Goal: Task Accomplishment & Management: Manage account settings

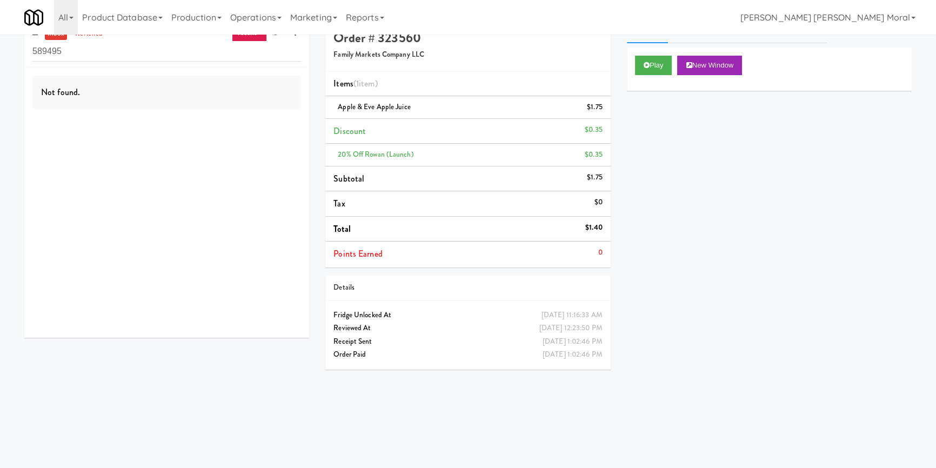
scroll to position [34, 0]
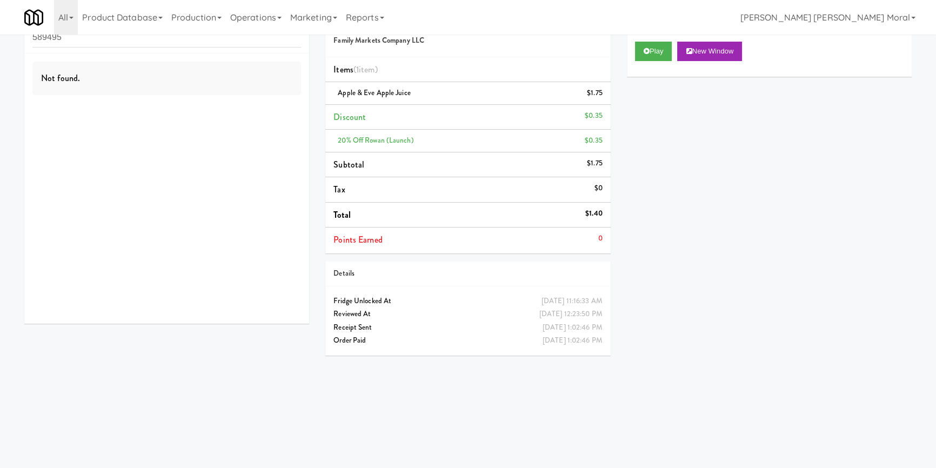
click at [32, 362] on div "inbox reviewed recent all unclear take inventory issue suspicious failed recent…" at bounding box center [468, 217] width 904 height 425
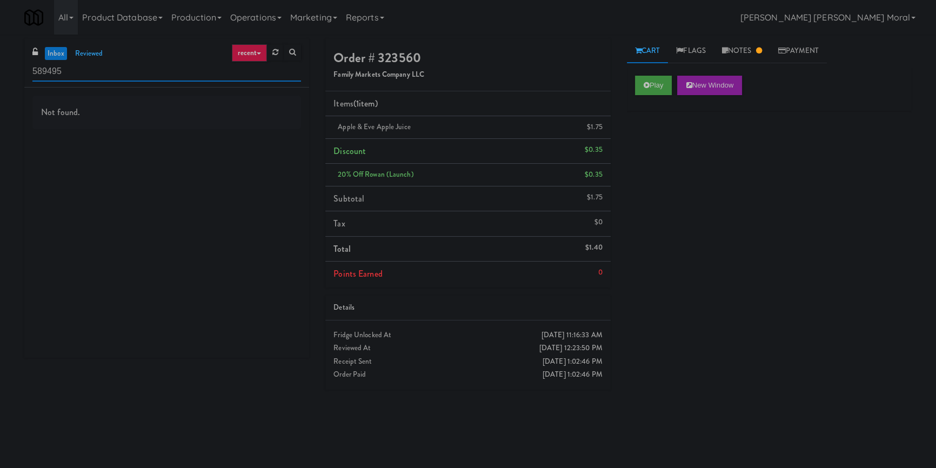
drag, startPoint x: 73, startPoint y: 81, endPoint x: 0, endPoint y: 91, distance: 73.7
click at [0, 89] on div "inbox reviewed recent all unclear take inventory issue suspicious failed recent…" at bounding box center [468, 251] width 936 height 425
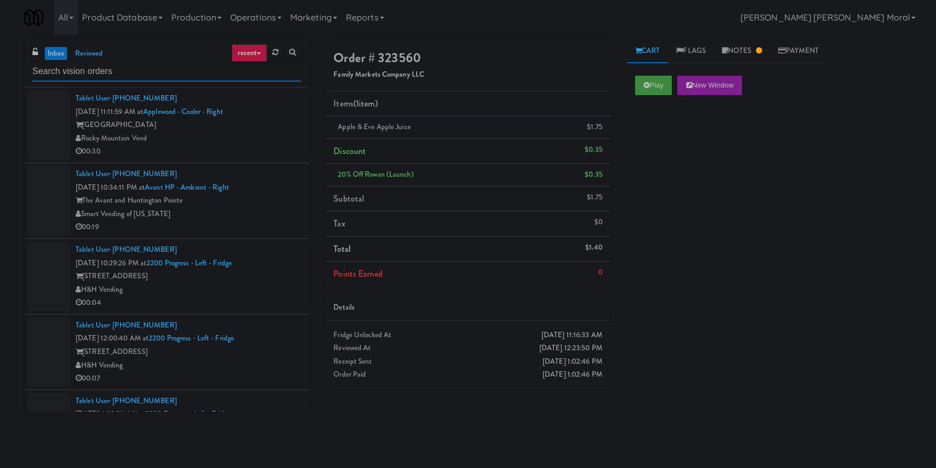
click at [103, 70] on input "text" at bounding box center [166, 72] width 269 height 20
paste input "St. Joseph's Health Centre"
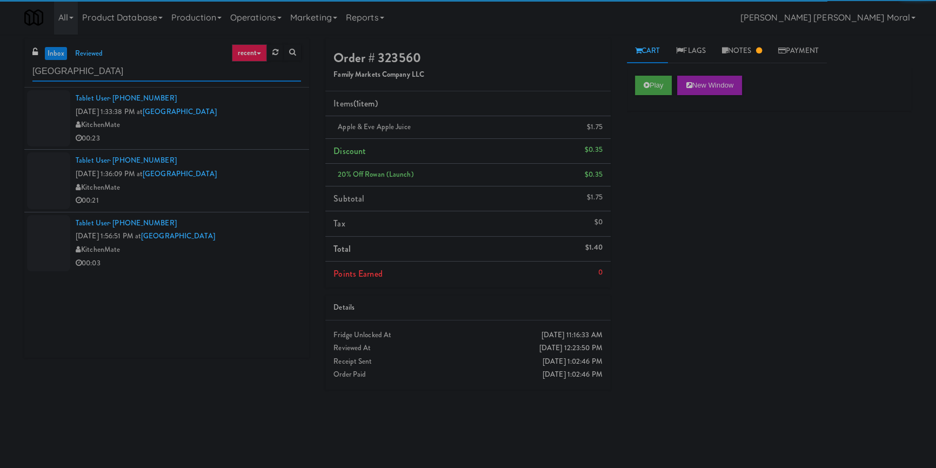
type input "St. Joseph's Health Centre"
click at [210, 148] on li "Tablet User · (416) 677-6226 Sep 1, 2025 1:33:38 PM at St. Joseph's Health Cent…" at bounding box center [166, 119] width 285 height 62
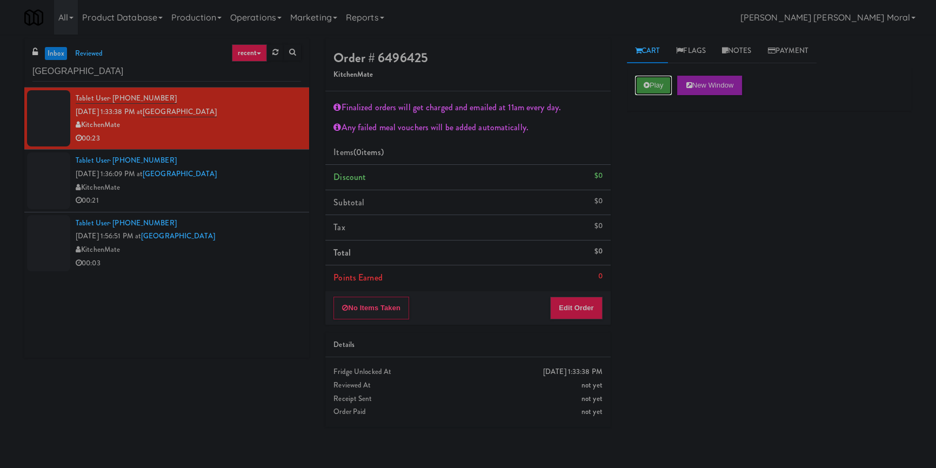
click at [649, 88] on icon at bounding box center [647, 85] width 6 height 7
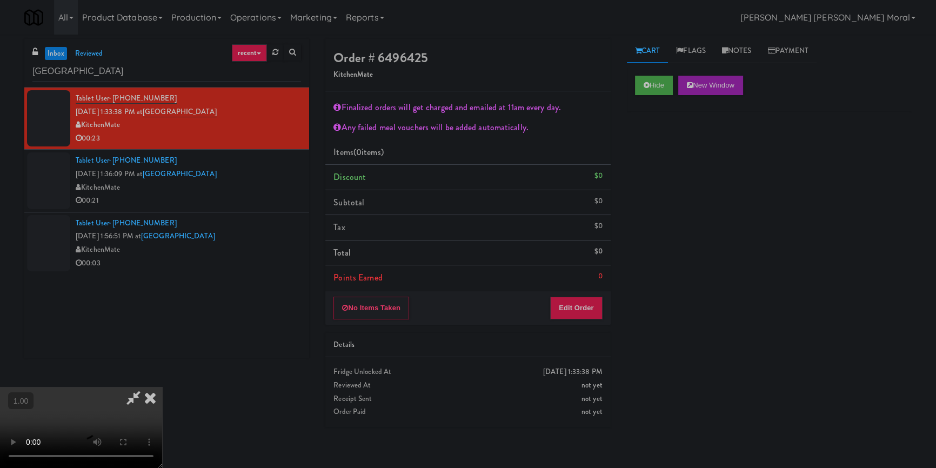
click at [655, 143] on div "Hide New Window Primary Flag Clear Flag if unable to determine what was taken o…" at bounding box center [769, 270] width 285 height 405
click at [581, 309] on button "Edit Order" at bounding box center [576, 308] width 52 height 23
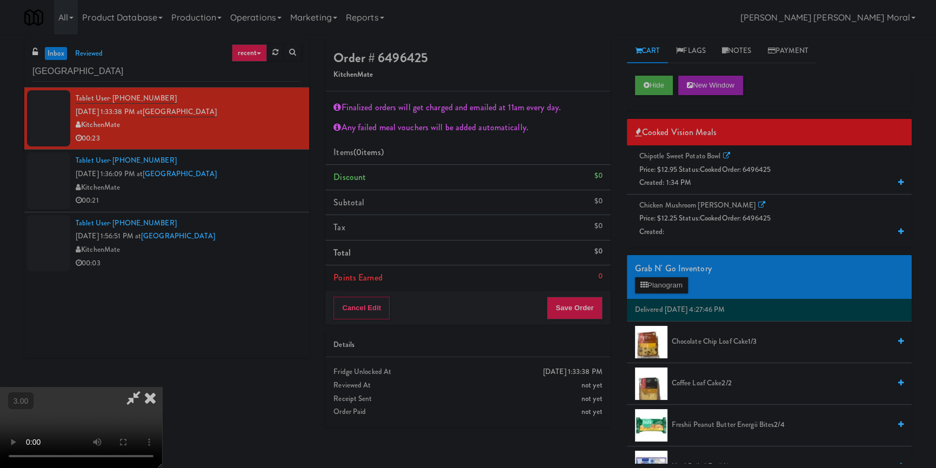
click at [687, 163] on div "Chipotle Sweet Potato Bowl Price: $12.95 Status: cooked Order: 6496425 Created:…" at bounding box center [769, 170] width 269 height 40
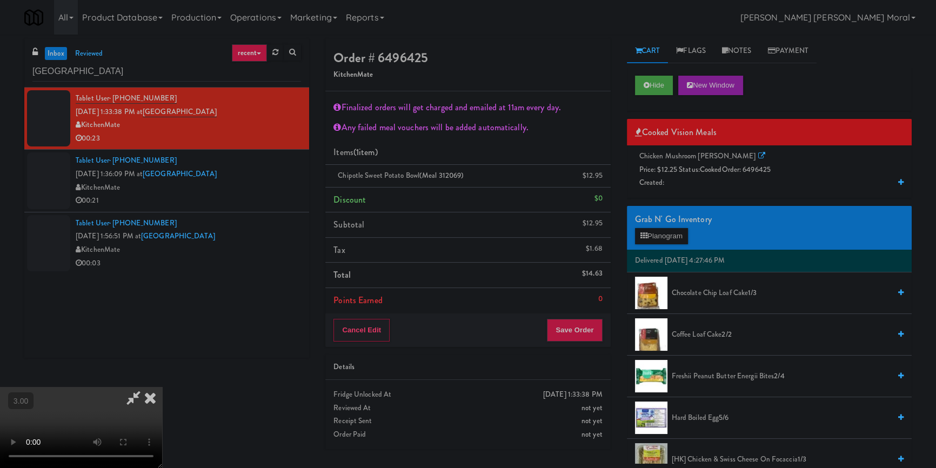
click at [676, 172] on span "Price: $12.25 Status: cooked Order: 6496425" at bounding box center [705, 169] width 131 height 10
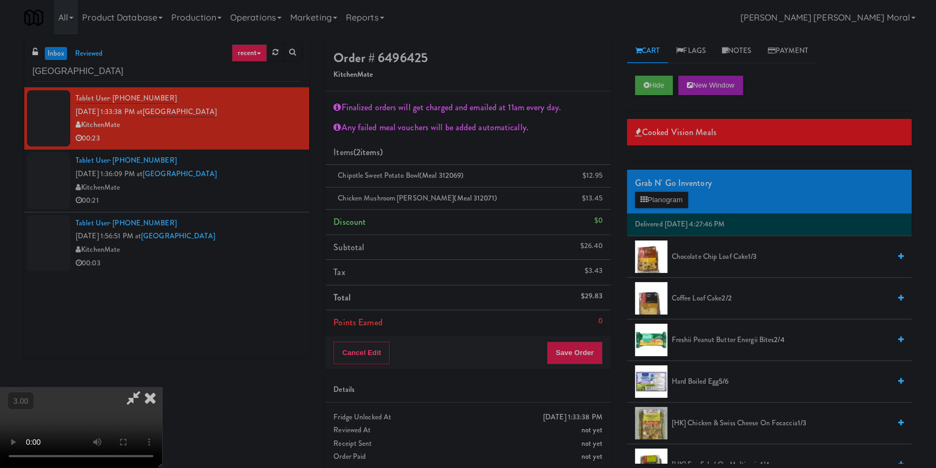
scroll to position [189, 0]
click at [162, 387] on video at bounding box center [81, 427] width 162 height 81
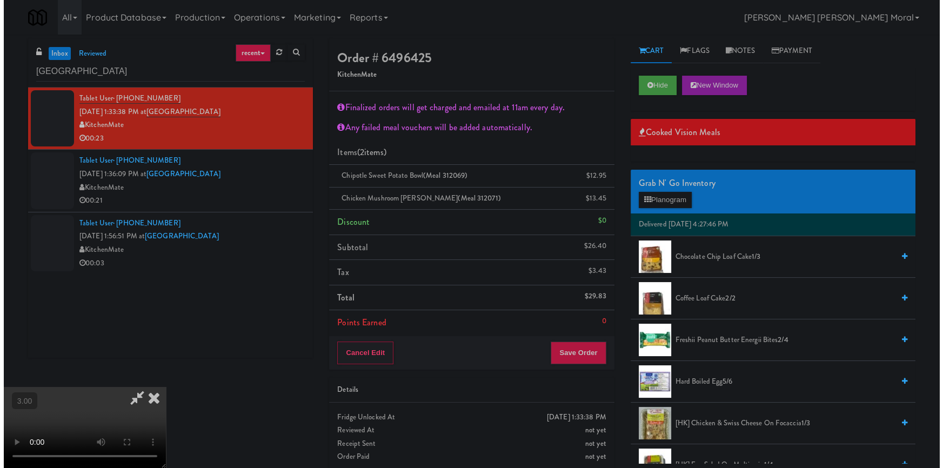
scroll to position [0, 0]
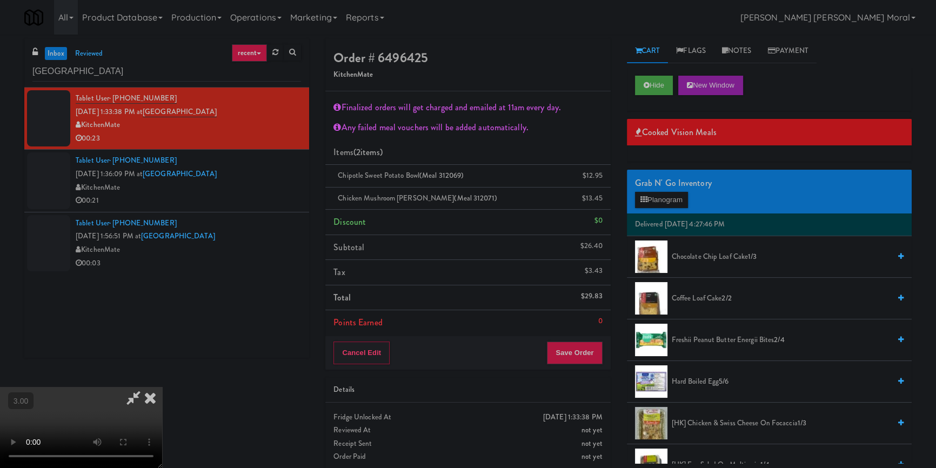
click at [703, 381] on span "Hard Boiled Egg 5/6" at bounding box center [781, 382] width 218 height 14
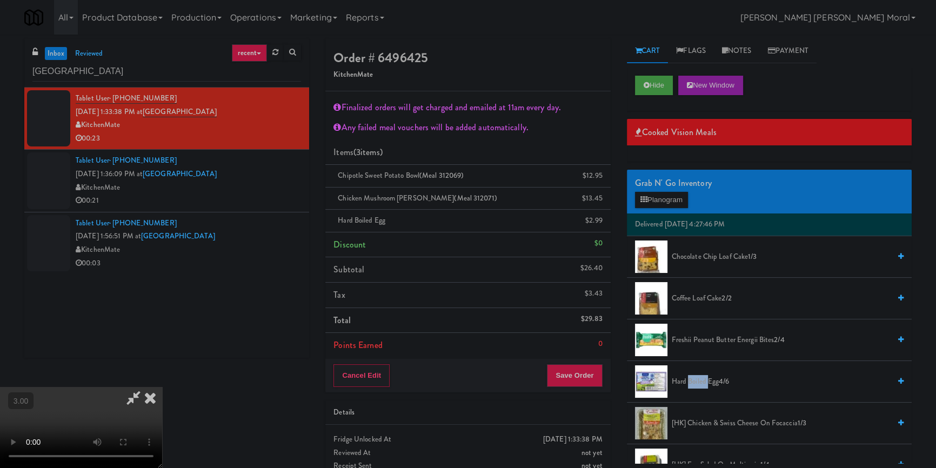
click at [703, 381] on span "Hard Boiled Egg 4/6" at bounding box center [781, 382] width 218 height 14
click at [671, 198] on button "Planogram" at bounding box center [661, 200] width 53 height 16
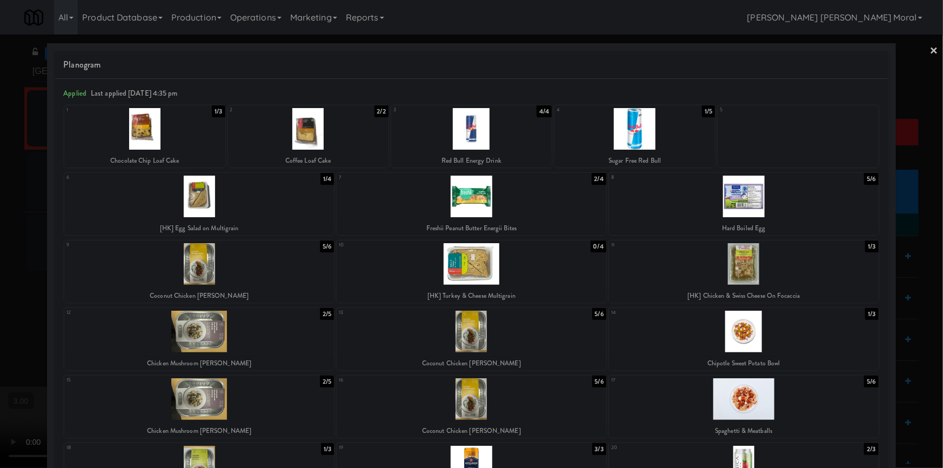
click at [930, 50] on link "×" at bounding box center [934, 52] width 9 height 34
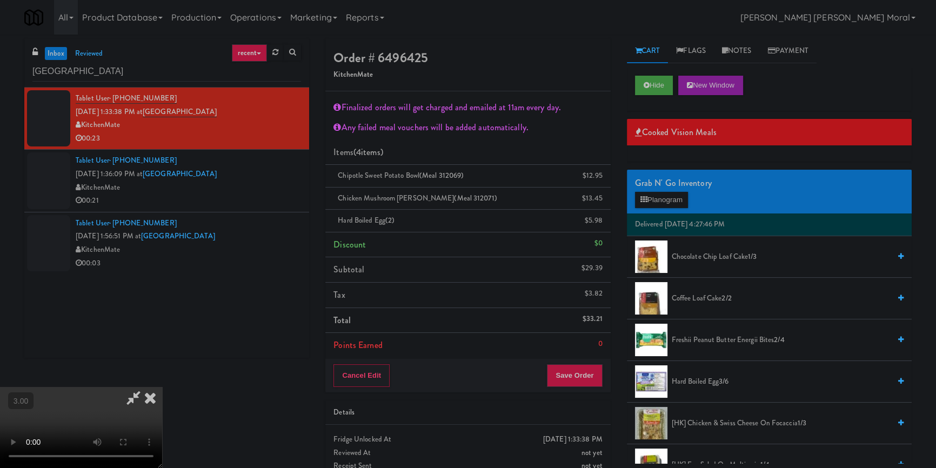
click at [162, 387] on icon at bounding box center [150, 398] width 24 height 22
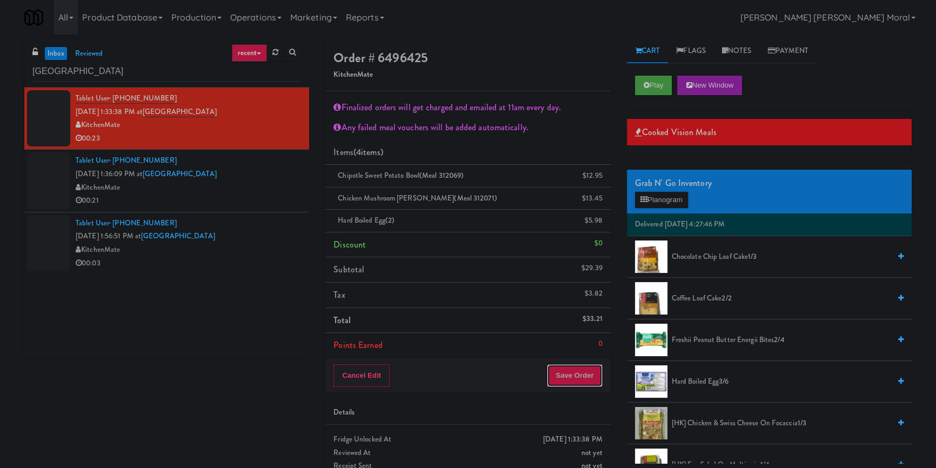
click at [582, 379] on button "Save Order" at bounding box center [574, 375] width 55 height 23
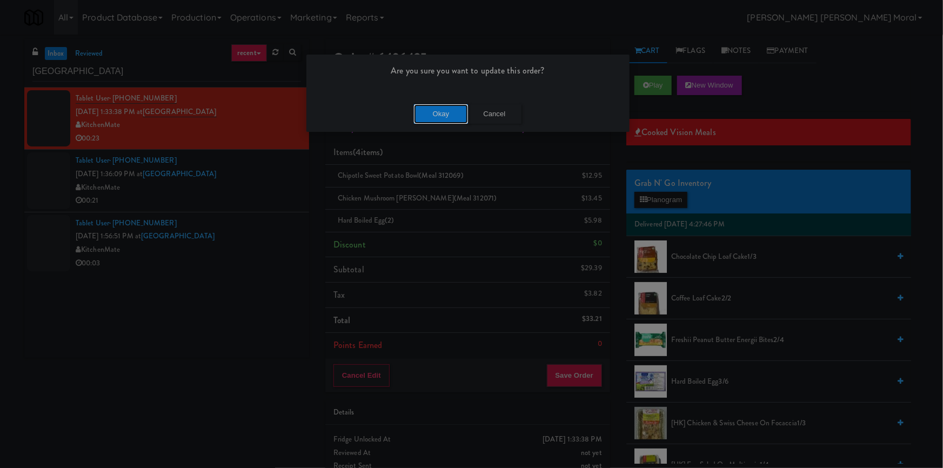
drag, startPoint x: 450, startPoint y: 118, endPoint x: 427, endPoint y: 143, distance: 34.4
click at [450, 118] on button "Okay" at bounding box center [441, 113] width 54 height 19
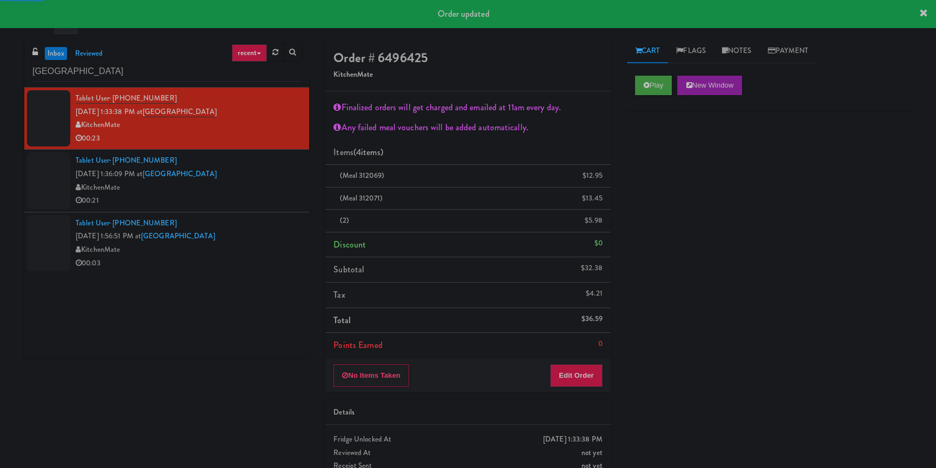
click at [270, 202] on div "00:21" at bounding box center [188, 201] width 225 height 14
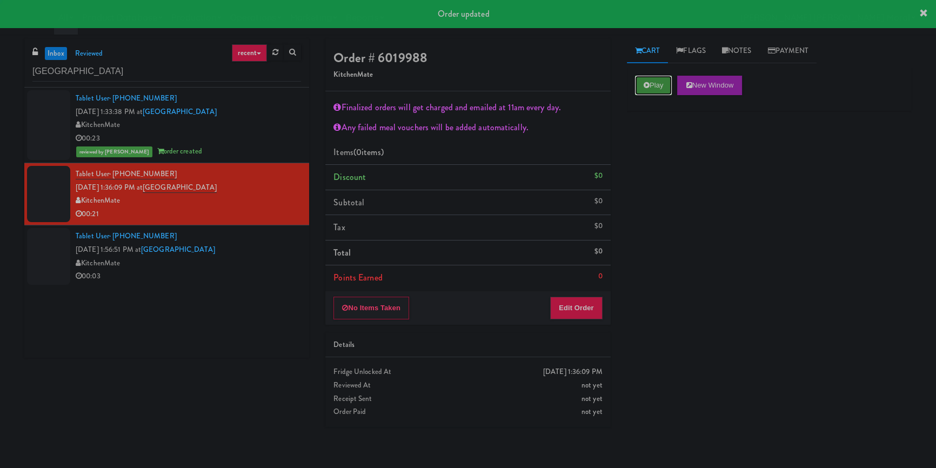
click at [656, 80] on button "Play" at bounding box center [653, 85] width 37 height 19
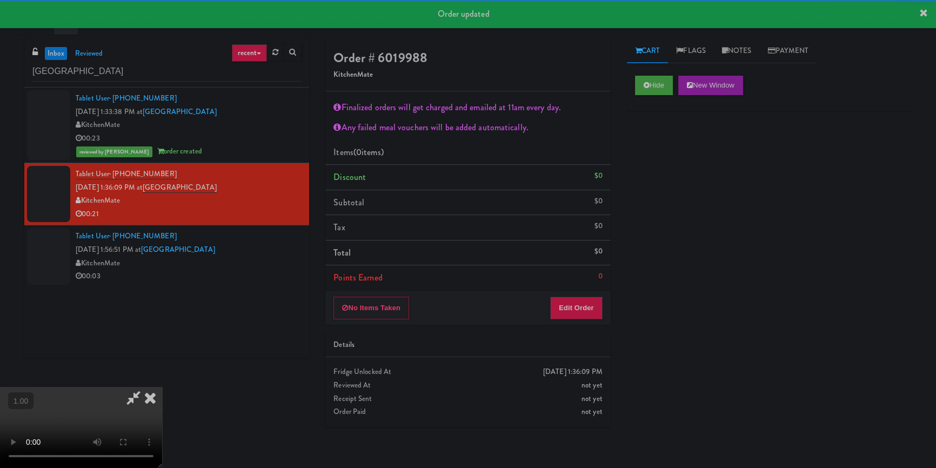
click at [650, 152] on div "Hide New Window Primary Flag Clear Flag if unable to determine what was taken o…" at bounding box center [769, 270] width 285 height 405
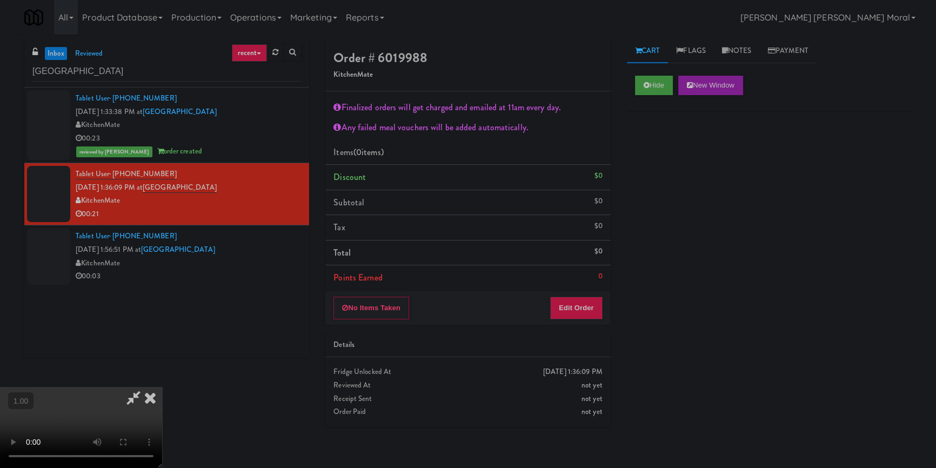
scroll to position [189, 0]
click at [162, 387] on video at bounding box center [81, 427] width 162 height 81
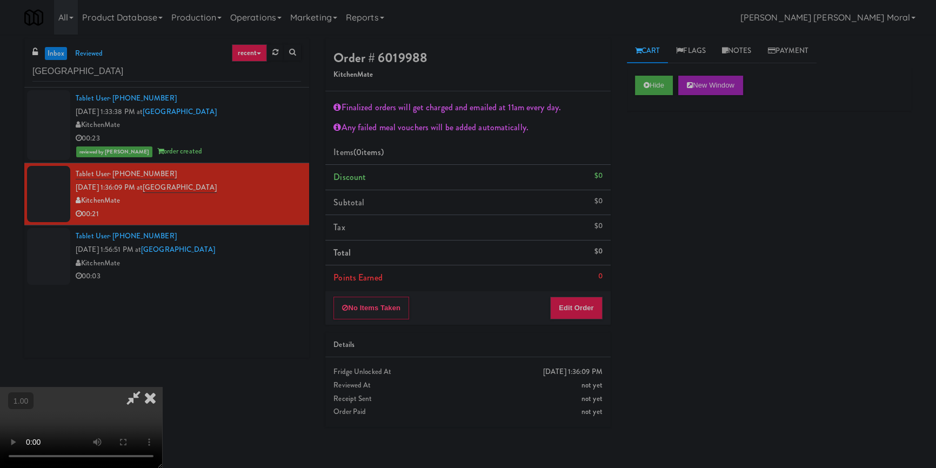
click at [162, 387] on video at bounding box center [81, 427] width 162 height 81
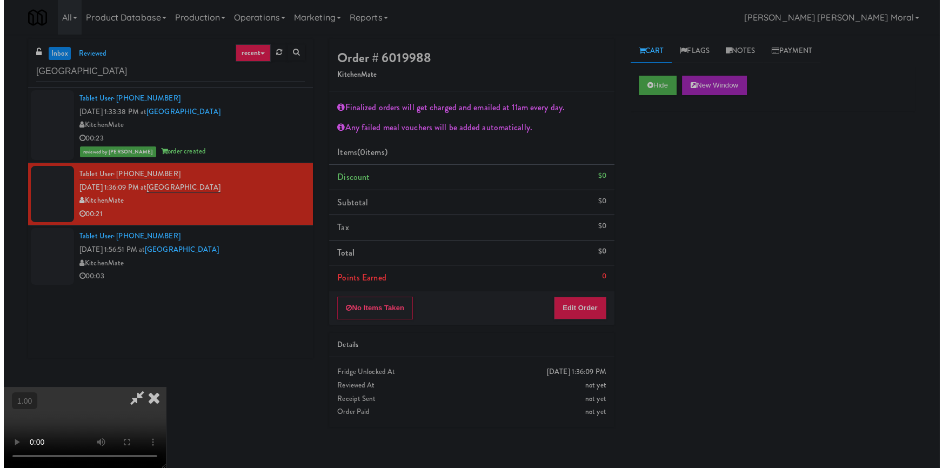
scroll to position [42, 0]
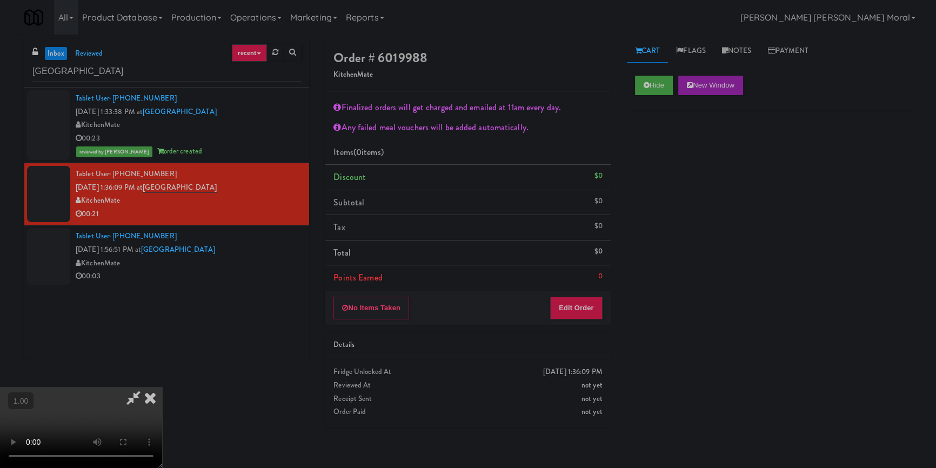
click at [162, 387] on video at bounding box center [81, 427] width 162 height 81
click at [589, 307] on button "Edit Order" at bounding box center [576, 308] width 52 height 23
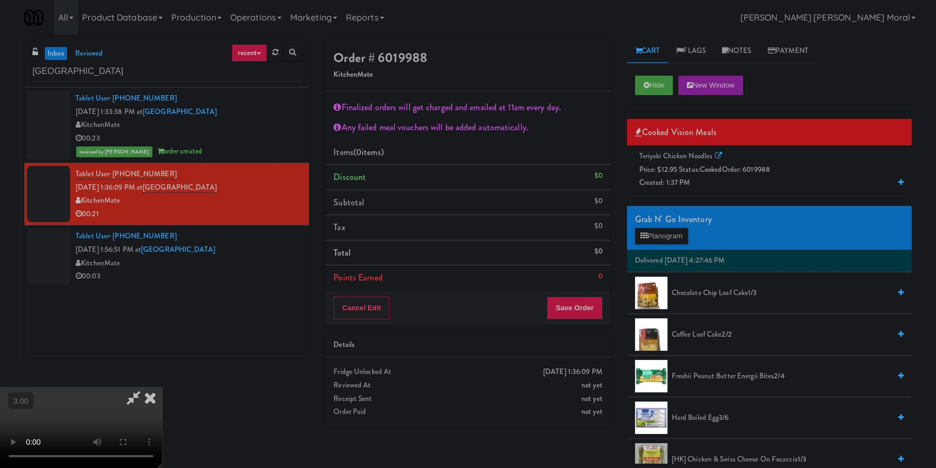
click at [689, 170] on span "Price: $12.95 Status: cooked Order: 6019988" at bounding box center [705, 169] width 131 height 10
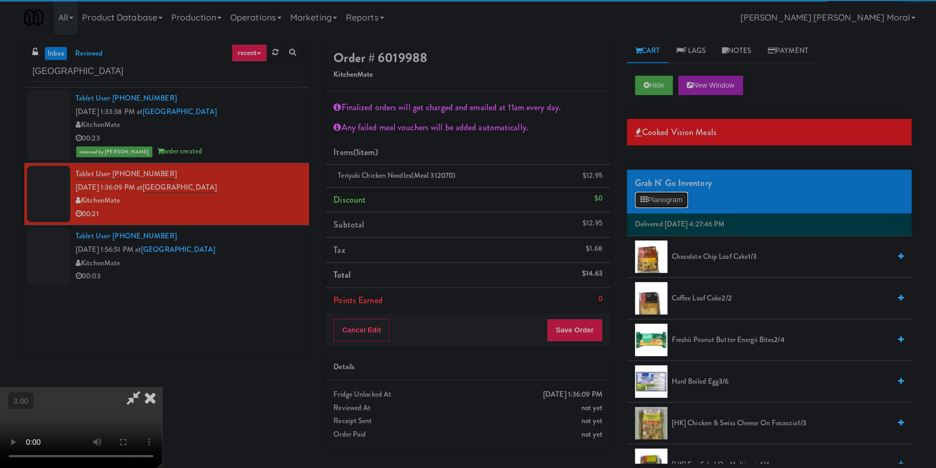
click at [679, 200] on button "Planogram" at bounding box center [661, 200] width 53 height 16
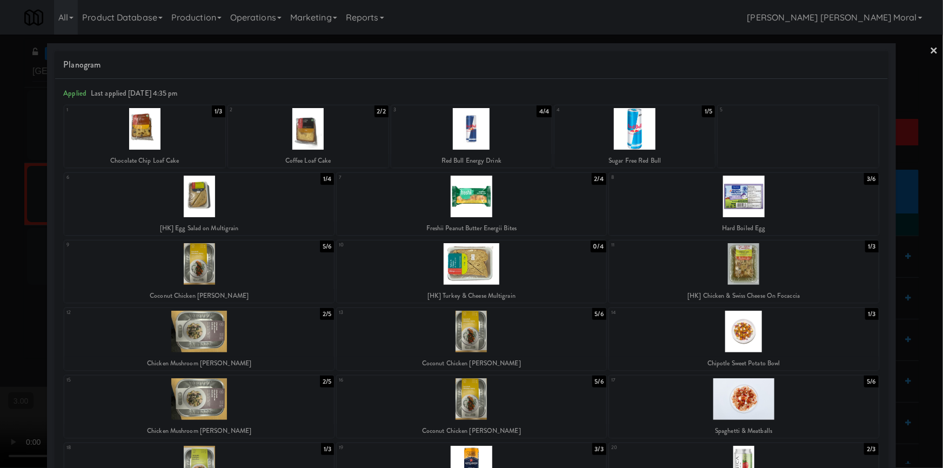
click at [930, 46] on link "×" at bounding box center [934, 52] width 9 height 34
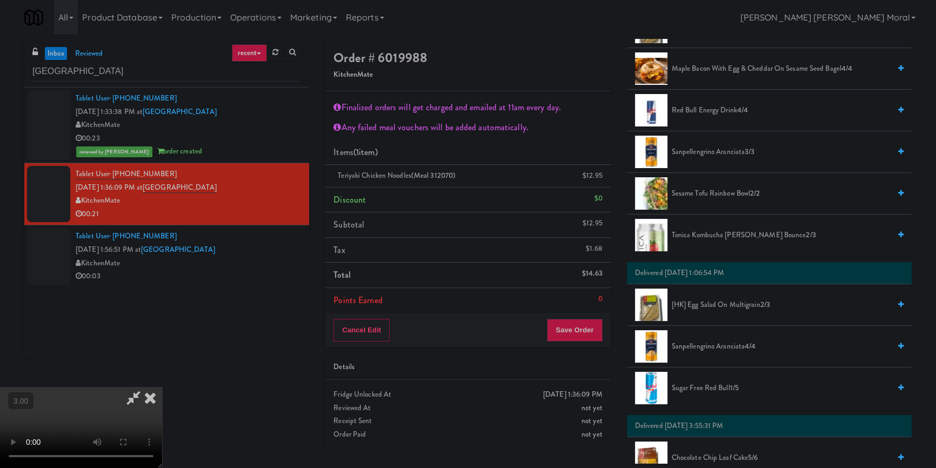
scroll to position [442, 0]
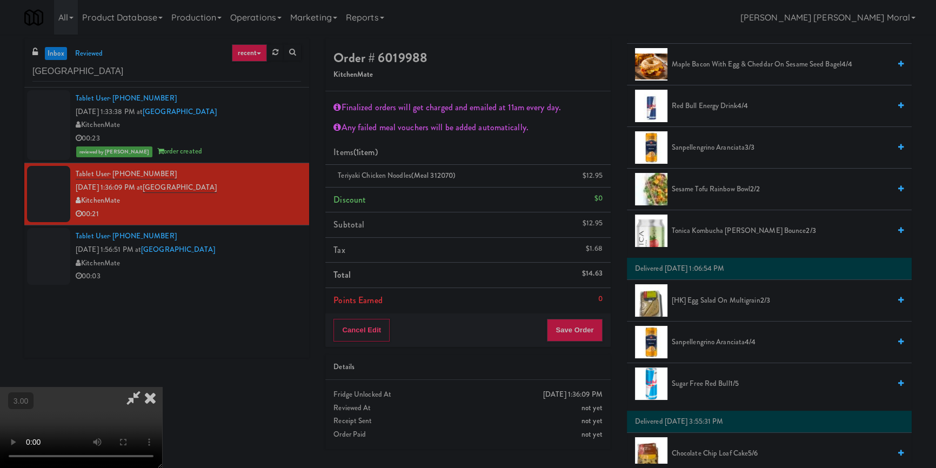
click at [718, 229] on span "Tonica Kombucha Berry Bounce 2/3" at bounding box center [781, 231] width 218 height 14
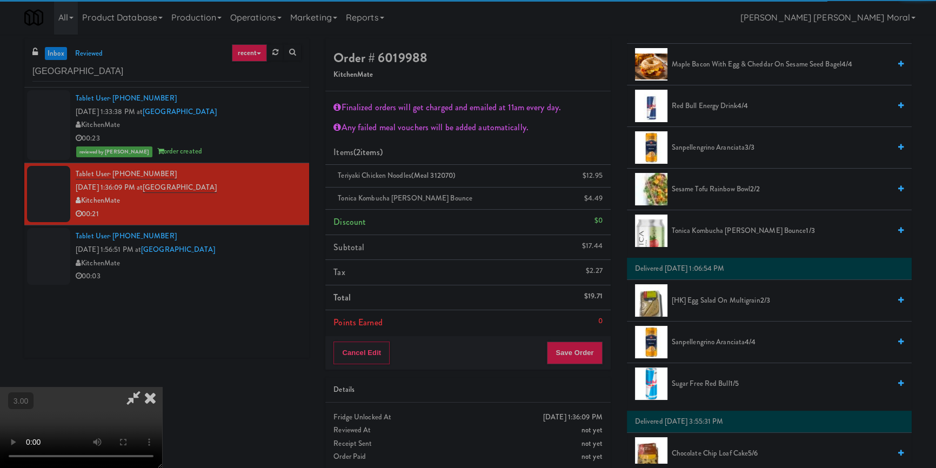
scroll to position [0, 0]
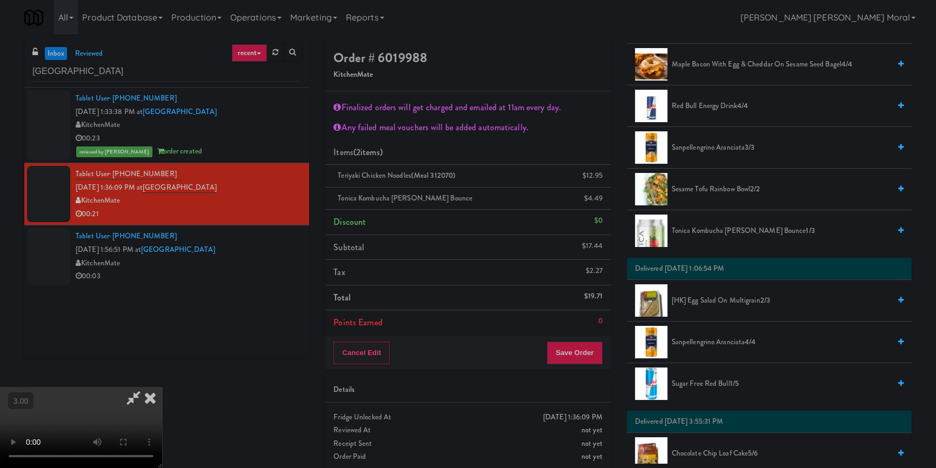
click at [162, 387] on icon at bounding box center [150, 398] width 24 height 22
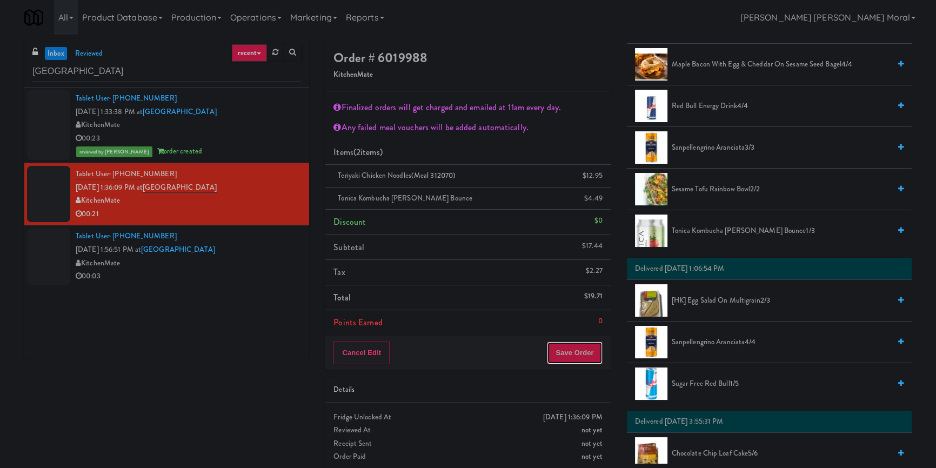
click at [580, 351] on button "Save Order" at bounding box center [574, 353] width 55 height 23
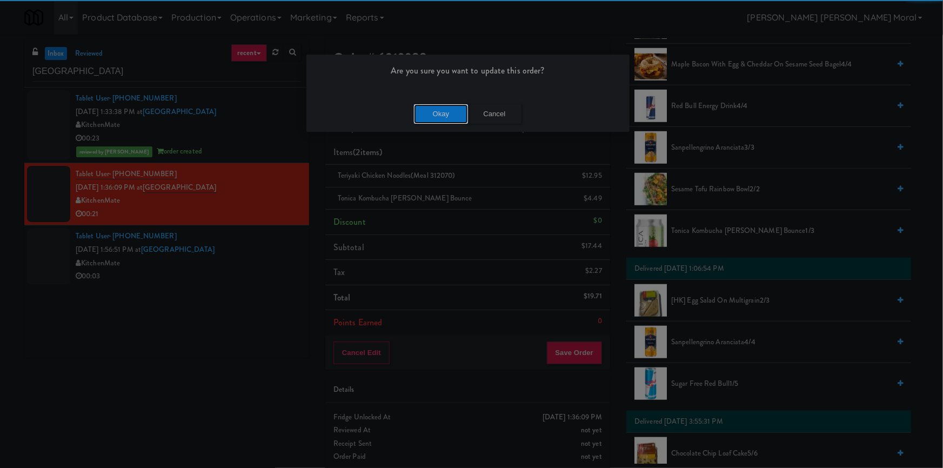
click at [446, 119] on button "Okay" at bounding box center [441, 113] width 54 height 19
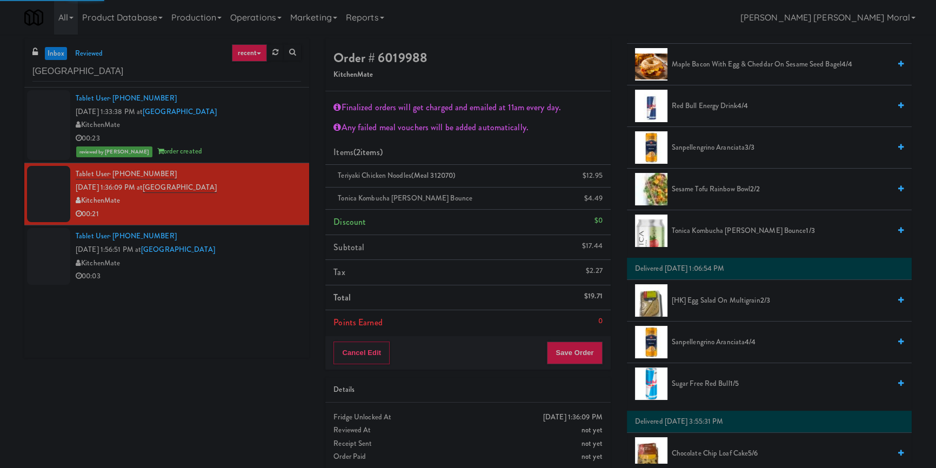
scroll to position [9, 0]
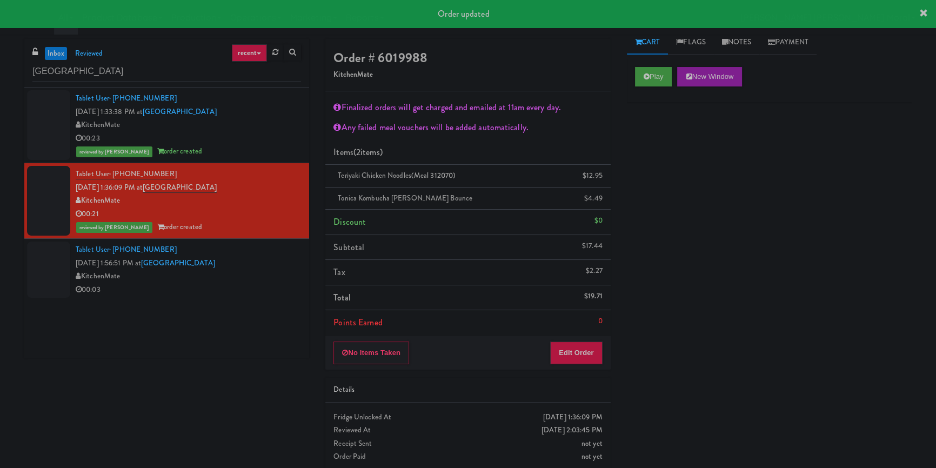
click at [271, 272] on div "KitchenMate" at bounding box center [188, 277] width 225 height 14
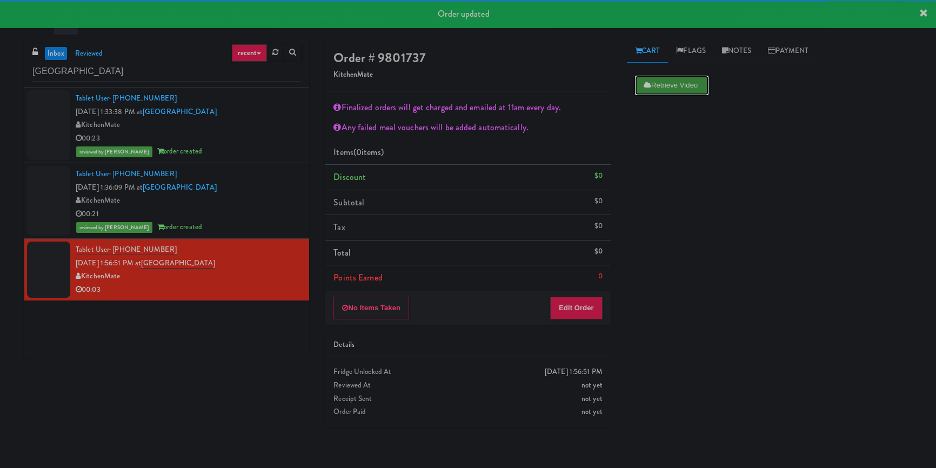
click at [653, 87] on button "Retrieve Video" at bounding box center [672, 85] width 74 height 19
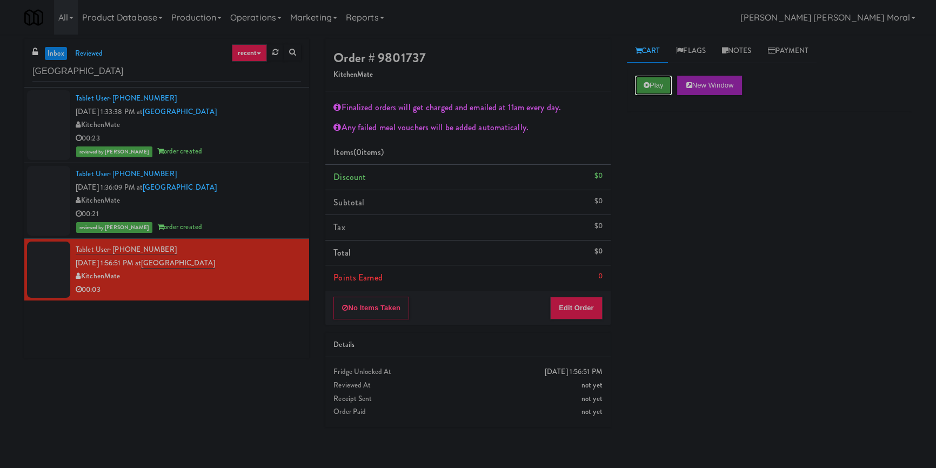
click at [645, 84] on icon at bounding box center [647, 85] width 6 height 7
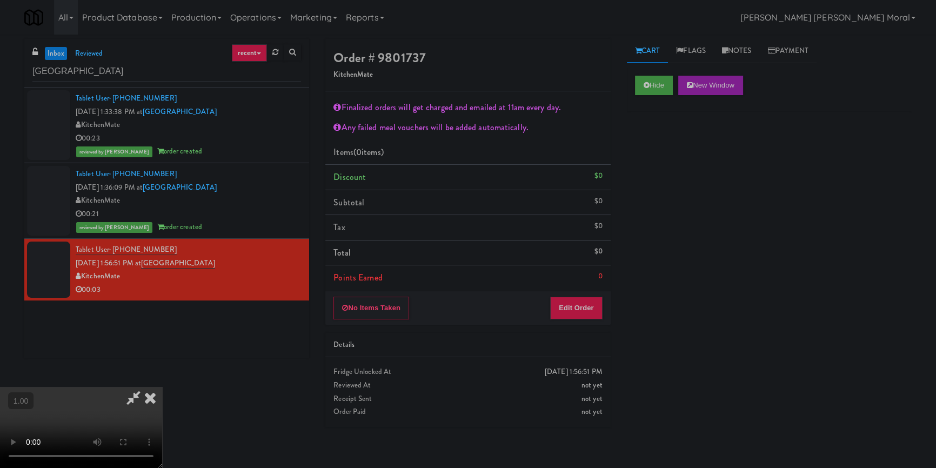
click at [162, 387] on video at bounding box center [81, 427] width 162 height 81
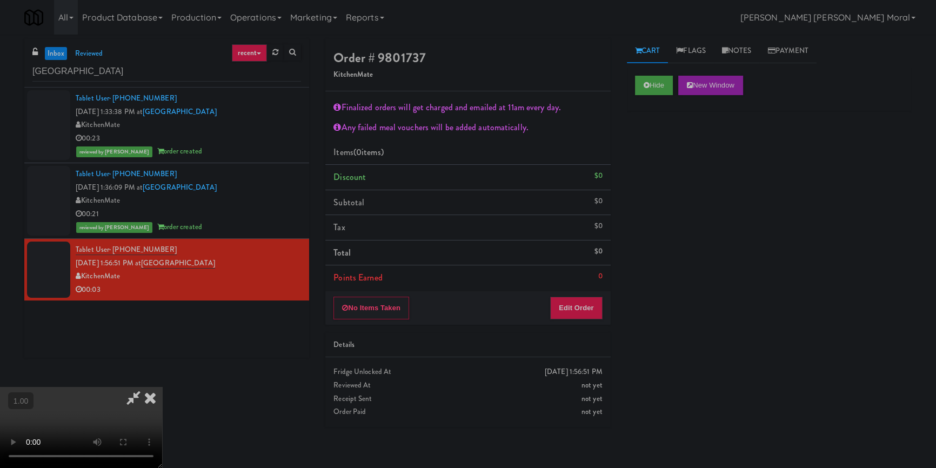
click at [162, 387] on video at bounding box center [81, 427] width 162 height 81
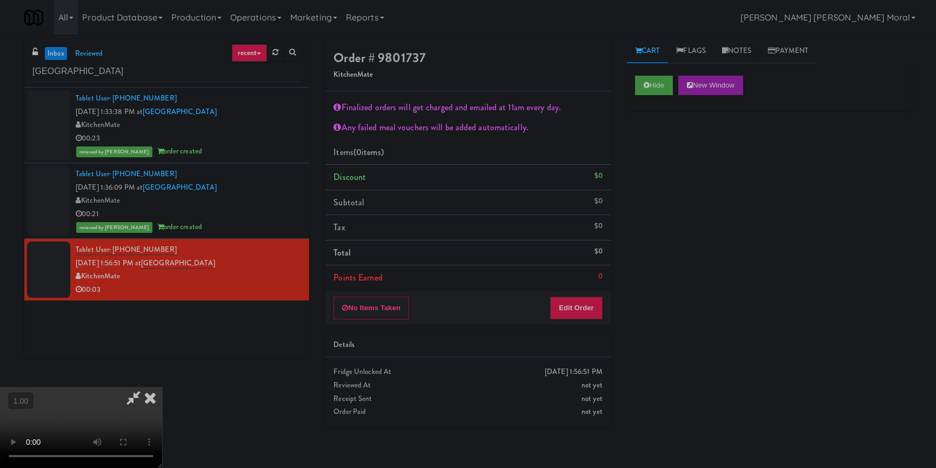
click at [162, 387] on video at bounding box center [81, 427] width 162 height 81
click at [595, 305] on button "Edit Order" at bounding box center [576, 308] width 52 height 23
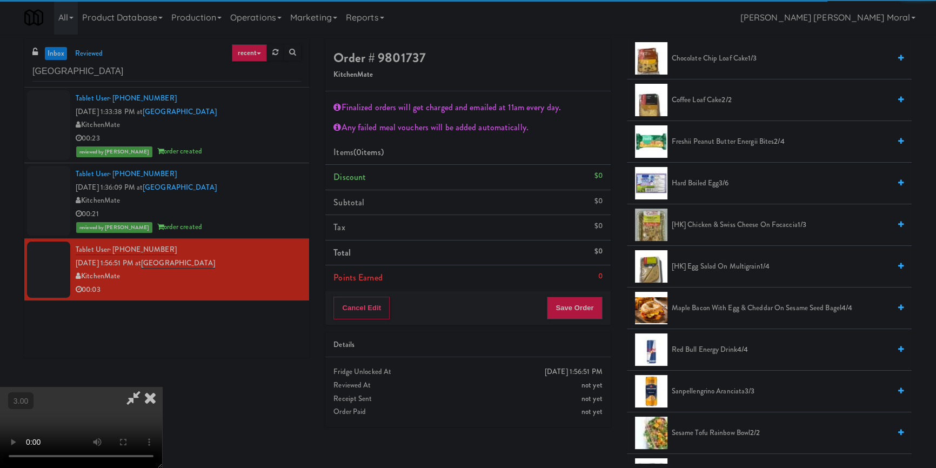
scroll to position [245, 0]
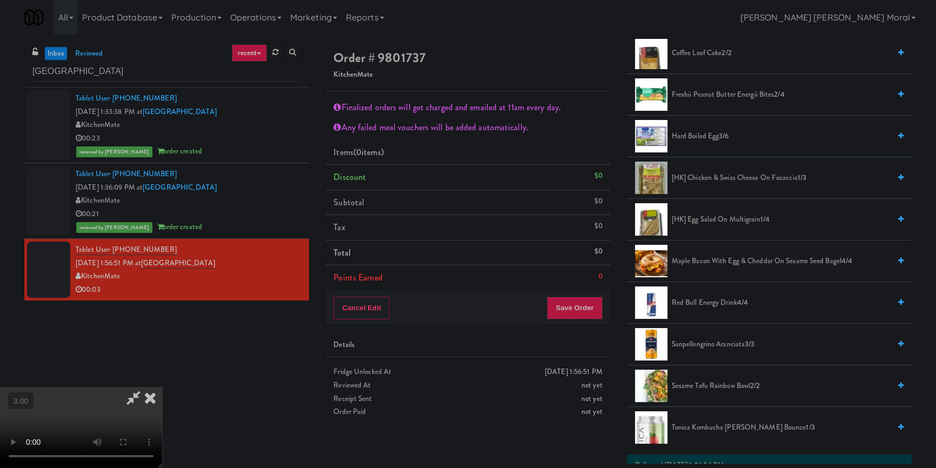
click at [704, 135] on span "Hard Boiled Egg 3/6" at bounding box center [781, 137] width 218 height 14
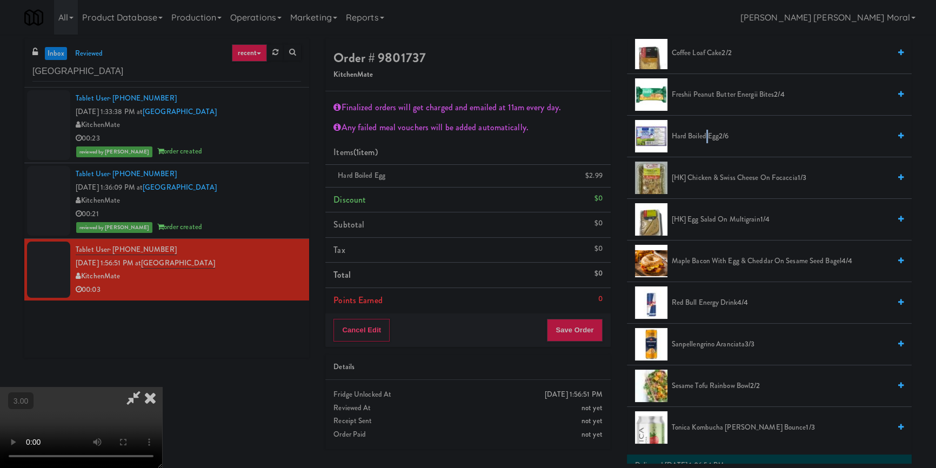
drag, startPoint x: 704, startPoint y: 135, endPoint x: 661, endPoint y: 150, distance: 46.3
click at [704, 134] on span "Hard Boiled Egg 2/6" at bounding box center [781, 137] width 218 height 14
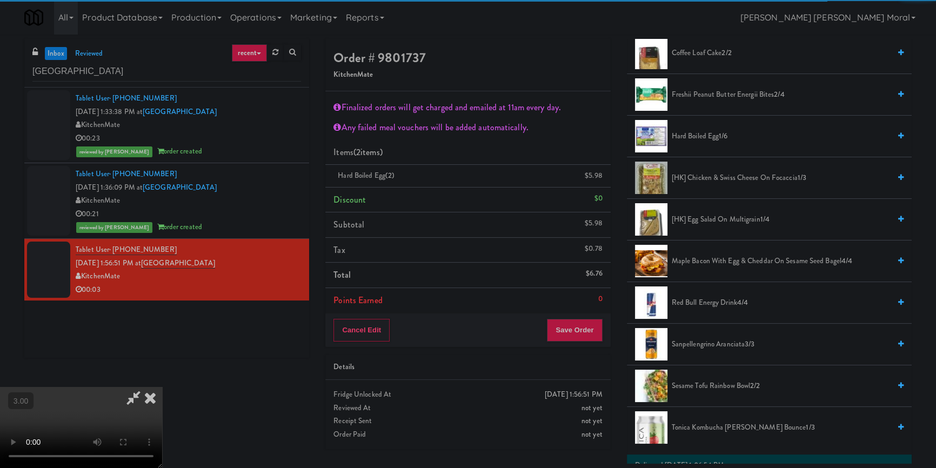
click at [162, 387] on icon at bounding box center [150, 398] width 24 height 22
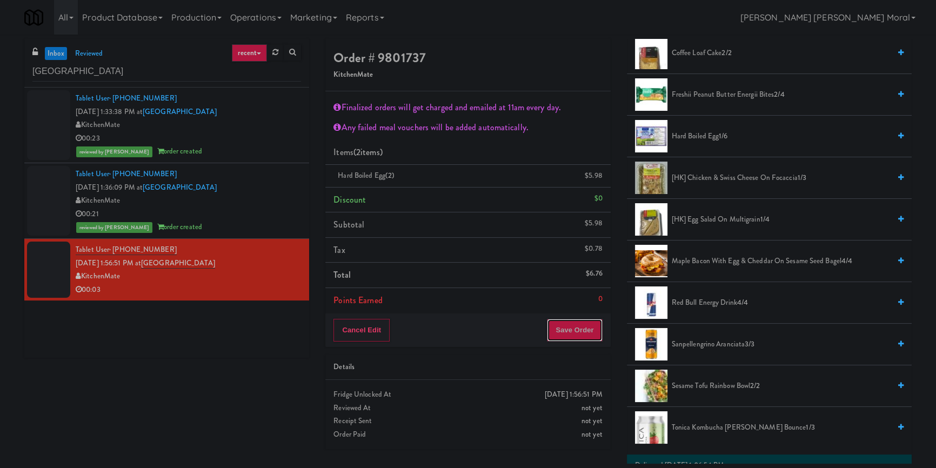
click at [563, 328] on button "Save Order" at bounding box center [574, 330] width 55 height 23
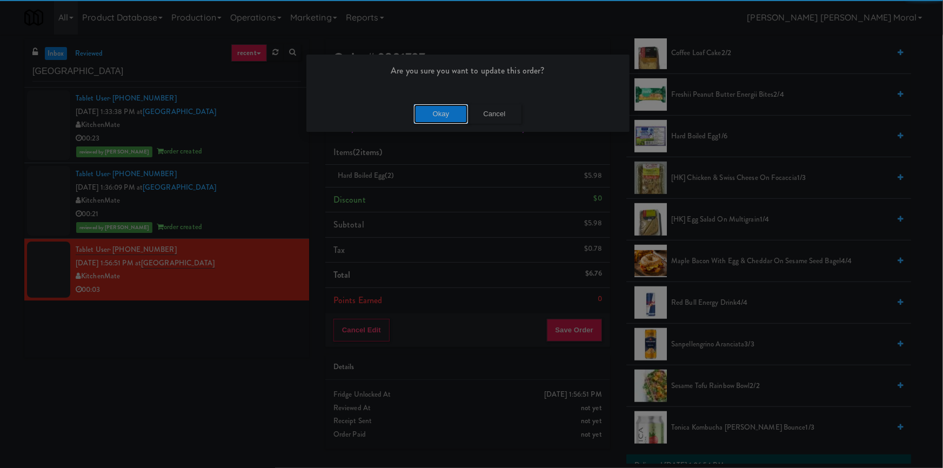
click at [455, 122] on button "Okay" at bounding box center [441, 113] width 54 height 19
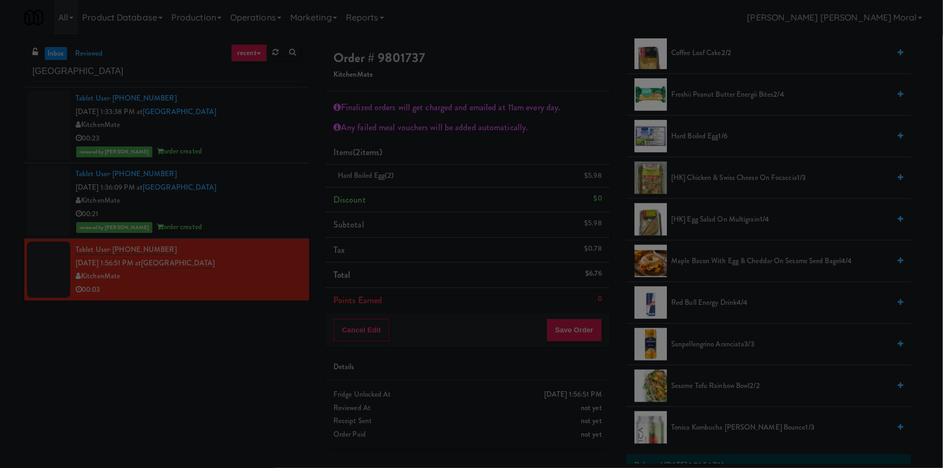
click at [452, 112] on div at bounding box center [471, 234] width 943 height 468
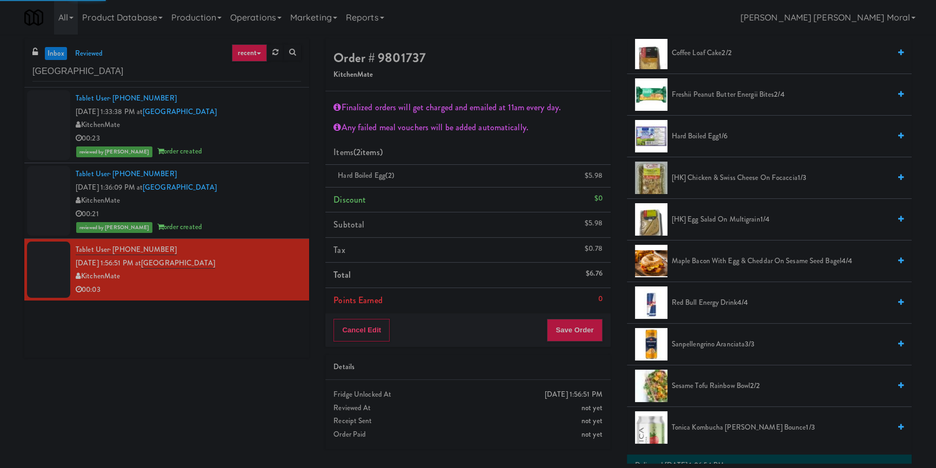
scroll to position [9, 0]
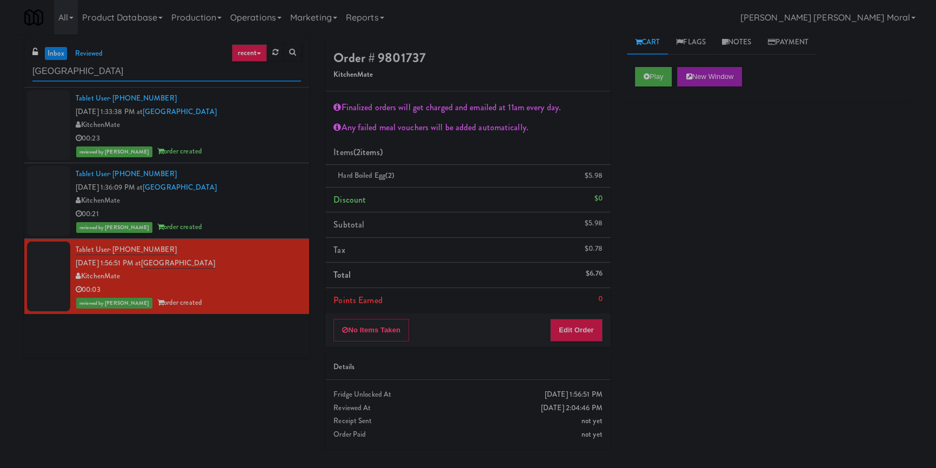
click at [159, 70] on input "St. Joseph's Health Centre" at bounding box center [166, 72] width 269 height 20
paste input "70 Capitol Yards - Cooler"
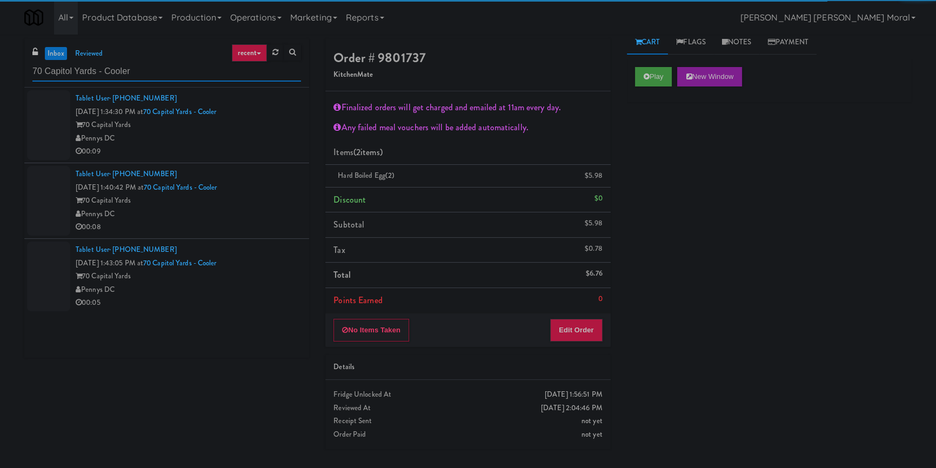
type input "70 Capitol Yards - Cooler"
click at [268, 137] on div "Pennys DC" at bounding box center [188, 139] width 225 height 14
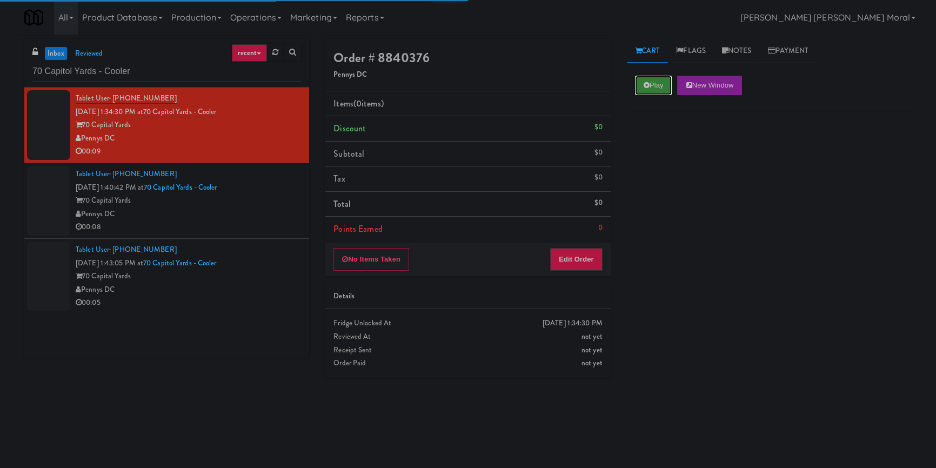
click at [660, 86] on button "Play" at bounding box center [653, 85] width 37 height 19
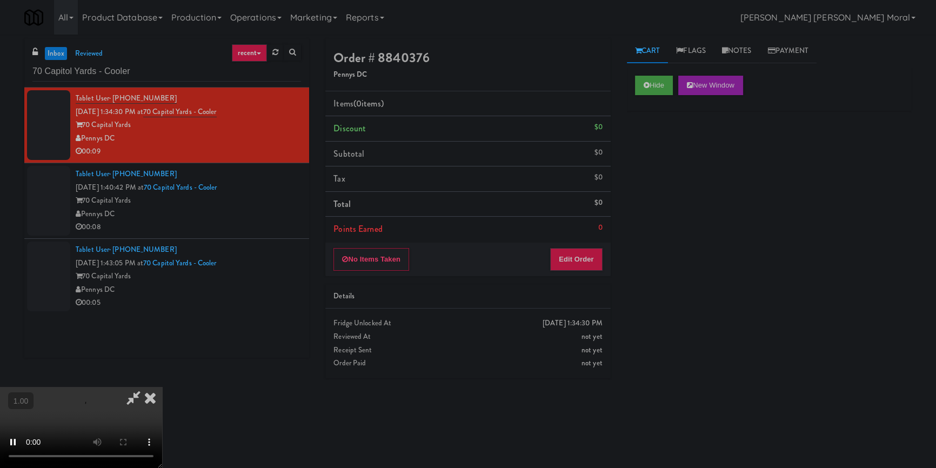
click at [671, 162] on div "Hide New Window Primary Flag Clear Flag if unable to determine what was taken o…" at bounding box center [769, 270] width 285 height 405
click at [162, 387] on video at bounding box center [81, 427] width 162 height 81
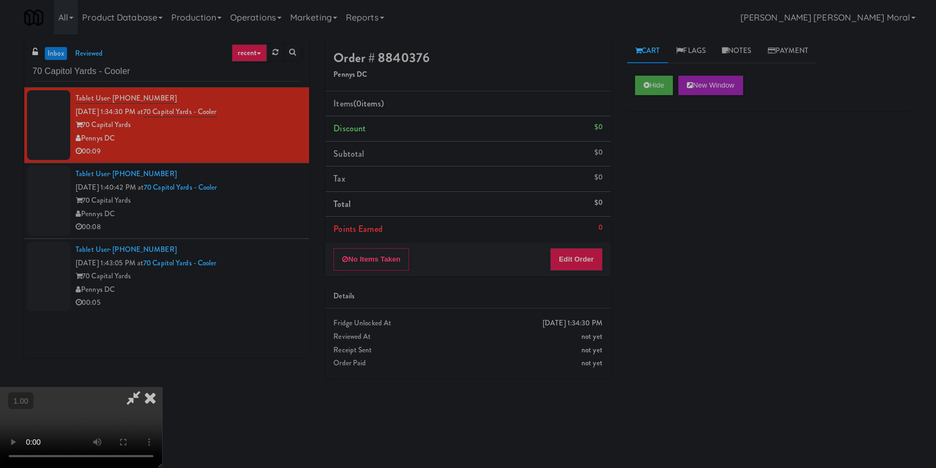
click at [162, 387] on video at bounding box center [81, 427] width 162 height 81
click at [588, 255] on button "Edit Order" at bounding box center [576, 259] width 52 height 23
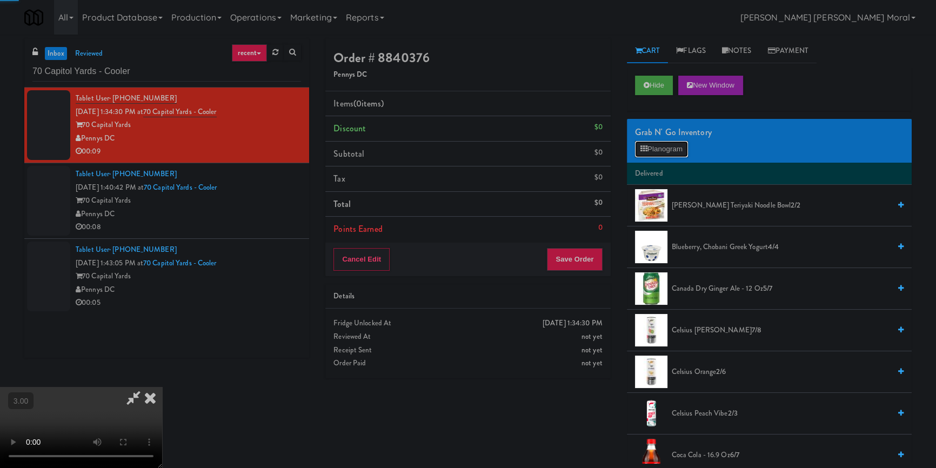
click at [655, 147] on button "Planogram" at bounding box center [661, 149] width 53 height 16
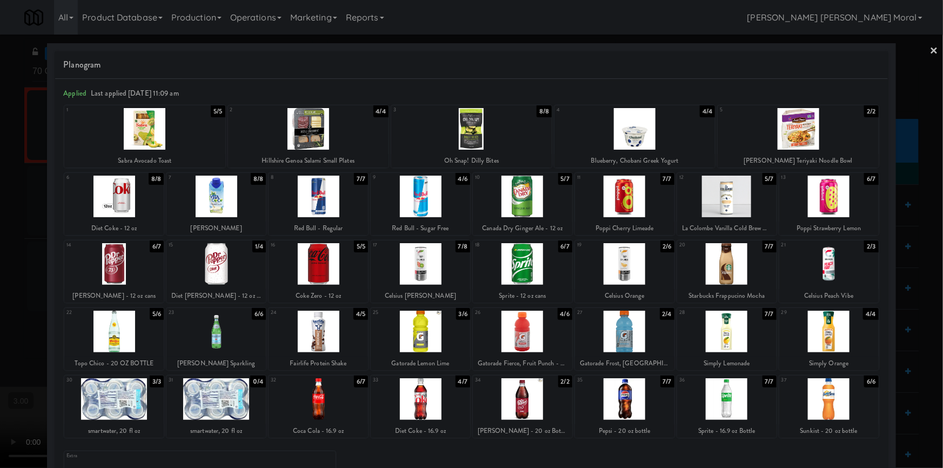
click at [440, 336] on div at bounding box center [420, 332] width 99 height 42
drag, startPoint x: 525, startPoint y: 338, endPoint x: 591, endPoint y: 339, distance: 66.0
click at [526, 338] on div at bounding box center [522, 332] width 99 height 42
click at [647, 339] on div at bounding box center [624, 332] width 99 height 42
drag, startPoint x: 923, startPoint y: 49, endPoint x: 915, endPoint y: 56, distance: 10.7
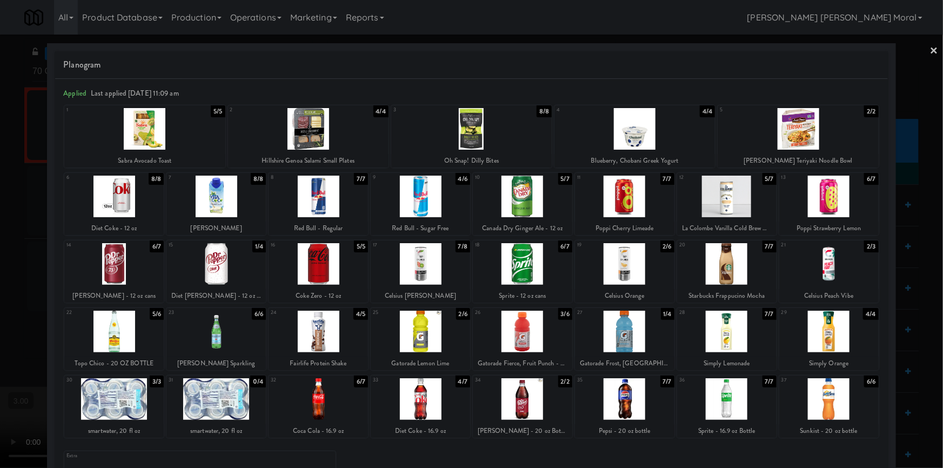
click at [922, 50] on div "× Planogram Applied Last applied Thursday 11:09 am 1 5/5 Sabra Avocado Toast 2 …" at bounding box center [471, 234] width 943 height 468
click at [930, 53] on link "×" at bounding box center [934, 52] width 9 height 34
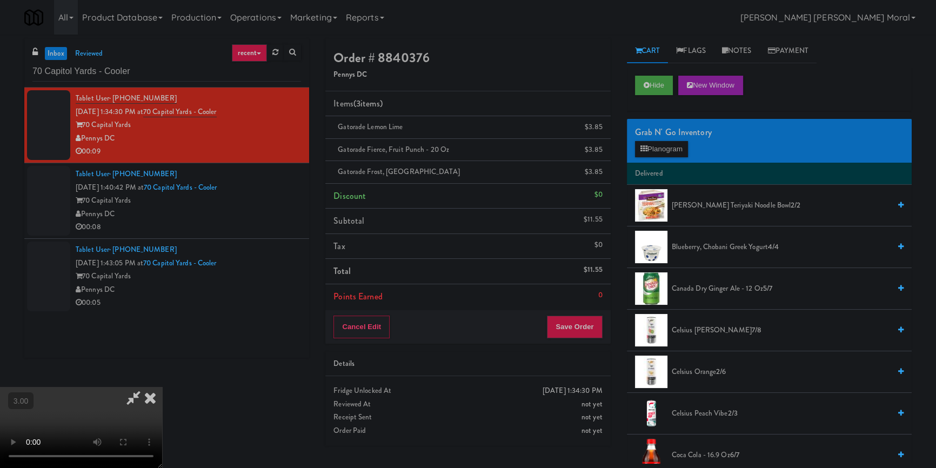
click at [162, 387] on icon at bounding box center [150, 398] width 24 height 22
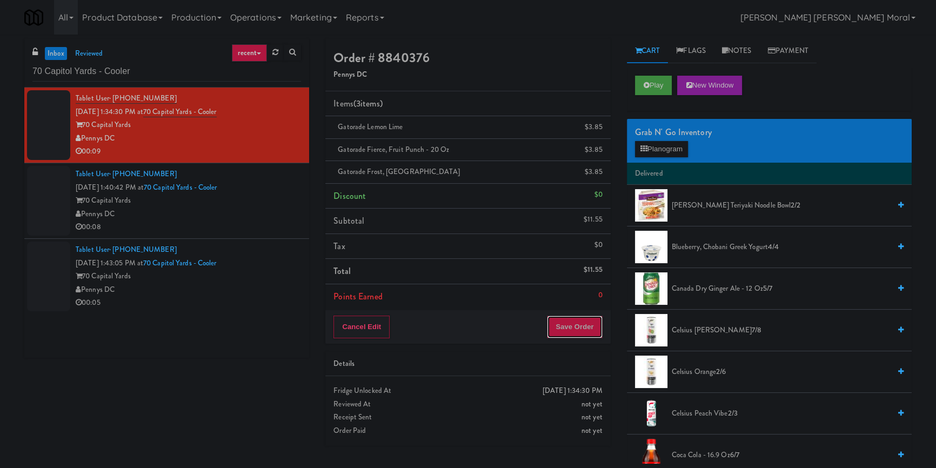
click at [576, 336] on button "Save Order" at bounding box center [574, 327] width 55 height 23
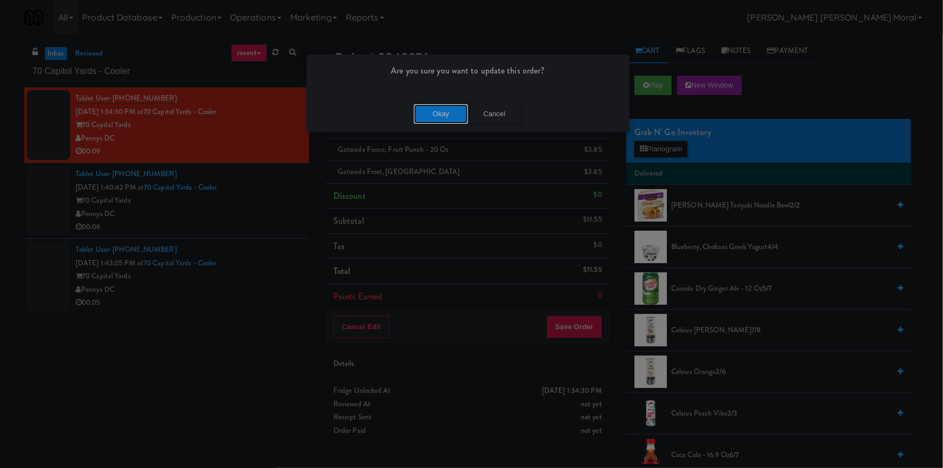
click at [448, 116] on button "Okay" at bounding box center [441, 113] width 54 height 19
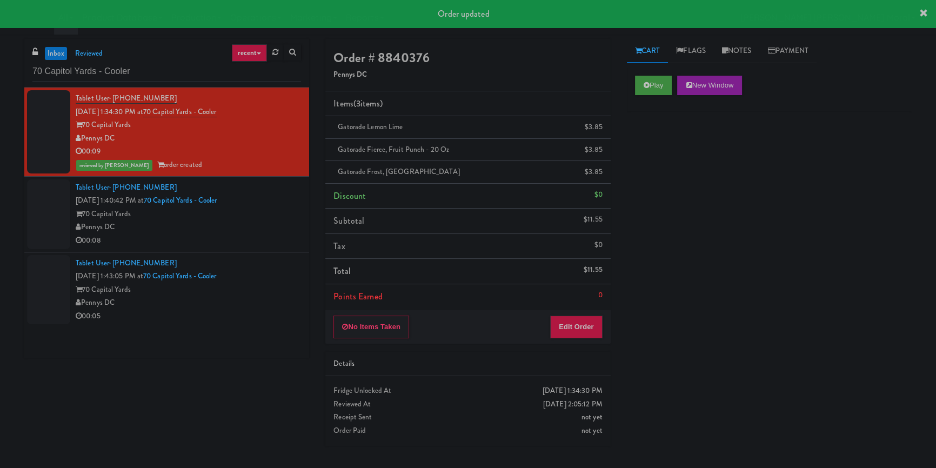
click at [272, 226] on div "Pennys DC" at bounding box center [188, 228] width 225 height 14
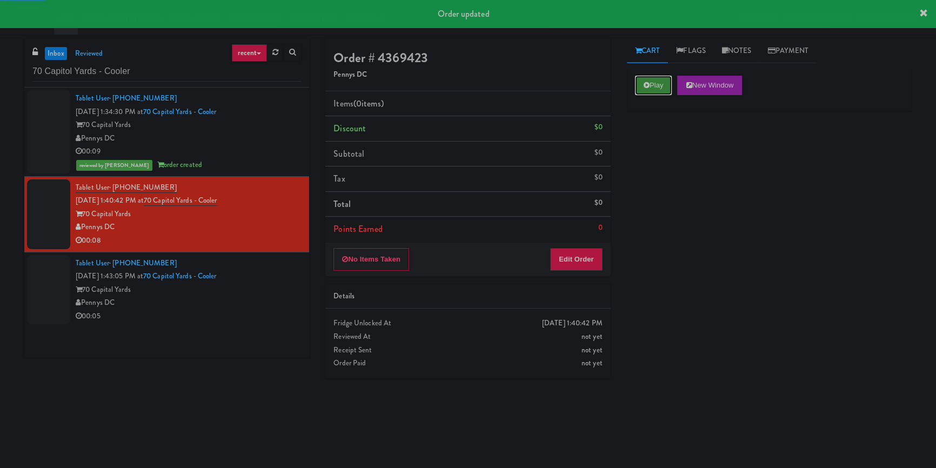
click at [649, 89] on button "Play" at bounding box center [653, 85] width 37 height 19
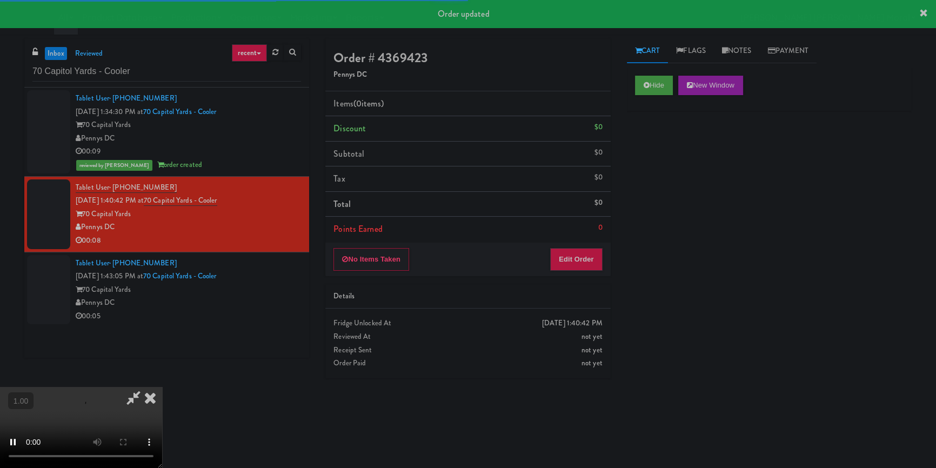
click at [659, 141] on div "Hide New Window Primary Flag Clear Flag if unable to determine what was taken o…" at bounding box center [769, 270] width 285 height 405
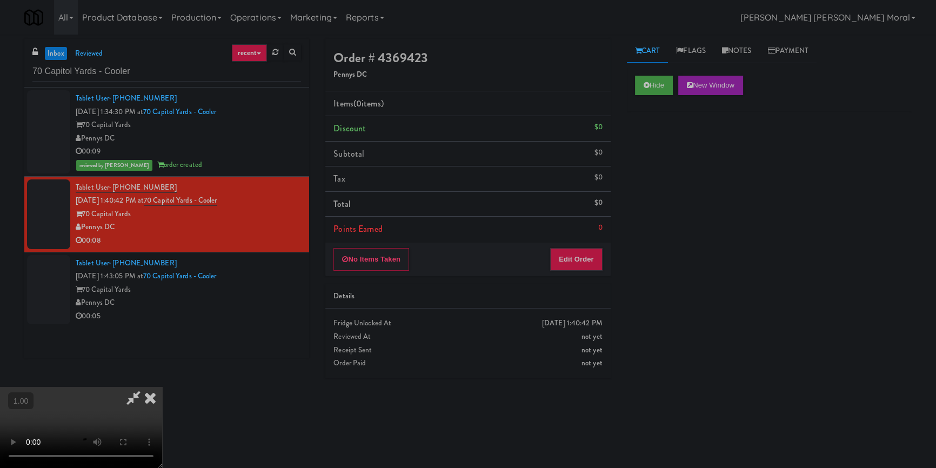
click at [643, 205] on div "Hide New Window Primary Flag Clear Flag if unable to determine what was taken o…" at bounding box center [769, 270] width 285 height 405
click at [162, 387] on video at bounding box center [81, 427] width 162 height 81
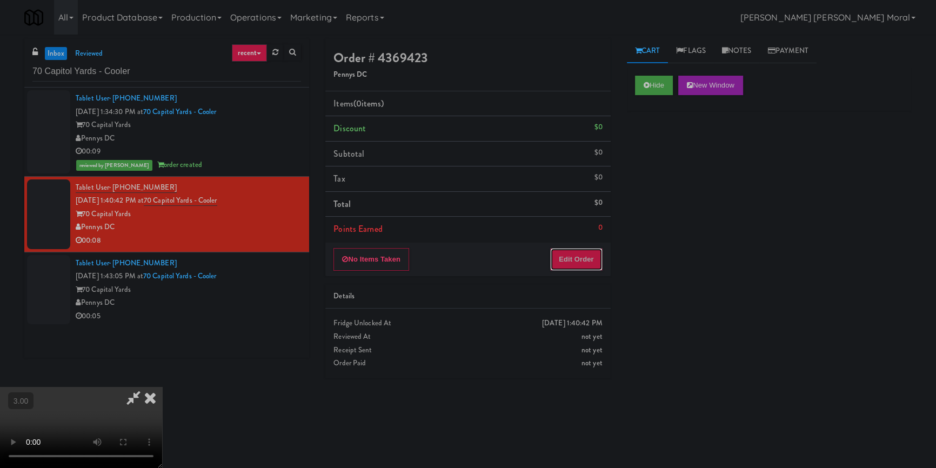
click at [583, 253] on button "Edit Order" at bounding box center [576, 259] width 52 height 23
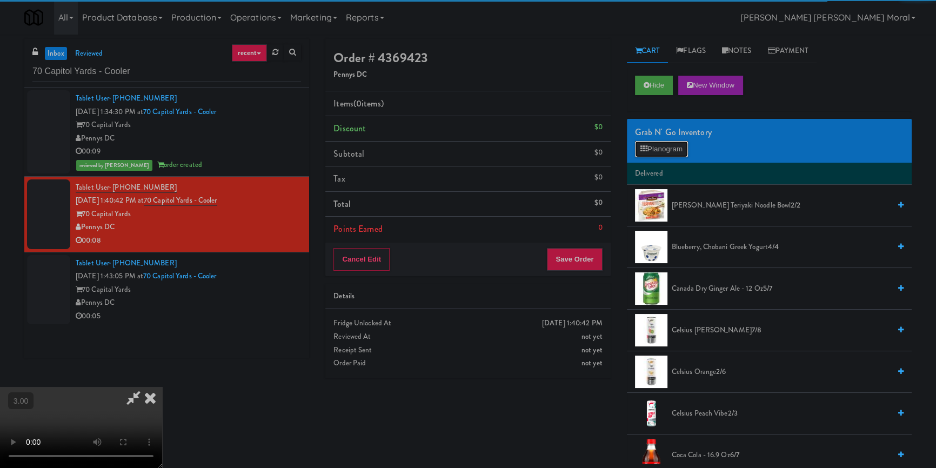
click at [655, 152] on button "Planogram" at bounding box center [661, 149] width 53 height 16
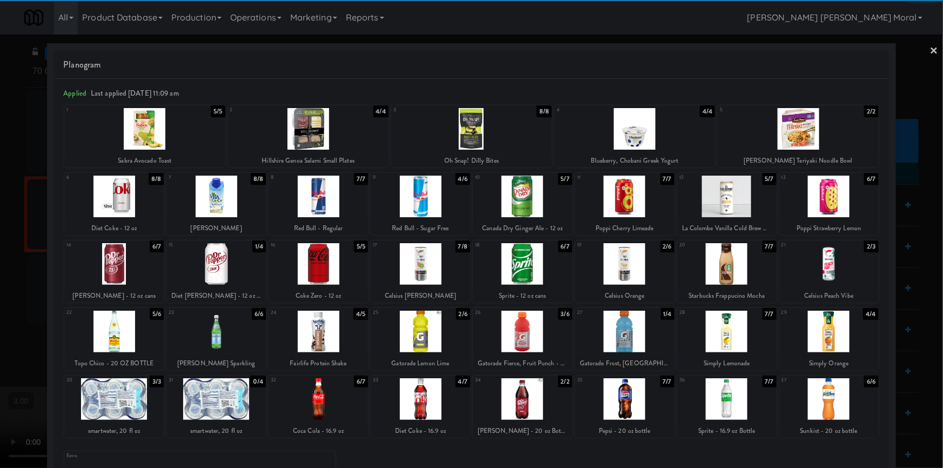
click at [124, 192] on div at bounding box center [113, 197] width 99 height 42
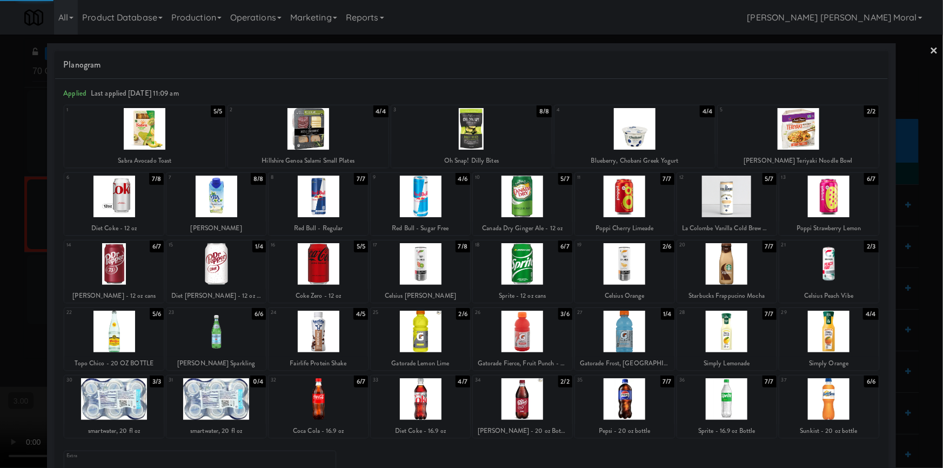
drag, startPoint x: 930, startPoint y: 48, endPoint x: 924, endPoint y: 51, distance: 7.3
click at [930, 48] on link "×" at bounding box center [934, 52] width 9 height 34
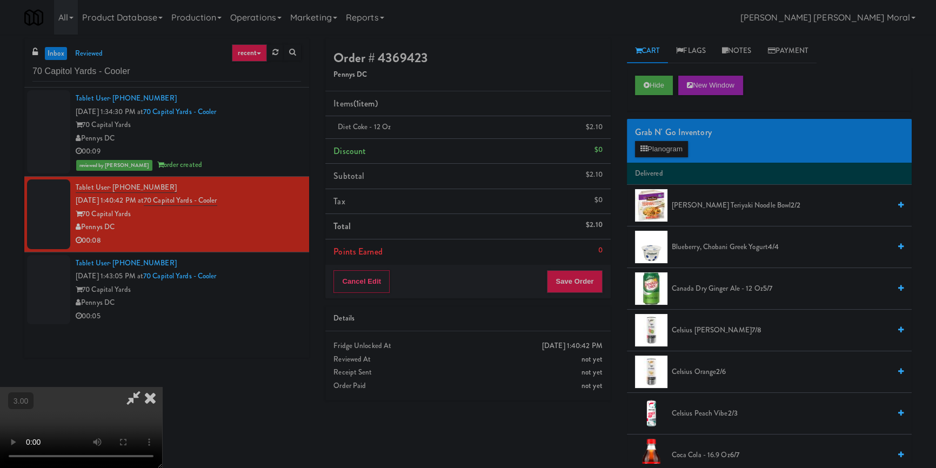
click at [146, 387] on icon at bounding box center [133, 398] width 25 height 22
drag, startPoint x: 577, startPoint y: 320, endPoint x: 570, endPoint y: 282, distance: 38.5
click at [576, 320] on div "Details" at bounding box center [468, 319] width 269 height 14
click at [570, 282] on button "Save Order" at bounding box center [574, 281] width 55 height 23
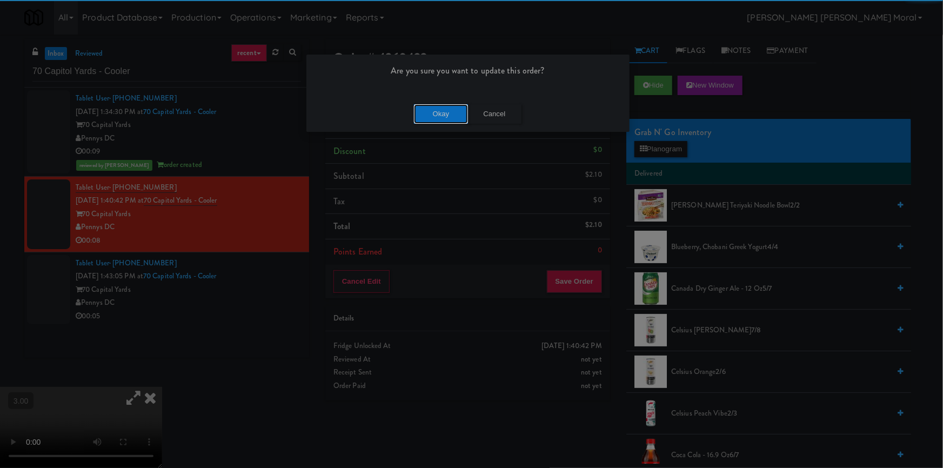
click at [449, 114] on button "Okay" at bounding box center [441, 113] width 54 height 19
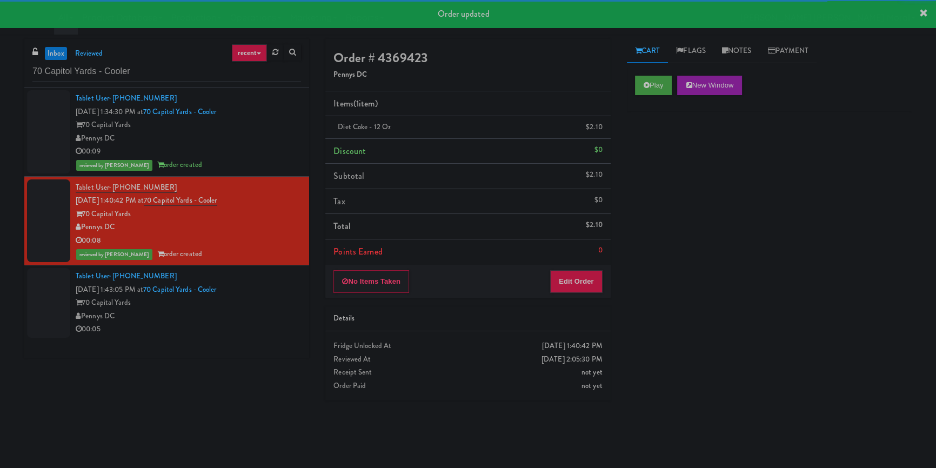
click at [280, 281] on div "Tablet User · (337) 377-5857 Sep 1, 2025 1:43:05 PM at 70 Capitol Yards - Coole…" at bounding box center [188, 303] width 225 height 67
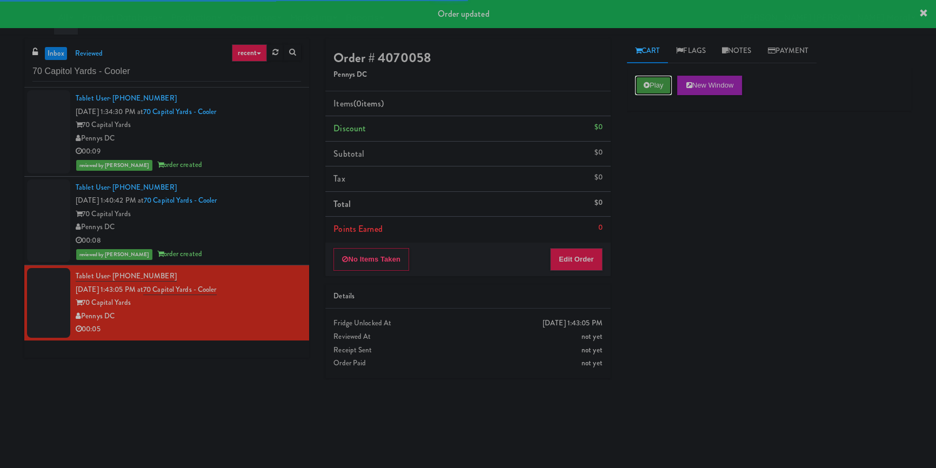
click at [664, 83] on button "Play" at bounding box center [653, 85] width 37 height 19
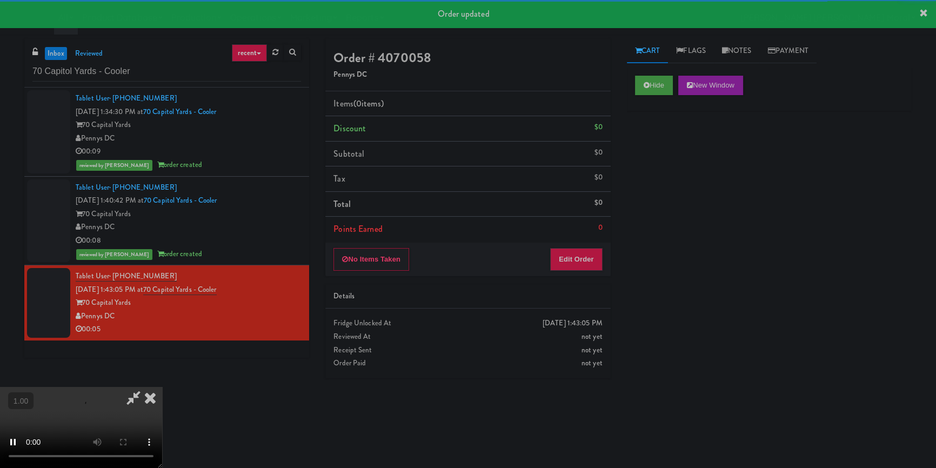
click at [667, 146] on div "Hide New Window Primary Flag Clear Flag if unable to determine what was taken o…" at bounding box center [769, 270] width 285 height 405
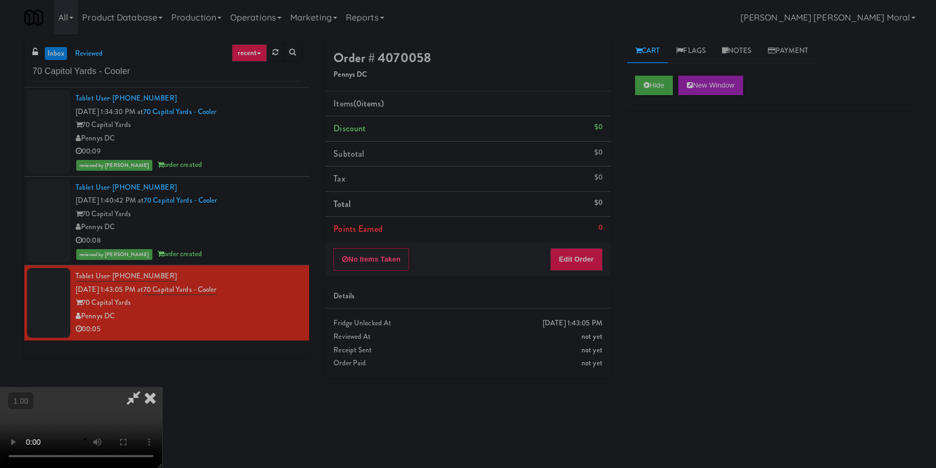
click at [669, 211] on div "Hide New Window Primary Flag Clear Flag if unable to determine what was taken o…" at bounding box center [769, 270] width 285 height 405
click at [162, 387] on video at bounding box center [81, 427] width 162 height 81
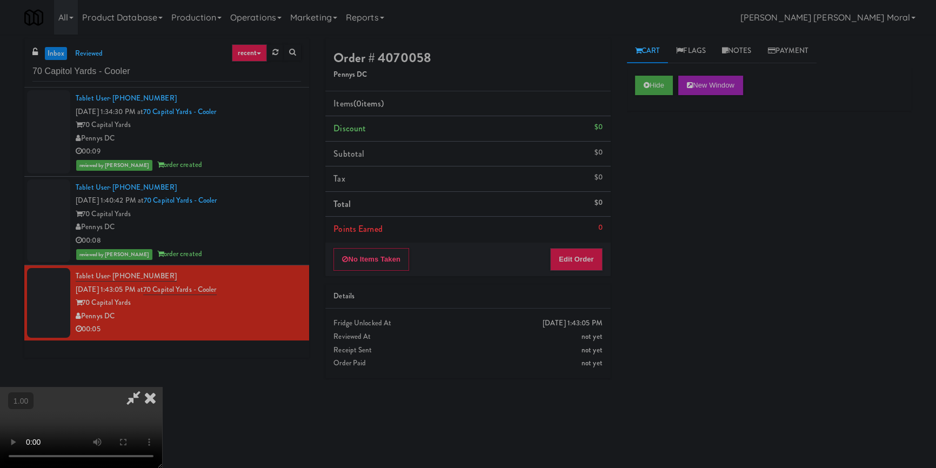
click at [162, 387] on video at bounding box center [81, 427] width 162 height 81
click at [583, 262] on button "Edit Order" at bounding box center [576, 259] width 52 height 23
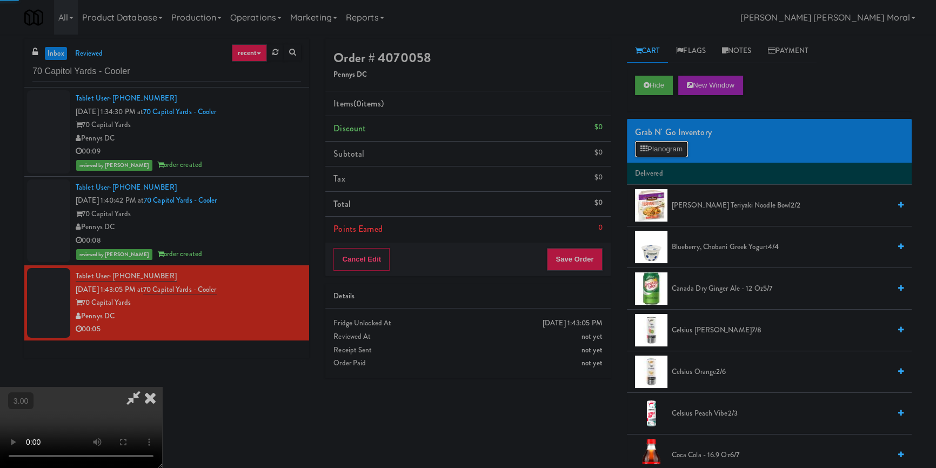
click at [688, 144] on button "Planogram" at bounding box center [661, 149] width 53 height 16
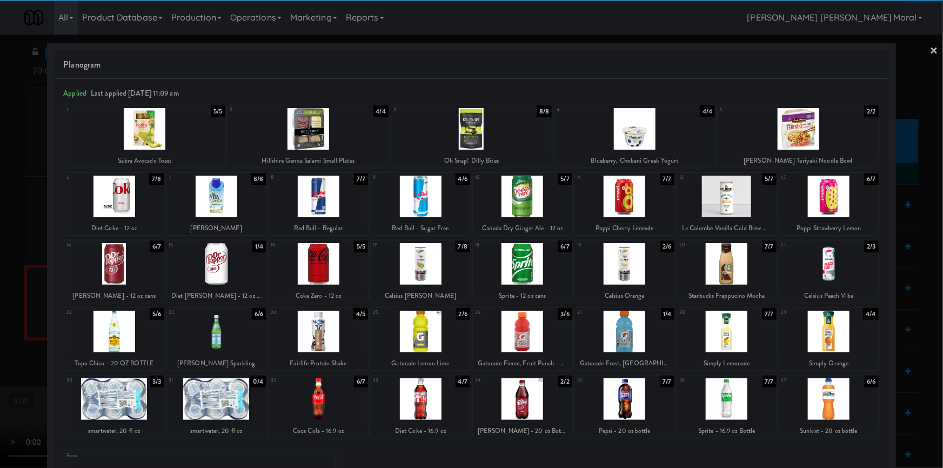
click at [550, 408] on div at bounding box center [522, 399] width 99 height 42
click at [930, 50] on link "×" at bounding box center [934, 52] width 9 height 34
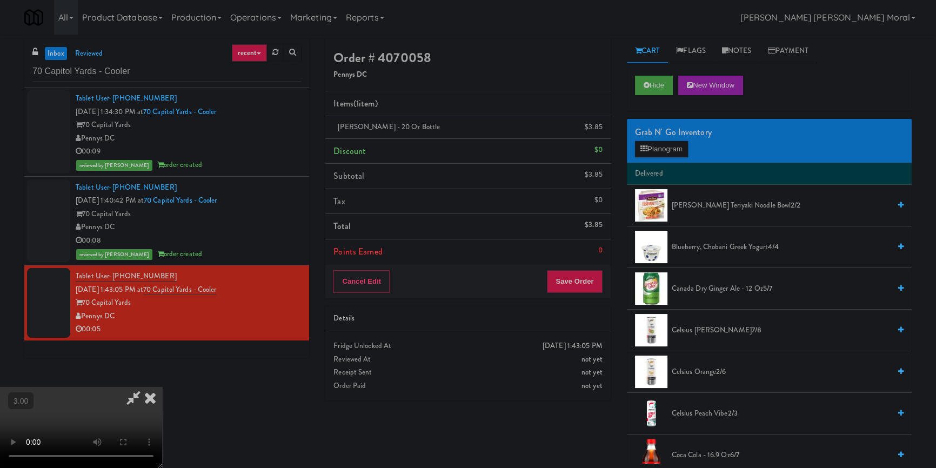
click at [162, 387] on video at bounding box center [81, 427] width 162 height 81
click at [582, 272] on button "Save Order" at bounding box center [574, 281] width 55 height 23
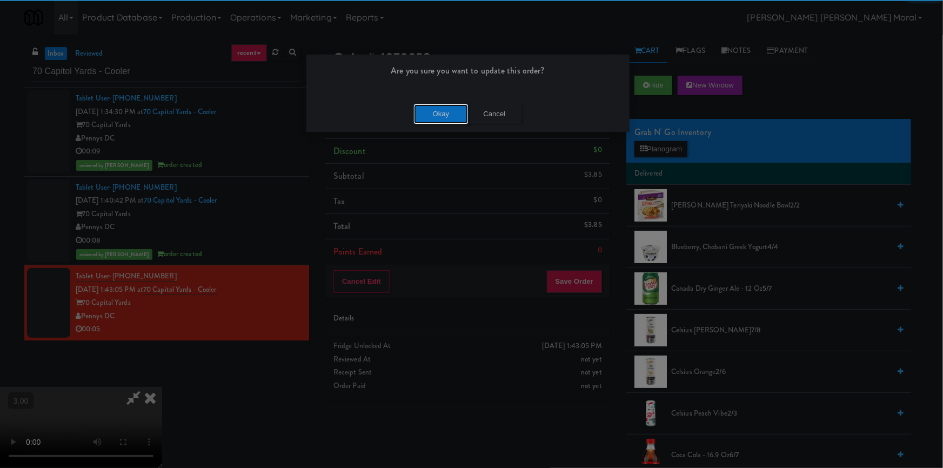
click at [447, 114] on button "Okay" at bounding box center [441, 113] width 54 height 19
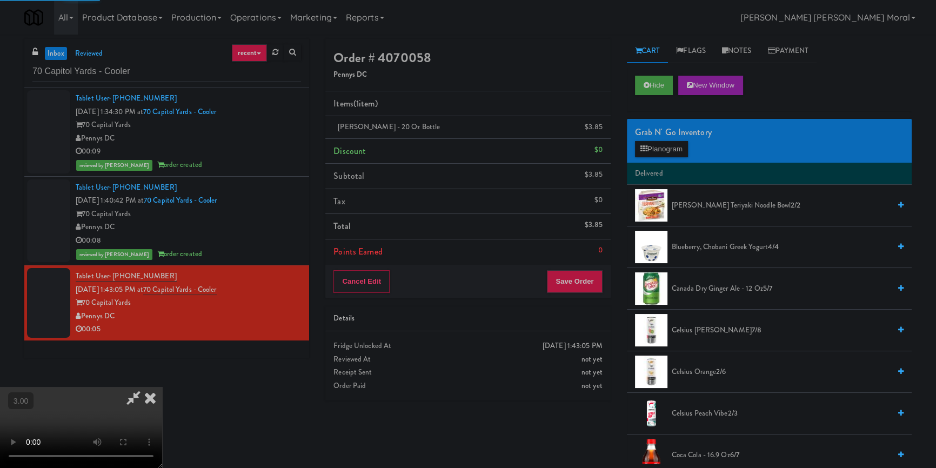
scroll to position [0, 0]
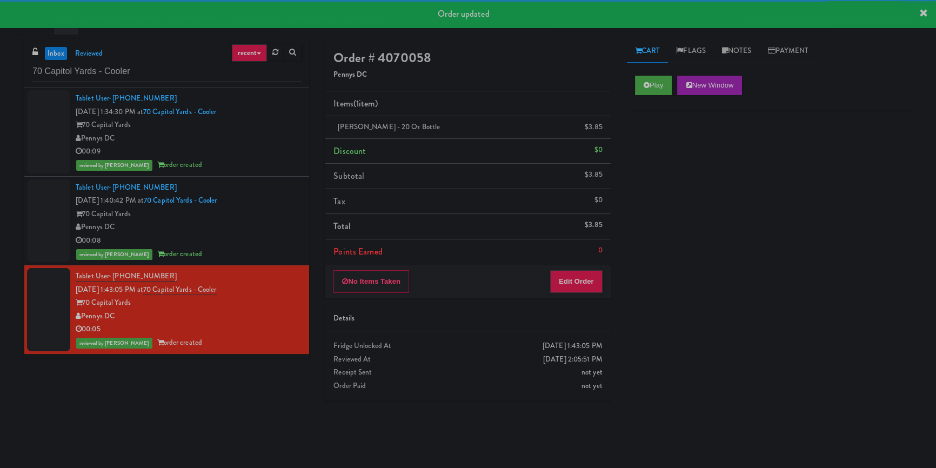
click at [281, 234] on div "00:08" at bounding box center [188, 241] width 225 height 14
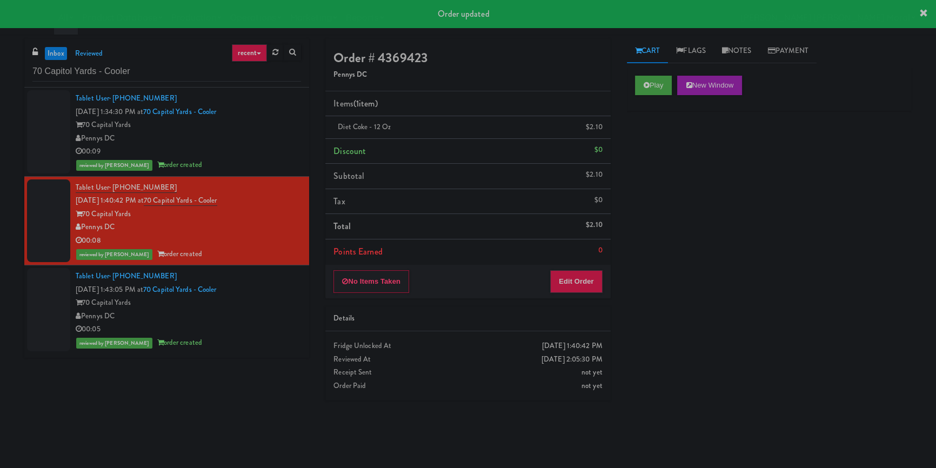
click at [289, 130] on div "70 Capital Yards" at bounding box center [188, 125] width 225 height 14
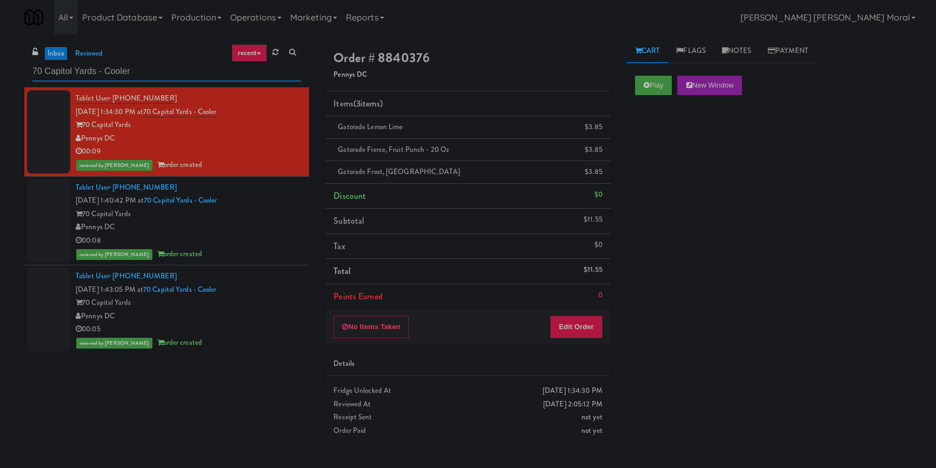
click at [136, 71] on input "70 Capitol Yards - Cooler" at bounding box center [166, 72] width 269 height 20
paste input "W&W - Combo"
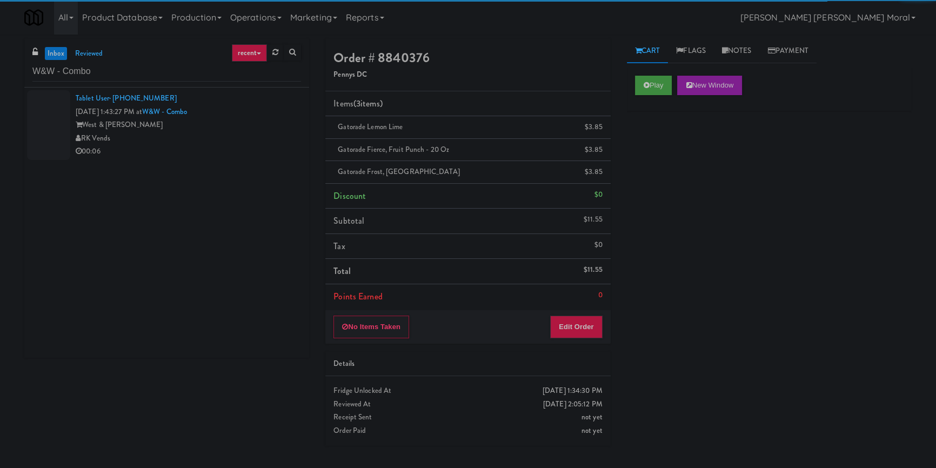
click at [249, 137] on div "RK Vends" at bounding box center [188, 139] width 225 height 14
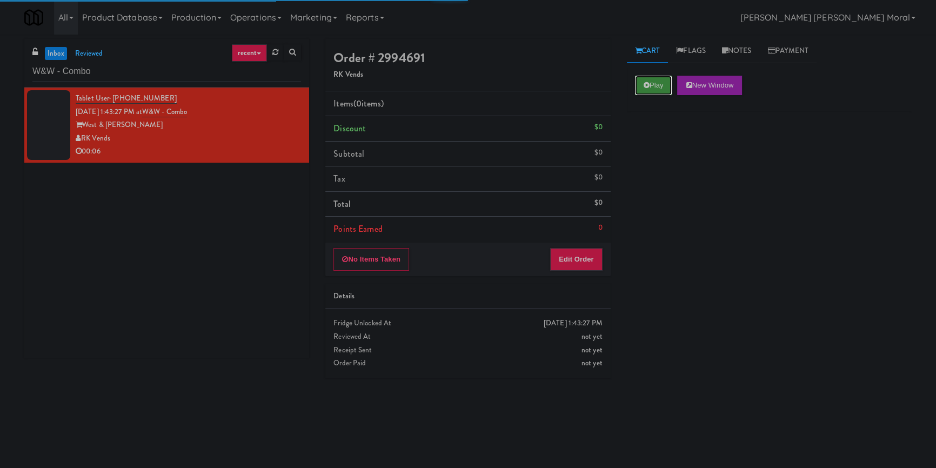
click at [660, 84] on button "Play" at bounding box center [653, 85] width 37 height 19
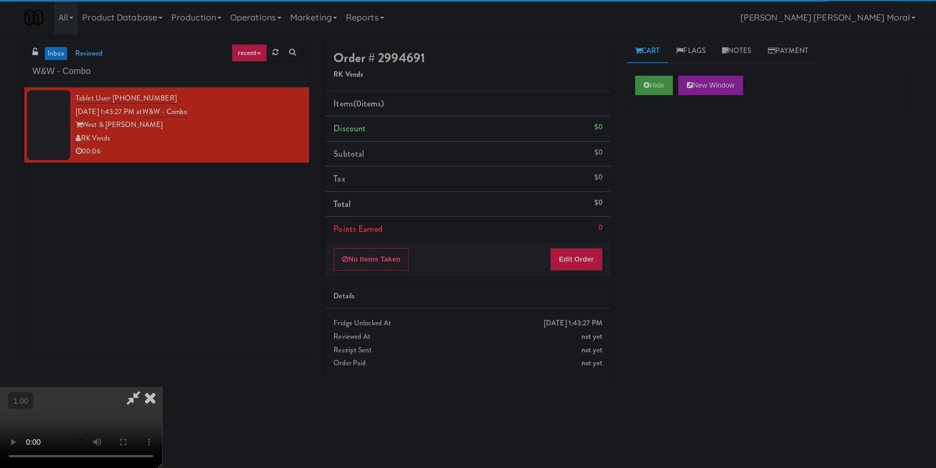
click at [656, 134] on div "Hide New Window Primary Flag Clear Flag if unable to determine what was taken o…" at bounding box center [769, 270] width 285 height 405
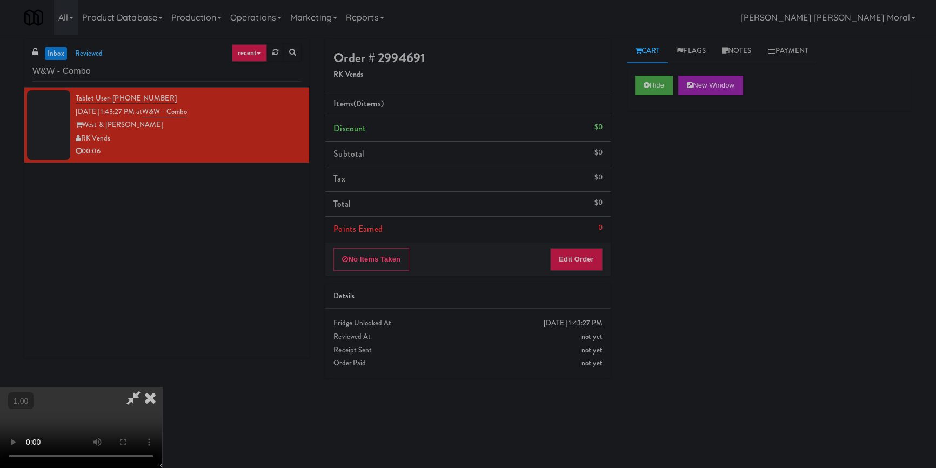
click at [657, 176] on div "Hide New Window Primary Flag Clear Flag if unable to determine what was taken o…" at bounding box center [769, 270] width 285 height 405
click at [162, 387] on video at bounding box center [81, 427] width 162 height 81
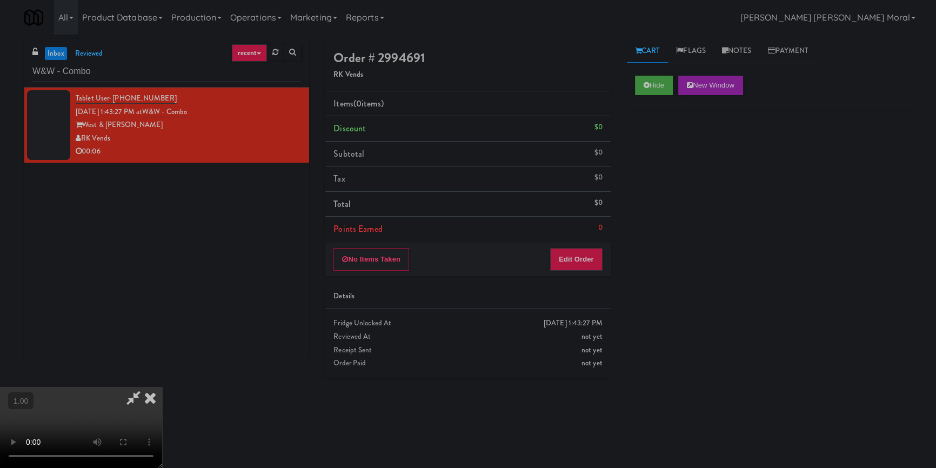
click at [162, 387] on video at bounding box center [81, 427] width 162 height 81
click at [581, 263] on button "Edit Order" at bounding box center [576, 259] width 52 height 23
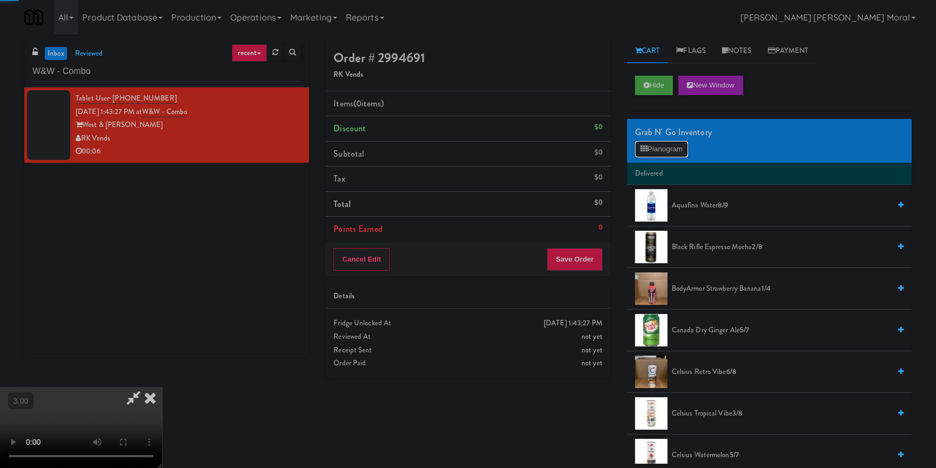
click at [656, 152] on button "Planogram" at bounding box center [661, 149] width 53 height 16
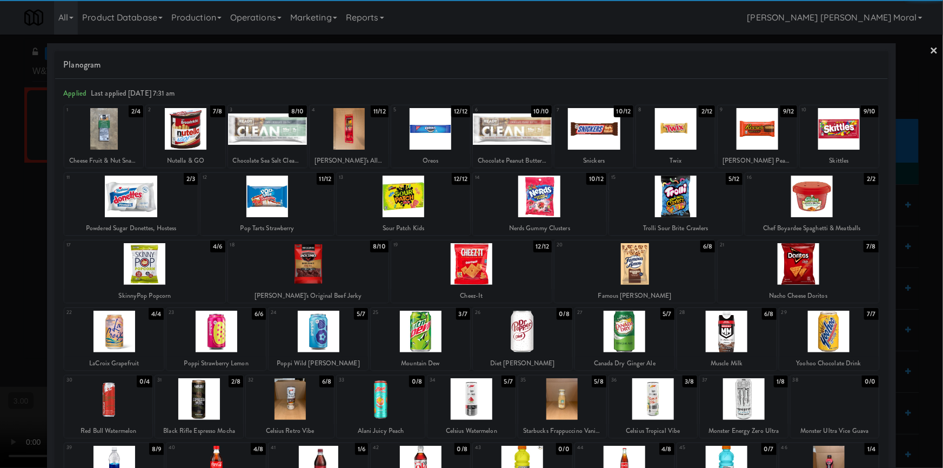
click at [212, 400] on div at bounding box center [199, 399] width 88 height 42
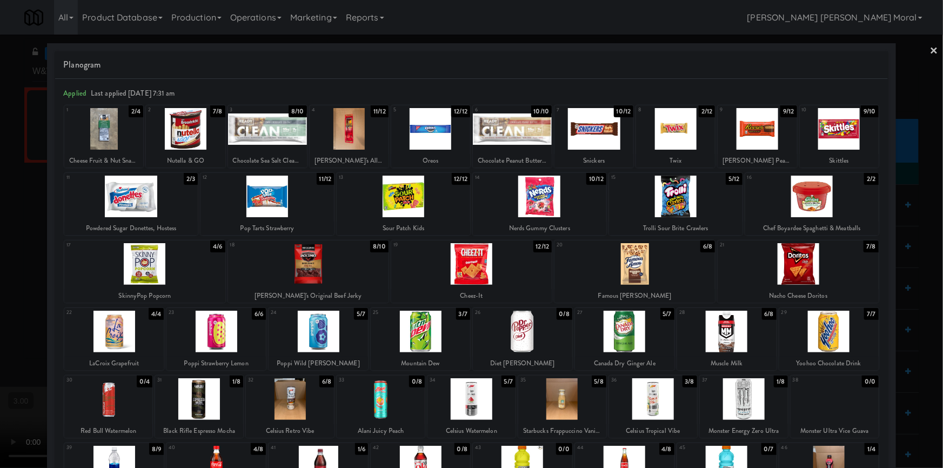
click at [579, 412] on div at bounding box center [562, 399] width 88 height 42
click at [930, 49] on link "×" at bounding box center [934, 52] width 9 height 34
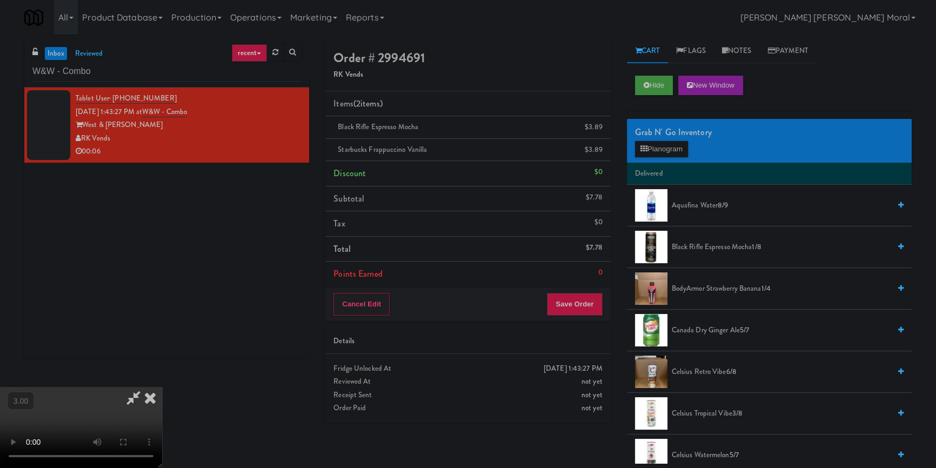
click at [162, 387] on video at bounding box center [81, 427] width 162 height 81
click at [584, 309] on button "Save Order" at bounding box center [574, 304] width 55 height 23
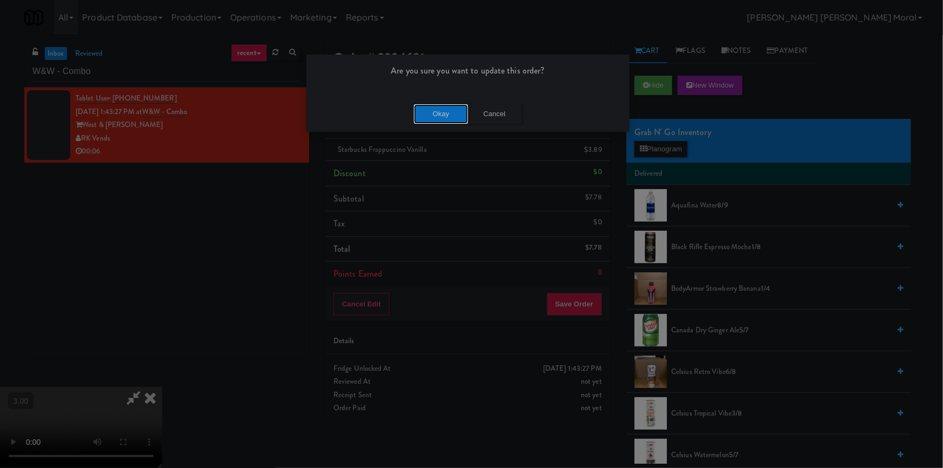
click at [449, 111] on button "Okay" at bounding box center [441, 113] width 54 height 19
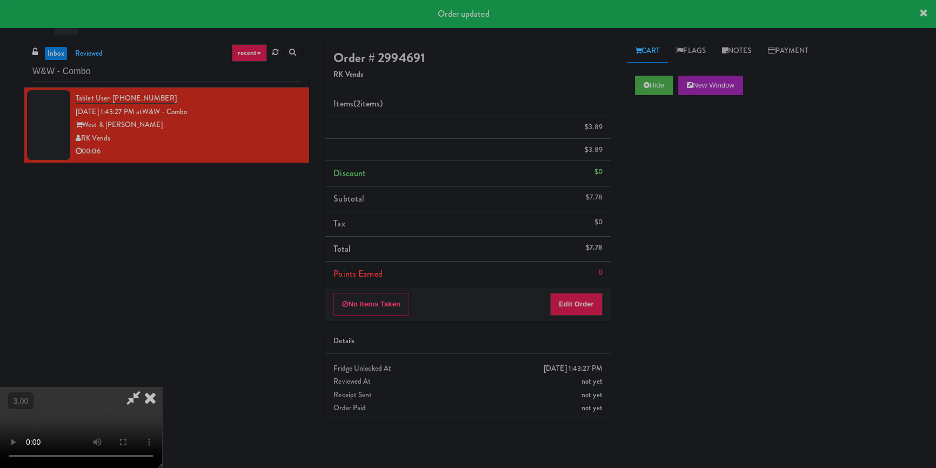
scroll to position [0, 0]
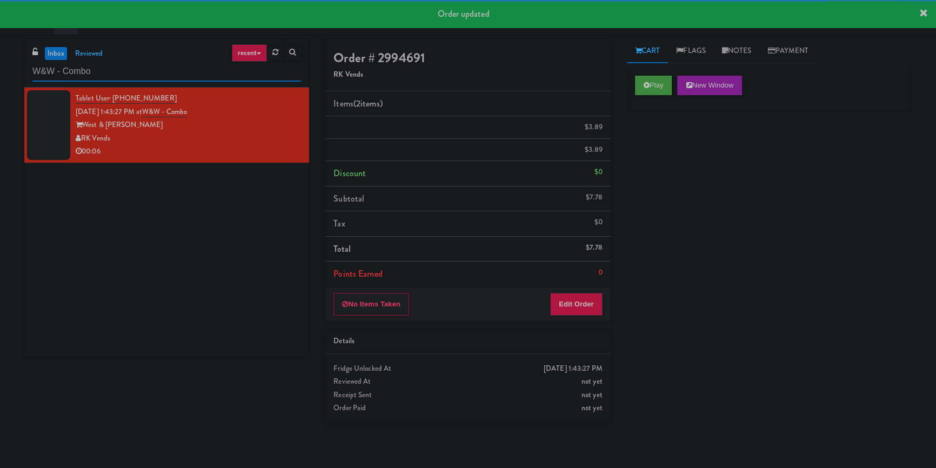
click at [201, 71] on input "W&W - Combo" at bounding box center [166, 72] width 269 height 20
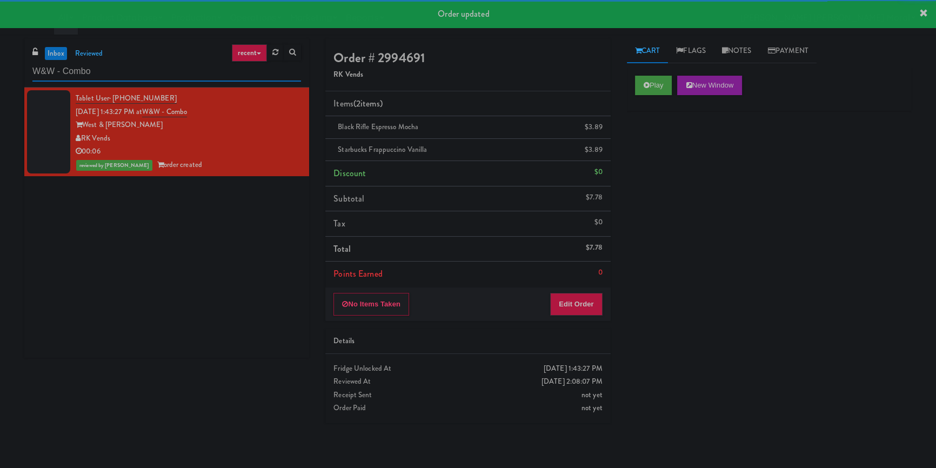
click at [201, 71] on input "W&W - Combo" at bounding box center [166, 72] width 269 height 20
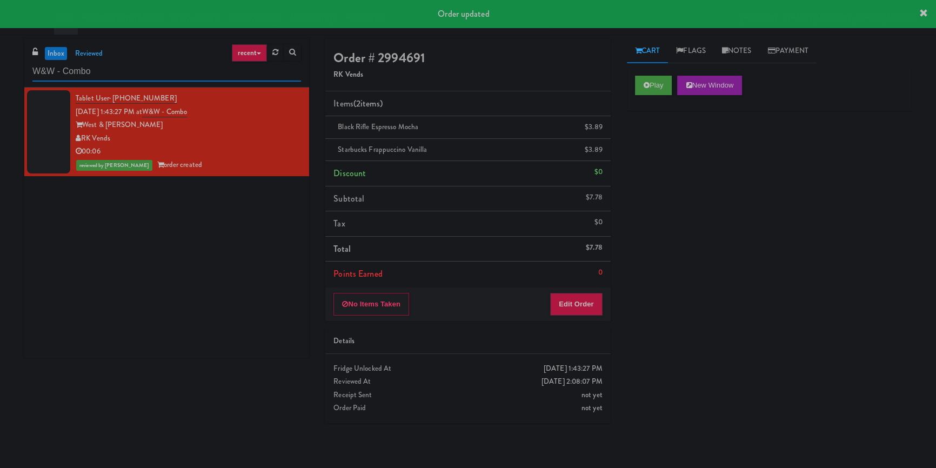
paste input "PW - Left - Fridge"
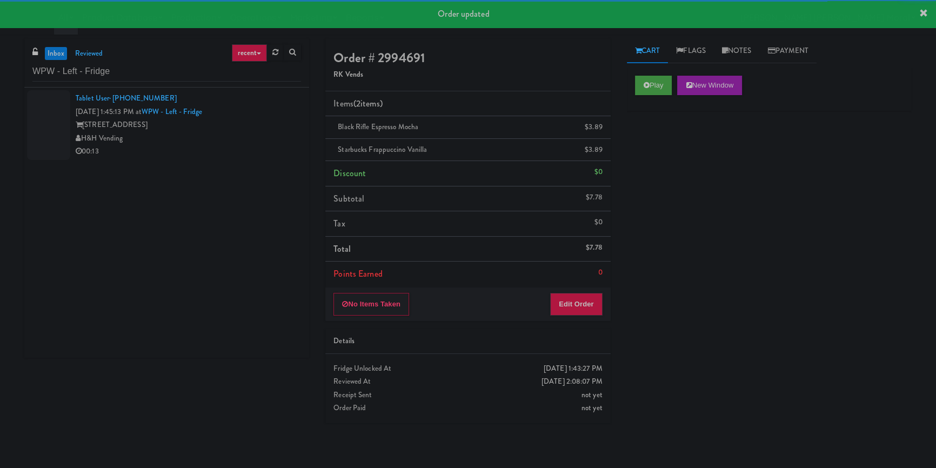
click at [272, 129] on div "343 W Wolf Point Plaza" at bounding box center [188, 125] width 225 height 14
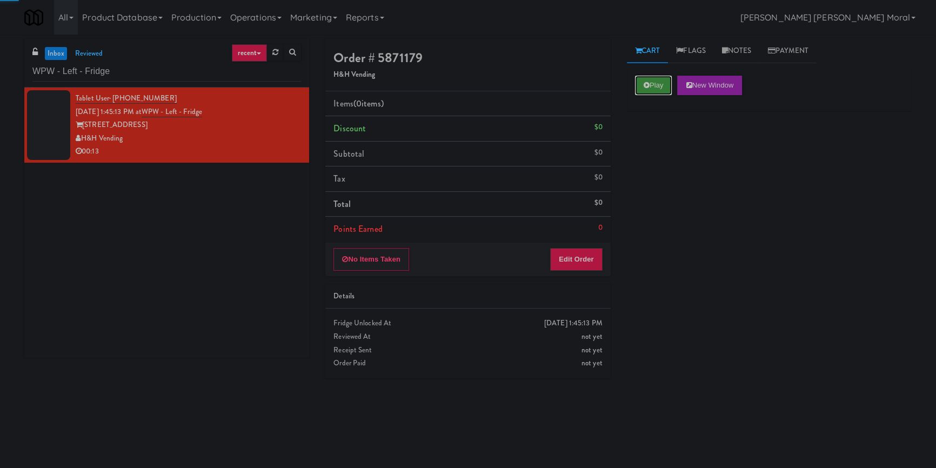
click at [655, 77] on button "Play" at bounding box center [653, 85] width 37 height 19
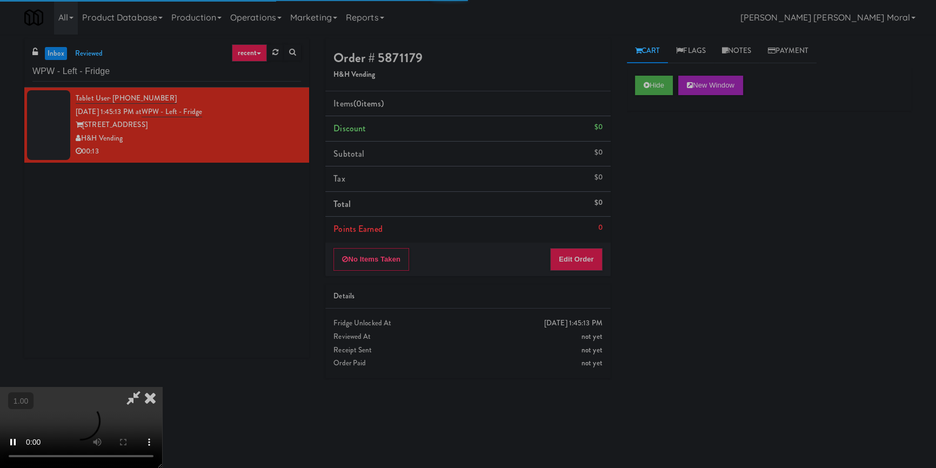
click at [656, 162] on div "Hide New Window Primary Flag Clear Flag if unable to determine what was taken o…" at bounding box center [769, 270] width 285 height 405
click at [650, 208] on div "Hide New Window Primary Flag Clear Flag if unable to determine what was taken o…" at bounding box center [769, 270] width 285 height 405
click at [162, 387] on video at bounding box center [81, 427] width 162 height 81
drag, startPoint x: 385, startPoint y: 307, endPoint x: 385, endPoint y: 349, distance: 42.2
click at [162, 387] on video at bounding box center [81, 427] width 162 height 81
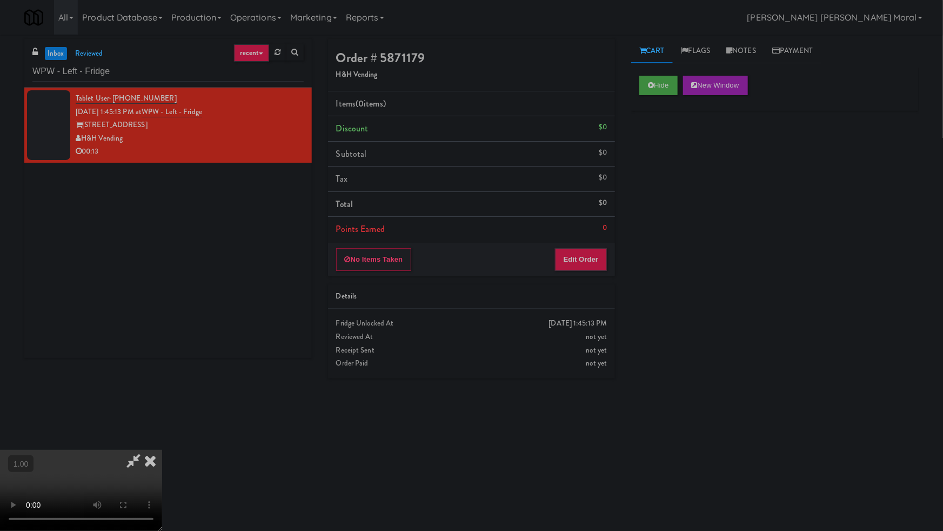
click at [162, 450] on video at bounding box center [81, 490] width 162 height 81
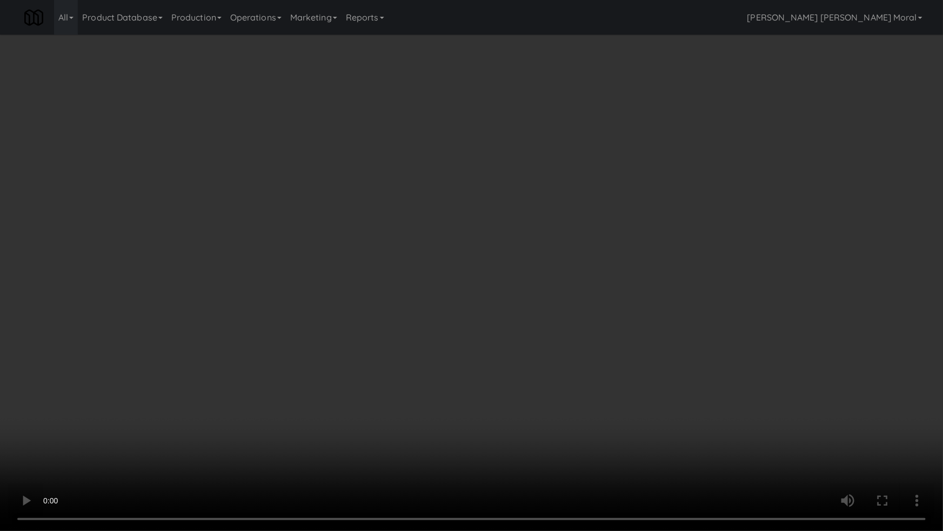
click at [591, 283] on video at bounding box center [471, 265] width 943 height 531
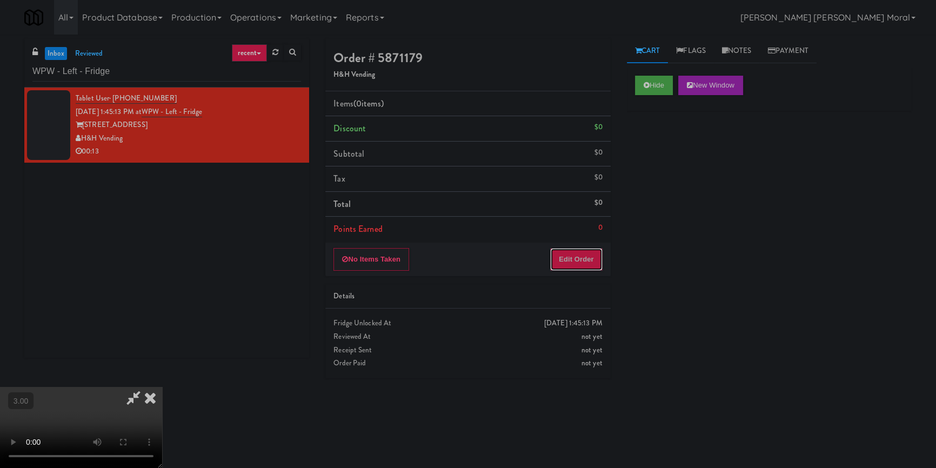
drag, startPoint x: 576, startPoint y: 261, endPoint x: 596, endPoint y: 234, distance: 33.6
click at [576, 260] on button "Edit Order" at bounding box center [576, 259] width 52 height 23
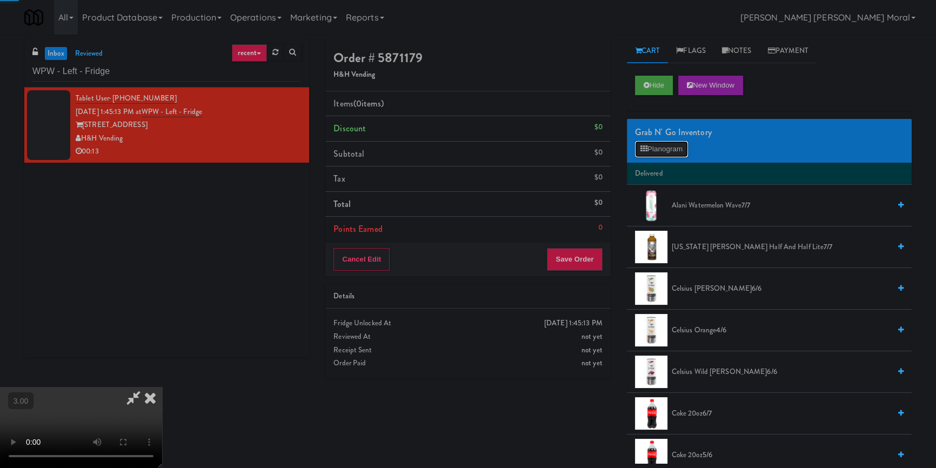
click at [659, 145] on button "Planogram" at bounding box center [661, 149] width 53 height 16
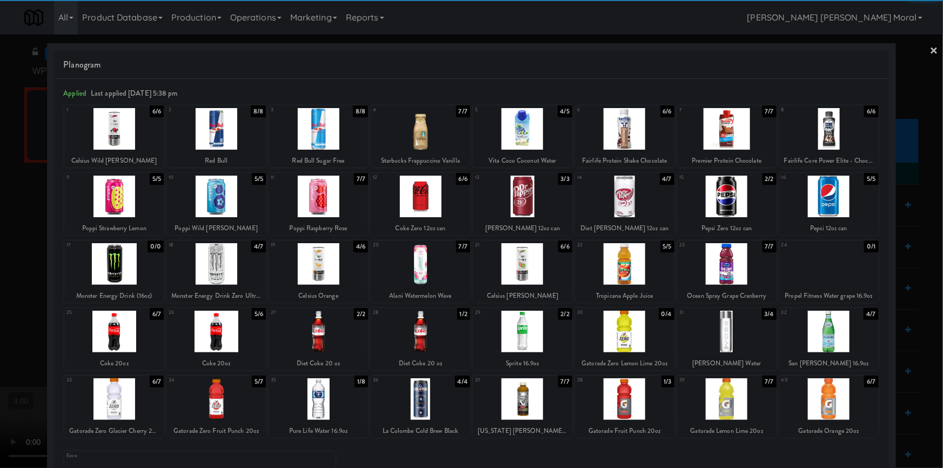
click at [326, 400] on div at bounding box center [318, 399] width 99 height 42
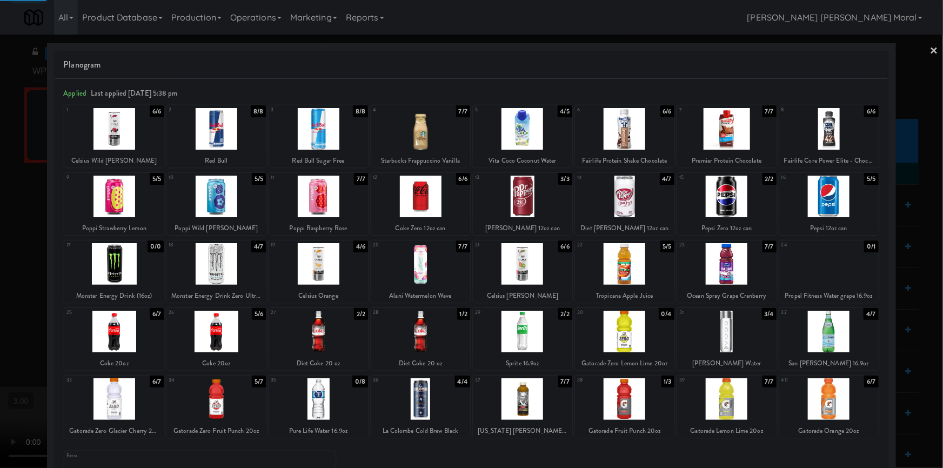
click at [930, 54] on link "×" at bounding box center [934, 52] width 9 height 34
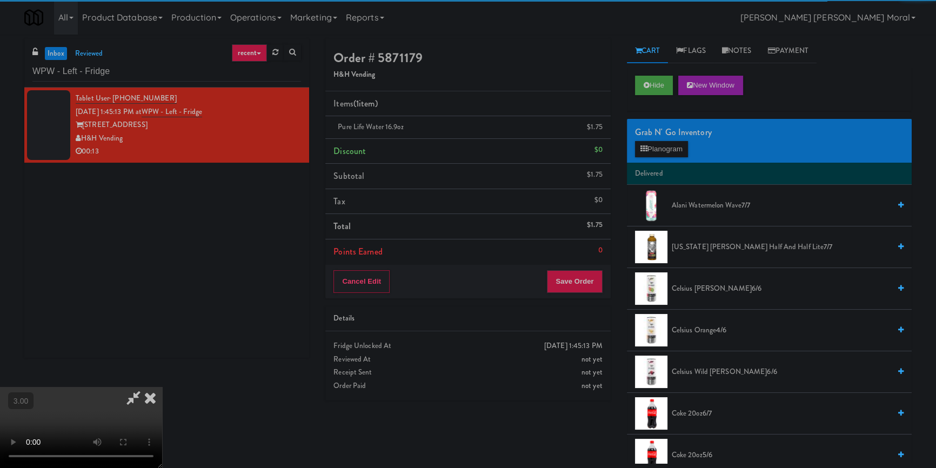
click at [162, 387] on video at bounding box center [81, 427] width 162 height 81
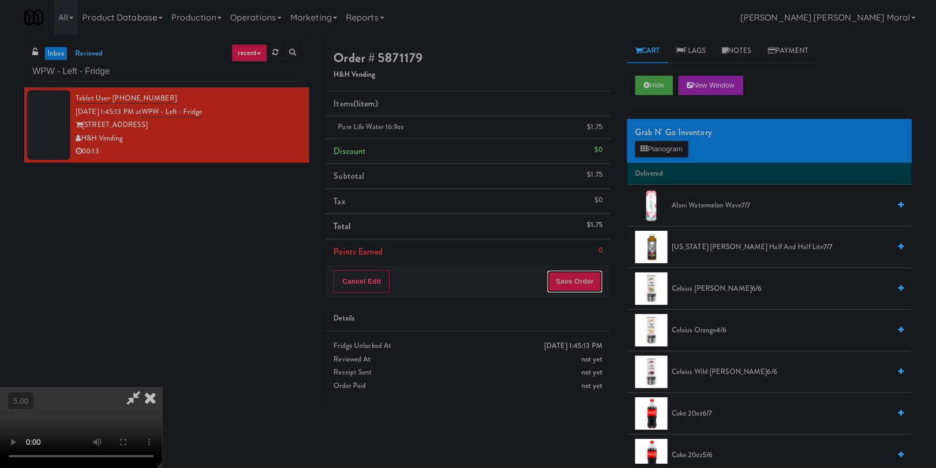
click at [586, 287] on button "Save Order" at bounding box center [574, 281] width 55 height 23
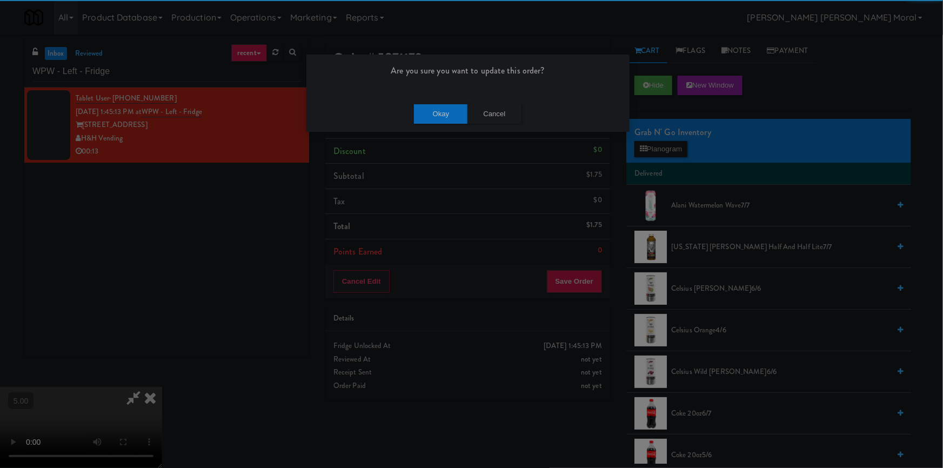
click at [413, 108] on div "Okay Cancel" at bounding box center [468, 114] width 323 height 36
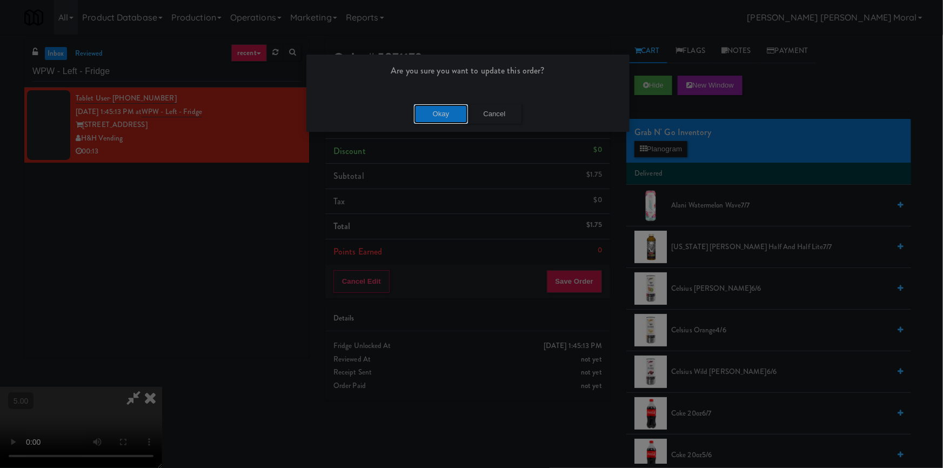
click at [439, 110] on button "Okay" at bounding box center [441, 113] width 54 height 19
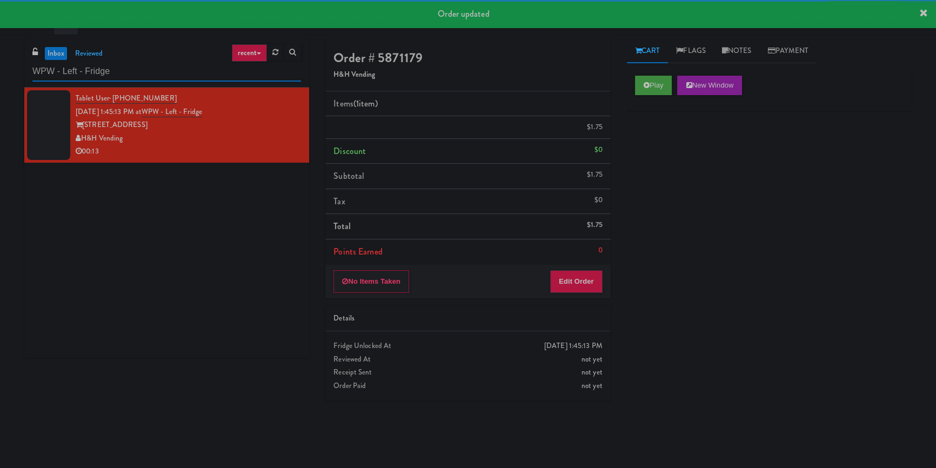
click at [192, 62] on input "WPW - Left - Fridge" at bounding box center [166, 72] width 269 height 20
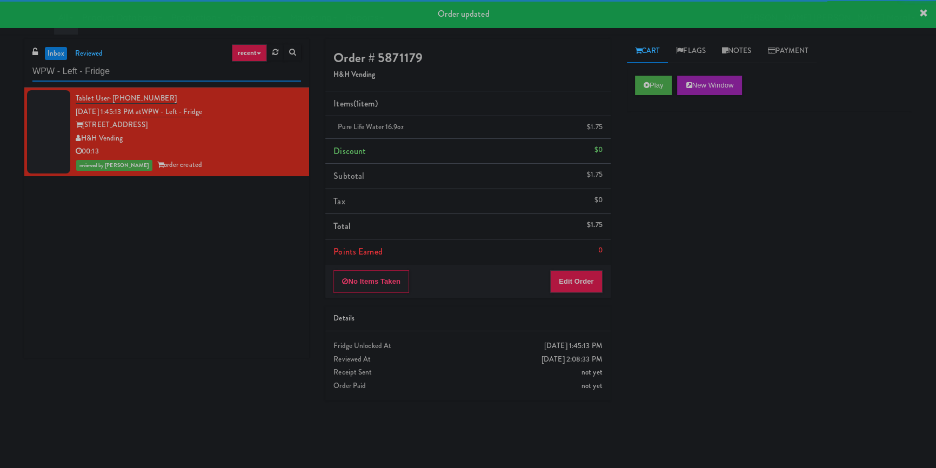
click at [192, 62] on input "WPW - Left - Fridge" at bounding box center [166, 72] width 269 height 20
paste input "Eleven55"
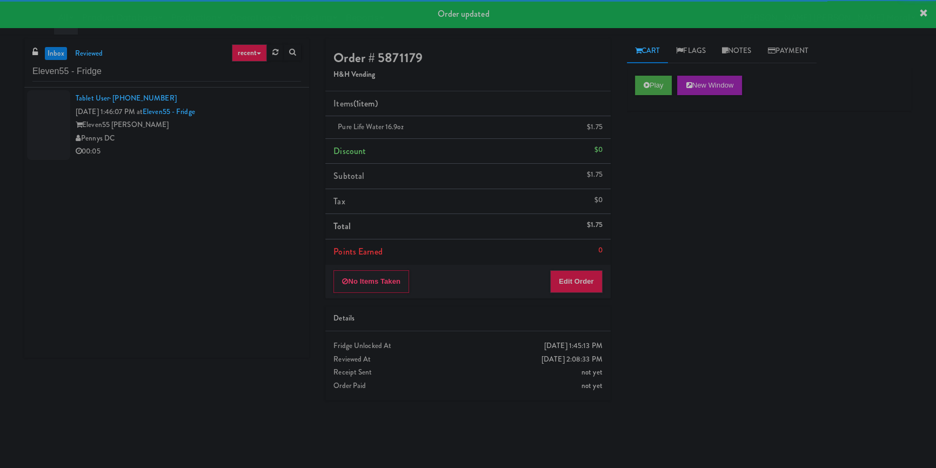
click at [242, 135] on div "Pennys DC" at bounding box center [188, 139] width 225 height 14
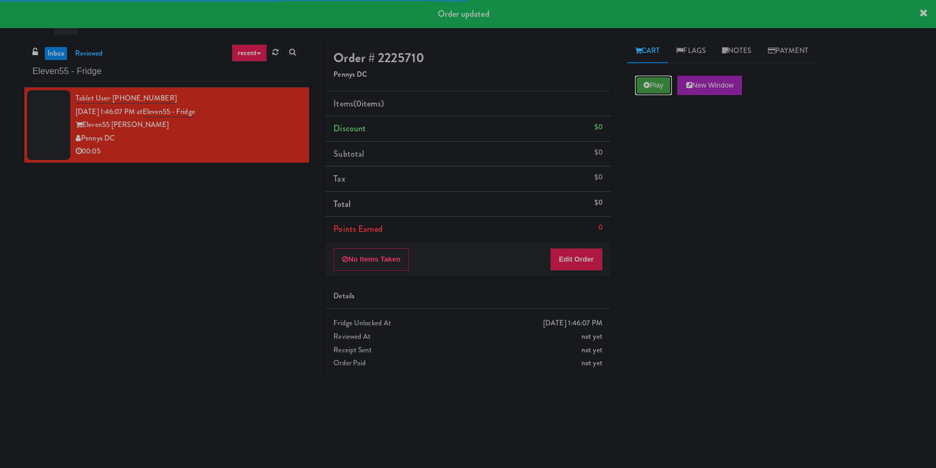
click at [660, 88] on button "Play" at bounding box center [653, 85] width 37 height 19
click at [663, 147] on div "Play New Window Primary Flag Clear Flag if unable to determine what was taken o…" at bounding box center [769, 270] width 285 height 405
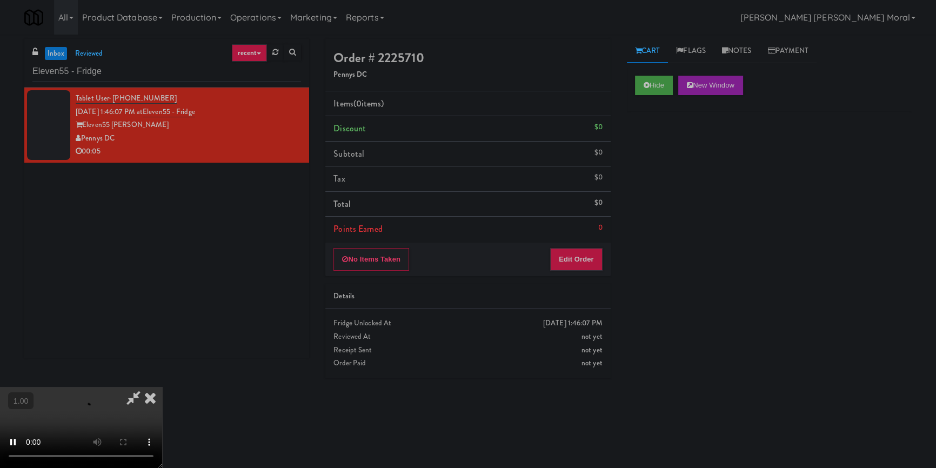
click at [660, 195] on div "Hide New Window Primary Flag Clear Flag if unable to determine what was taken o…" at bounding box center [769, 270] width 285 height 405
click at [764, 322] on div "Hide New Window Primary Flag Clear Flag if unable to determine what was taken o…" at bounding box center [769, 270] width 285 height 405
click at [162, 387] on video at bounding box center [81, 427] width 162 height 81
click at [587, 260] on button "Edit Order" at bounding box center [576, 259] width 52 height 23
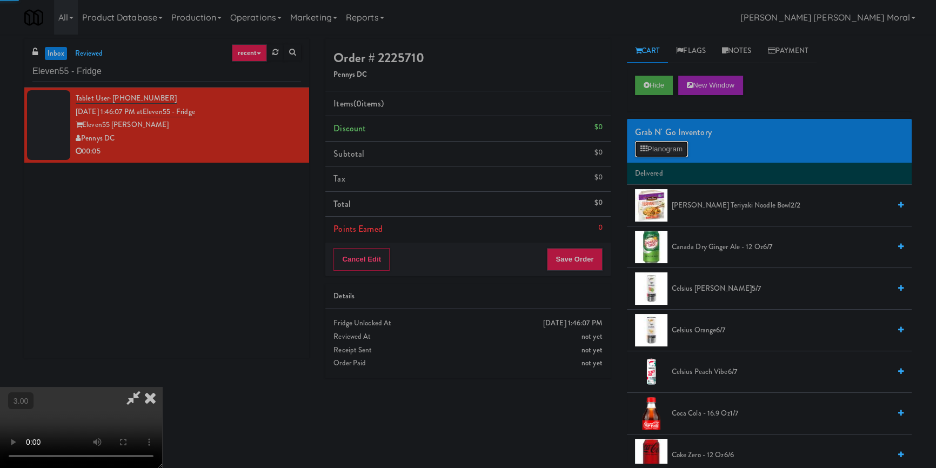
click at [673, 152] on button "Planogram" at bounding box center [661, 149] width 53 height 16
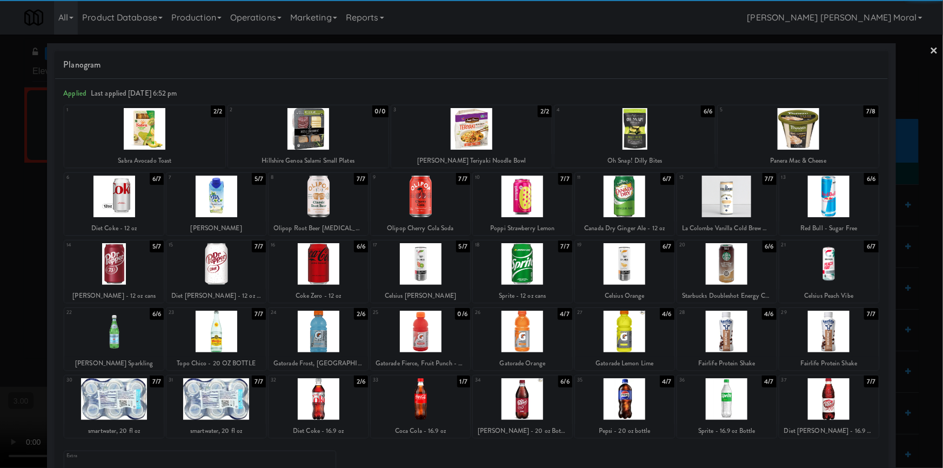
click at [331, 337] on div at bounding box center [318, 332] width 99 height 42
click at [930, 49] on link "×" at bounding box center [934, 52] width 9 height 34
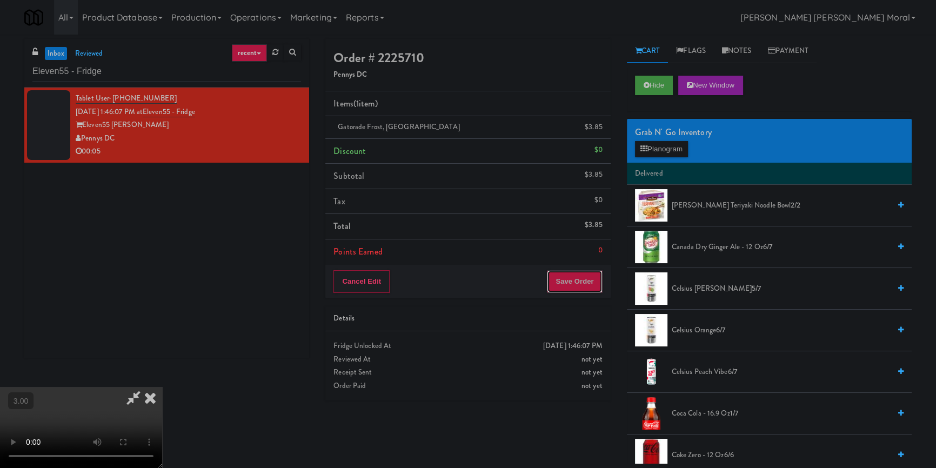
click at [590, 287] on button "Save Order" at bounding box center [574, 281] width 55 height 23
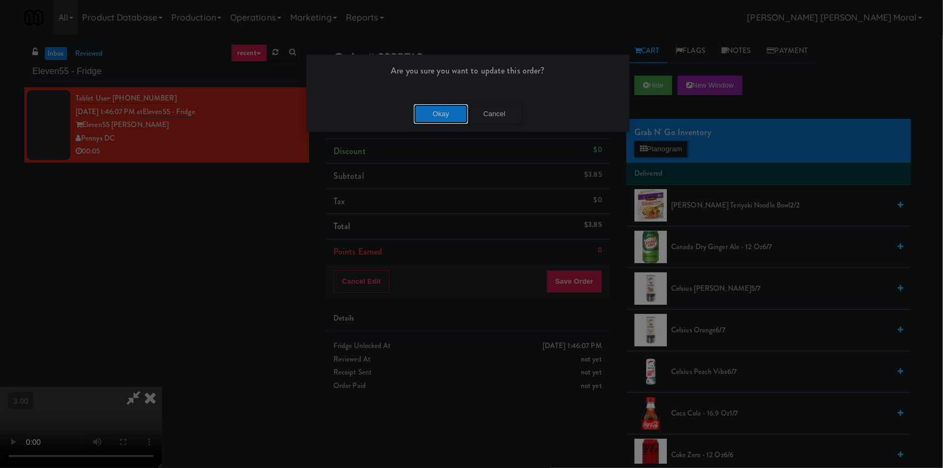
click at [448, 116] on button "Okay" at bounding box center [441, 113] width 54 height 19
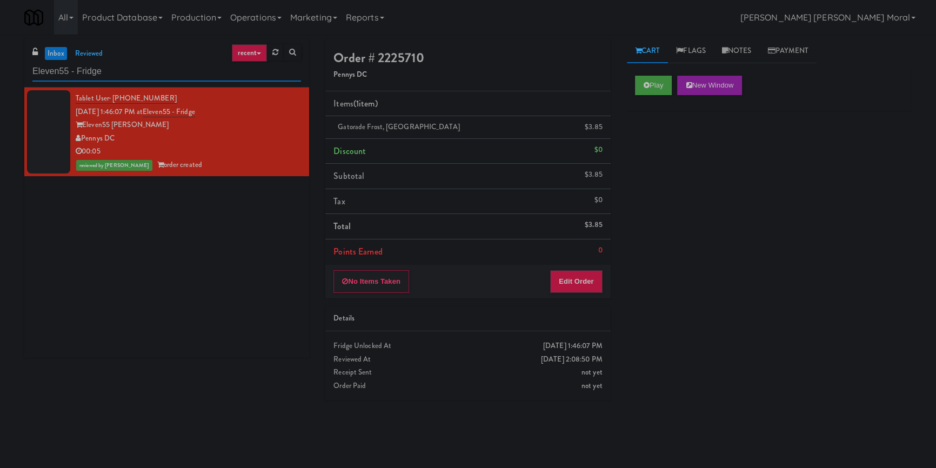
click at [138, 76] on input "Eleven55 - Fridge" at bounding box center [166, 72] width 269 height 20
paste input "Peabody - Ambient"
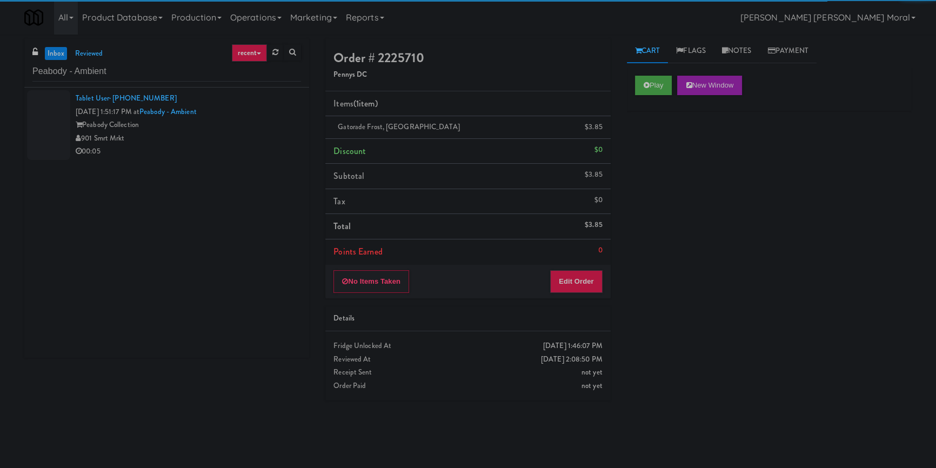
click at [230, 132] on div "901 Smrt Mrkt" at bounding box center [188, 139] width 225 height 14
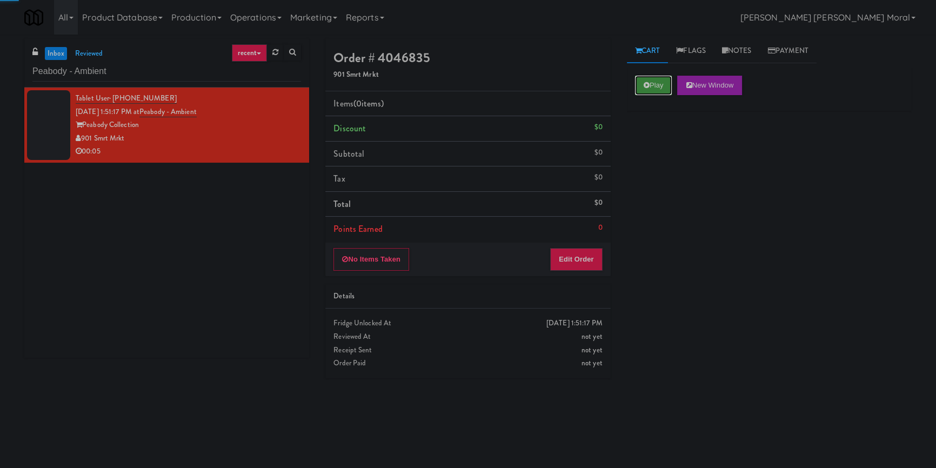
click at [660, 84] on button "Play" at bounding box center [653, 85] width 37 height 19
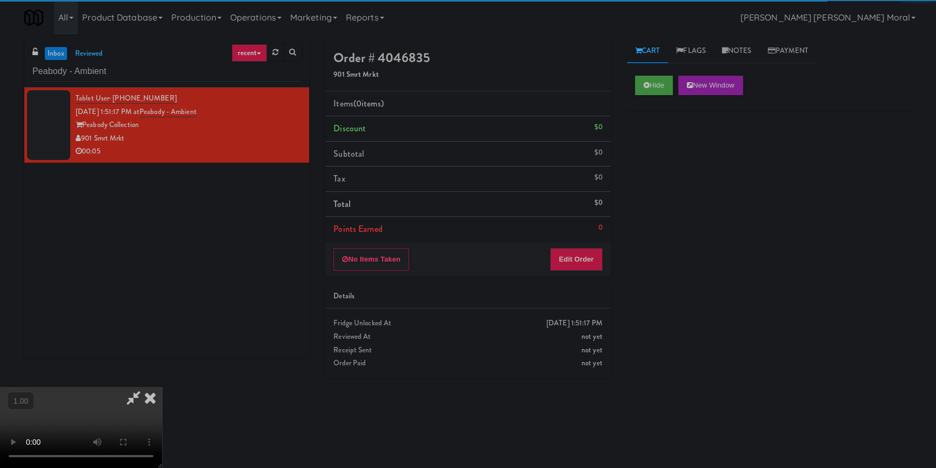
click at [663, 141] on div "Hide New Window Primary Flag Clear Flag if unable to determine what was taken o…" at bounding box center [769, 270] width 285 height 405
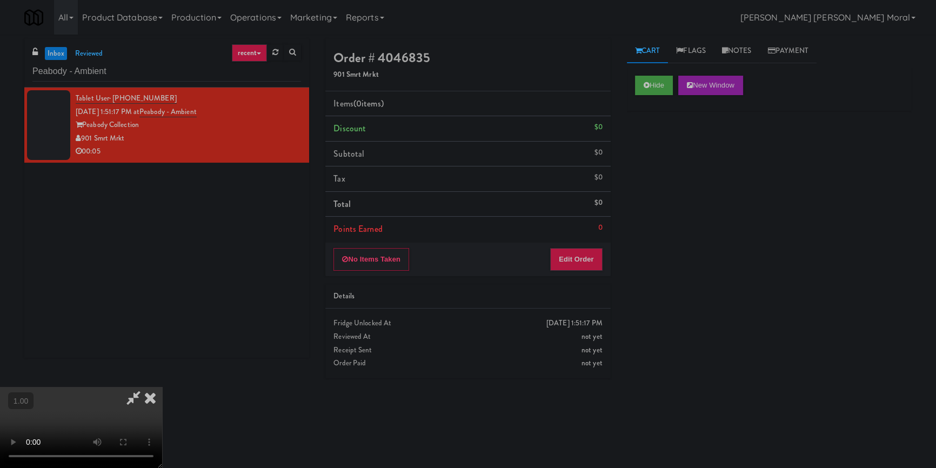
click at [643, 188] on div "Hide New Window Primary Flag Clear Flag if unable to determine what was taken o…" at bounding box center [769, 270] width 285 height 405
click at [162, 387] on video at bounding box center [81, 427] width 162 height 81
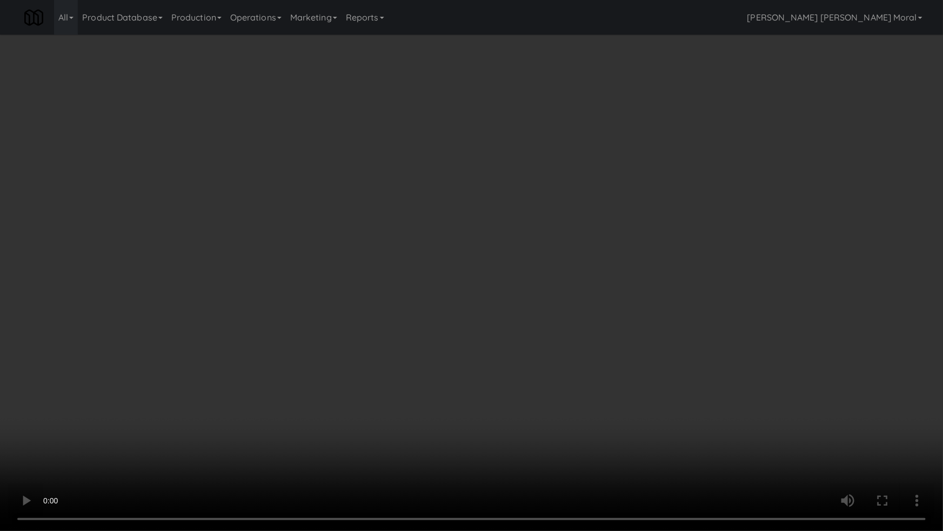
click at [560, 289] on video at bounding box center [471, 265] width 943 height 531
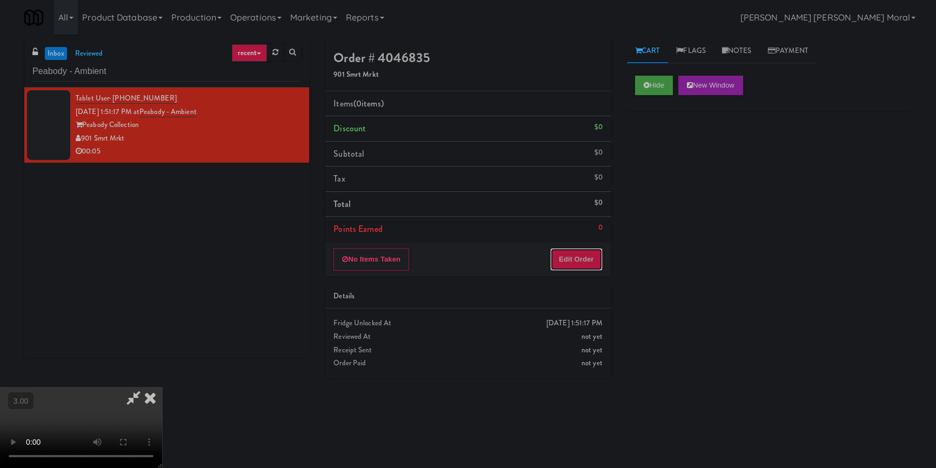
click at [588, 255] on button "Edit Order" at bounding box center [576, 259] width 52 height 23
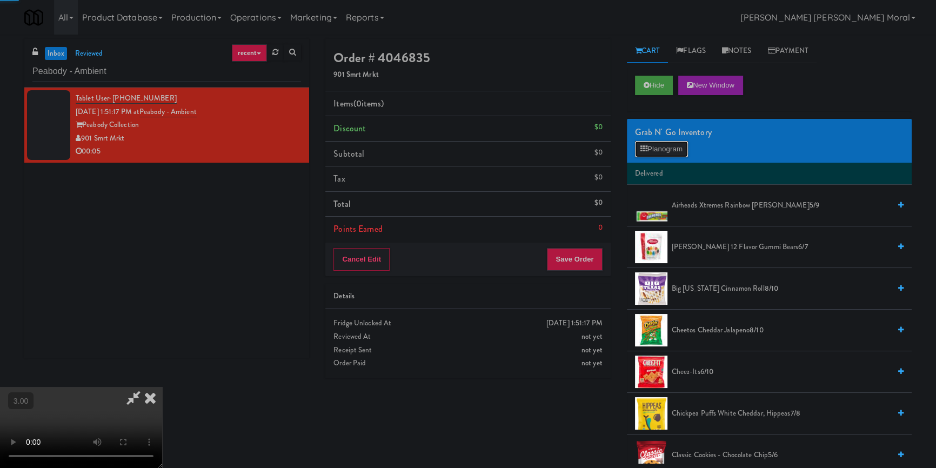
click at [654, 149] on button "Planogram" at bounding box center [661, 149] width 53 height 16
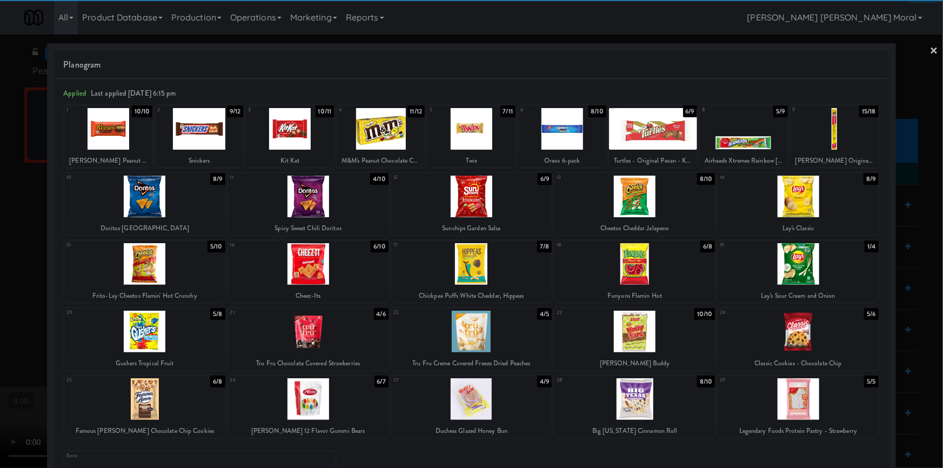
click at [802, 401] on div at bounding box center [798, 399] width 161 height 42
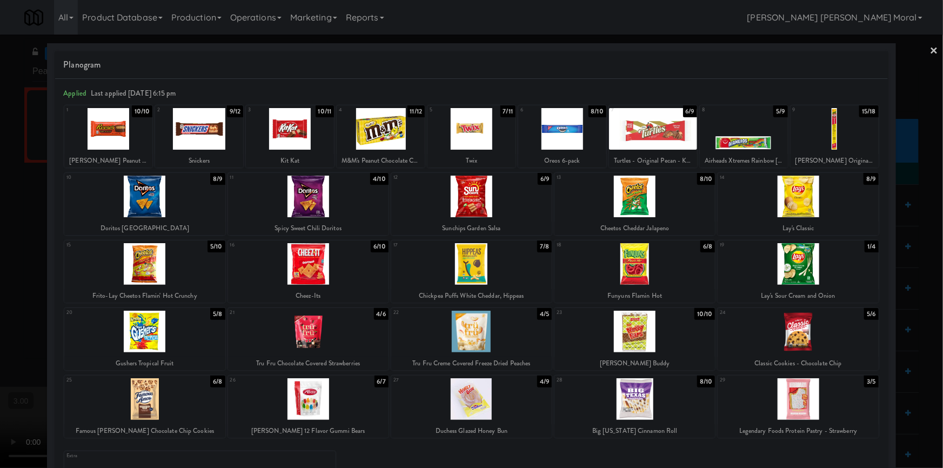
click at [930, 45] on link "×" at bounding box center [934, 52] width 9 height 34
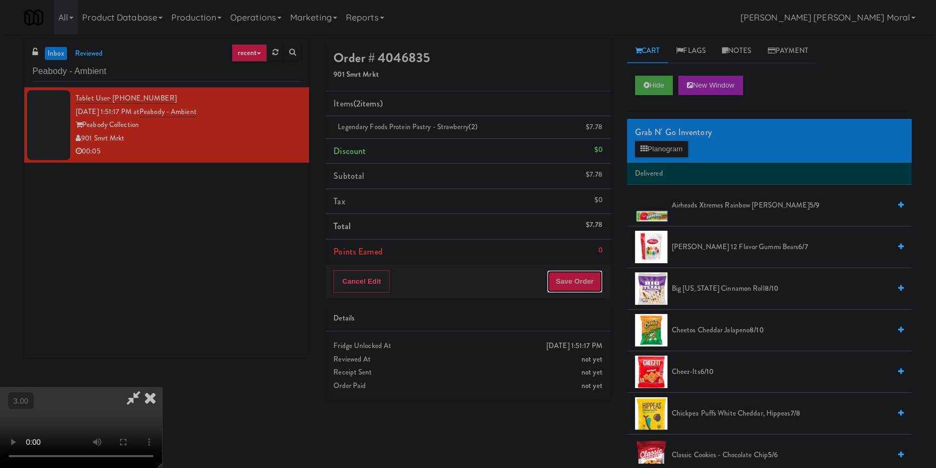
click at [589, 277] on button "Save Order" at bounding box center [574, 281] width 55 height 23
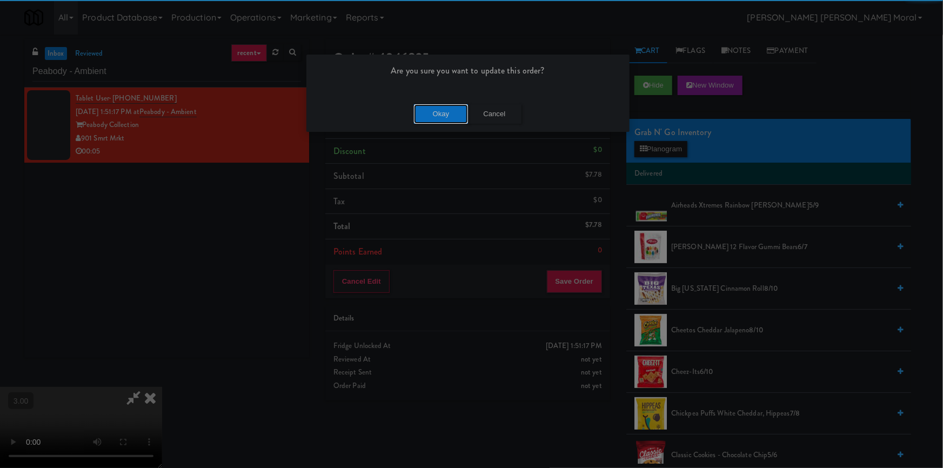
click at [443, 118] on button "Okay" at bounding box center [441, 113] width 54 height 19
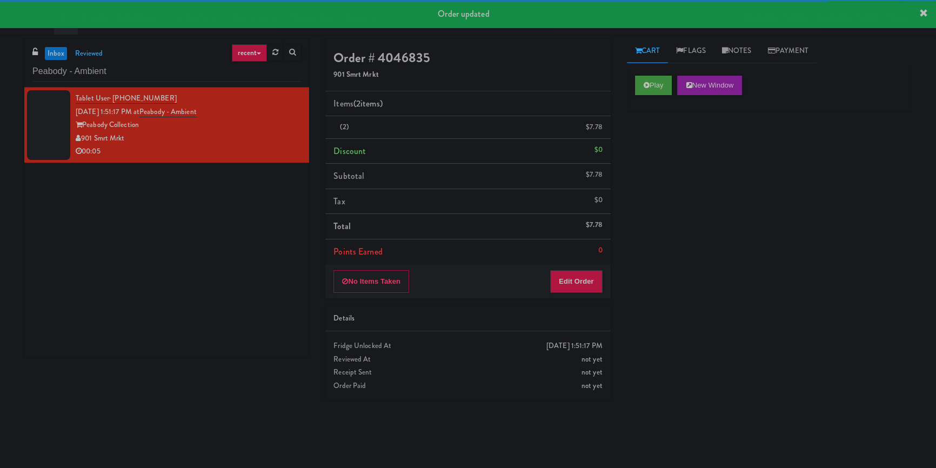
click at [188, 82] on div "inbox reviewed recent all unclear take inventory issue suspicious failed recent…" at bounding box center [166, 63] width 285 height 49
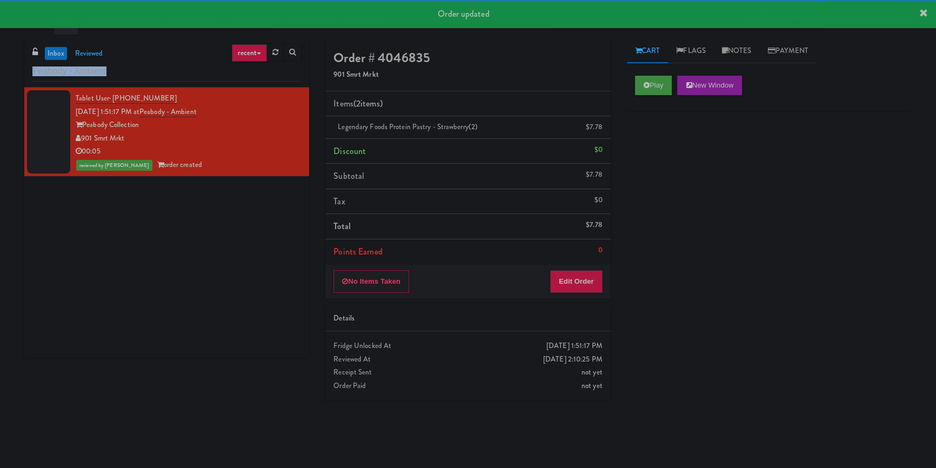
click at [188, 81] on div "inbox reviewed recent all unclear take inventory issue suspicious failed recent…" at bounding box center [166, 63] width 285 height 49
click at [188, 77] on input "Peabody - Ambient" at bounding box center [166, 72] width 269 height 20
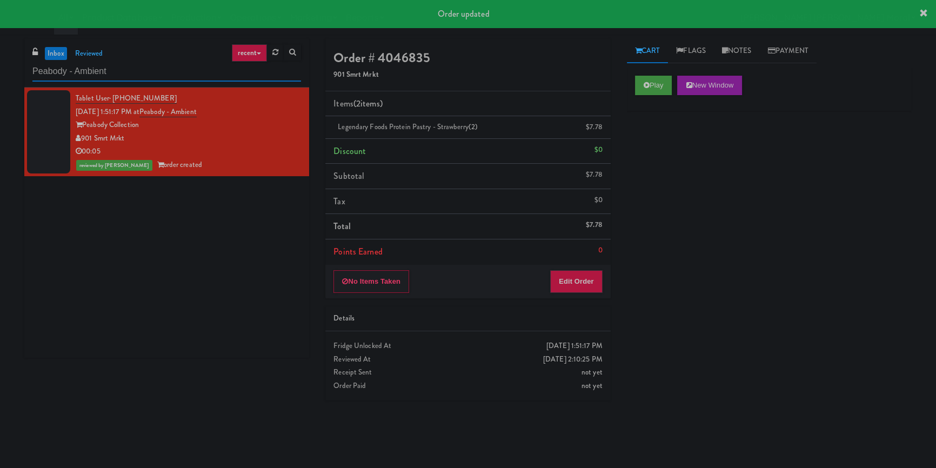
click at [188, 77] on input "Peabody - Ambient" at bounding box center [166, 72] width 269 height 20
paste input "HP Employee Lounge Drinks"
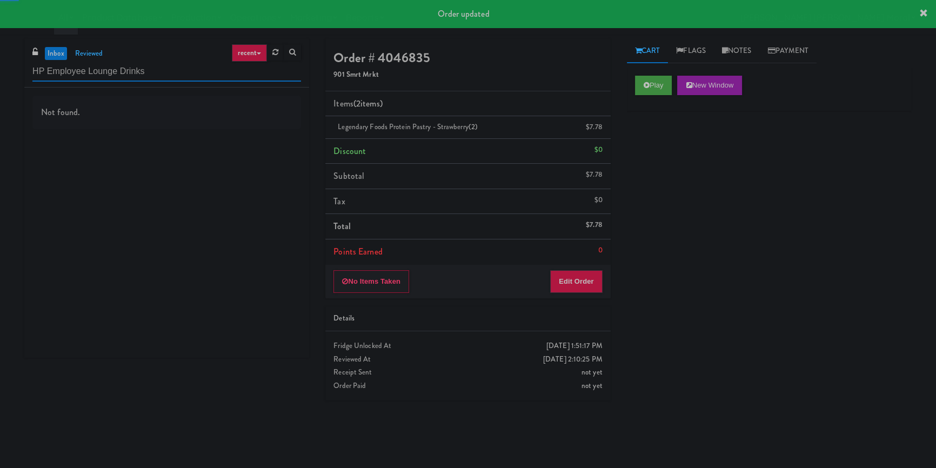
type input "HP Employee Lounge Drinks"
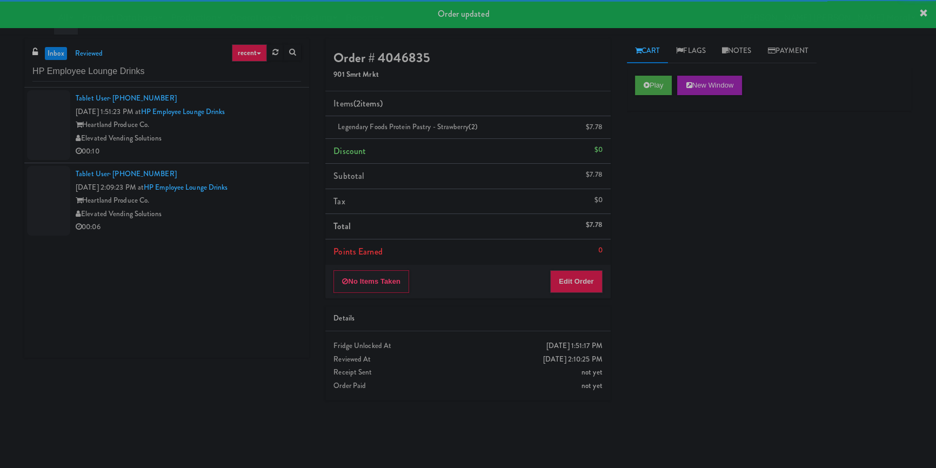
click at [251, 138] on div "Elevated Vending Solutions" at bounding box center [188, 139] width 225 height 14
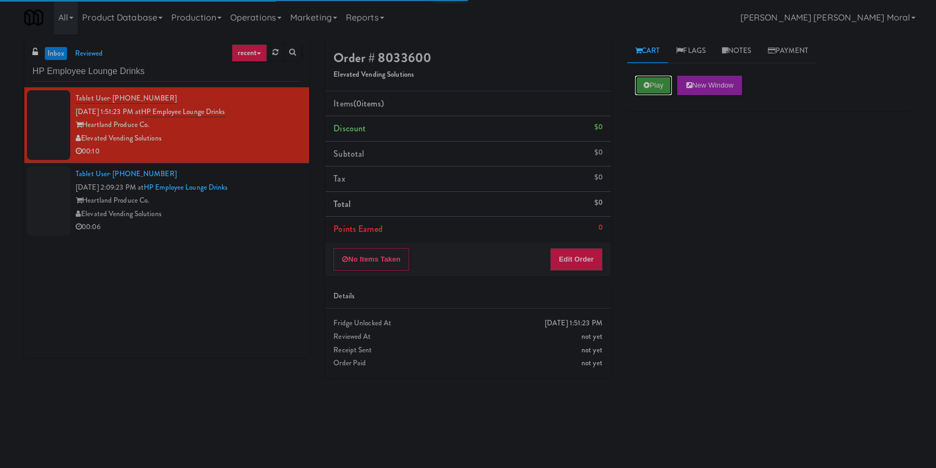
click at [657, 81] on button "Play" at bounding box center [653, 85] width 37 height 19
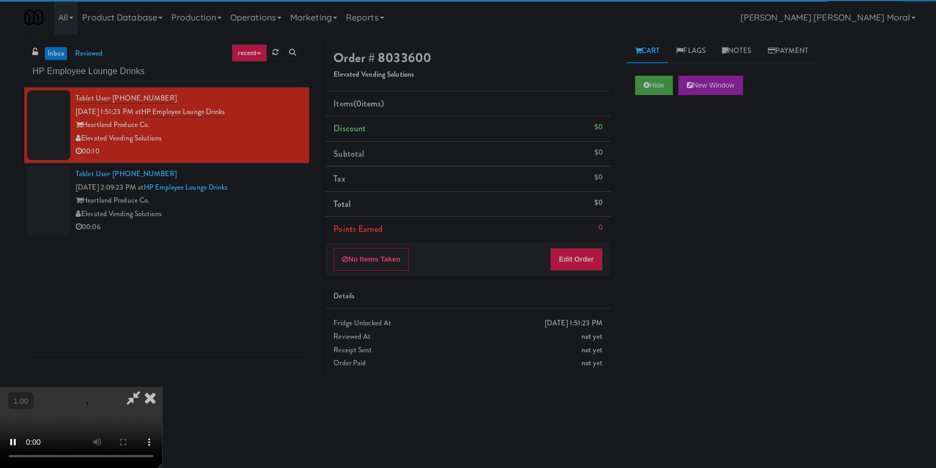
click at [668, 164] on div "Hide New Window Primary Flag Clear Flag if unable to determine what was taken o…" at bounding box center [769, 270] width 285 height 405
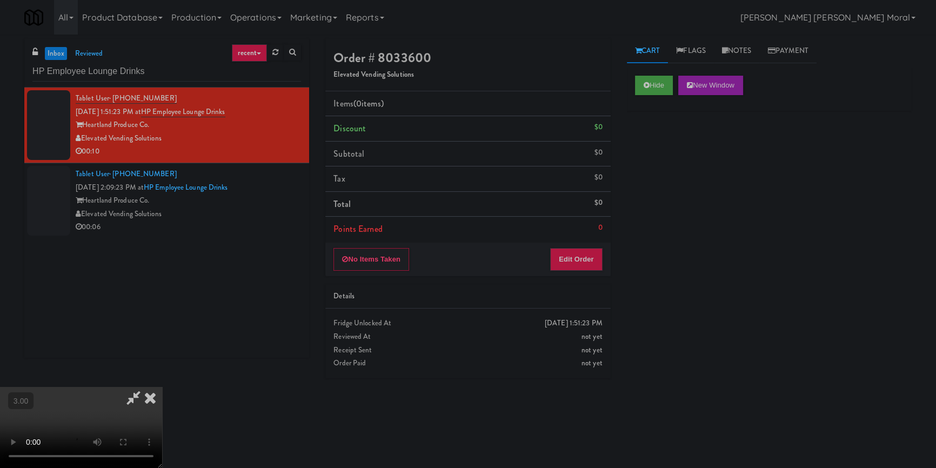
scroll to position [4, 0]
click at [162, 387] on video at bounding box center [81, 427] width 162 height 81
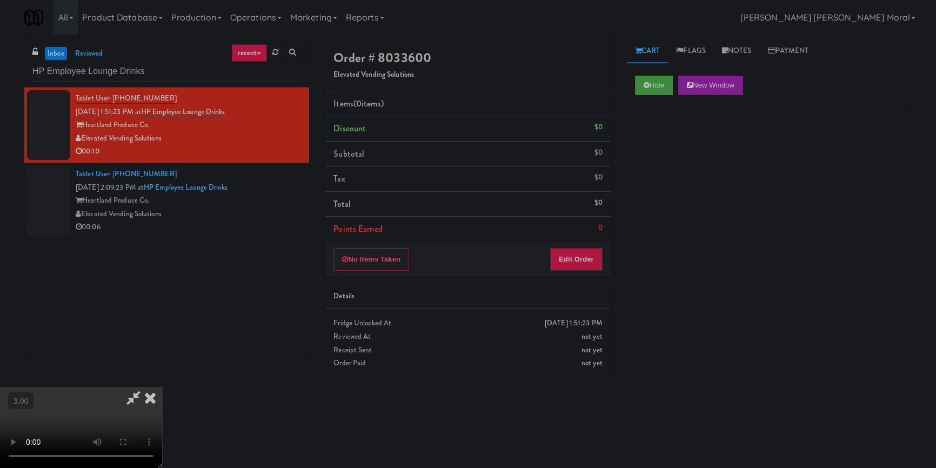
click at [588, 272] on div "No Items Taken Edit Order" at bounding box center [467, 260] width 285 height 34
click at [587, 254] on button "Edit Order" at bounding box center [576, 259] width 52 height 23
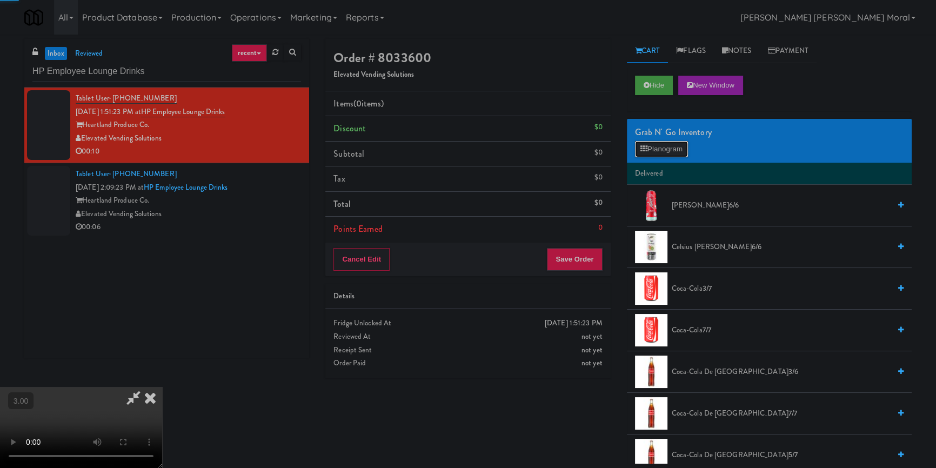
click at [663, 145] on button "Planogram" at bounding box center [661, 149] width 53 height 16
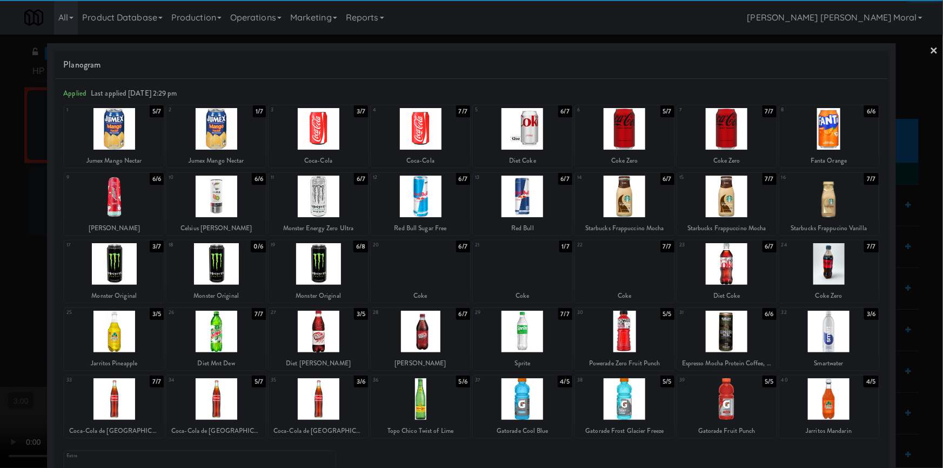
click at [541, 271] on div at bounding box center [522, 264] width 99 height 42
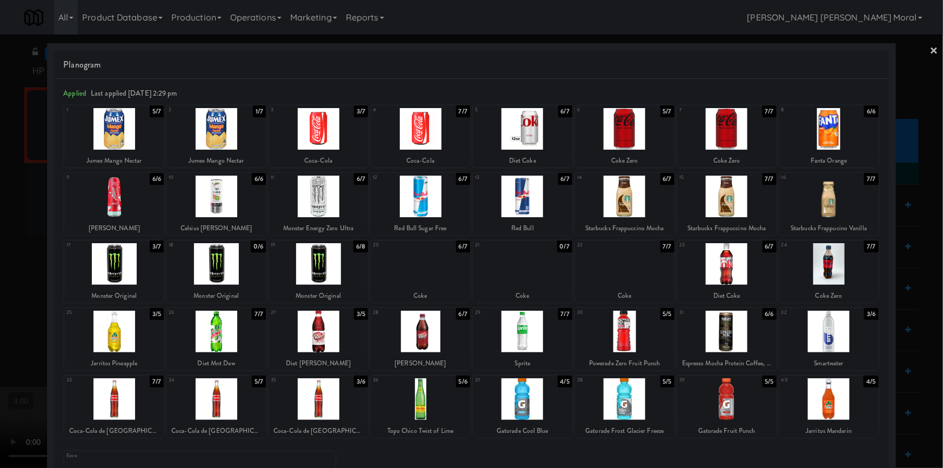
click at [619, 134] on div at bounding box center [624, 129] width 99 height 42
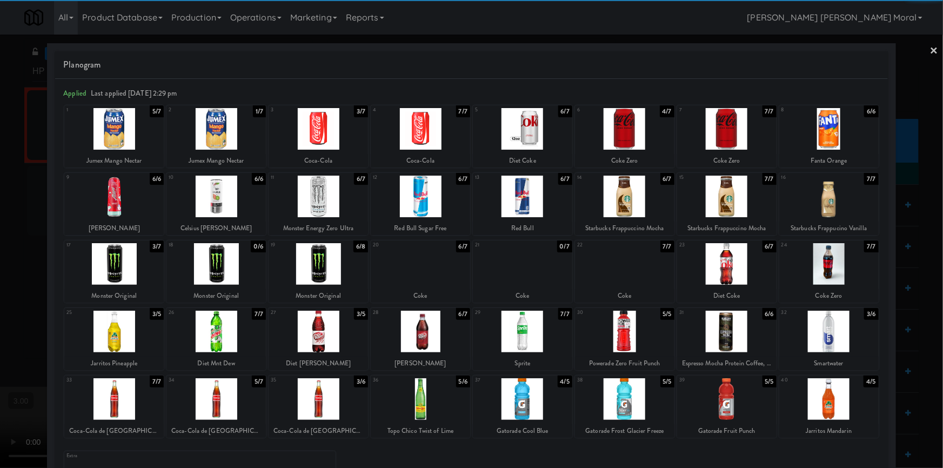
click at [930, 53] on link "×" at bounding box center [934, 52] width 9 height 34
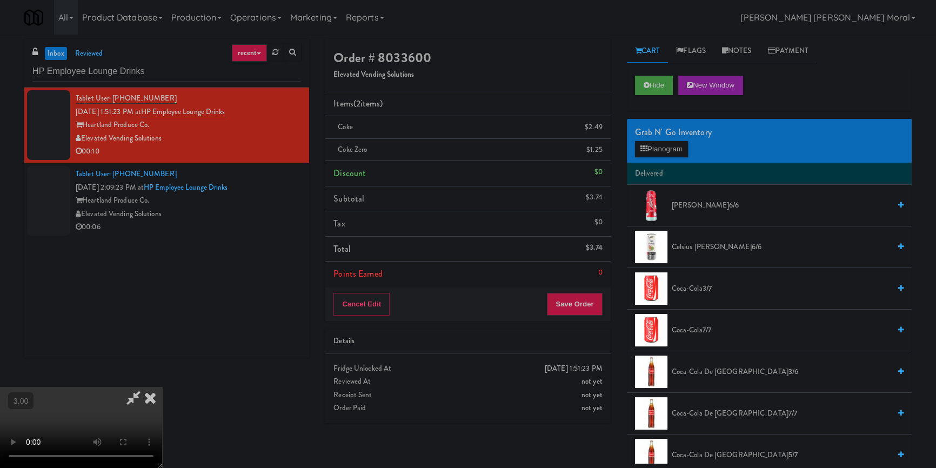
click at [162, 387] on video at bounding box center [81, 427] width 162 height 81
click at [590, 304] on button "Save Order" at bounding box center [574, 304] width 55 height 23
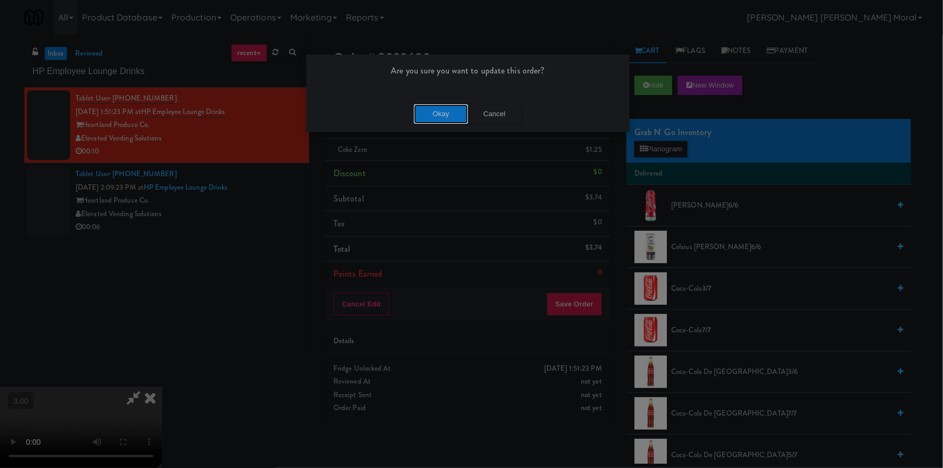
click at [445, 114] on button "Okay" at bounding box center [441, 113] width 54 height 19
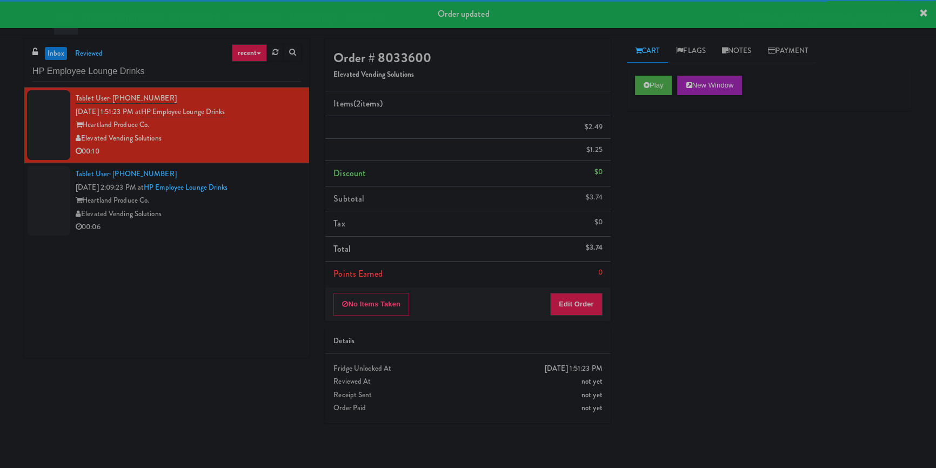
click at [254, 208] on div "Heartland Produce Co." at bounding box center [188, 201] width 225 height 14
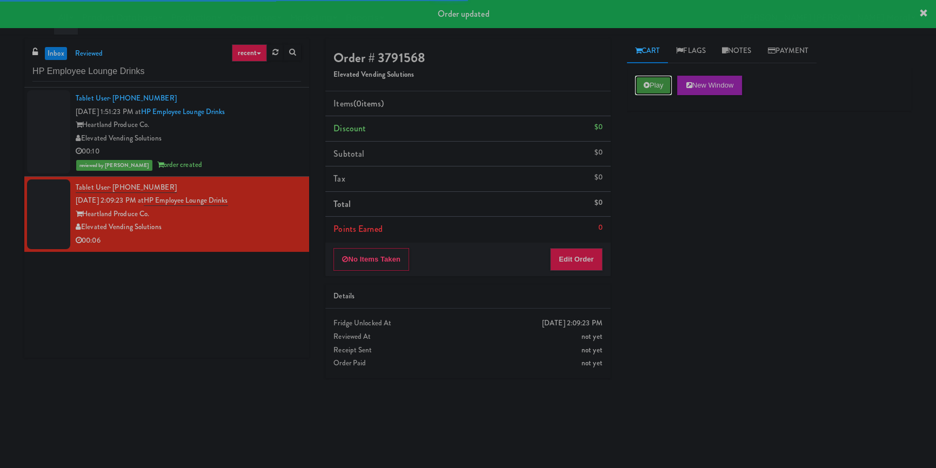
click at [659, 87] on button "Play" at bounding box center [653, 85] width 37 height 19
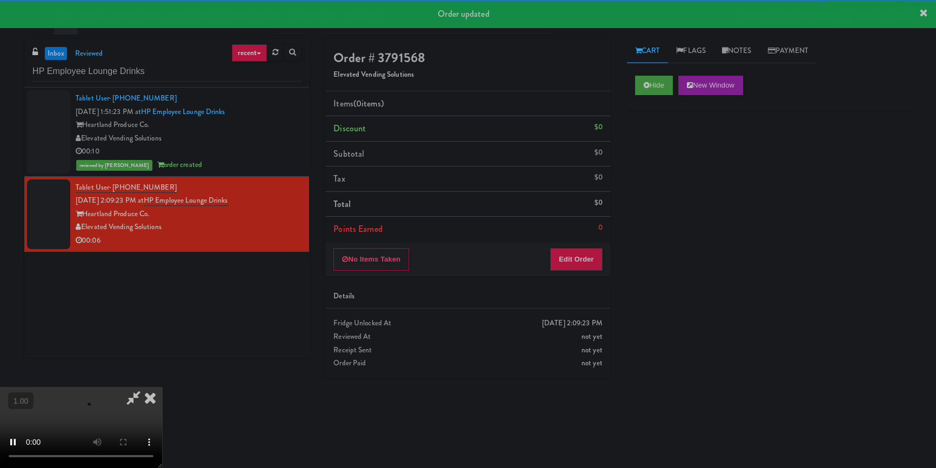
click at [655, 172] on div "Hide New Window Primary Flag Clear Flag if unable to determine what was taken o…" at bounding box center [769, 270] width 285 height 405
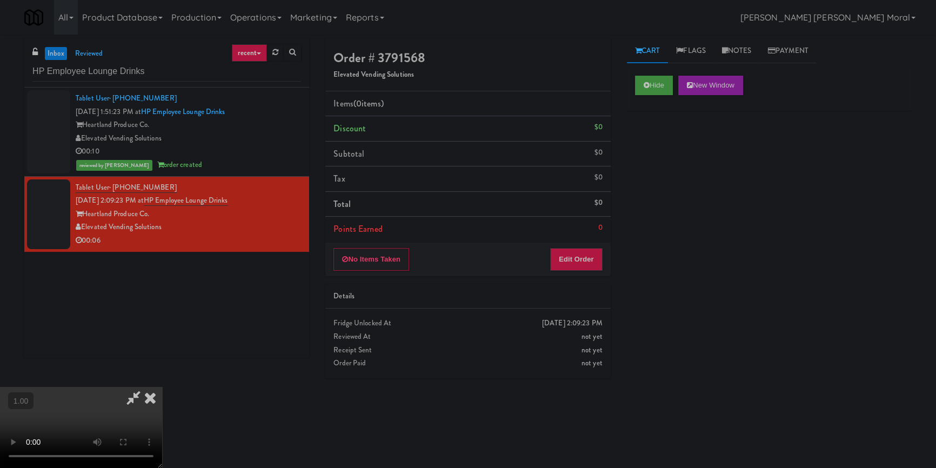
click at [664, 211] on div "Hide New Window Primary Flag Clear Flag if unable to determine what was taken o…" at bounding box center [769, 270] width 285 height 405
click at [162, 387] on video at bounding box center [81, 427] width 162 height 81
click at [583, 262] on button "Edit Order" at bounding box center [576, 259] width 52 height 23
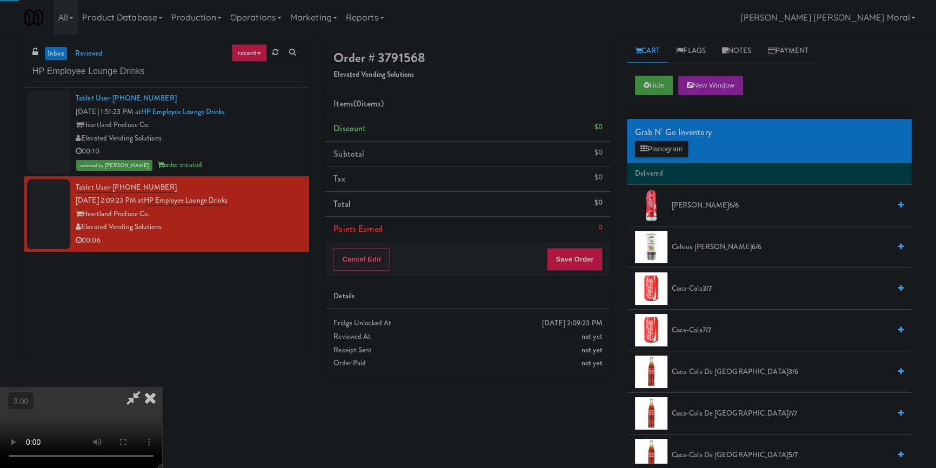
click at [662, 161] on div "Grab N' Go Inventory Planogram" at bounding box center [769, 141] width 285 height 44
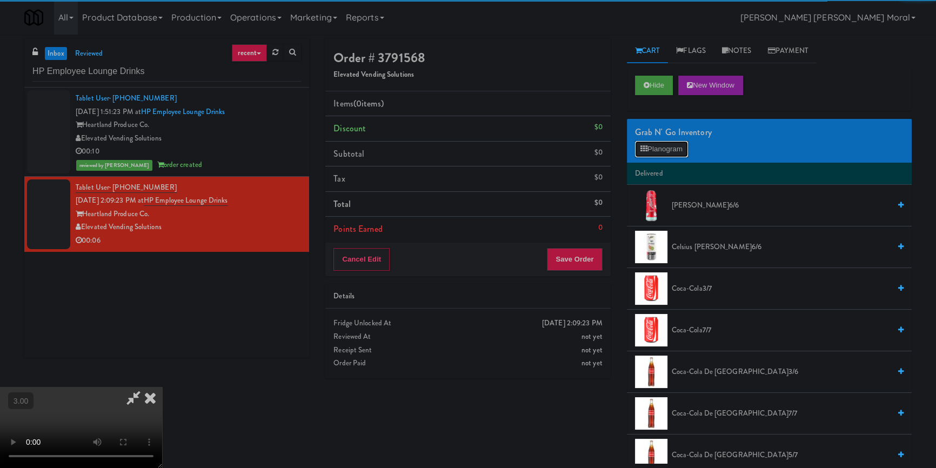
click at [666, 150] on button "Planogram" at bounding box center [661, 149] width 53 height 16
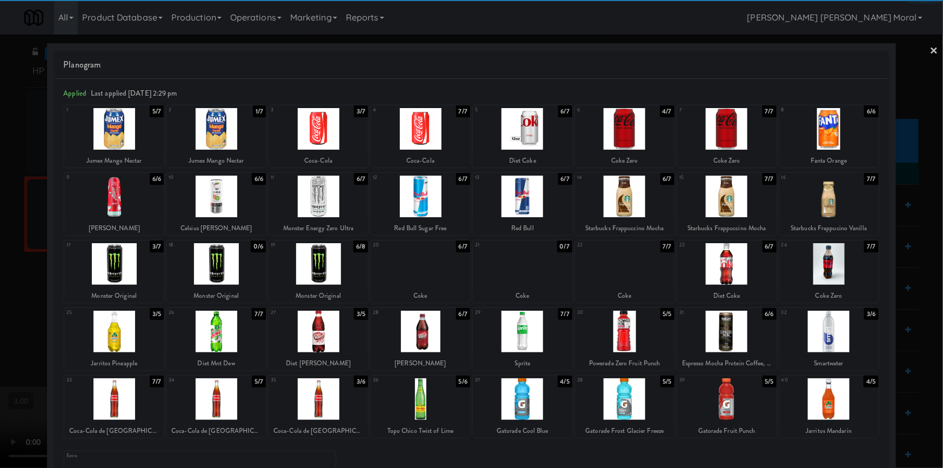
click at [424, 271] on div at bounding box center [420, 264] width 99 height 42
click at [930, 54] on link "×" at bounding box center [934, 52] width 9 height 34
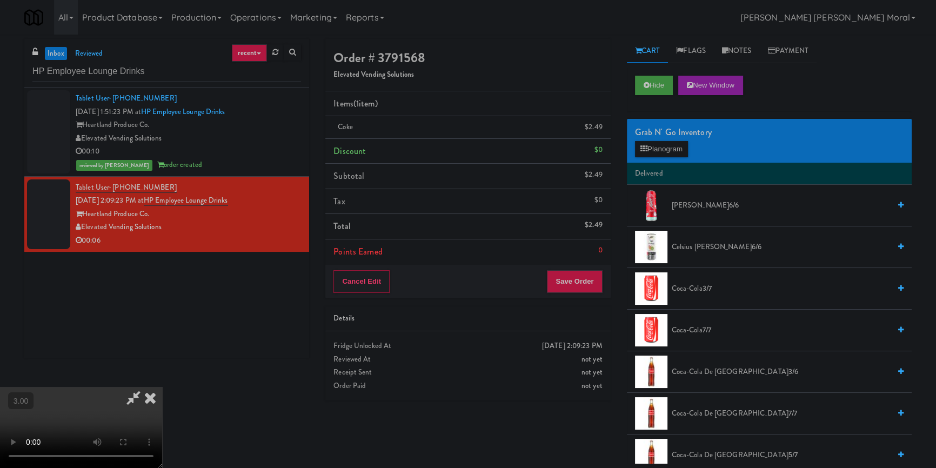
click at [162, 387] on video at bounding box center [81, 427] width 162 height 81
click at [582, 285] on button "Save Order" at bounding box center [574, 281] width 55 height 23
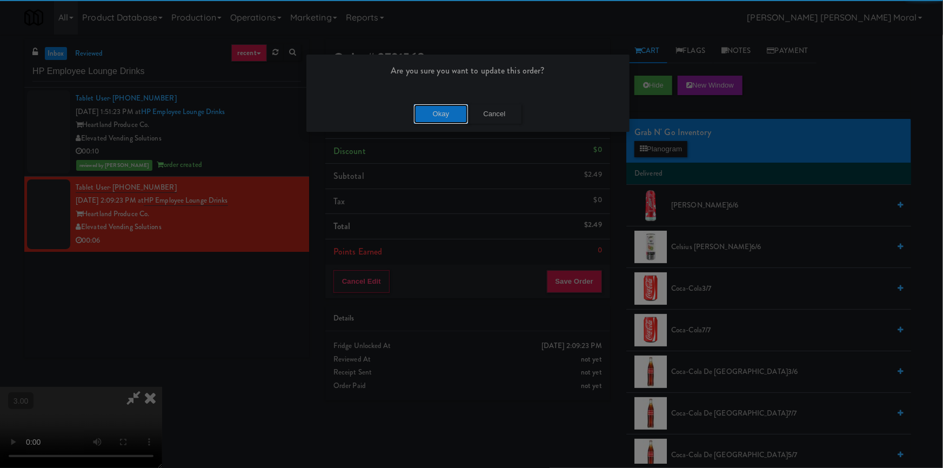
click at [441, 116] on button "Okay" at bounding box center [441, 113] width 54 height 19
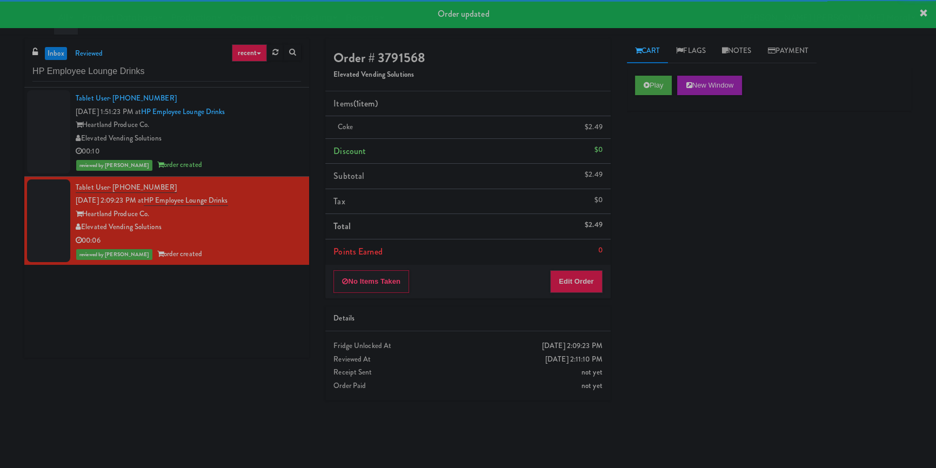
click at [266, 144] on div "Elevated Vending Solutions" at bounding box center [188, 139] width 225 height 14
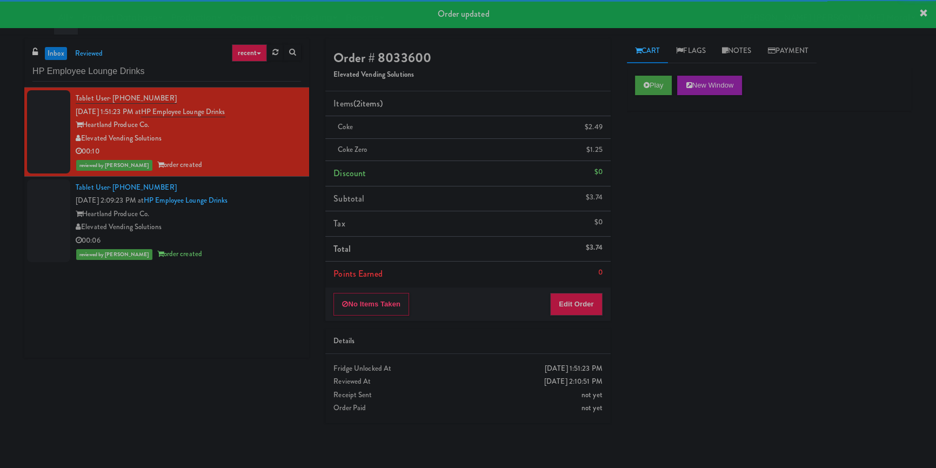
click at [275, 235] on div "00:06" at bounding box center [188, 241] width 225 height 14
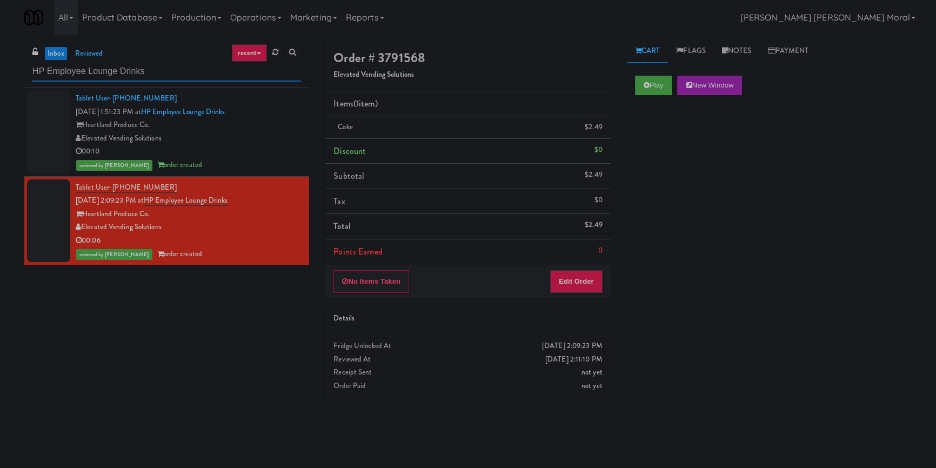
click at [179, 74] on input "HP Employee Lounge Drinks" at bounding box center [166, 72] width 269 height 20
paste input "Museum Tower Cooler"
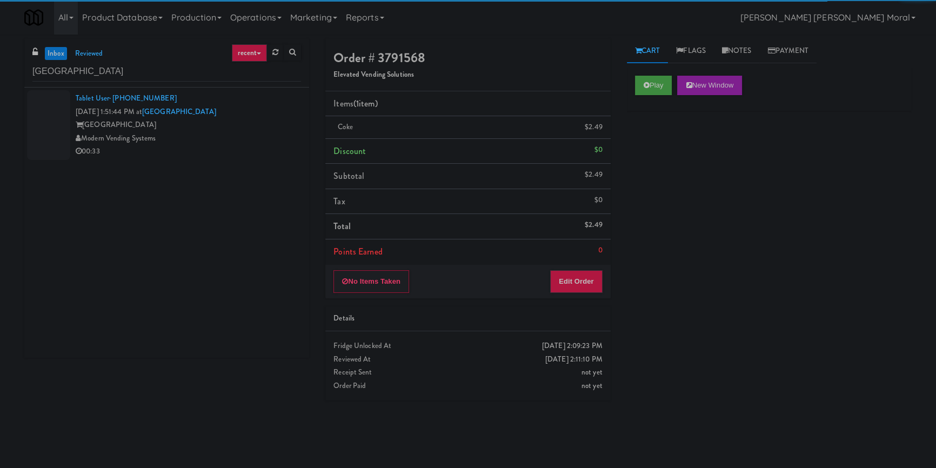
click at [236, 135] on div "Modern Vending Systems" at bounding box center [188, 139] width 225 height 14
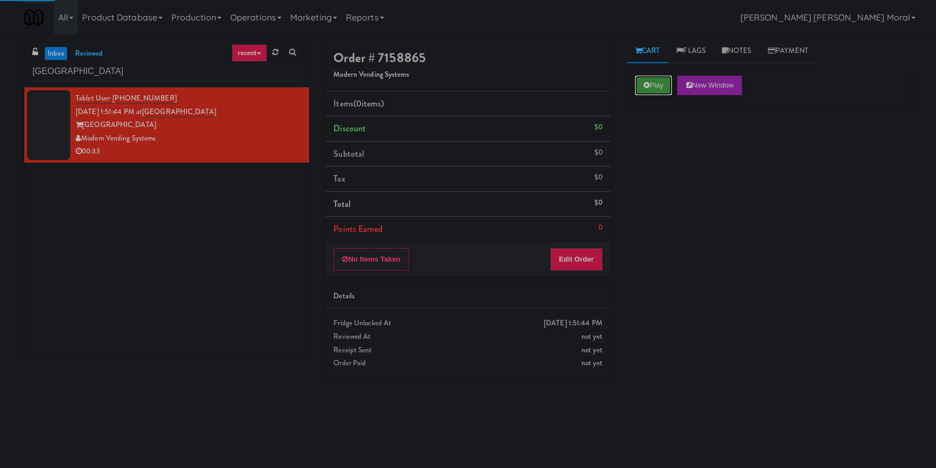
click at [650, 89] on button "Play" at bounding box center [653, 85] width 37 height 19
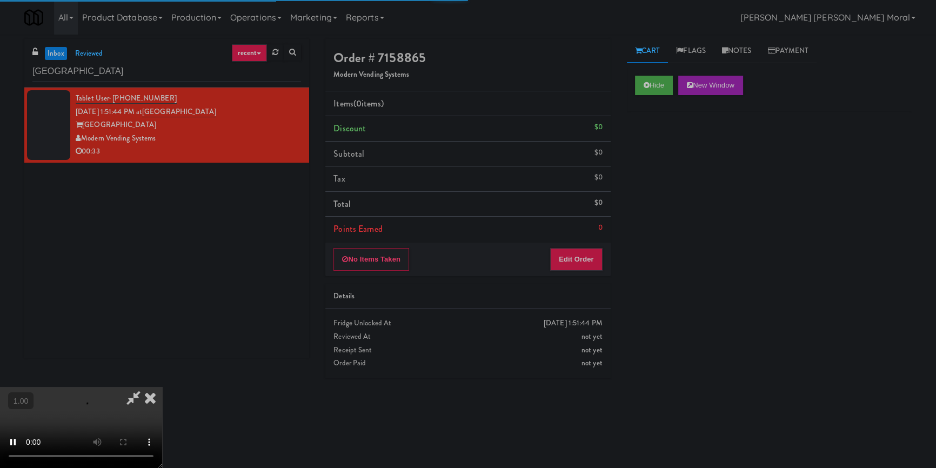
click at [670, 147] on div "Hide New Window Primary Flag Clear Flag if unable to determine what was taken o…" at bounding box center [769, 270] width 285 height 405
click at [670, 143] on div "Hide New Window Primary Flag Clear Flag if unable to determine what was taken o…" at bounding box center [769, 270] width 285 height 405
drag, startPoint x: 633, startPoint y: 232, endPoint x: 609, endPoint y: 244, distance: 26.4
click at [633, 232] on div "Hide New Window Primary Flag Clear Flag if unable to determine what was taken o…" at bounding box center [769, 270] width 285 height 405
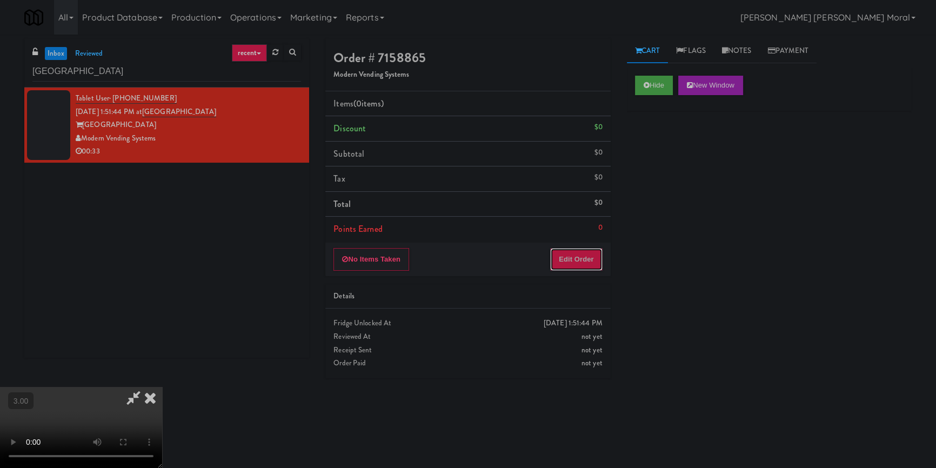
click at [588, 258] on button "Edit Order" at bounding box center [576, 259] width 52 height 23
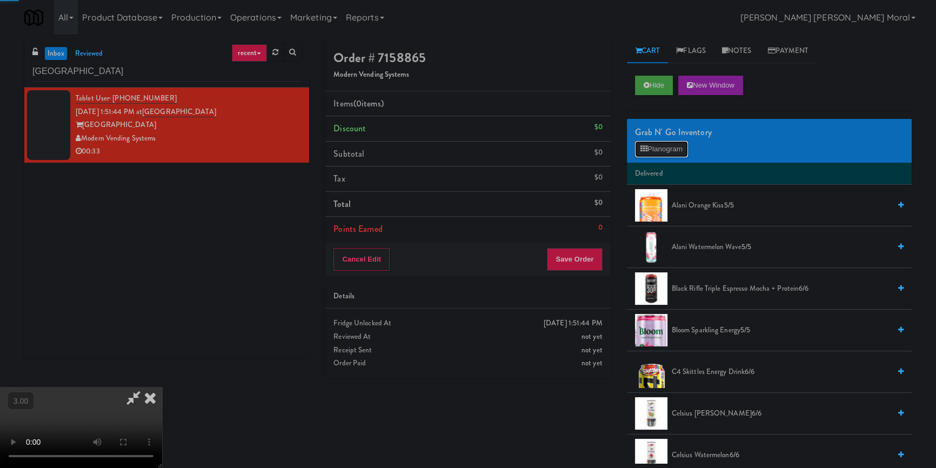
click at [664, 141] on button "Planogram" at bounding box center [661, 149] width 53 height 16
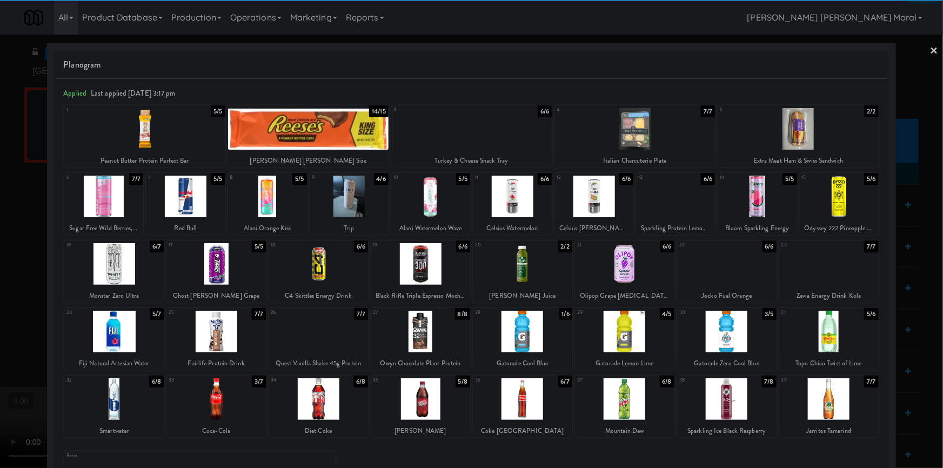
click at [121, 264] on div at bounding box center [113, 264] width 99 height 42
click at [930, 49] on link "×" at bounding box center [934, 52] width 9 height 34
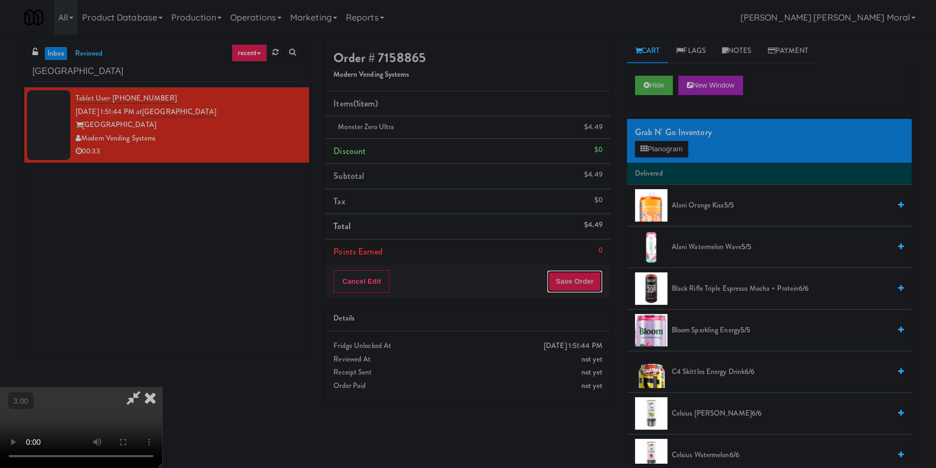
click at [586, 277] on button "Save Order" at bounding box center [574, 281] width 55 height 23
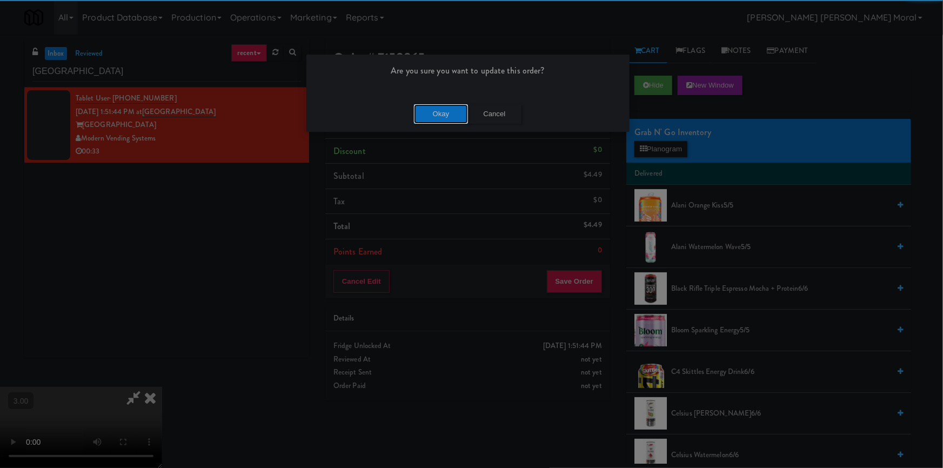
click at [444, 115] on button "Okay" at bounding box center [441, 113] width 54 height 19
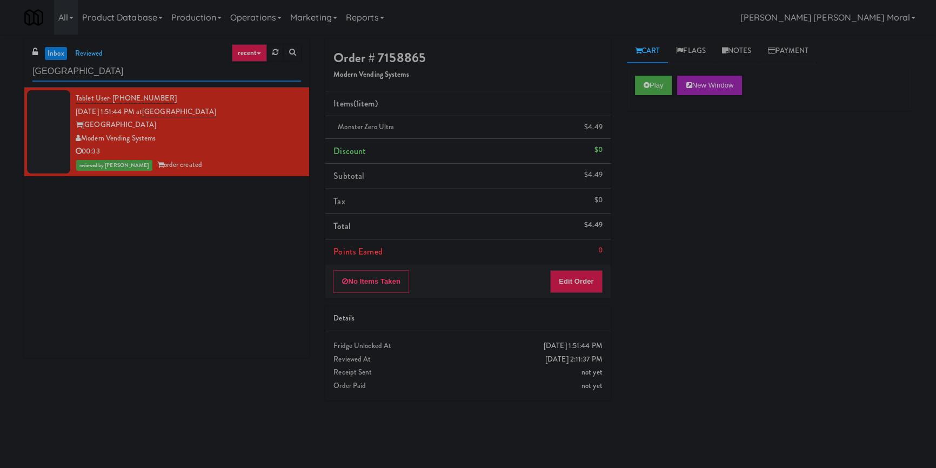
click at [112, 72] on input "Museum Tower Cooler" at bounding box center [166, 72] width 269 height 20
paste input "Link - Combo"
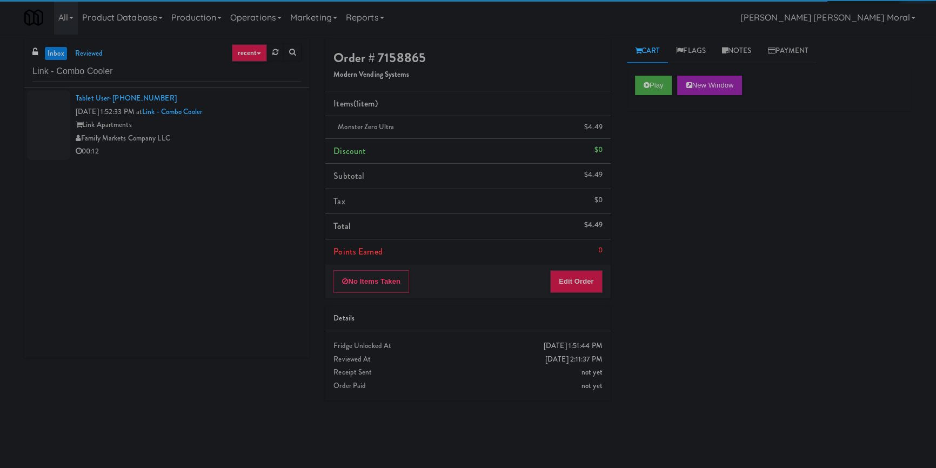
click at [259, 143] on div "Family Markets Company LLC" at bounding box center [188, 139] width 225 height 14
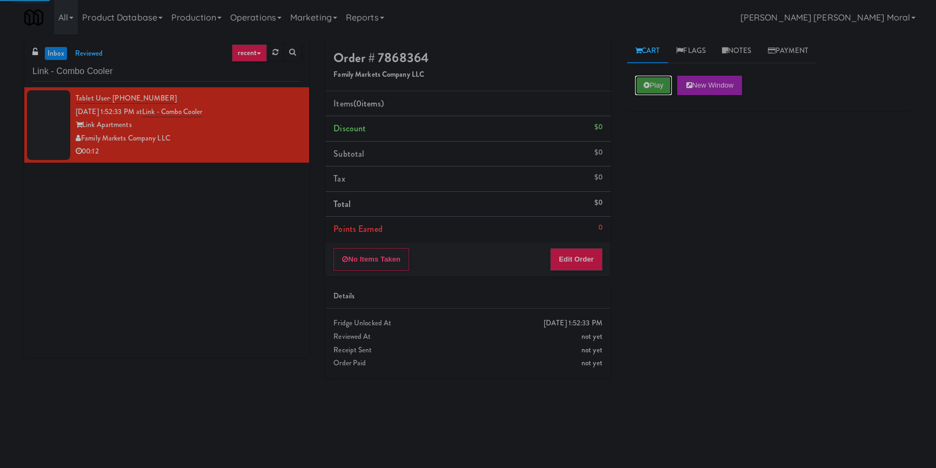
click at [670, 90] on button "Play" at bounding box center [653, 85] width 37 height 19
click at [664, 161] on div "Play New Window Primary Flag Clear Flag if unable to determine what was taken o…" at bounding box center [769, 270] width 285 height 405
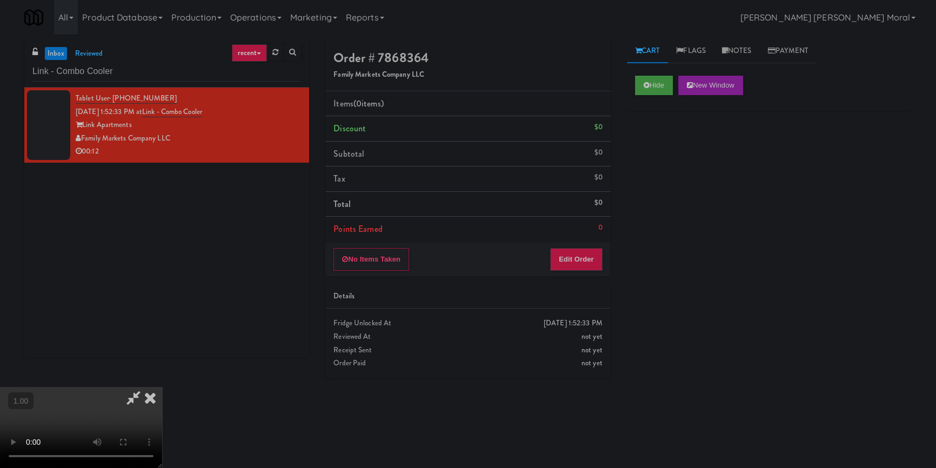
click at [656, 258] on div "Hide New Window Primary Flag Clear Flag if unable to determine what was taken o…" at bounding box center [769, 270] width 285 height 405
click at [162, 387] on video at bounding box center [81, 427] width 162 height 81
click at [597, 255] on button "Edit Order" at bounding box center [576, 259] width 52 height 23
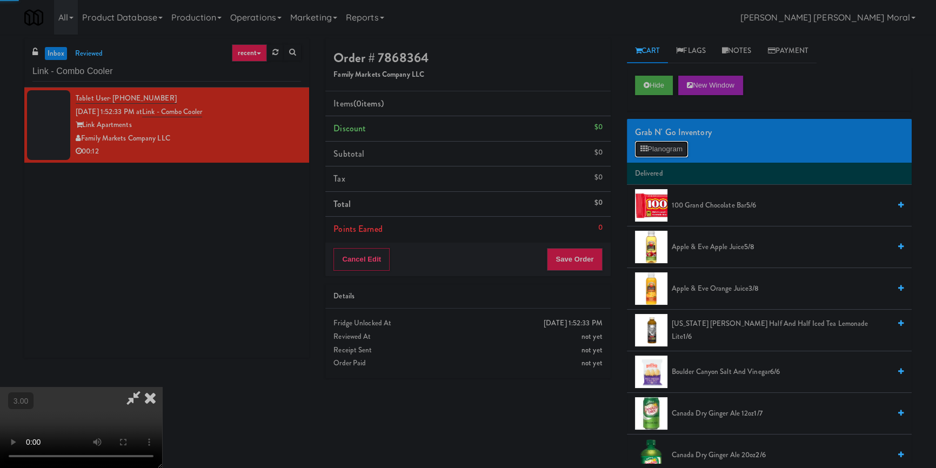
click at [672, 147] on button "Planogram" at bounding box center [661, 149] width 53 height 16
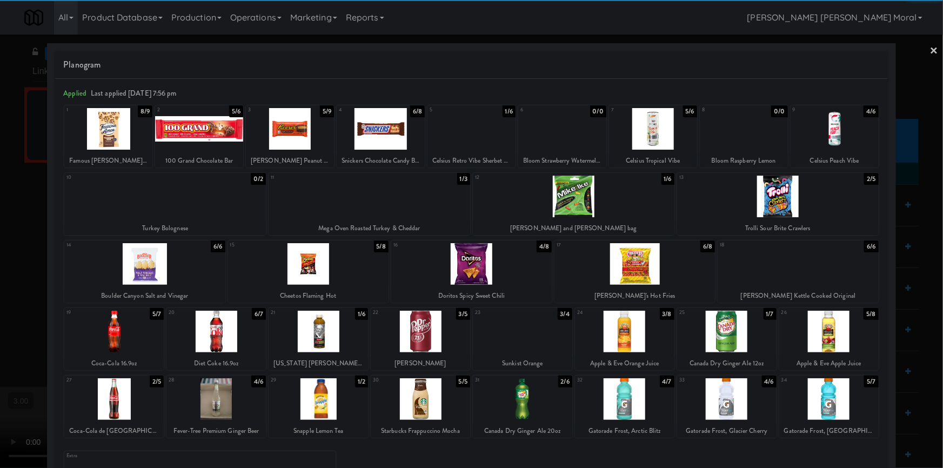
click at [535, 400] on div at bounding box center [522, 399] width 99 height 42
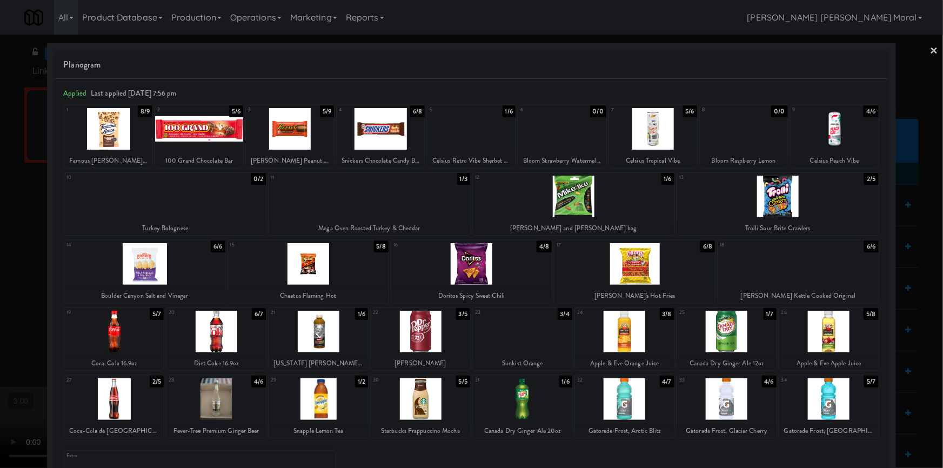
click at [829, 401] on div at bounding box center [829, 399] width 99 height 42
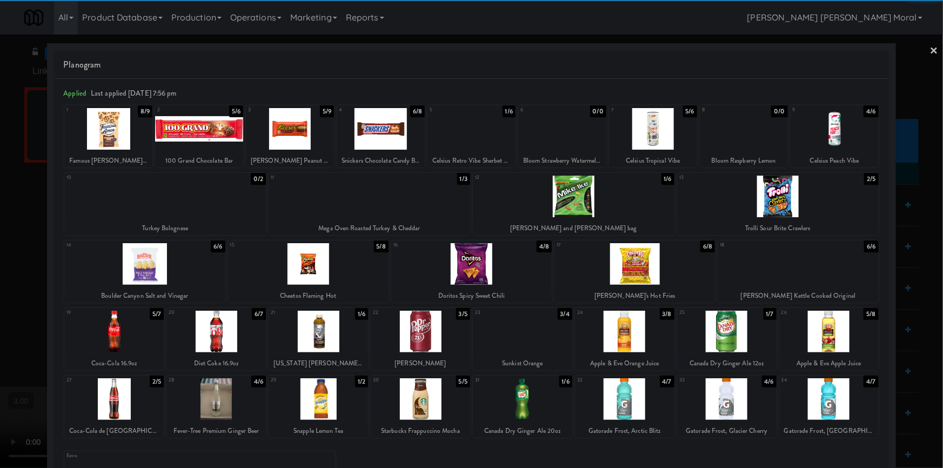
click at [930, 50] on link "×" at bounding box center [934, 52] width 9 height 34
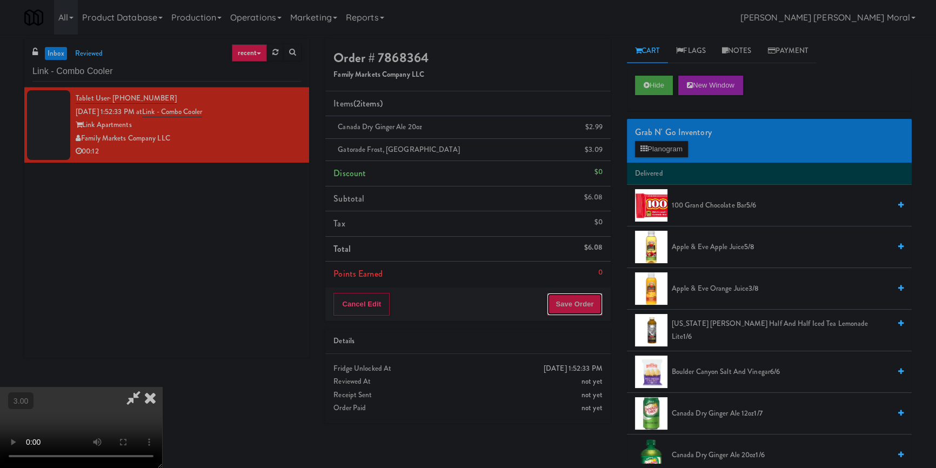
click at [584, 301] on button "Save Order" at bounding box center [574, 304] width 55 height 23
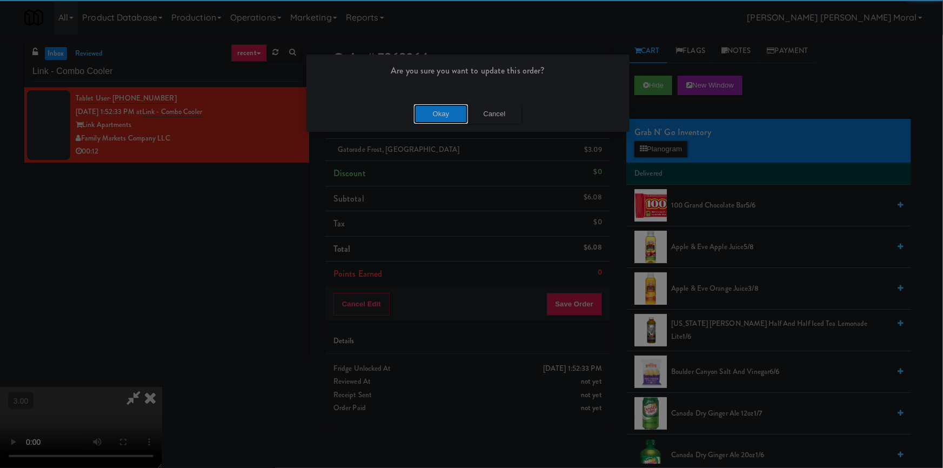
click at [438, 117] on button "Okay" at bounding box center [441, 113] width 54 height 19
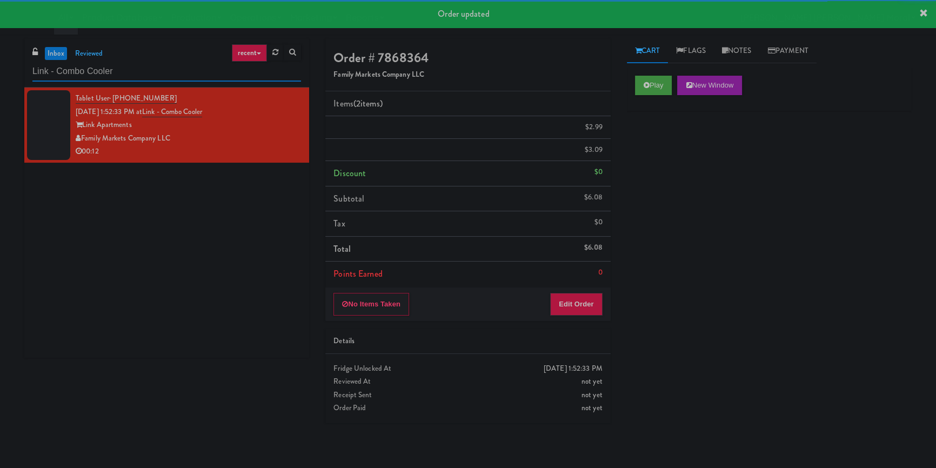
click at [160, 76] on input "Link - Combo Cooler" at bounding box center [166, 72] width 269 height 20
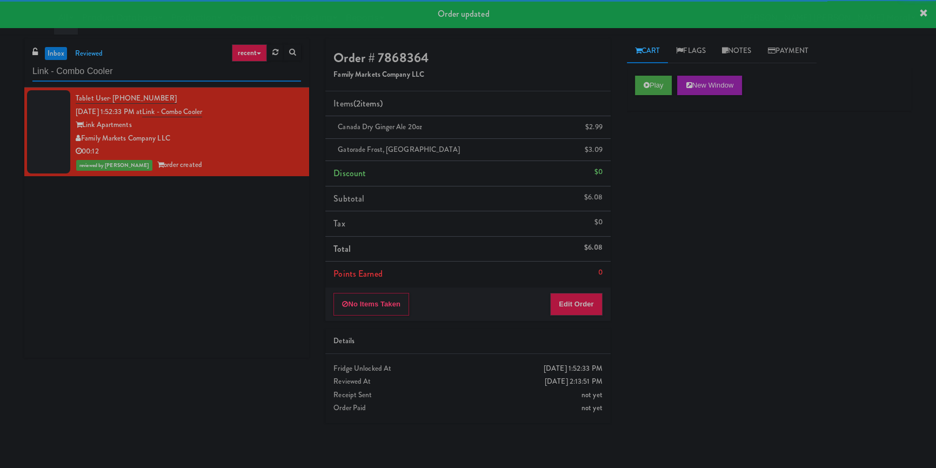
click at [160, 76] on input "Link - Combo Cooler" at bounding box center [166, 72] width 269 height 20
click at [160, 75] on input "Link - Combo Cooler" at bounding box center [166, 72] width 269 height 20
paste input "Rigby - Cooler - Left"
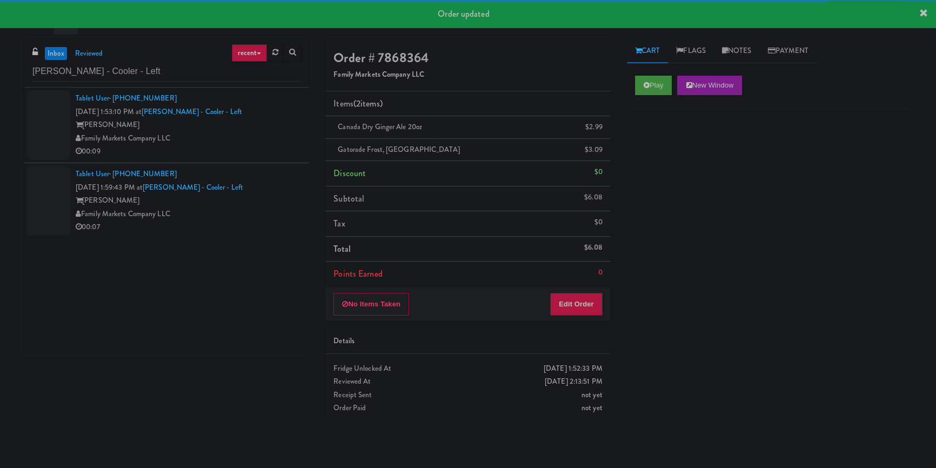
drag, startPoint x: 234, startPoint y: 135, endPoint x: 299, endPoint y: 147, distance: 66.6
click at [234, 135] on div "Family Markets Company LLC" at bounding box center [188, 139] width 225 height 14
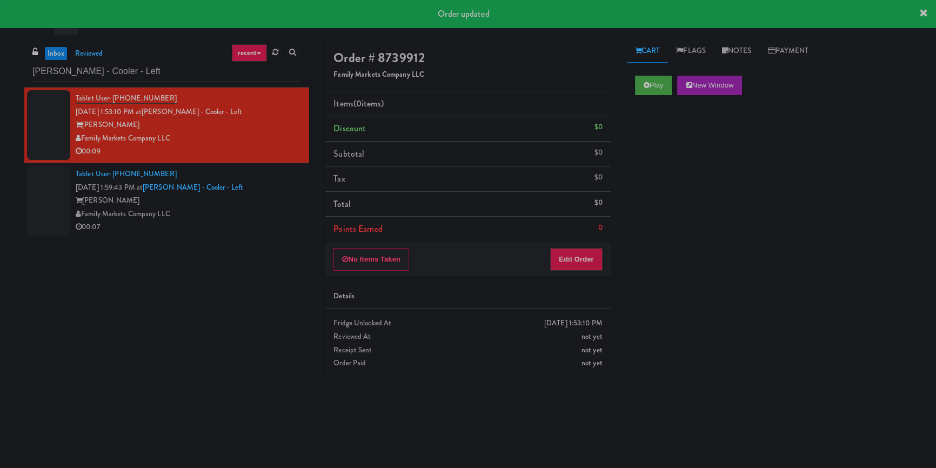
click at [661, 73] on div "Play New Window" at bounding box center [769, 89] width 285 height 43
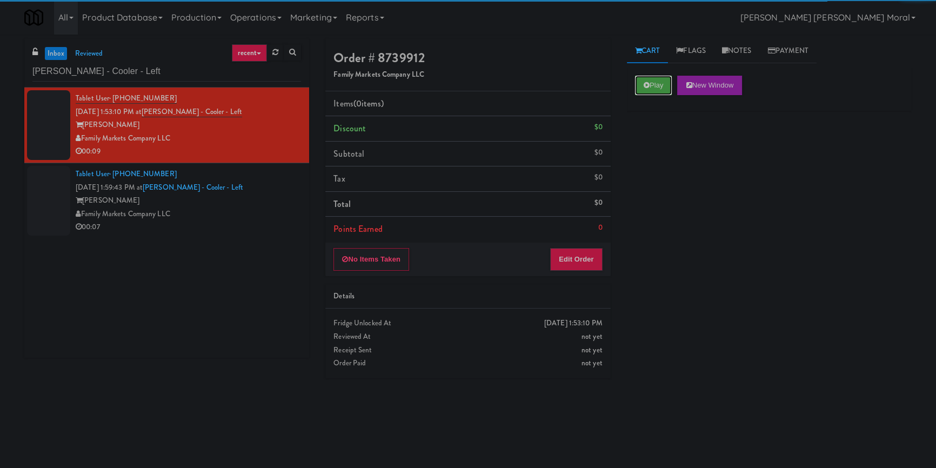
drag, startPoint x: 649, startPoint y: 89, endPoint x: 659, endPoint y: 127, distance: 39.7
click at [649, 89] on button "Play" at bounding box center [653, 85] width 37 height 19
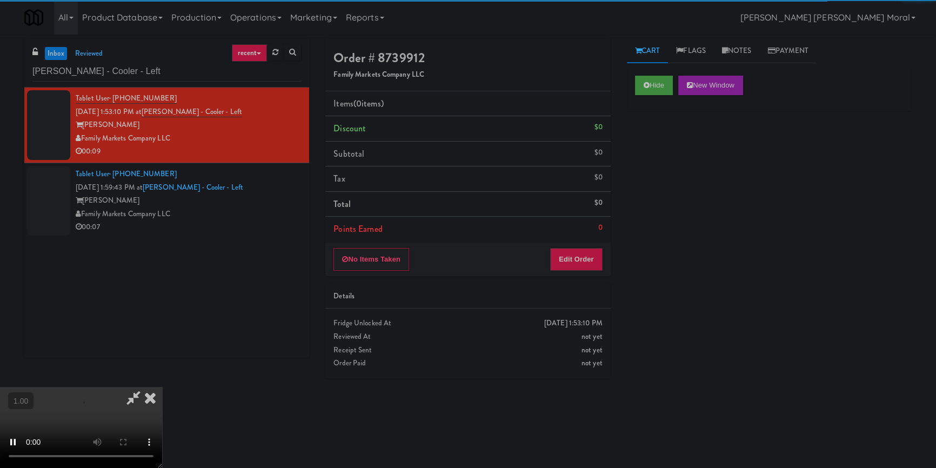
click at [667, 168] on div "Hide New Window Primary Flag Clear Flag if unable to determine what was taken o…" at bounding box center [769, 270] width 285 height 405
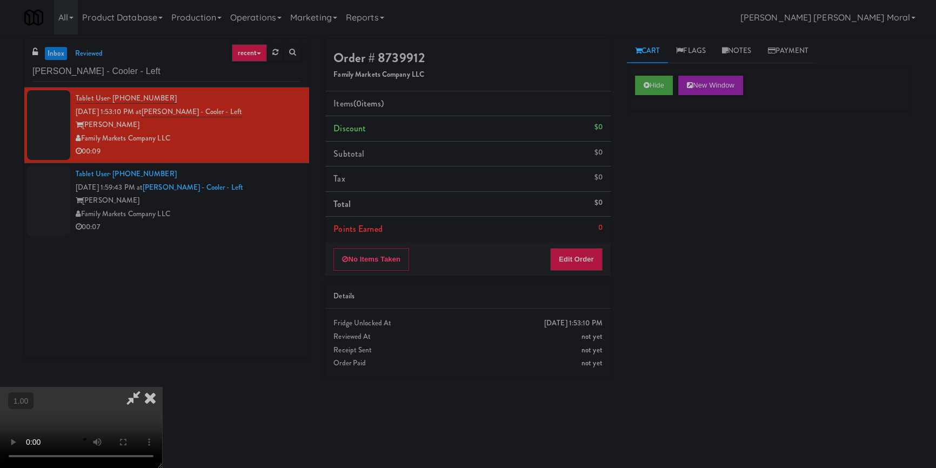
click at [688, 261] on div "Hide New Window Primary Flag Clear Flag if unable to determine what was taken o…" at bounding box center [769, 270] width 285 height 405
click at [162, 387] on video at bounding box center [81, 427] width 162 height 81
click at [574, 264] on button "Edit Order" at bounding box center [576, 259] width 52 height 23
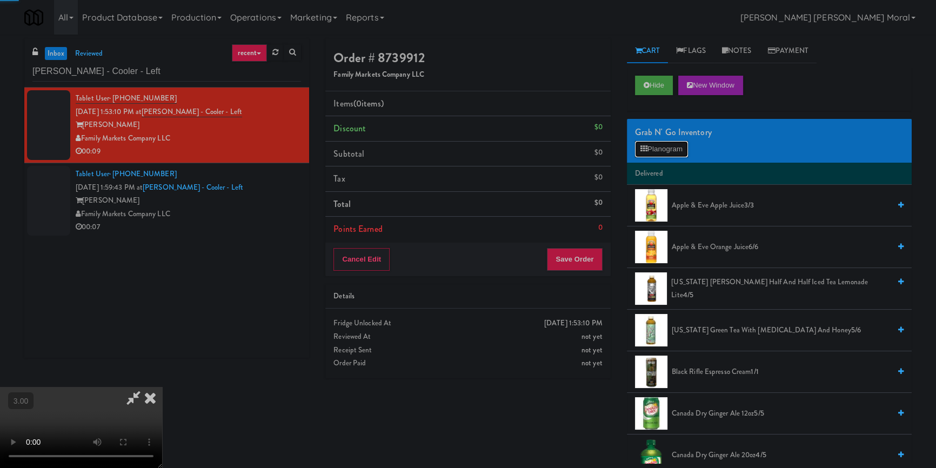
click at [646, 145] on icon at bounding box center [644, 148] width 7 height 7
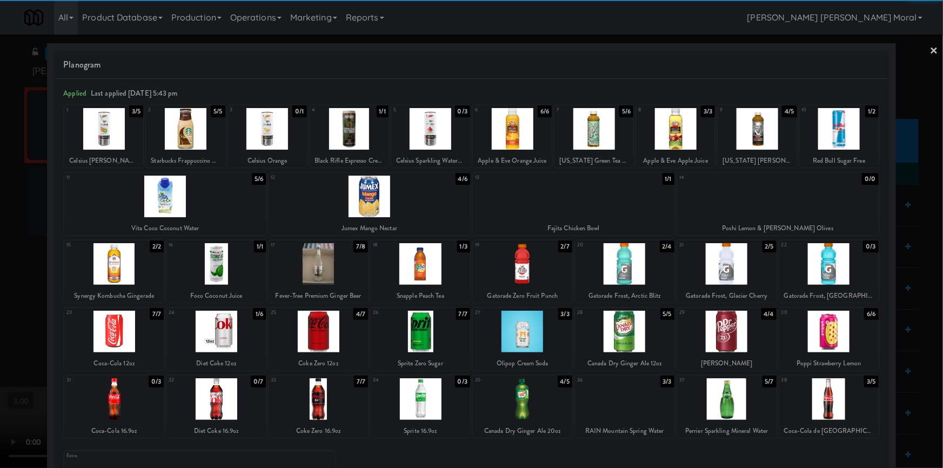
click at [350, 396] on div at bounding box center [318, 399] width 99 height 42
click at [930, 46] on link "×" at bounding box center [934, 52] width 9 height 34
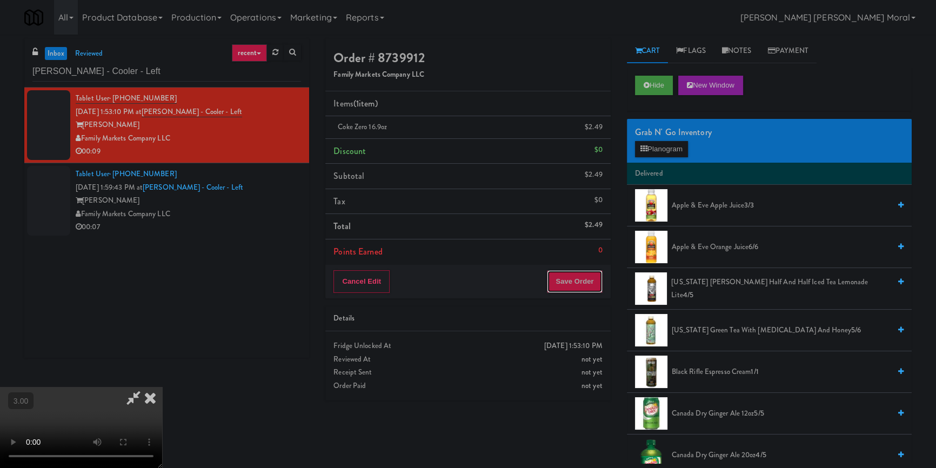
click at [591, 277] on button "Save Order" at bounding box center [574, 281] width 55 height 23
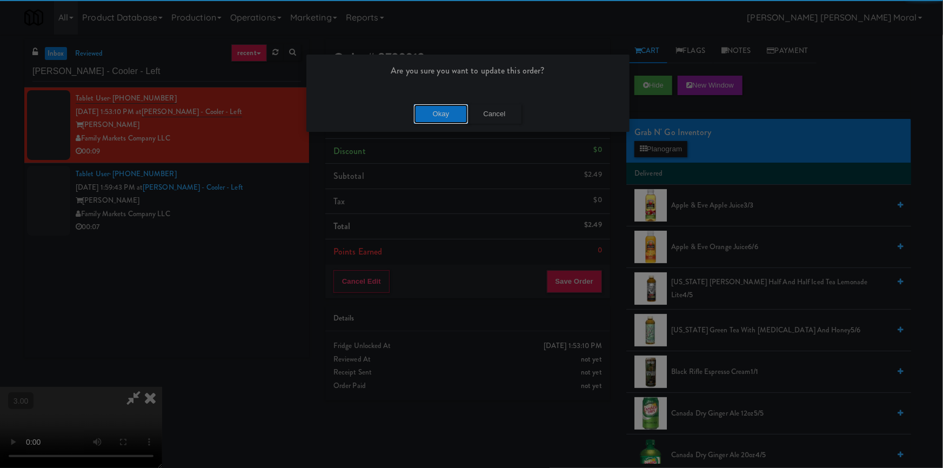
click at [448, 114] on button "Okay" at bounding box center [441, 113] width 54 height 19
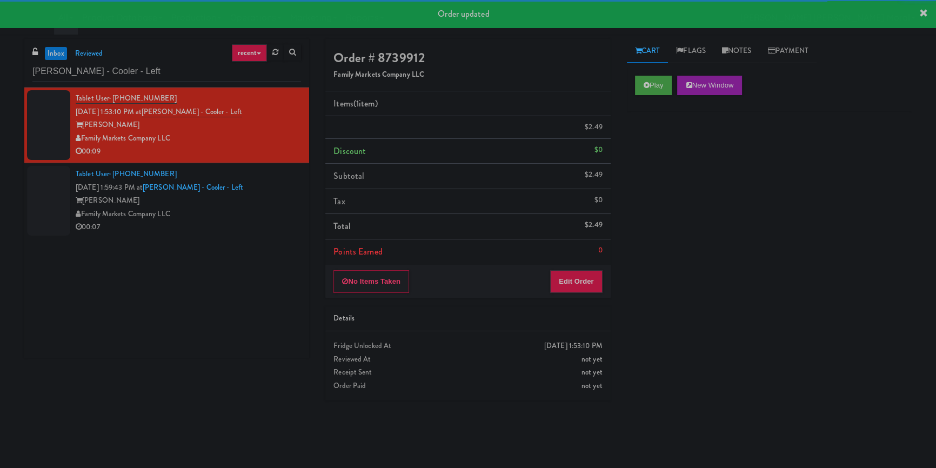
click at [277, 221] on div "Family Markets Company LLC" at bounding box center [188, 215] width 225 height 14
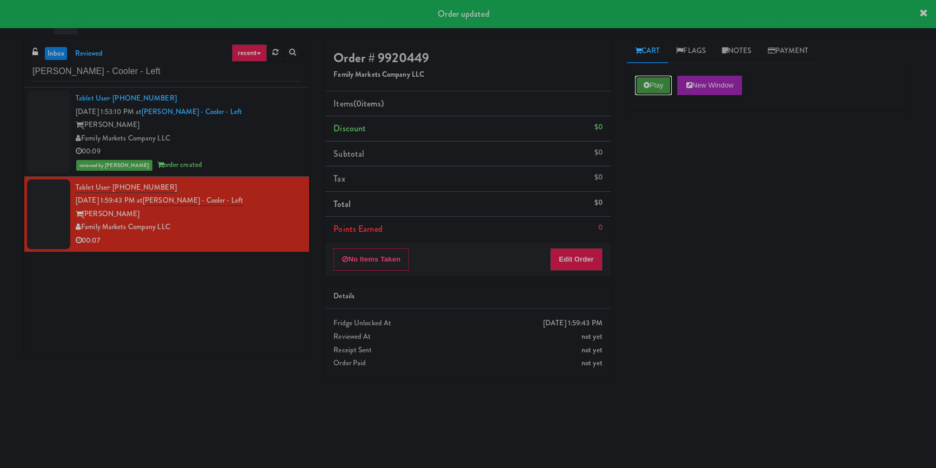
click at [662, 89] on button "Play" at bounding box center [653, 85] width 37 height 19
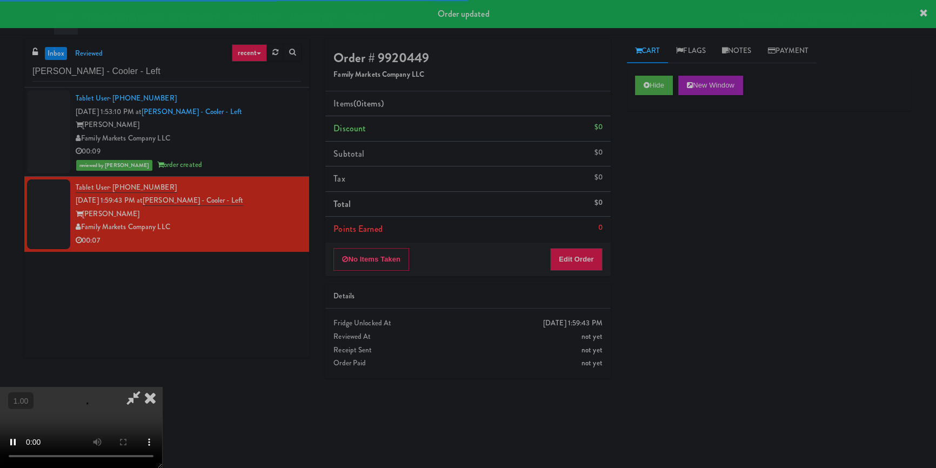
click at [672, 164] on div "Hide New Window Primary Flag Clear Flag if unable to determine what was taken o…" at bounding box center [769, 270] width 285 height 405
drag, startPoint x: 655, startPoint y: 200, endPoint x: 636, endPoint y: 213, distance: 23.3
click at [655, 200] on div "Hide New Window Primary Flag Clear Flag if unable to determine what was taken o…" at bounding box center [769, 270] width 285 height 405
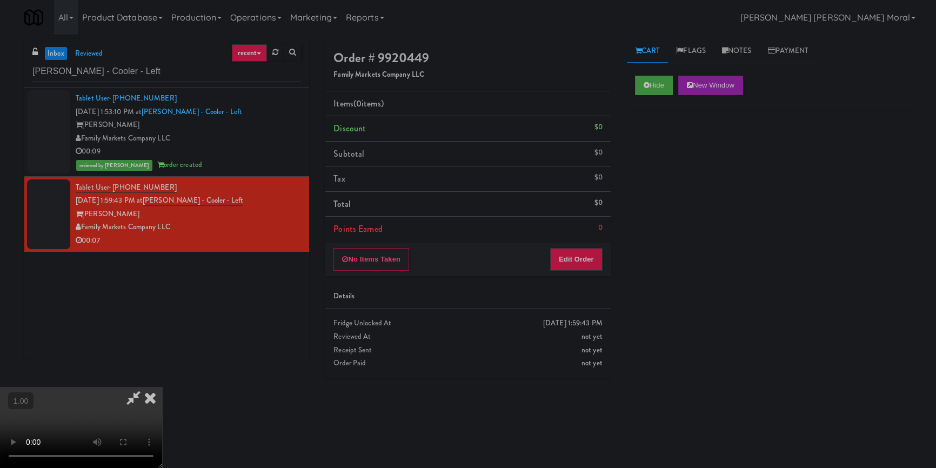
click at [162, 387] on video at bounding box center [81, 427] width 162 height 81
click at [593, 259] on button "Edit Order" at bounding box center [576, 259] width 52 height 23
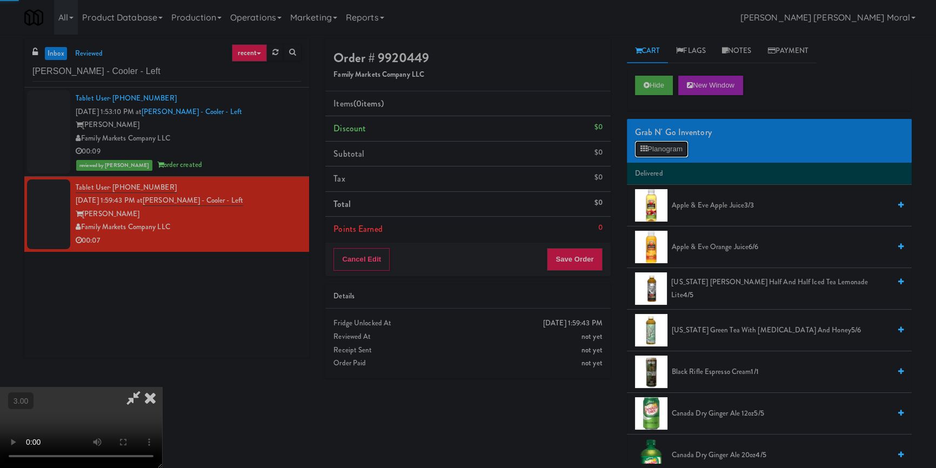
click at [660, 145] on button "Planogram" at bounding box center [661, 149] width 53 height 16
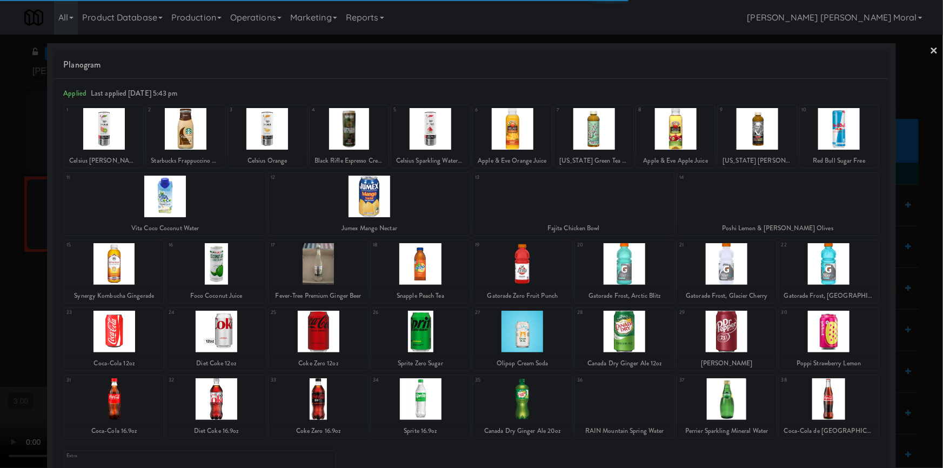
click at [827, 390] on div at bounding box center [829, 399] width 99 height 42
click at [930, 47] on link "×" at bounding box center [934, 52] width 9 height 34
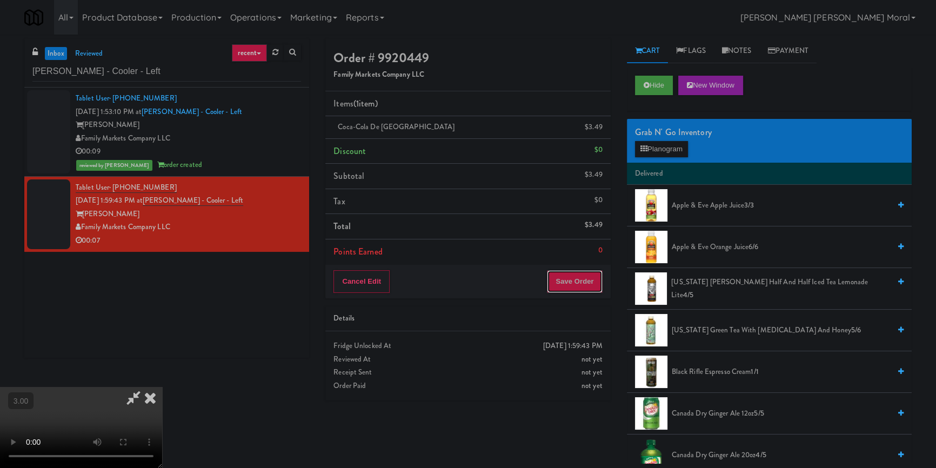
click at [597, 274] on button "Save Order" at bounding box center [574, 281] width 55 height 23
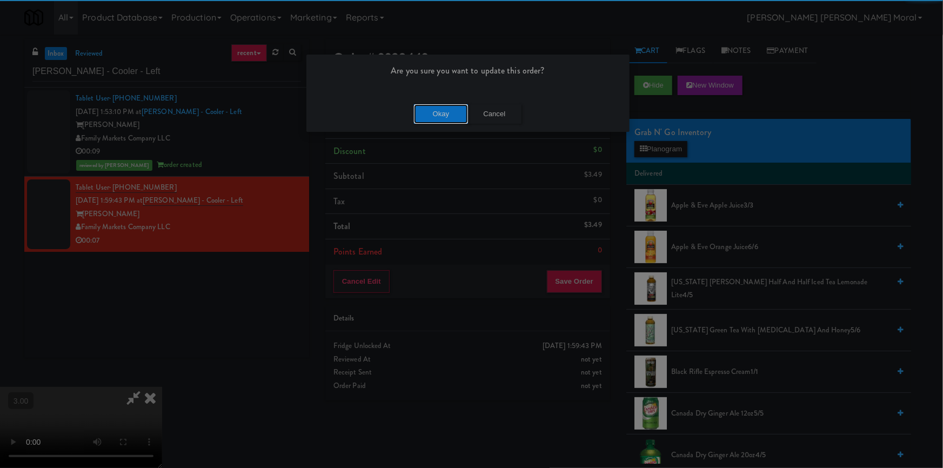
click at [444, 115] on button "Okay" at bounding box center [441, 113] width 54 height 19
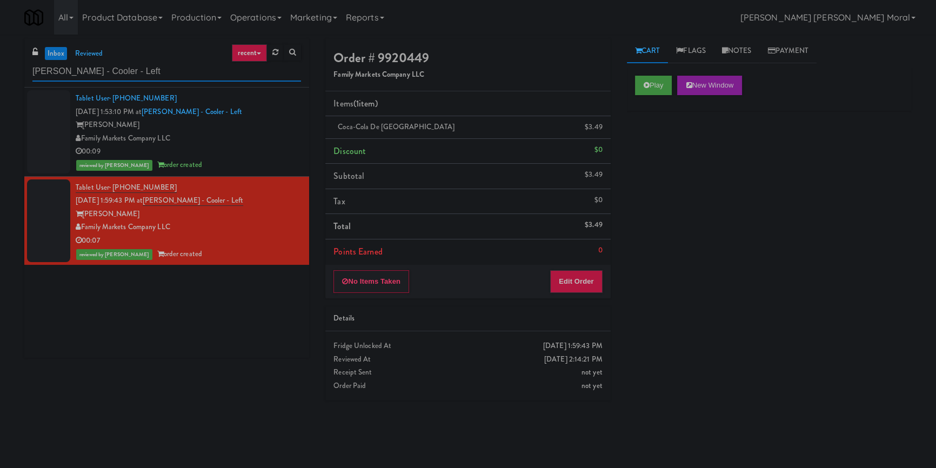
click at [160, 72] on input "Rigby - Cooler - Left" at bounding box center [166, 72] width 269 height 20
paste input "Elara - Cooler - Middle"
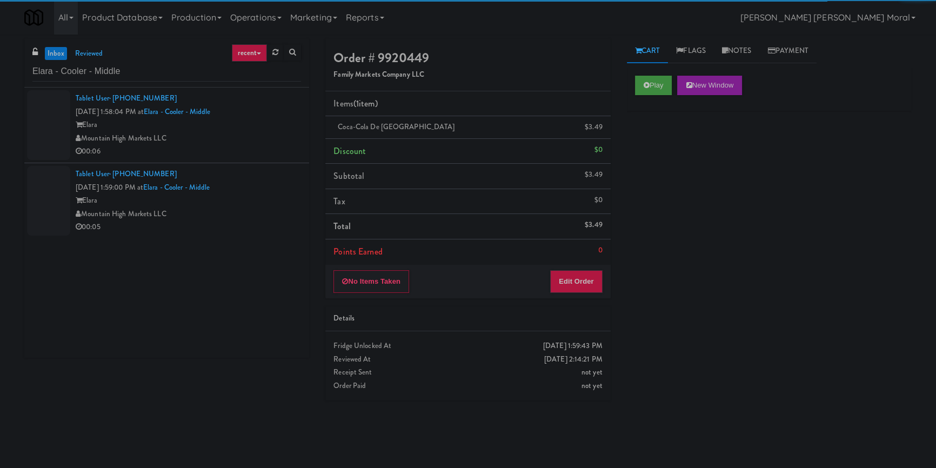
click at [252, 135] on div "Mountain High Markets LLC" at bounding box center [188, 139] width 225 height 14
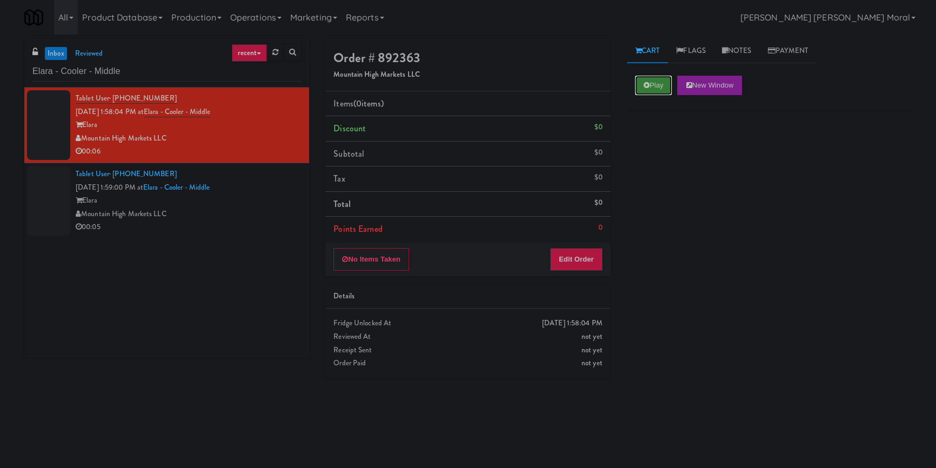
click at [649, 92] on button "Play" at bounding box center [653, 85] width 37 height 19
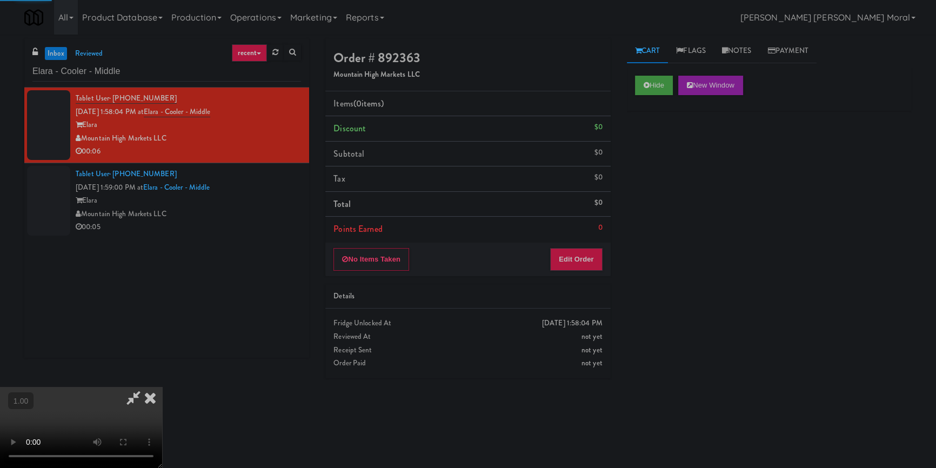
click at [666, 145] on div "Hide New Window Primary Flag Clear Flag if unable to determine what was taken o…" at bounding box center [769, 270] width 285 height 405
click at [667, 223] on div "Hide New Window Primary Flag Clear Flag if unable to determine what was taken o…" at bounding box center [769, 270] width 285 height 405
click at [162, 387] on video at bounding box center [81, 427] width 162 height 81
click at [584, 257] on button "Edit Order" at bounding box center [576, 259] width 52 height 23
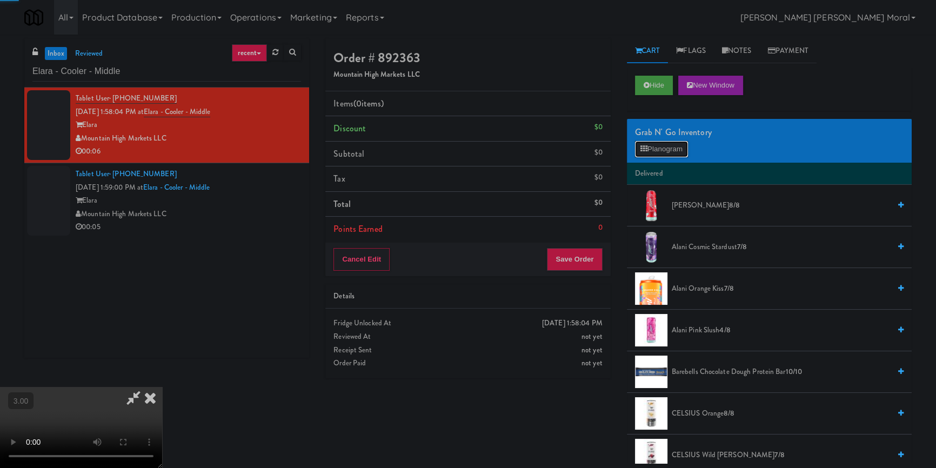
click at [676, 146] on button "Planogram" at bounding box center [661, 149] width 53 height 16
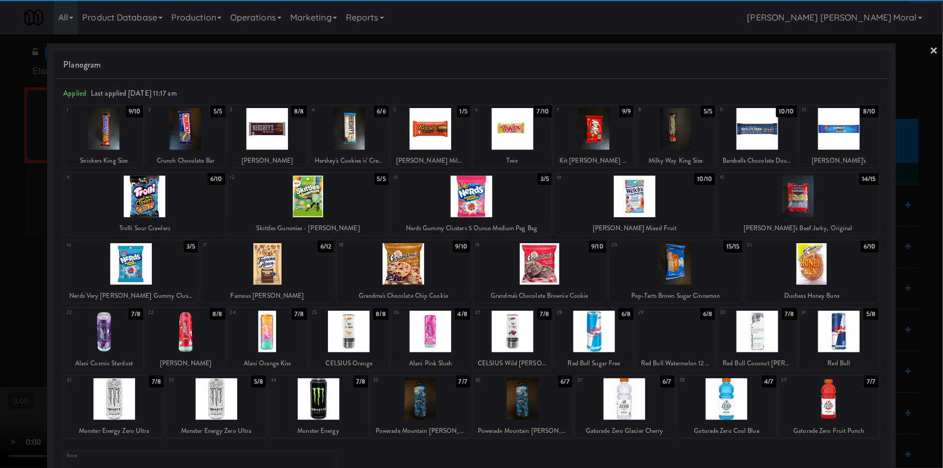
click at [190, 332] on div at bounding box center [185, 332] width 79 height 42
click at [930, 48] on link "×" at bounding box center [934, 52] width 9 height 34
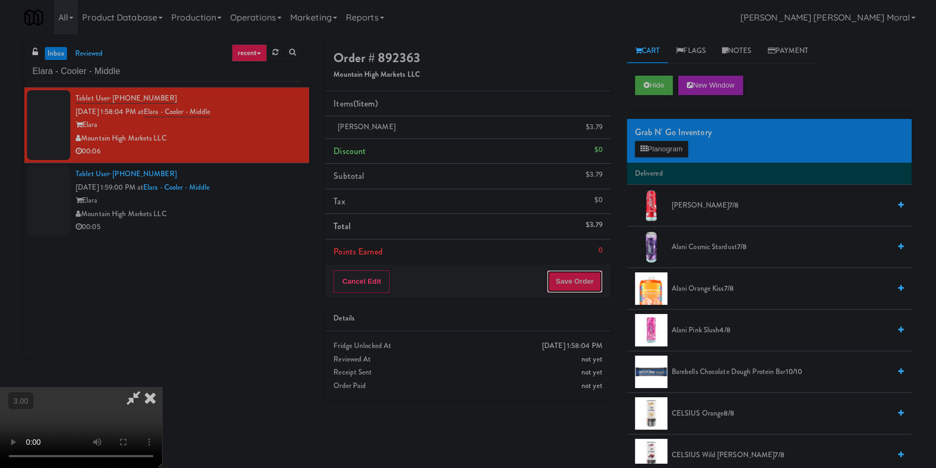
click at [584, 285] on button "Save Order" at bounding box center [574, 281] width 55 height 23
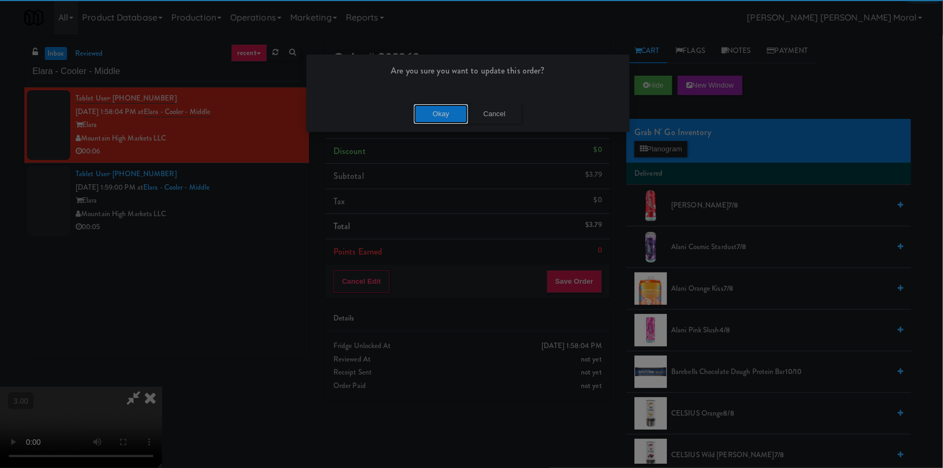
click at [456, 115] on button "Okay" at bounding box center [441, 113] width 54 height 19
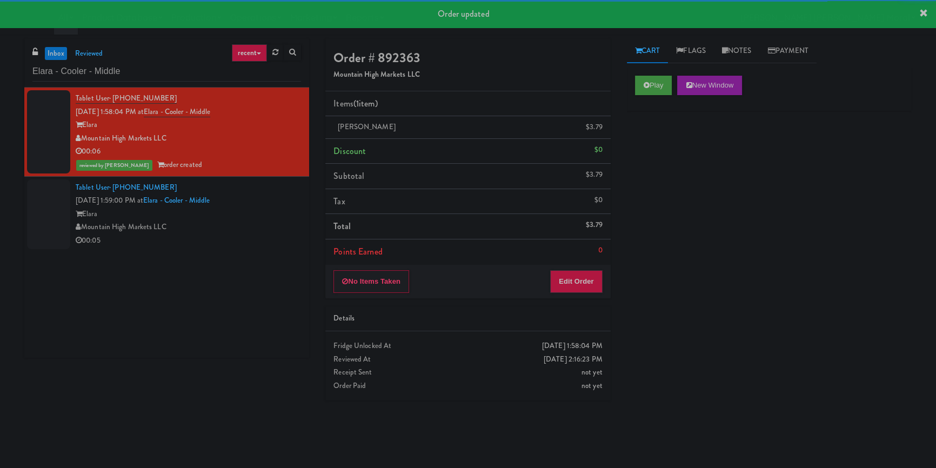
click at [278, 211] on div "Elara" at bounding box center [188, 215] width 225 height 14
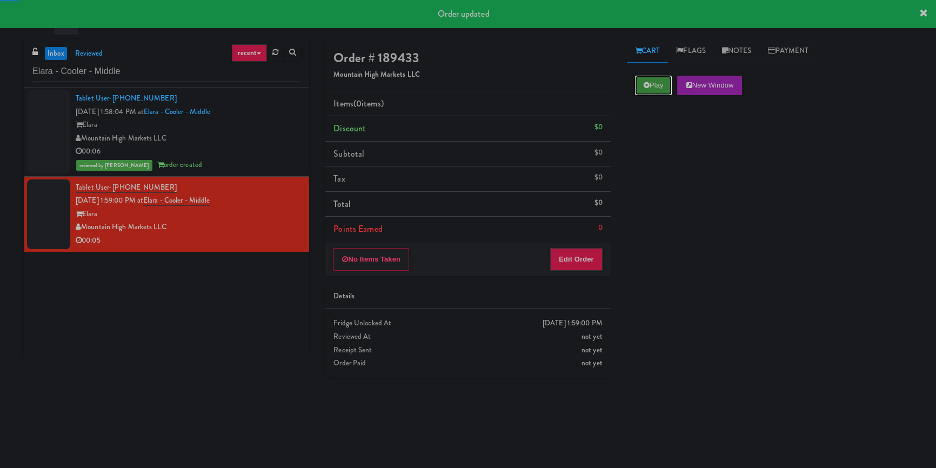
click at [652, 86] on button "Play" at bounding box center [653, 85] width 37 height 19
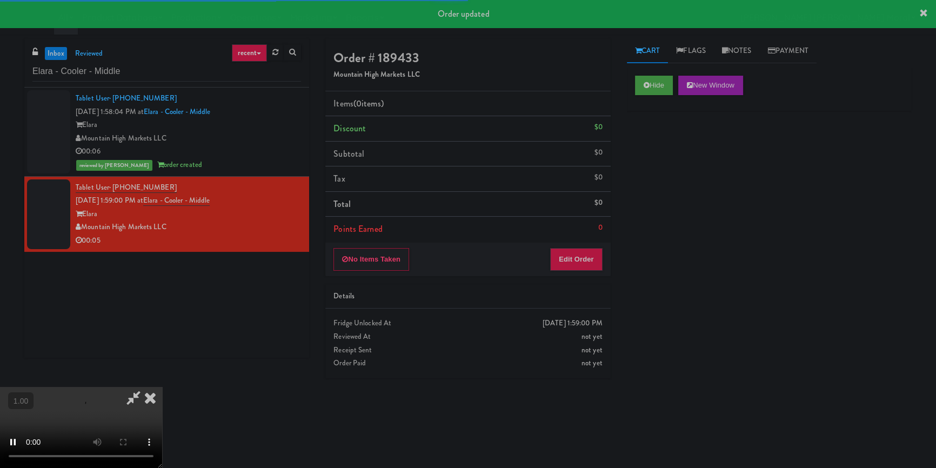
click at [654, 138] on div "Hide New Window Primary Flag Clear Flag if unable to determine what was taken o…" at bounding box center [769, 270] width 285 height 405
click at [646, 187] on div "Hide New Window Primary Flag Clear Flag if unable to determine what was taken o…" at bounding box center [769, 270] width 285 height 405
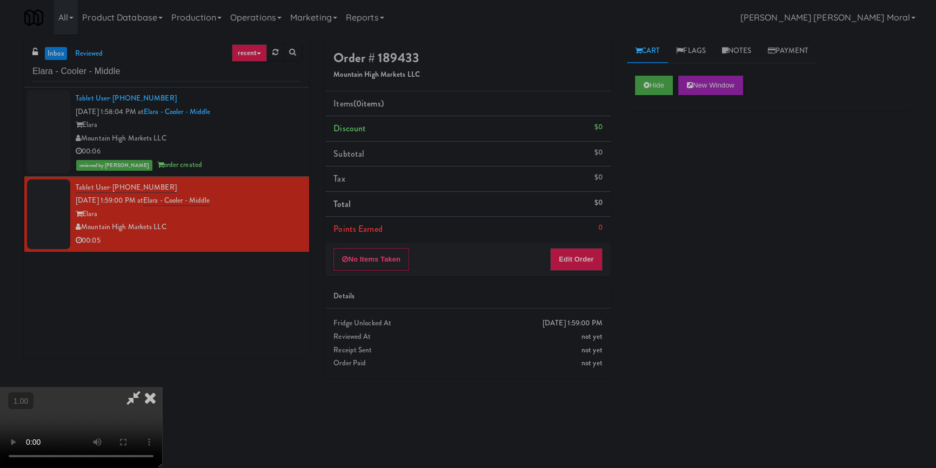
click at [162, 387] on video at bounding box center [81, 427] width 162 height 81
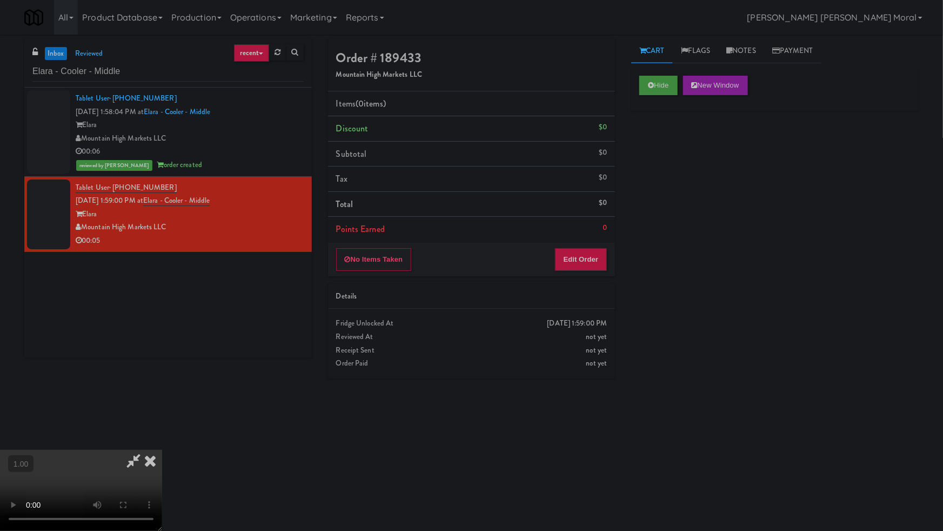
click at [162, 450] on video at bounding box center [81, 490] width 162 height 81
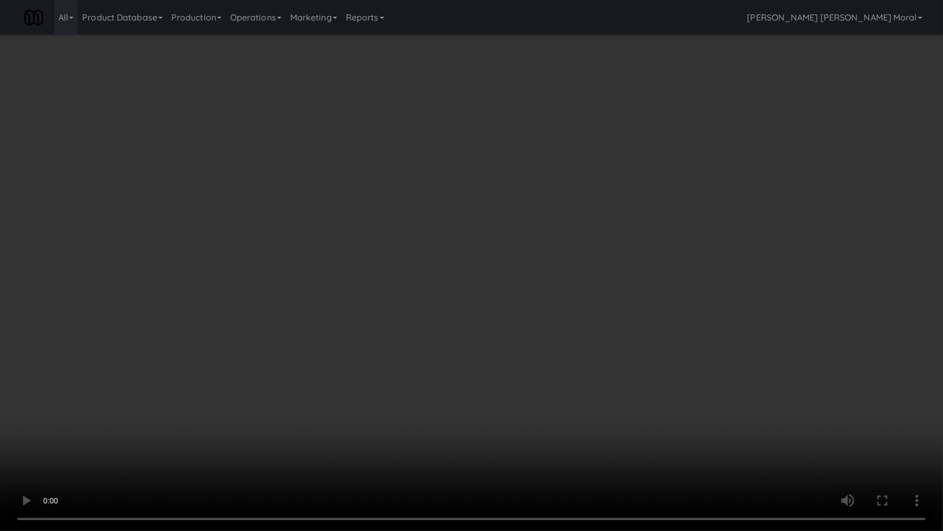
click at [537, 317] on video at bounding box center [471, 265] width 943 height 531
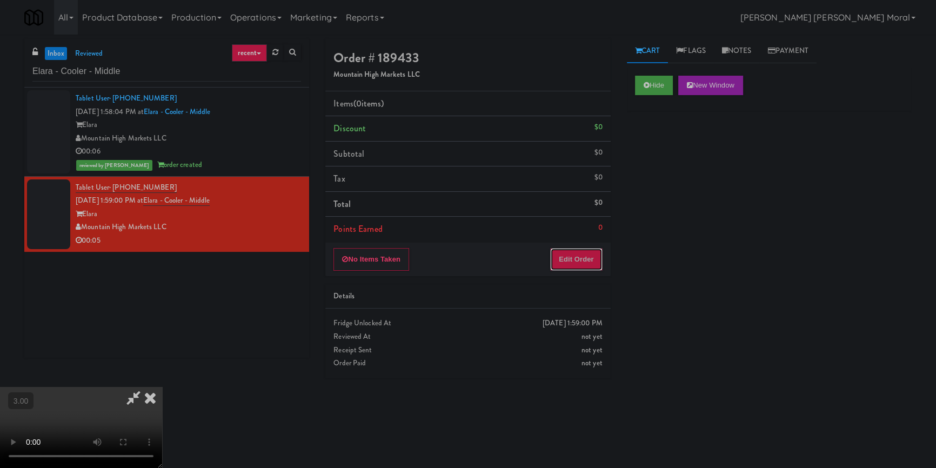
click at [589, 264] on button "Edit Order" at bounding box center [576, 259] width 52 height 23
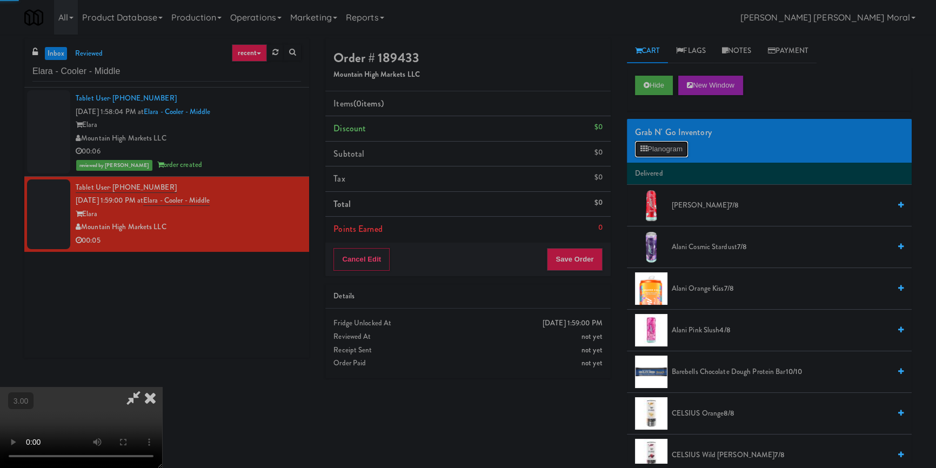
click at [674, 142] on button "Planogram" at bounding box center [661, 149] width 53 height 16
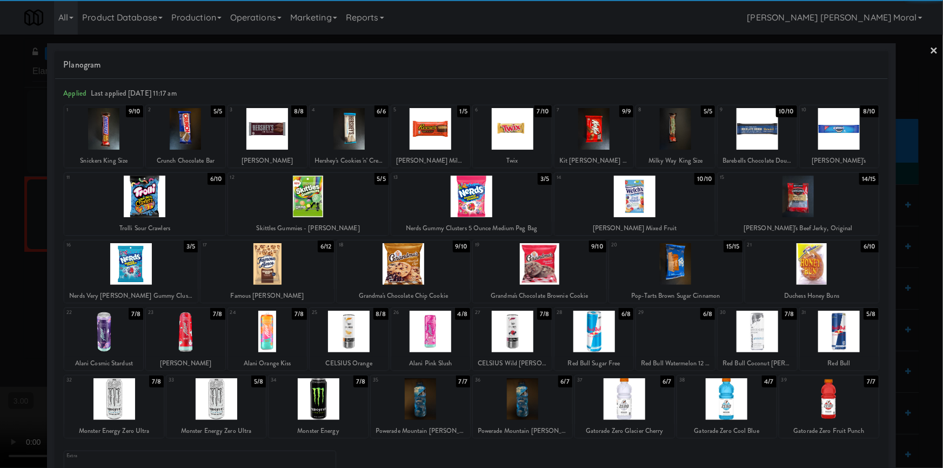
click at [733, 405] on div at bounding box center [726, 399] width 99 height 42
click at [935, 50] on div at bounding box center [471, 234] width 943 height 468
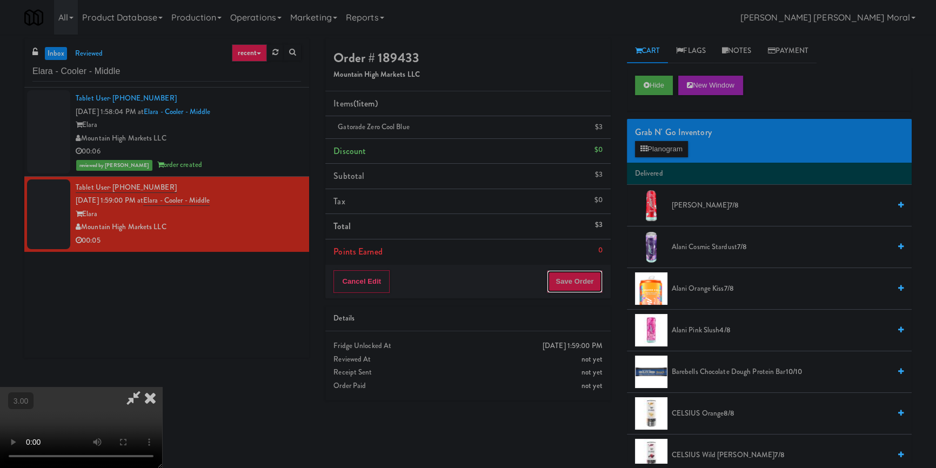
click at [596, 272] on button "Save Order" at bounding box center [574, 281] width 55 height 23
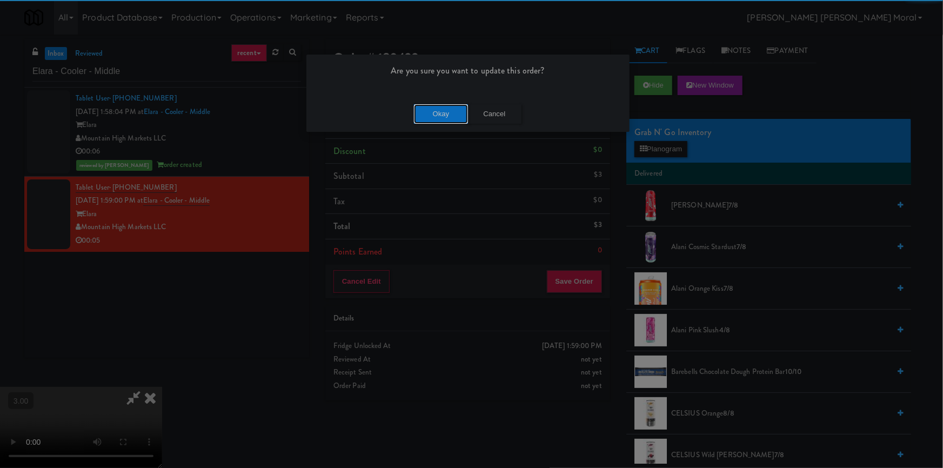
click at [454, 112] on button "Okay" at bounding box center [441, 113] width 54 height 19
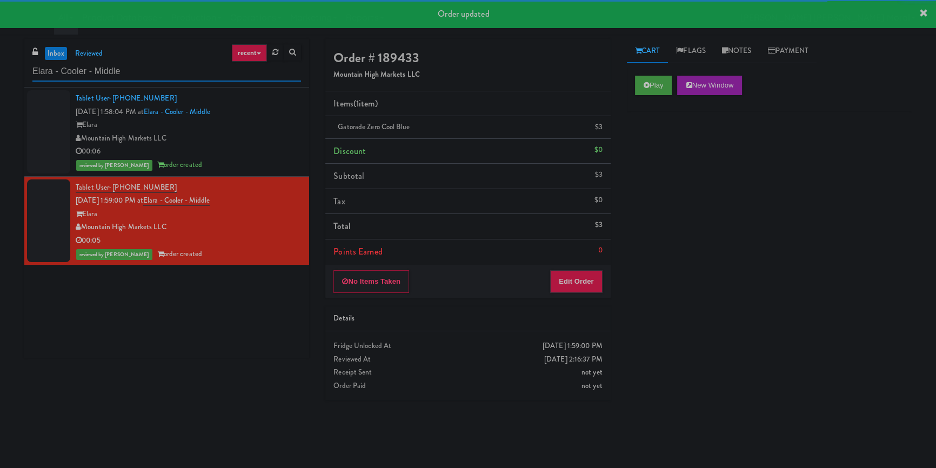
click at [160, 67] on input "Elara - Cooler - Middle" at bounding box center [166, 72] width 269 height 20
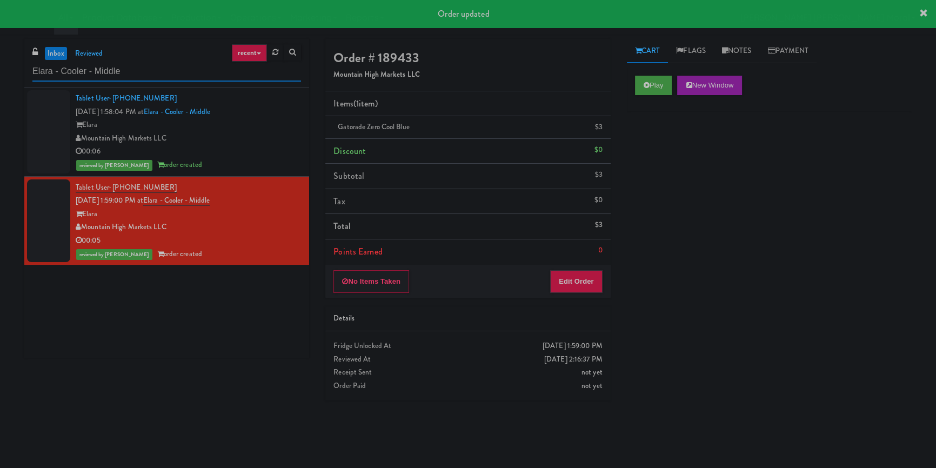
click at [160, 67] on input "Elara - Cooler - Middle" at bounding box center [166, 72] width 269 height 20
paste input "Park Place - Cooler - Left"
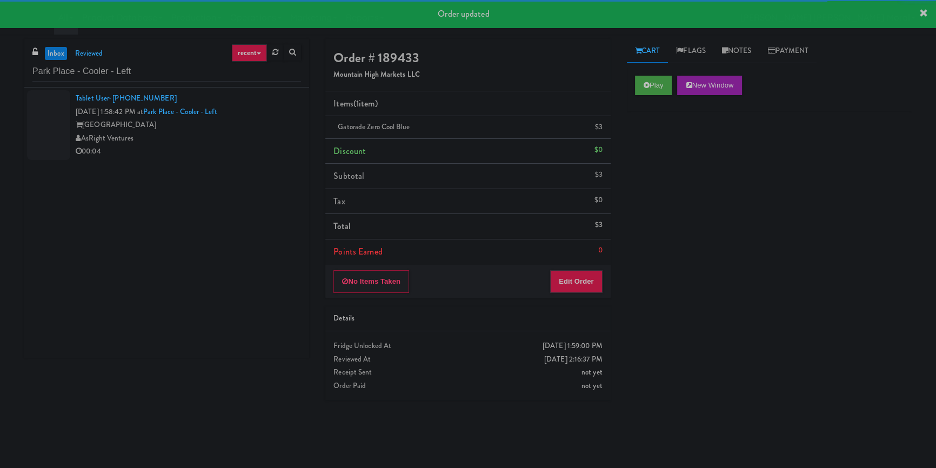
click at [245, 138] on div "AsRight Ventures" at bounding box center [188, 139] width 225 height 14
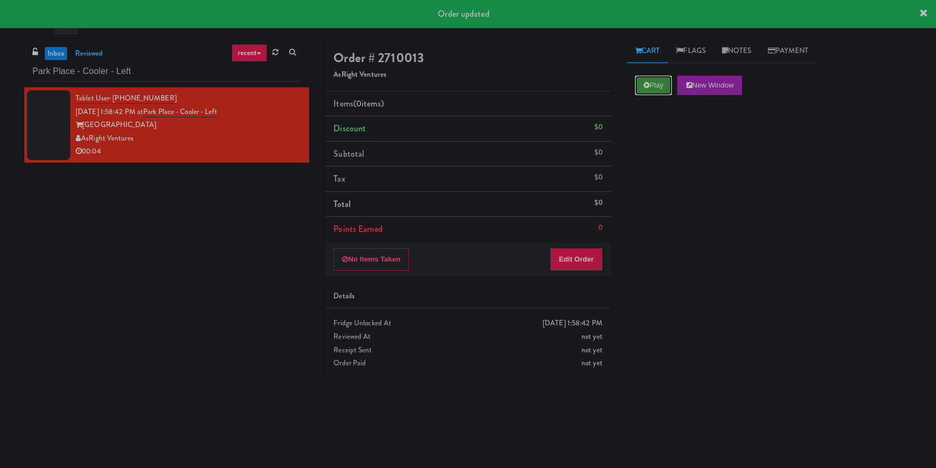
drag, startPoint x: 648, startPoint y: 85, endPoint x: 649, endPoint y: 91, distance: 6.0
click at [648, 84] on icon at bounding box center [647, 85] width 6 height 7
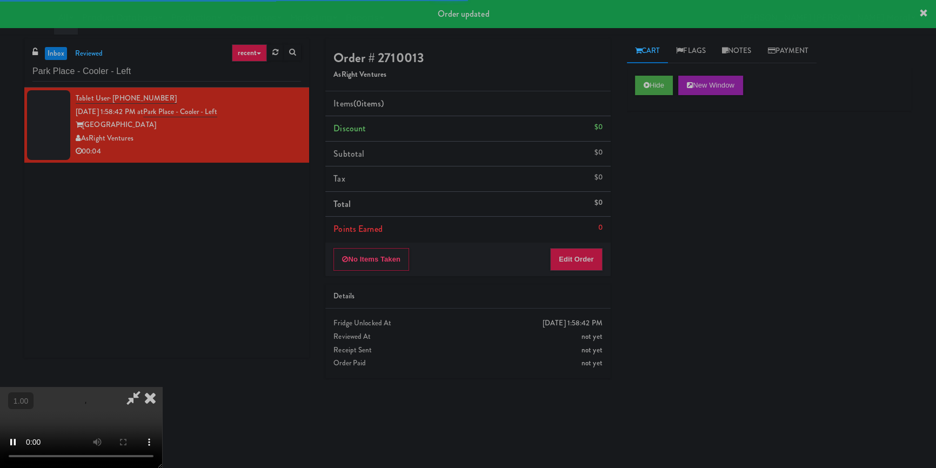
click at [663, 133] on div "Hide New Window Primary Flag Clear Flag if unable to determine what was taken o…" at bounding box center [769, 270] width 285 height 405
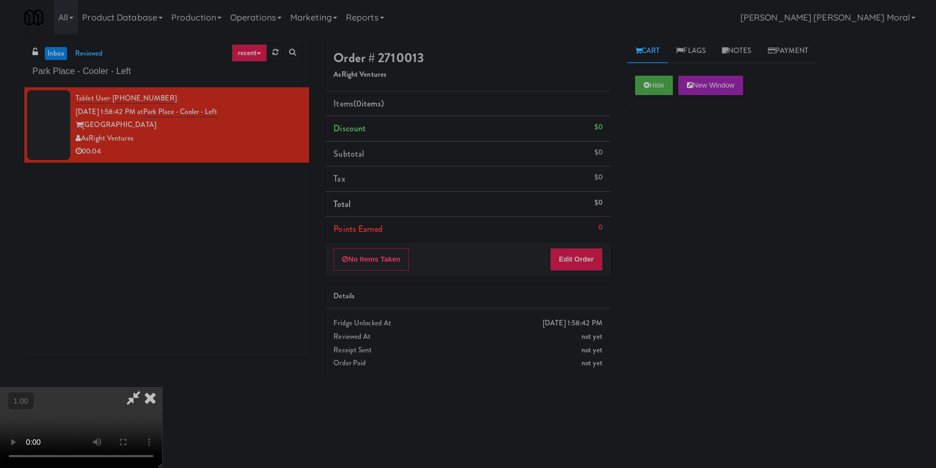
click at [649, 214] on div "Hide New Window Primary Flag Clear Flag if unable to determine what was taken o…" at bounding box center [769, 270] width 285 height 405
click at [162, 387] on video at bounding box center [81, 427] width 162 height 81
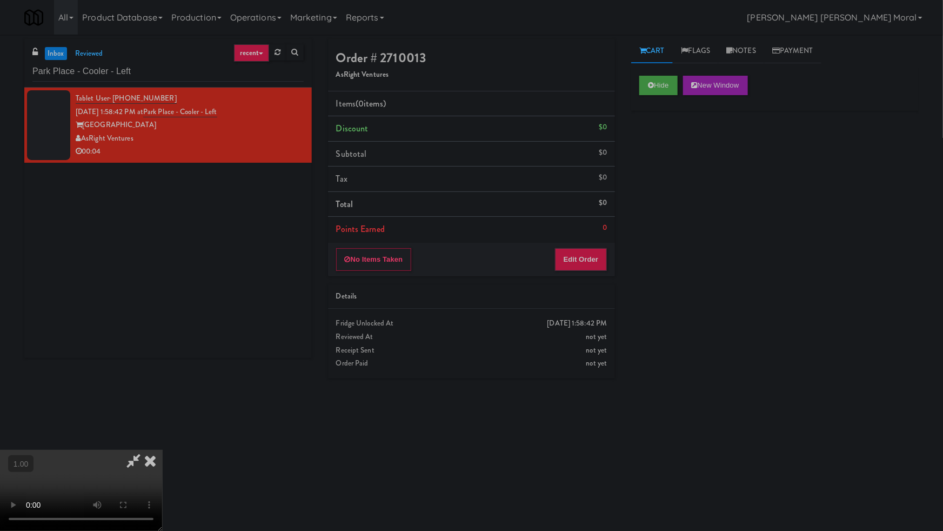
click at [162, 450] on video at bounding box center [81, 490] width 162 height 81
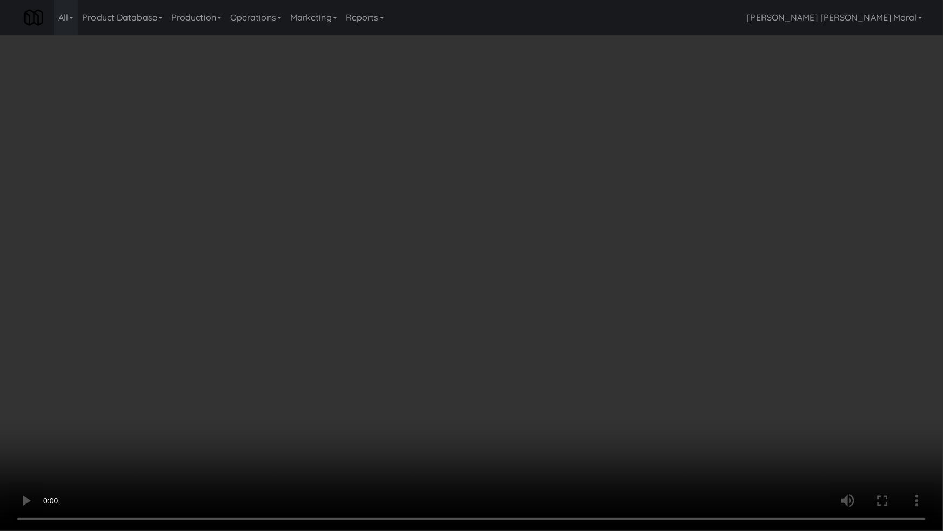
click at [611, 292] on video at bounding box center [471, 265] width 943 height 531
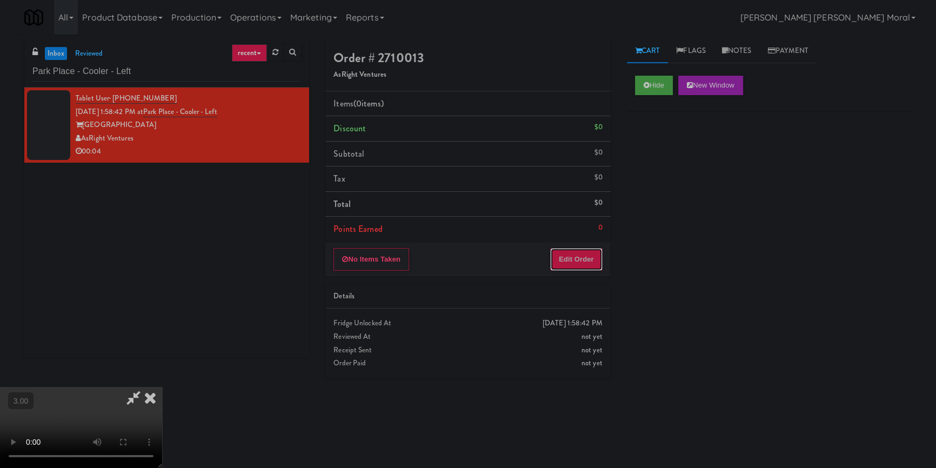
drag, startPoint x: 583, startPoint y: 252, endPoint x: 618, endPoint y: 219, distance: 47.8
click at [583, 252] on button "Edit Order" at bounding box center [576, 259] width 52 height 23
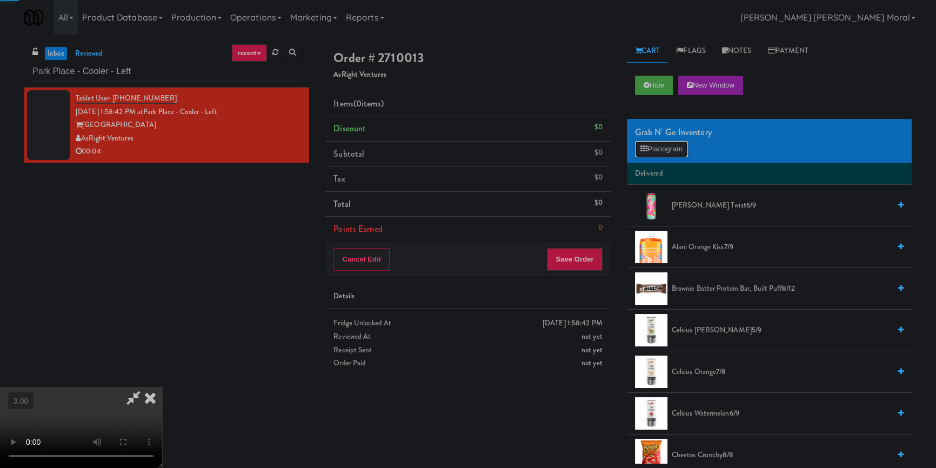
click at [653, 154] on button "Planogram" at bounding box center [661, 149] width 53 height 16
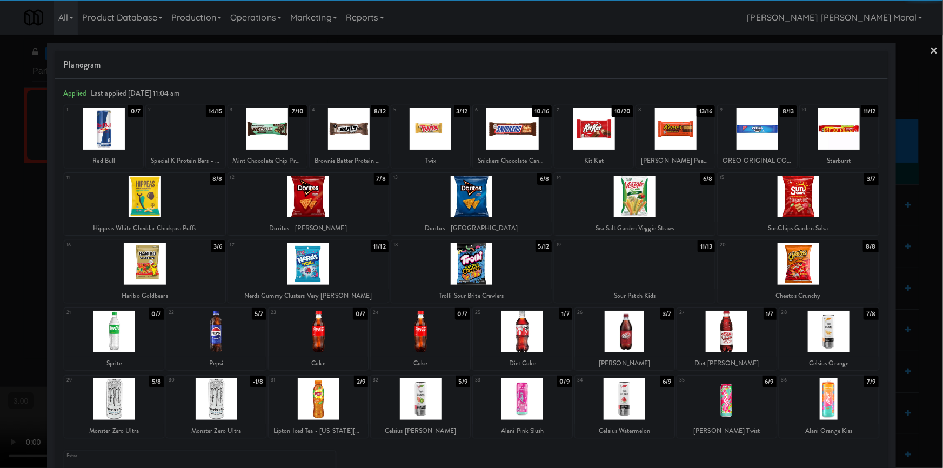
click at [235, 336] on div at bounding box center [216, 332] width 99 height 42
click at [930, 49] on link "×" at bounding box center [934, 52] width 9 height 34
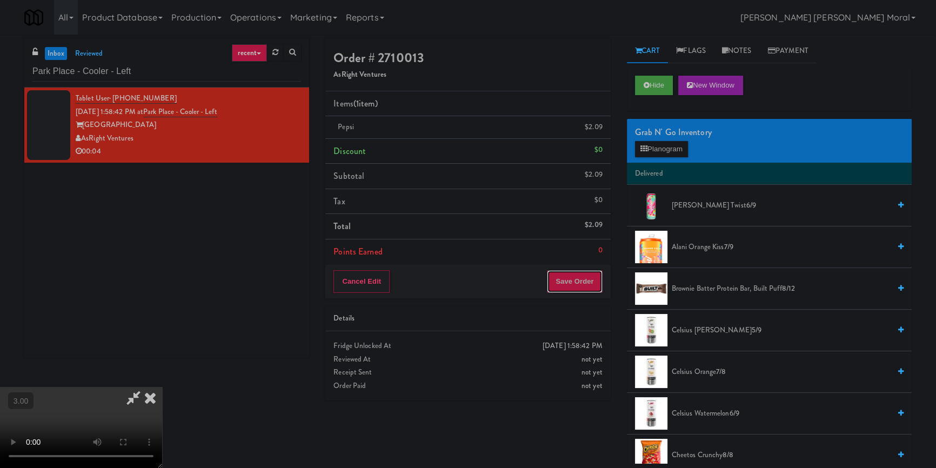
click at [592, 285] on button "Save Order" at bounding box center [574, 281] width 55 height 23
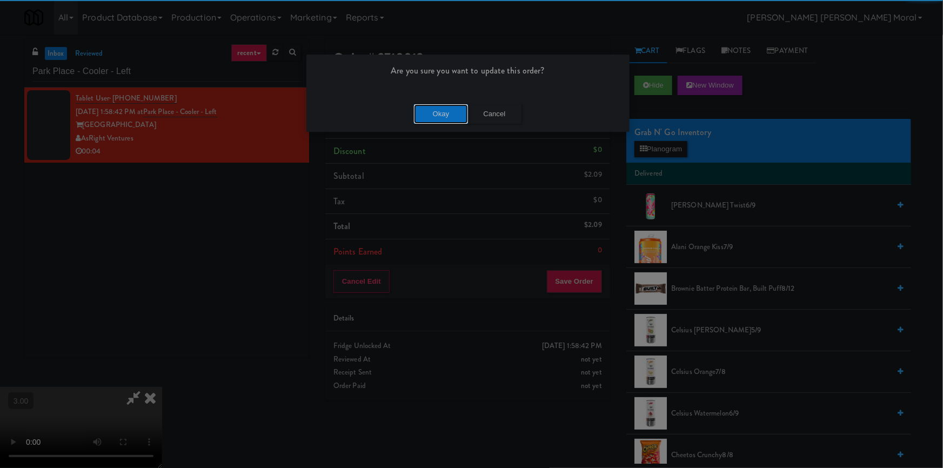
click at [436, 112] on button "Okay" at bounding box center [441, 113] width 54 height 19
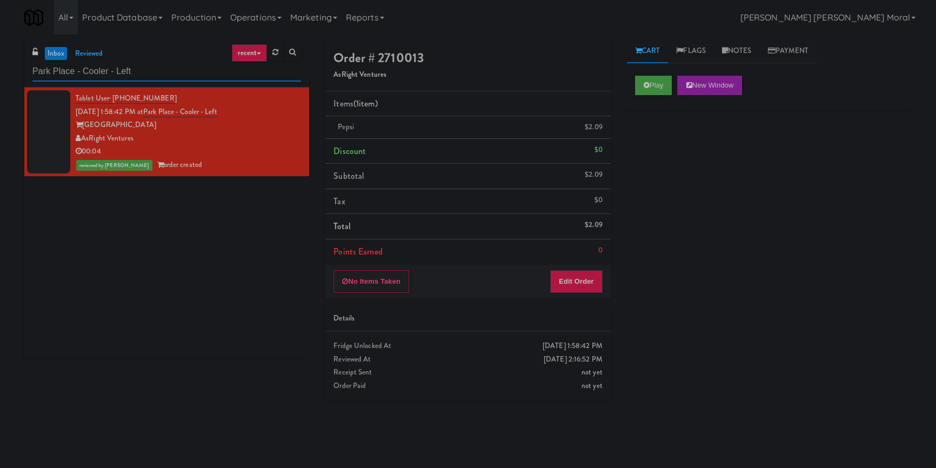
click at [147, 65] on input "Park Place - Cooler - Left" at bounding box center [166, 72] width 269 height 20
paste input "500 West Trade - Combo"
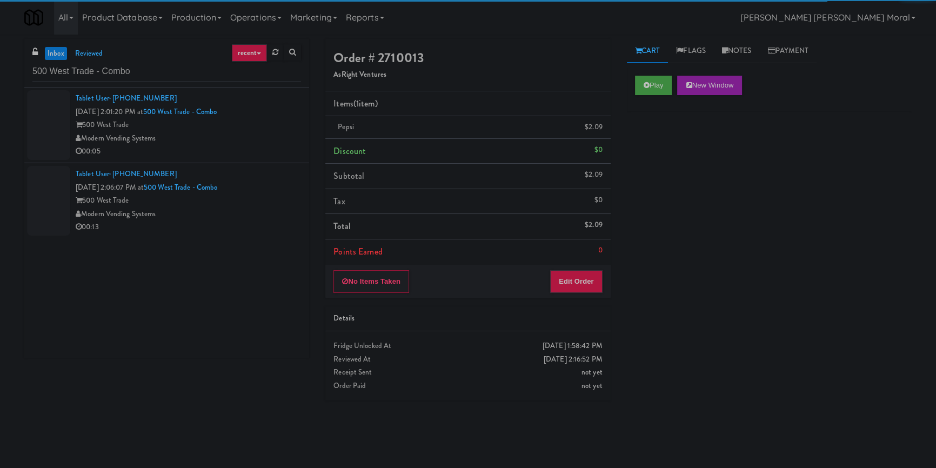
click at [256, 137] on div "Modern Vending Systems" at bounding box center [188, 139] width 225 height 14
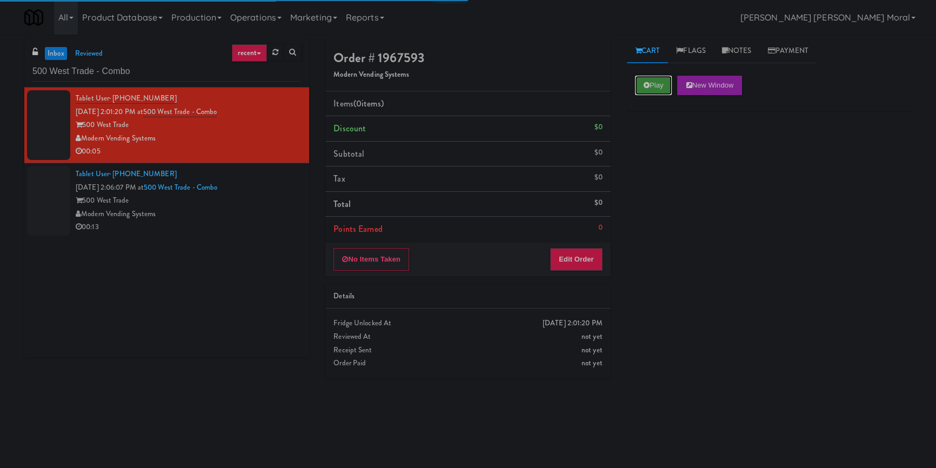
click at [647, 83] on icon at bounding box center [647, 85] width 6 height 7
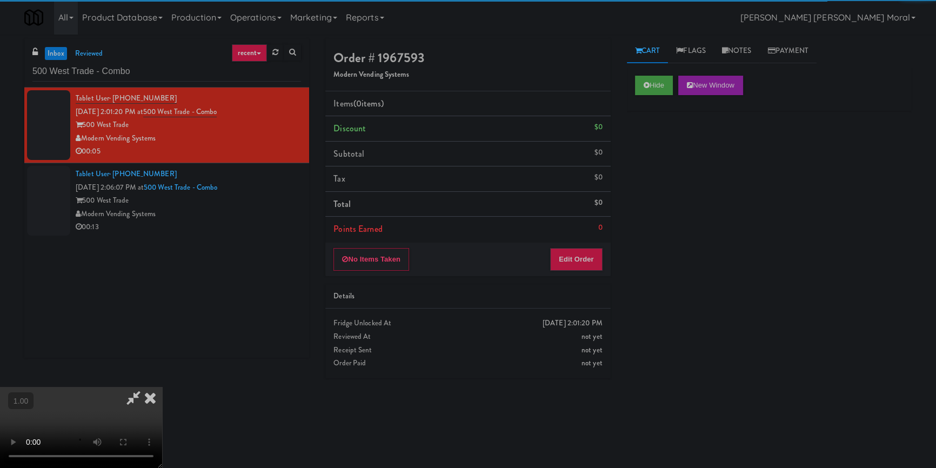
click at [650, 145] on div "Hide New Window Primary Flag Clear Flag if unable to determine what was taken o…" at bounding box center [769, 270] width 285 height 405
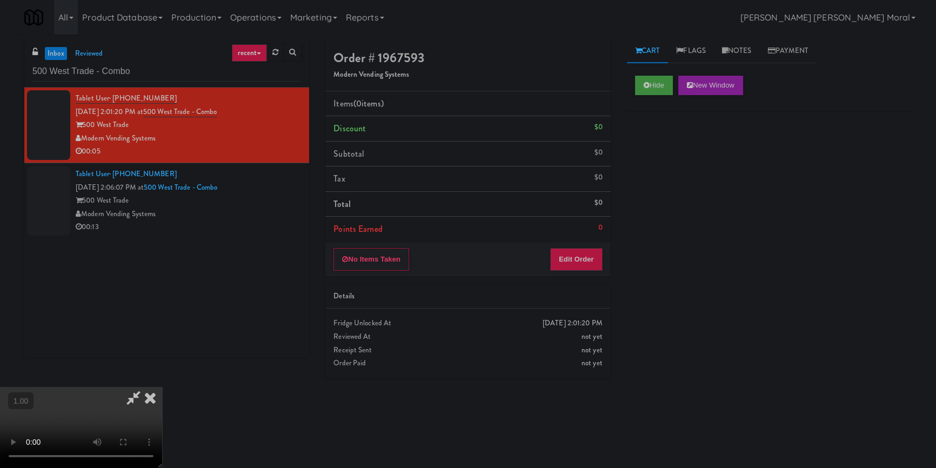
click at [651, 193] on div "Hide New Window Primary Flag Clear Flag if unable to determine what was taken o…" at bounding box center [769, 270] width 285 height 405
click at [652, 195] on div "Hide New Window Primary Flag Clear Flag if unable to determine what was taken o…" at bounding box center [769, 270] width 285 height 405
click at [162, 387] on video at bounding box center [81, 427] width 162 height 81
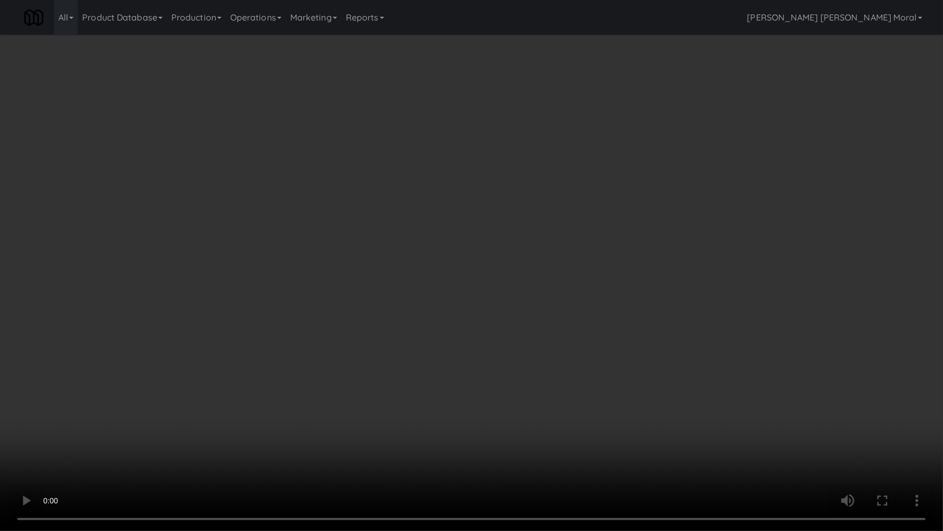
click at [511, 294] on video at bounding box center [471, 265] width 943 height 531
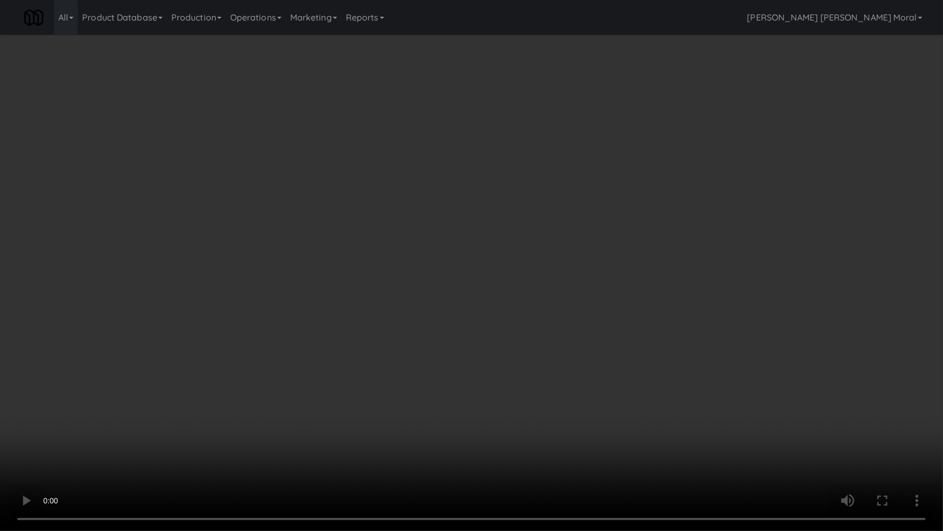
click at [511, 294] on video at bounding box center [471, 265] width 943 height 531
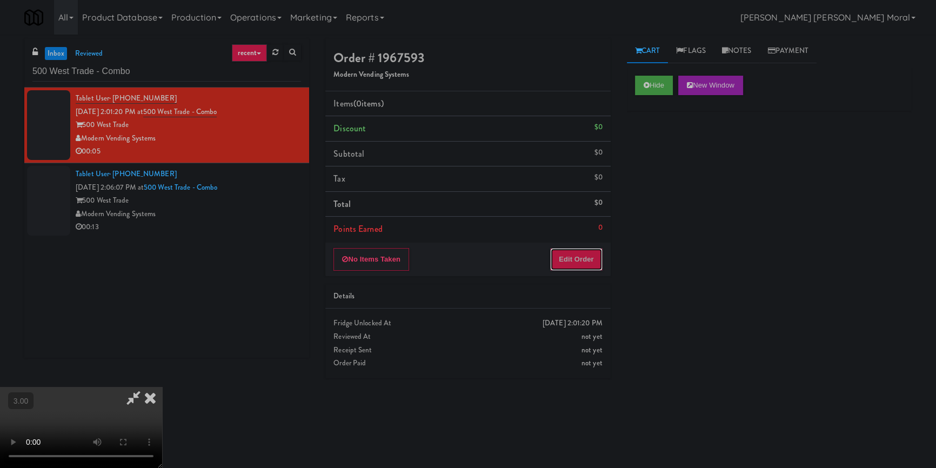
drag, startPoint x: 597, startPoint y: 255, endPoint x: 621, endPoint y: 229, distance: 34.8
click at [597, 255] on button "Edit Order" at bounding box center [576, 259] width 52 height 23
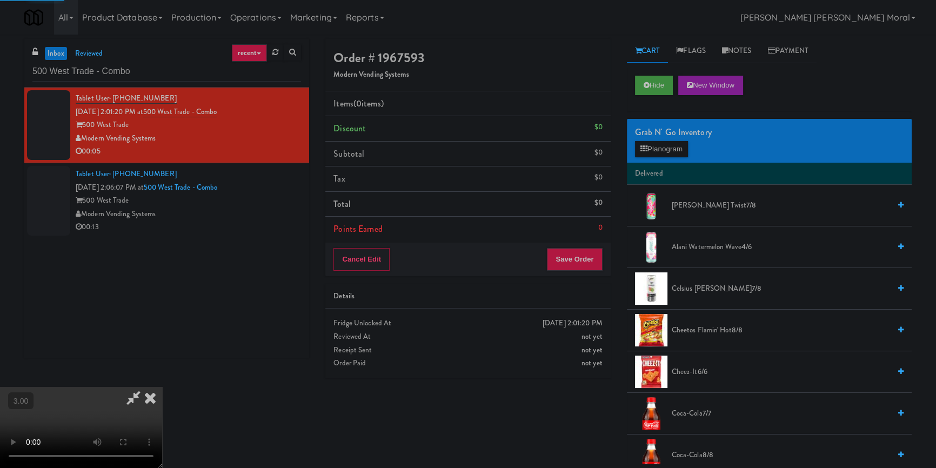
click at [666, 158] on div "Grab N' Go Inventory Planogram" at bounding box center [769, 141] width 285 height 44
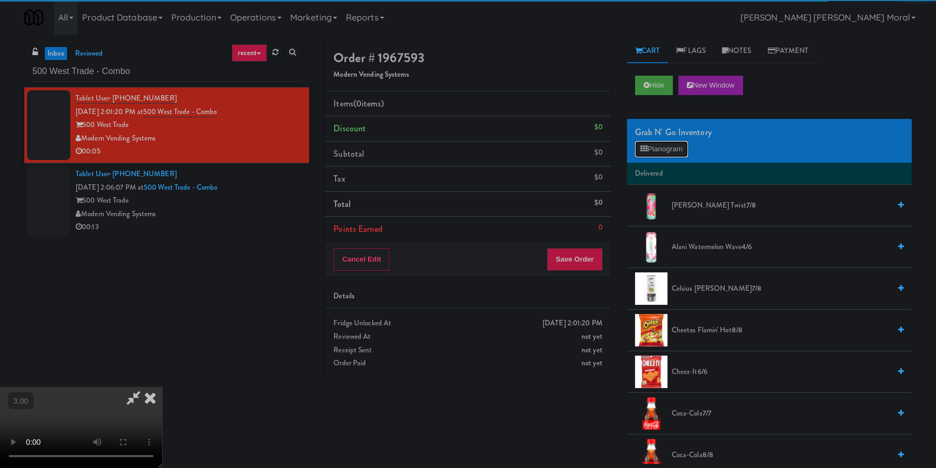
click at [667, 150] on button "Planogram" at bounding box center [661, 149] width 53 height 16
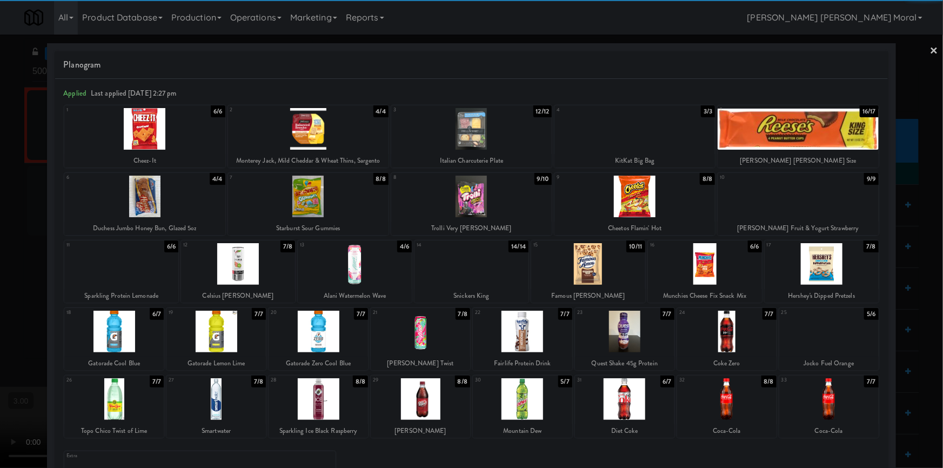
click at [818, 211] on div at bounding box center [798, 197] width 161 height 42
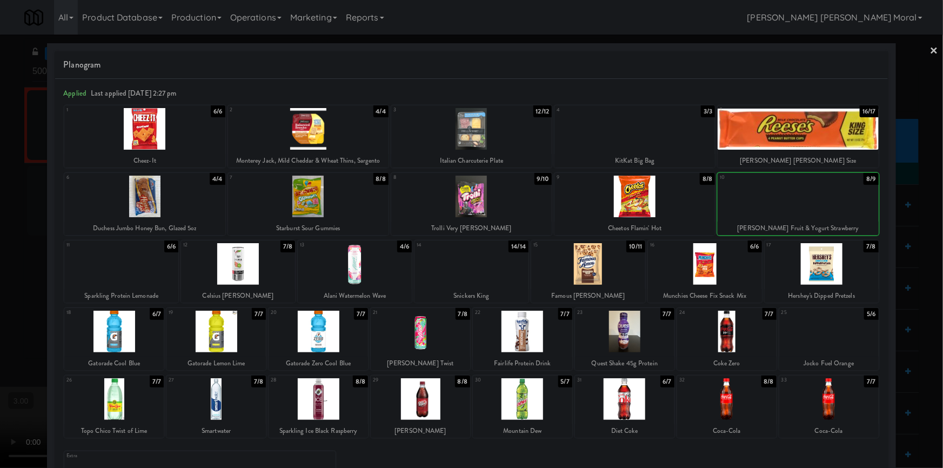
click at [818, 211] on div at bounding box center [798, 197] width 161 height 42
click at [922, 50] on div at bounding box center [471, 234] width 943 height 468
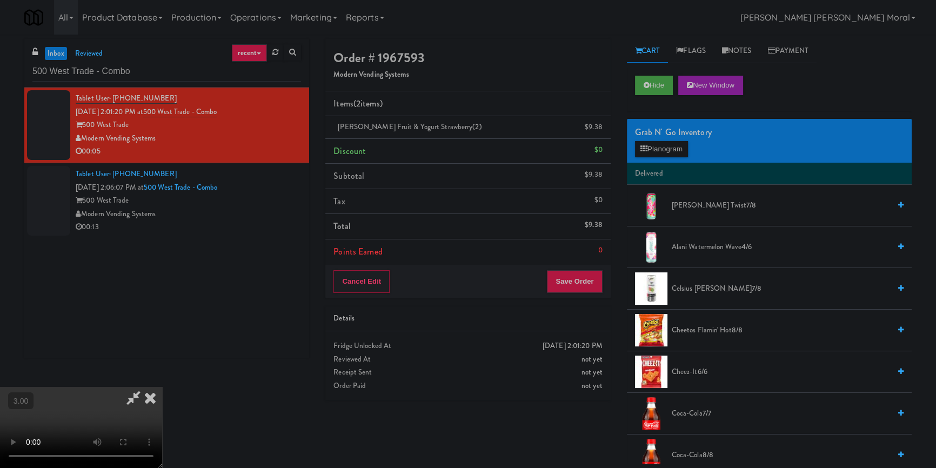
click at [162, 387] on video at bounding box center [81, 427] width 162 height 81
drag, startPoint x: 470, startPoint y: 270, endPoint x: 479, endPoint y: 302, distance: 33.7
click at [162, 387] on video at bounding box center [81, 427] width 162 height 81
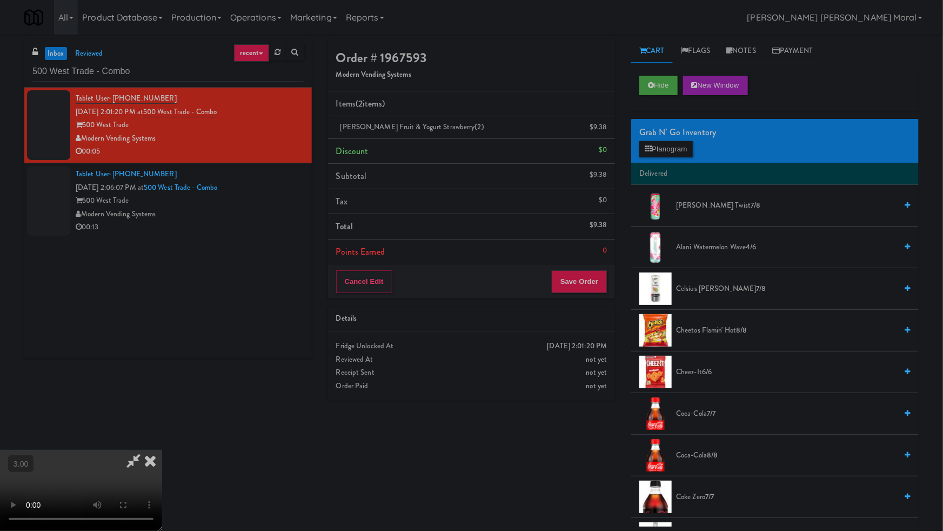
click at [162, 450] on video at bounding box center [81, 490] width 162 height 81
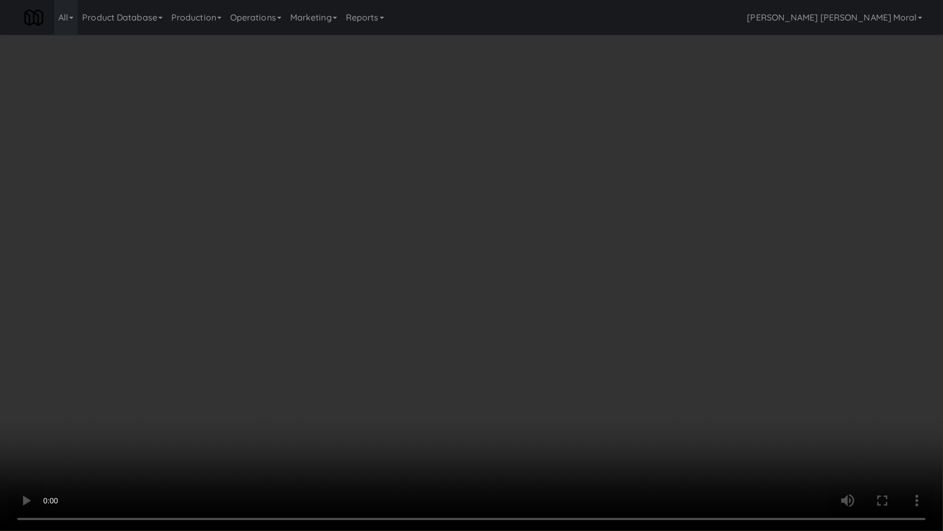
click at [580, 254] on video at bounding box center [471, 265] width 943 height 531
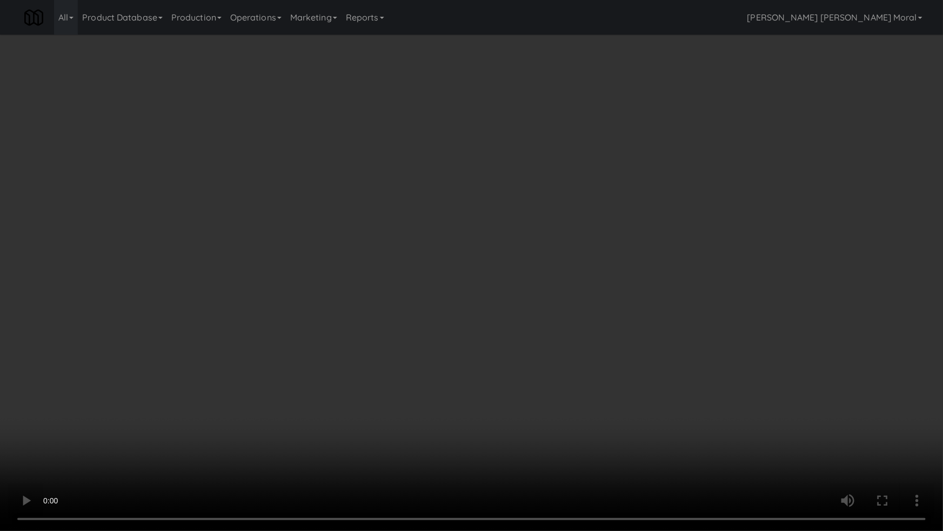
click at [580, 254] on video at bounding box center [471, 265] width 943 height 531
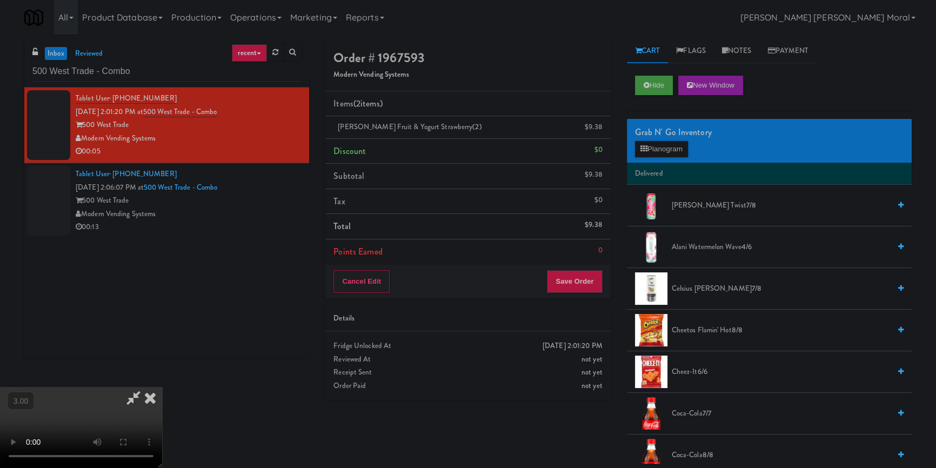
click at [162, 387] on icon at bounding box center [150, 398] width 24 height 22
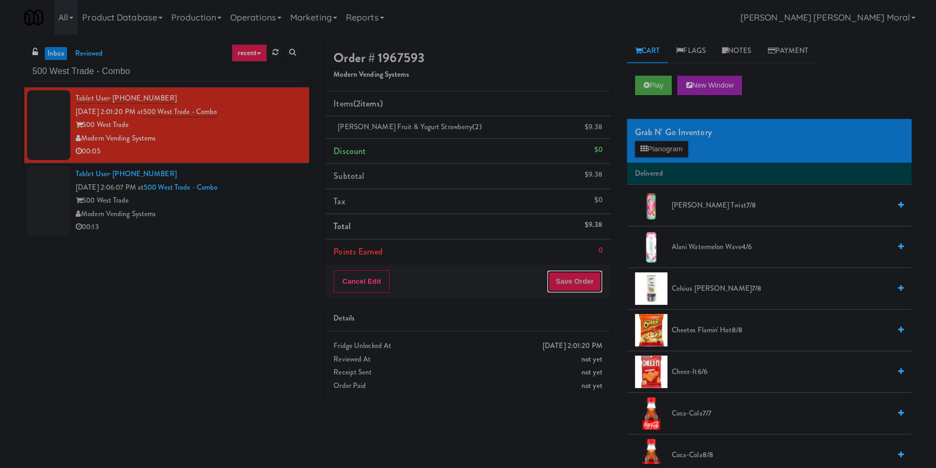
click at [584, 278] on button "Save Order" at bounding box center [574, 281] width 55 height 23
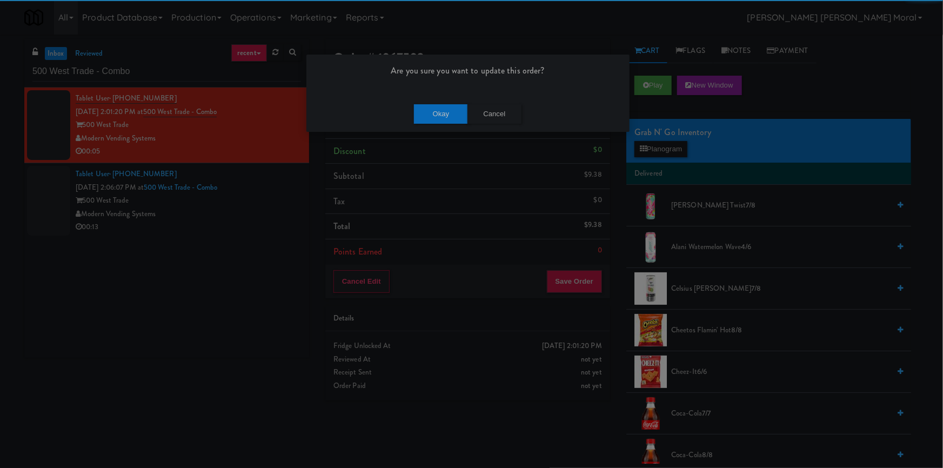
click at [453, 98] on div "Okay Cancel" at bounding box center [468, 114] width 323 height 36
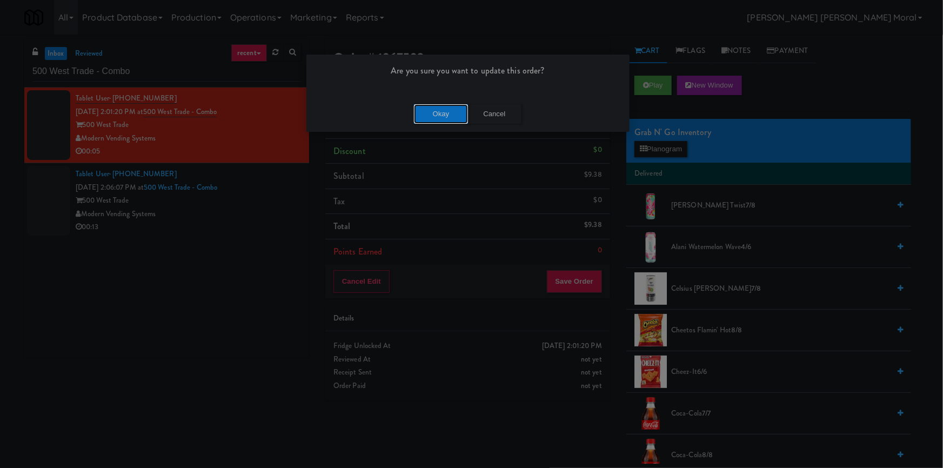
click at [448, 111] on button "Okay" at bounding box center [441, 113] width 54 height 19
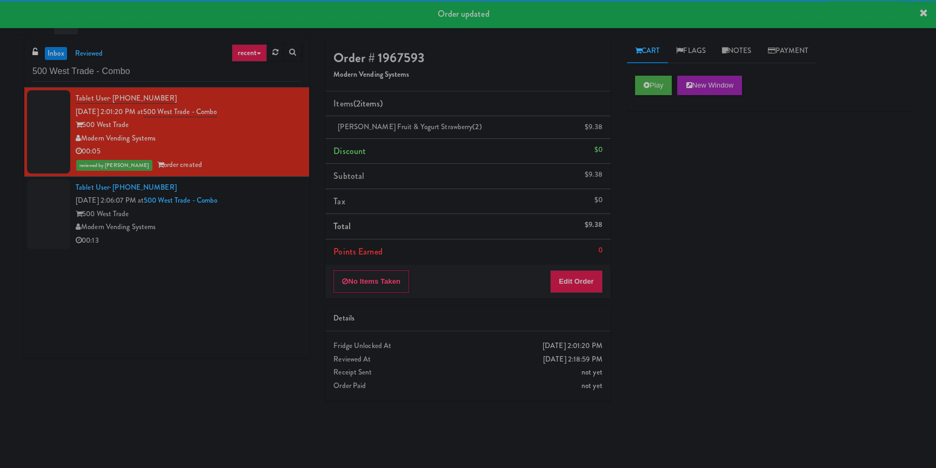
click at [258, 228] on div "Modern Vending Systems" at bounding box center [188, 228] width 225 height 14
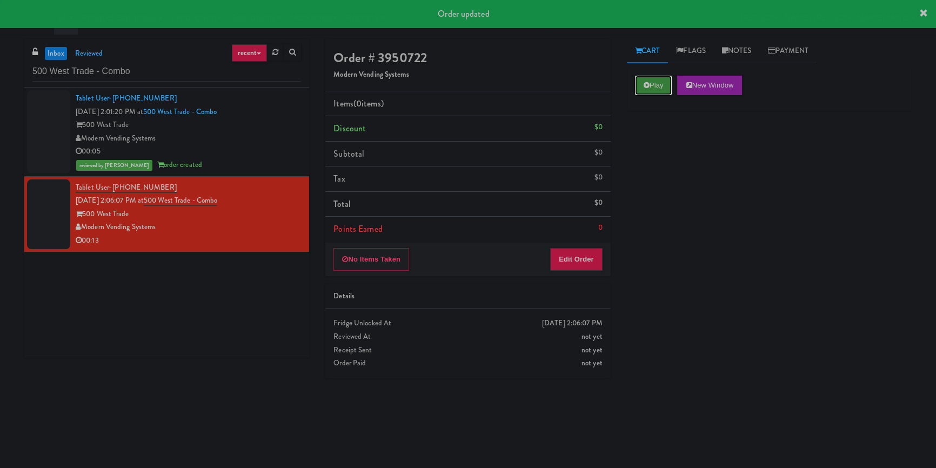
click at [670, 90] on button "Play" at bounding box center [653, 85] width 37 height 19
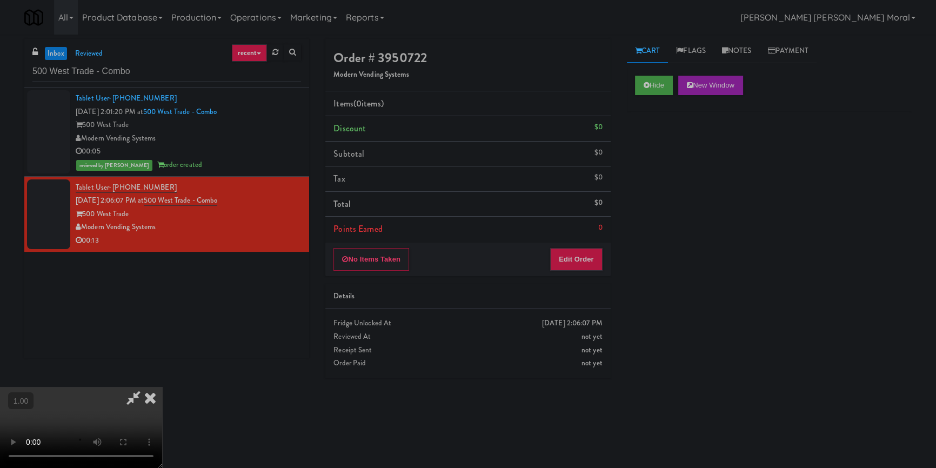
click at [162, 387] on video at bounding box center [81, 427] width 162 height 81
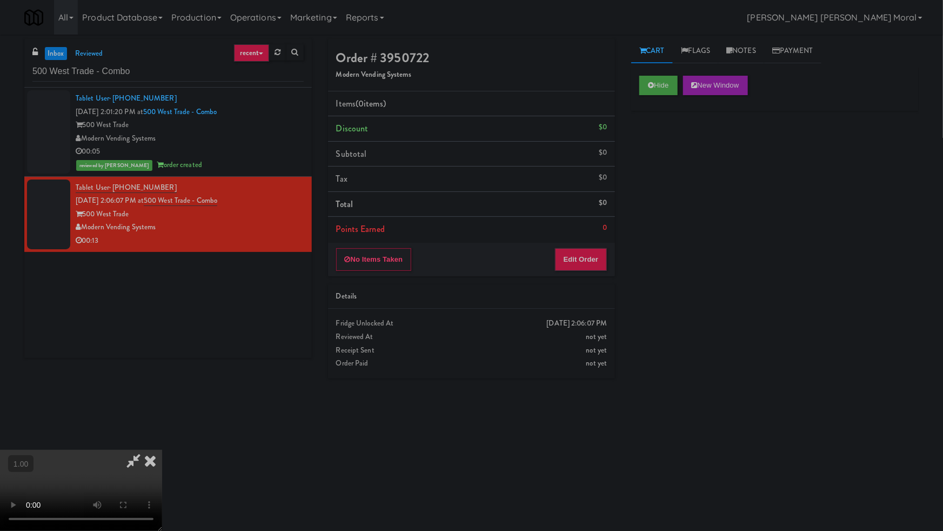
click at [162, 450] on video at bounding box center [81, 490] width 162 height 81
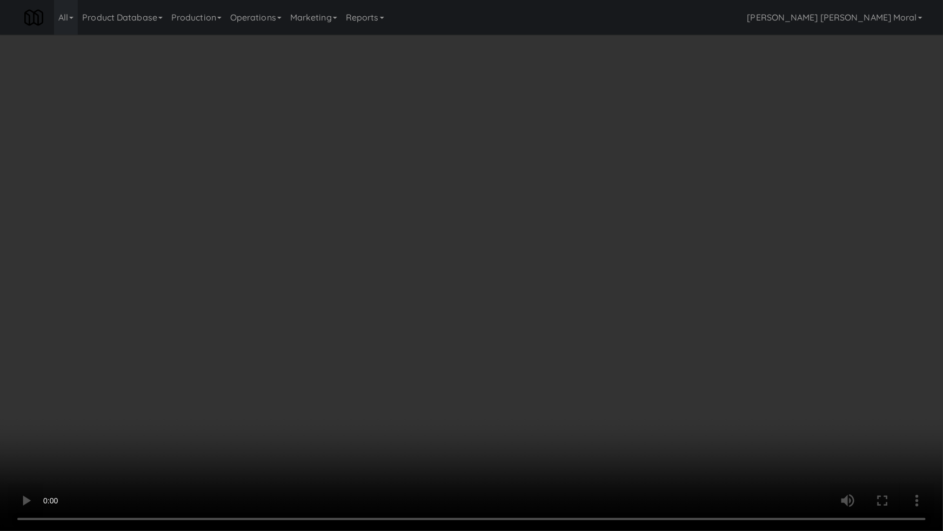
click at [578, 218] on video at bounding box center [471, 265] width 943 height 531
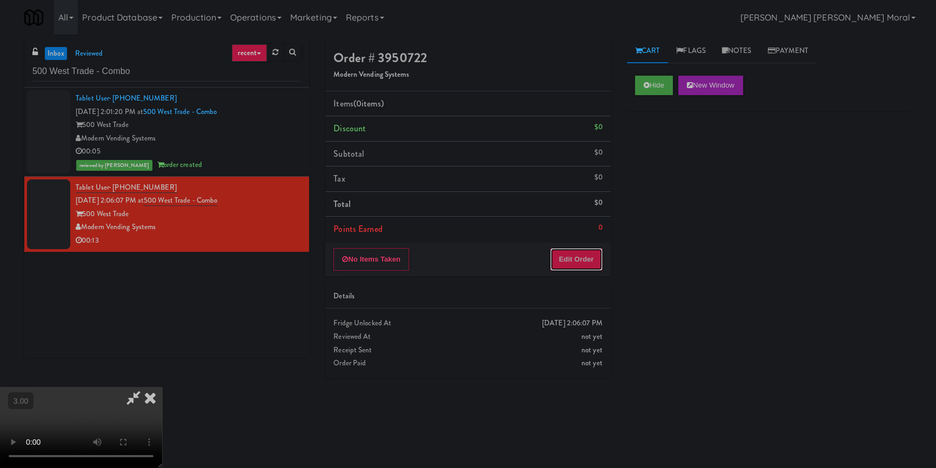
click at [584, 254] on button "Edit Order" at bounding box center [576, 259] width 52 height 23
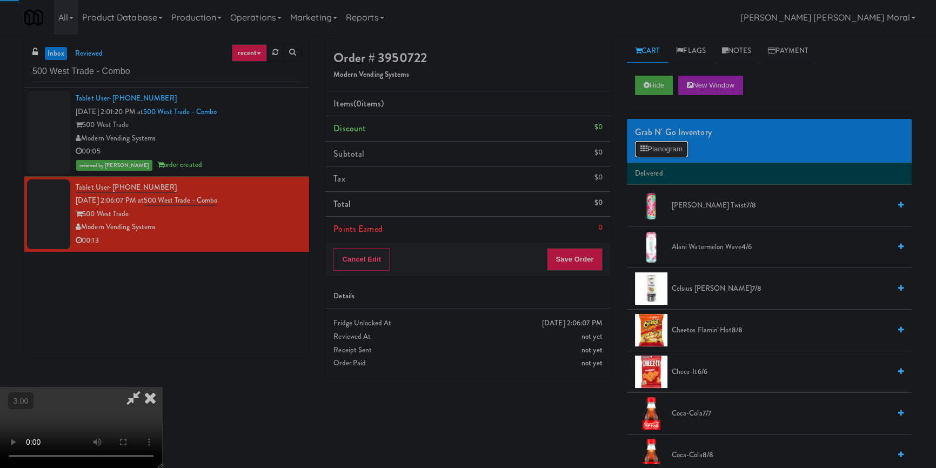
click at [663, 150] on button "Planogram" at bounding box center [661, 149] width 53 height 16
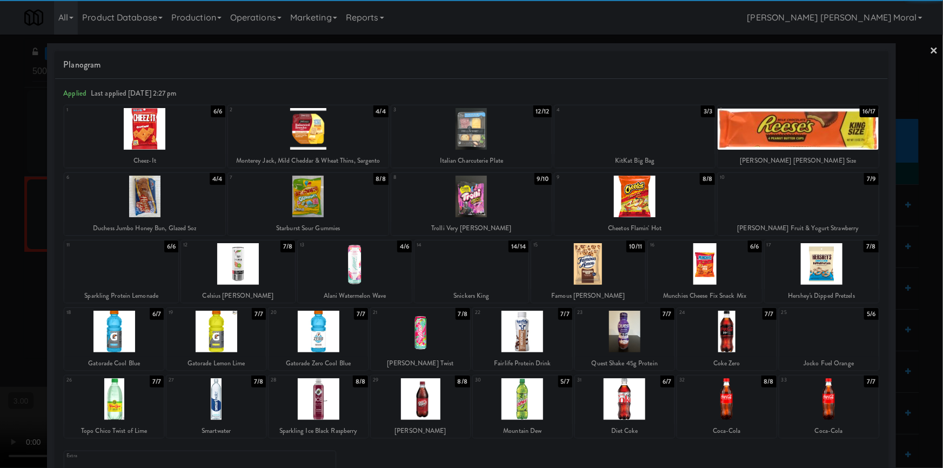
click at [381, 267] on div at bounding box center [355, 264] width 114 height 42
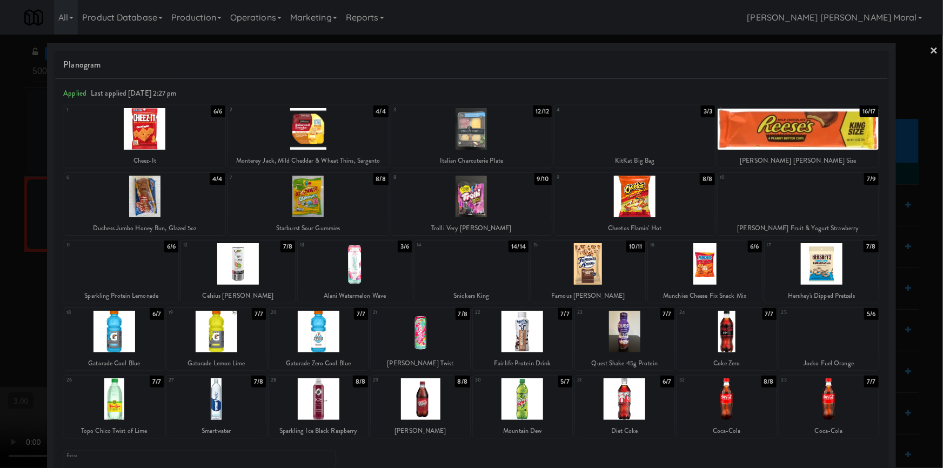
click at [930, 49] on link "×" at bounding box center [934, 52] width 9 height 34
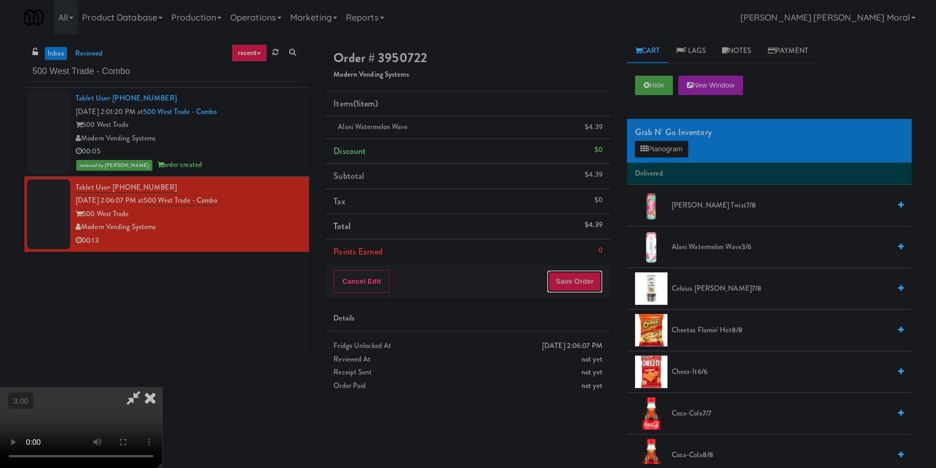
click at [584, 280] on button "Save Order" at bounding box center [574, 281] width 55 height 23
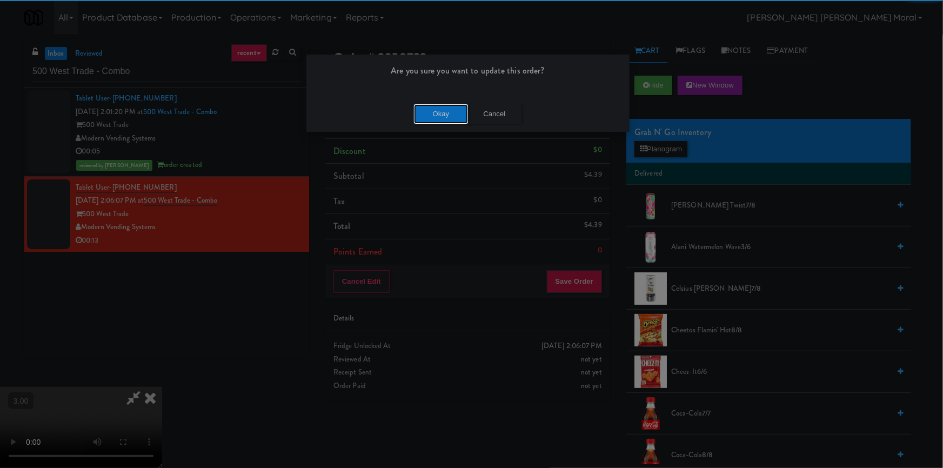
click at [441, 117] on button "Okay" at bounding box center [441, 113] width 54 height 19
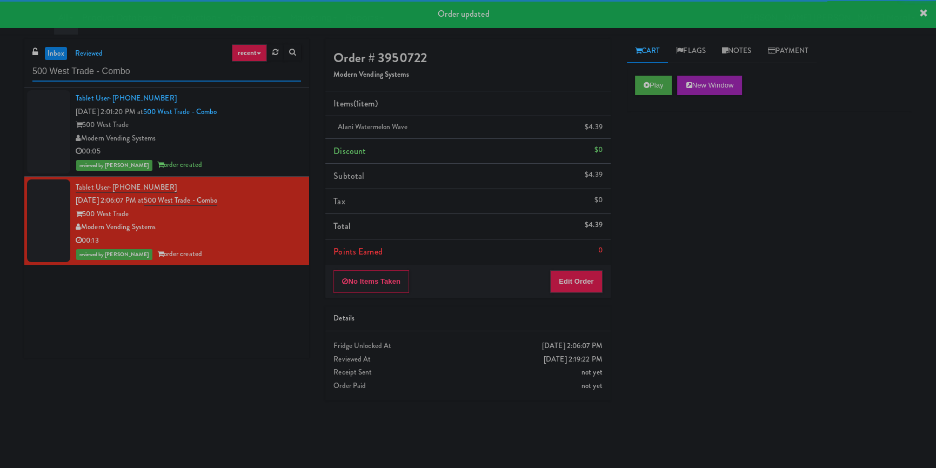
click at [207, 78] on input "500 West Trade - Combo" at bounding box center [166, 72] width 269 height 20
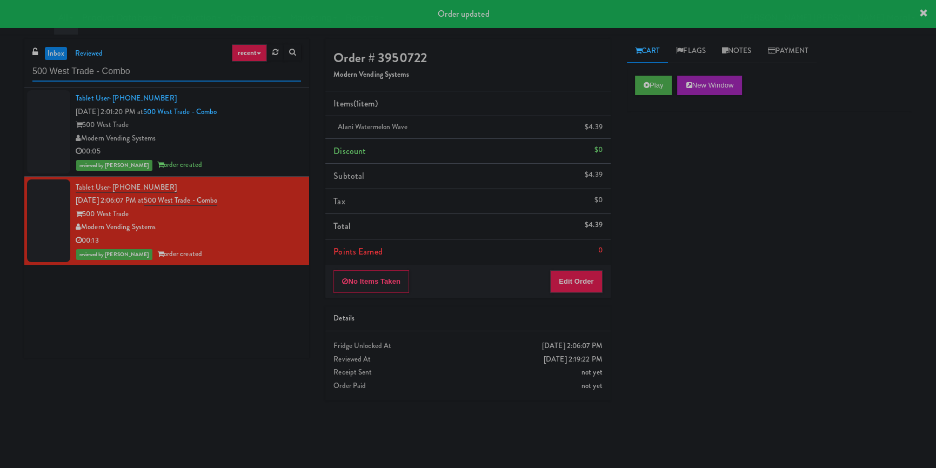
click at [207, 78] on input "500 West Trade - Combo" at bounding box center [166, 72] width 269 height 20
paste input "Cool - MW - Pre Launch"
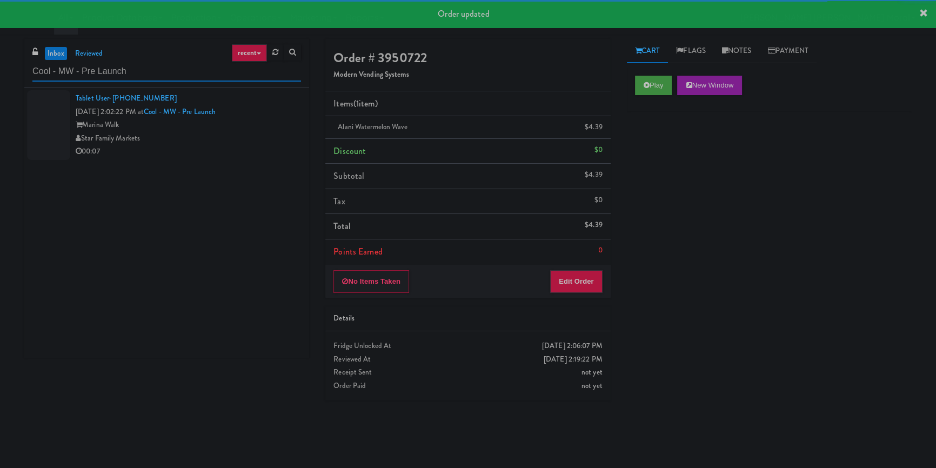
type input "Cool - MW - Pre Launch"
click at [240, 132] on div "Star Family Markets" at bounding box center [188, 139] width 225 height 14
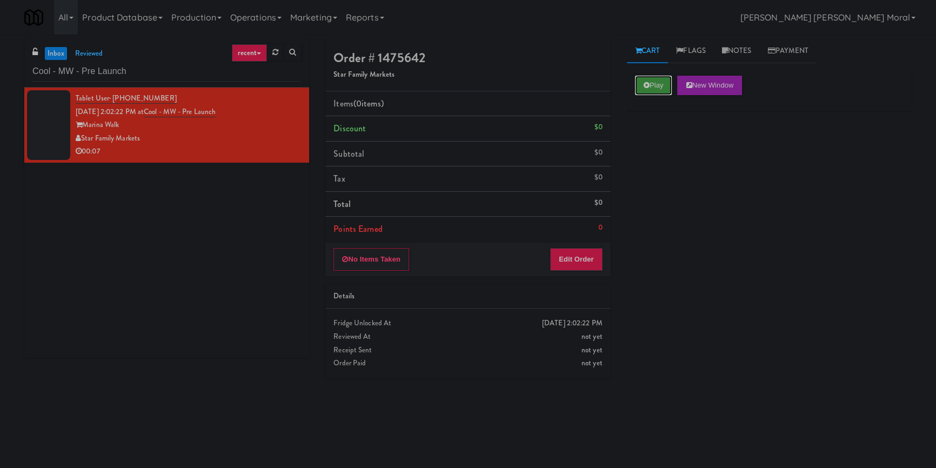
click at [647, 83] on icon at bounding box center [647, 85] width 6 height 7
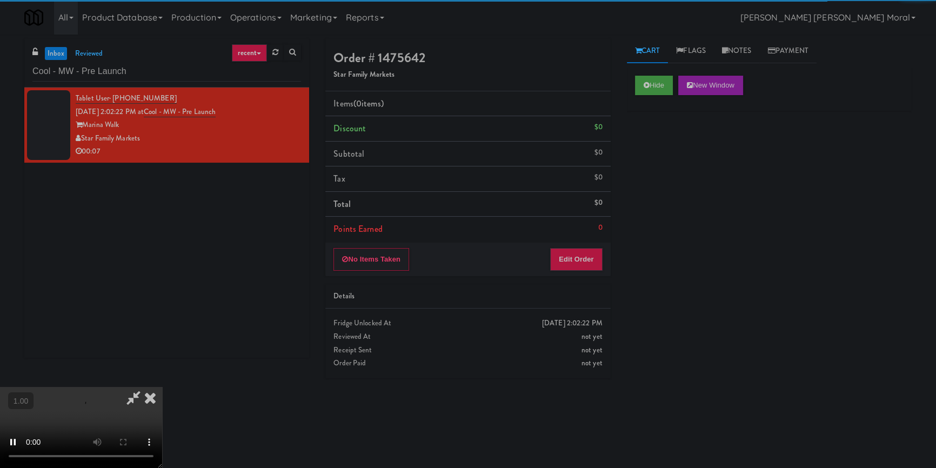
click at [662, 149] on div "Hide New Window Primary Flag Clear Flag if unable to determine what was taken o…" at bounding box center [769, 270] width 285 height 405
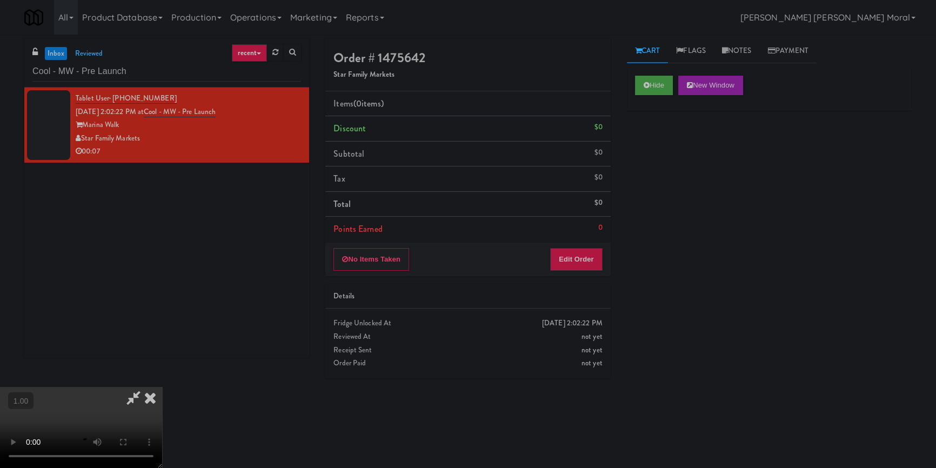
drag, startPoint x: 658, startPoint y: 158, endPoint x: 651, endPoint y: 180, distance: 22.6
click at [658, 158] on div "Hide New Window Primary Flag Clear Flag if unable to determine what was taken o…" at bounding box center [769, 270] width 285 height 405
click at [162, 387] on video at bounding box center [81, 427] width 162 height 81
click at [568, 257] on button "Edit Order" at bounding box center [576, 259] width 52 height 23
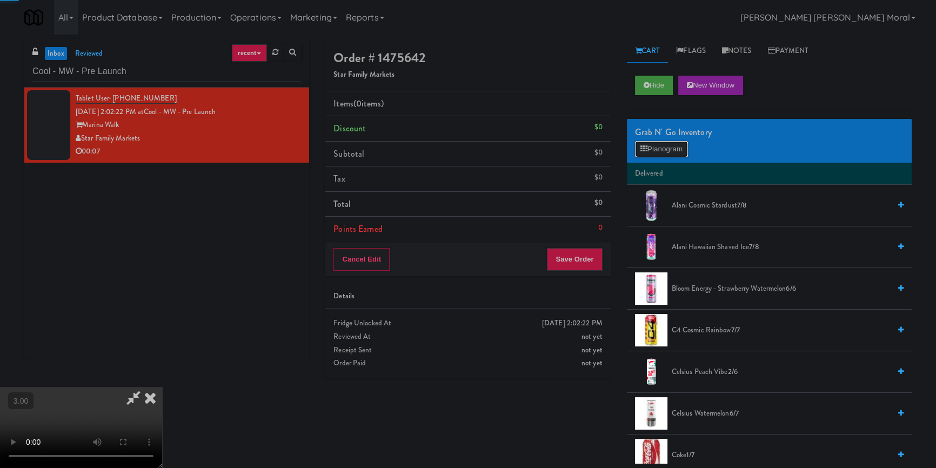
click at [676, 156] on button "Planogram" at bounding box center [661, 149] width 53 height 16
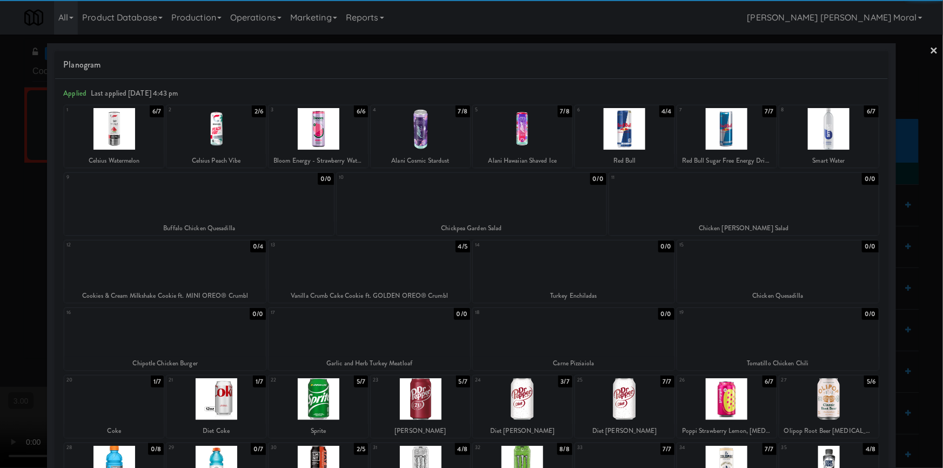
click at [331, 391] on div at bounding box center [318, 399] width 99 height 42
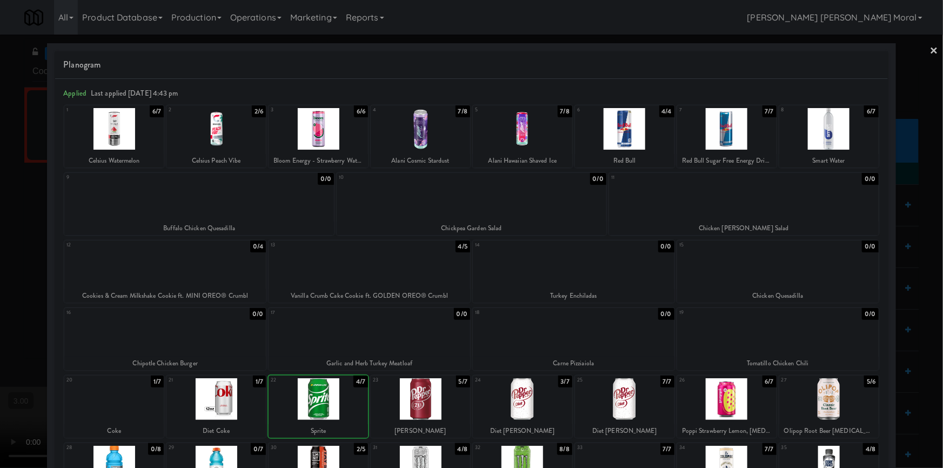
click at [331, 391] on div at bounding box center [318, 399] width 99 height 42
drag, startPoint x: 929, startPoint y: 46, endPoint x: 838, endPoint y: 117, distance: 115.3
click at [930, 46] on link "×" at bounding box center [934, 52] width 9 height 34
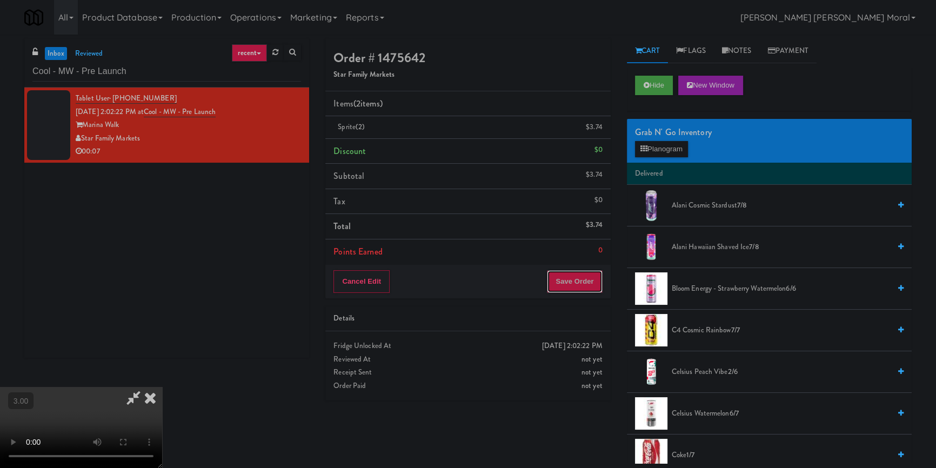
click at [597, 278] on button "Save Order" at bounding box center [574, 281] width 55 height 23
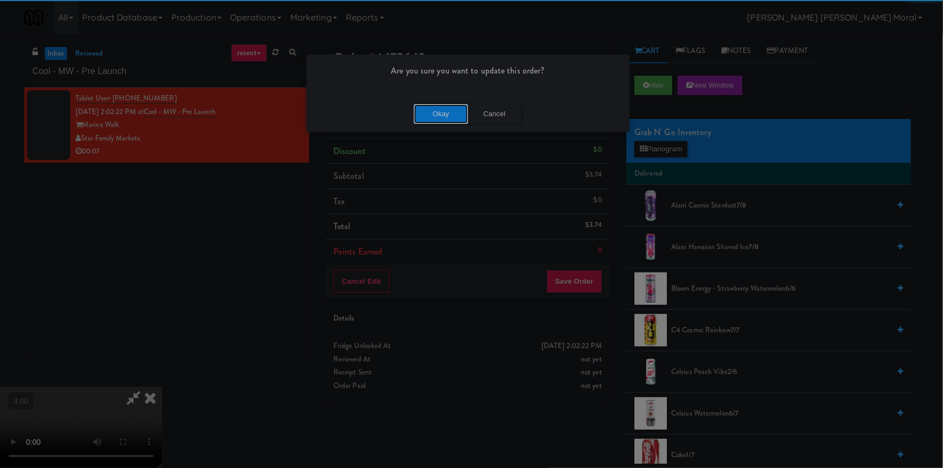
click at [431, 118] on button "Okay" at bounding box center [441, 113] width 54 height 19
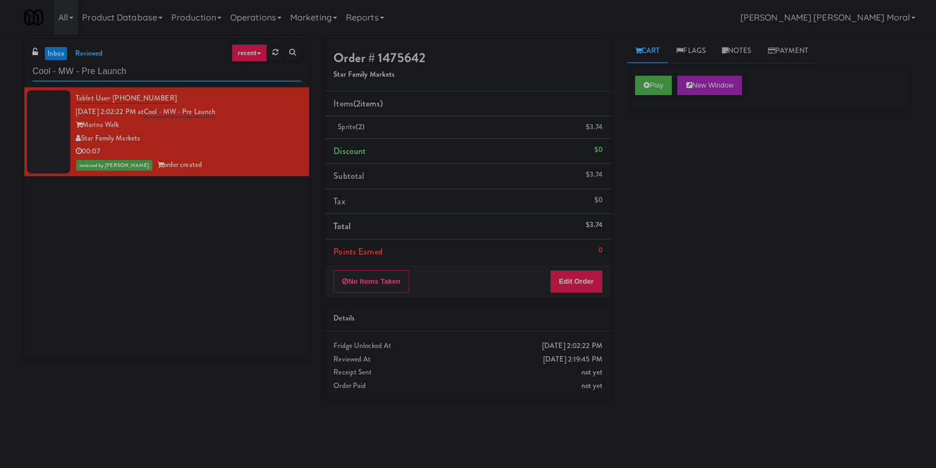
click at [87, 73] on input "Cool - MW - Pre Launch" at bounding box center [166, 72] width 269 height 20
paste input "YKEL - Drink - Middle"
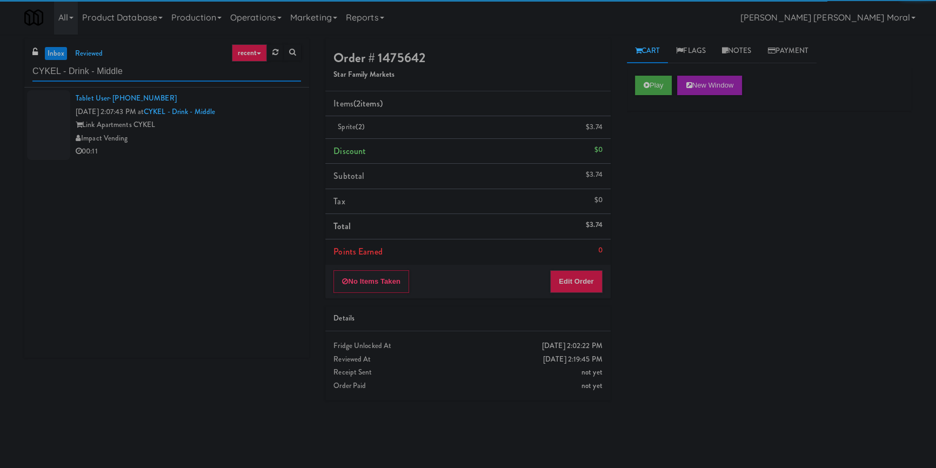
type input "CYKEL - Drink - Middle"
click at [182, 135] on div "Impact Vending" at bounding box center [188, 139] width 225 height 14
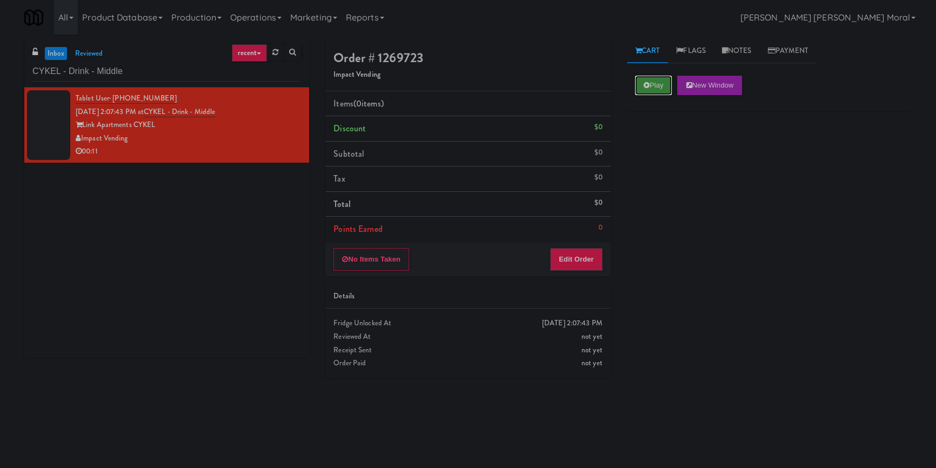
click at [649, 90] on button "Play" at bounding box center [653, 85] width 37 height 19
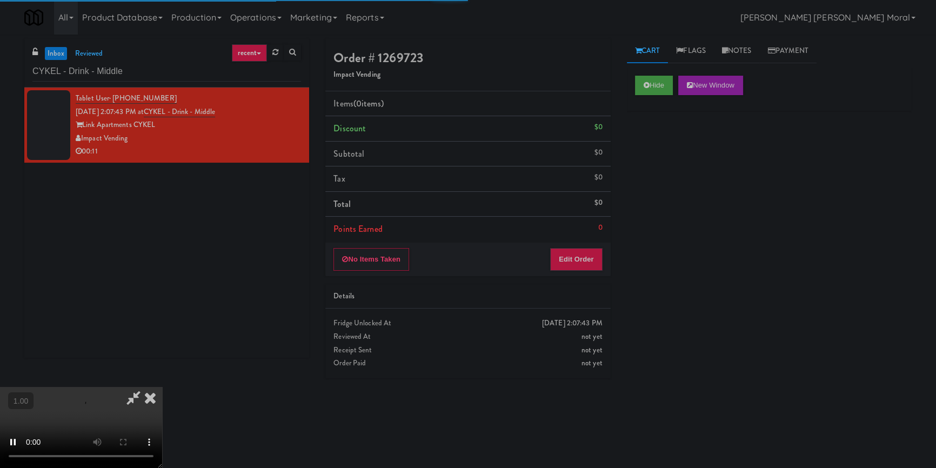
click at [651, 128] on div "Hide New Window Primary Flag Clear Flag if unable to determine what was taken o…" at bounding box center [769, 270] width 285 height 405
click at [669, 173] on div "Hide New Window Primary Flag Clear Flag if unable to determine what was taken o…" at bounding box center [769, 270] width 285 height 405
click at [162, 387] on video at bounding box center [81, 427] width 162 height 81
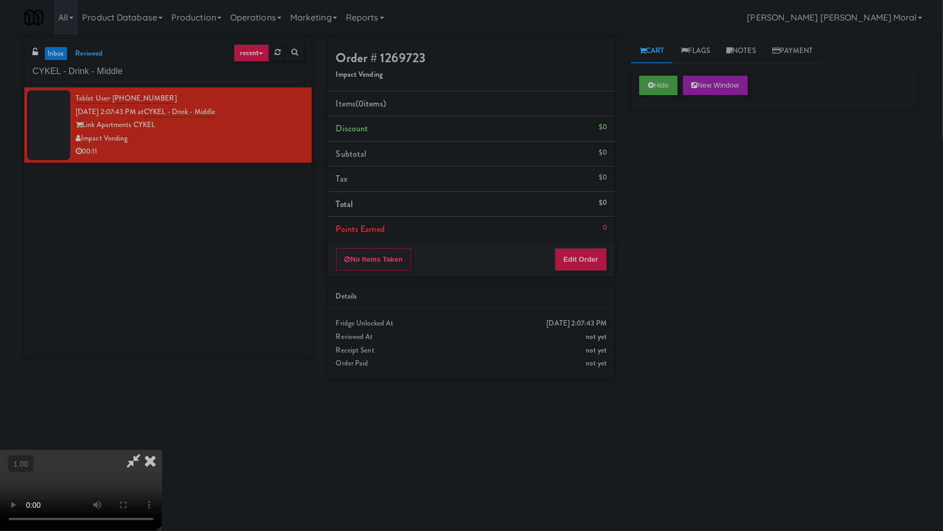
click at [162, 450] on video at bounding box center [81, 490] width 162 height 81
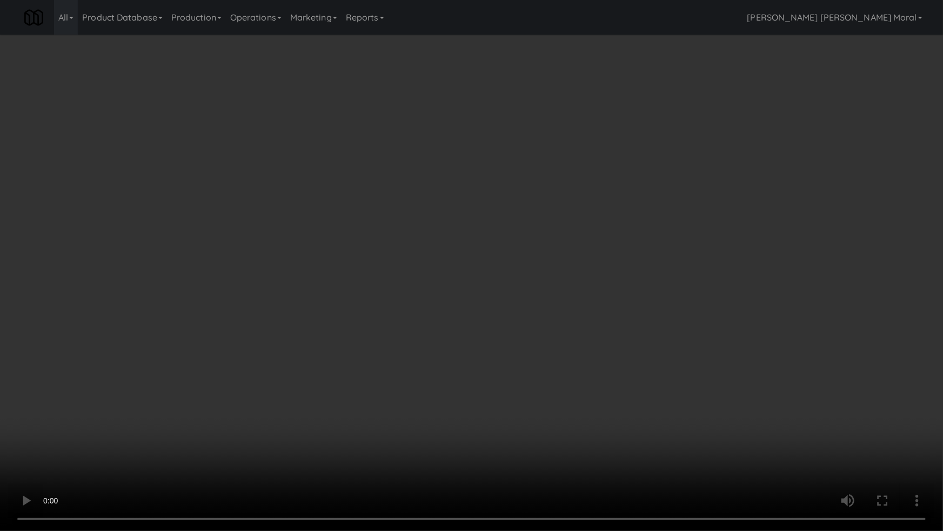
click at [569, 304] on video at bounding box center [471, 265] width 943 height 531
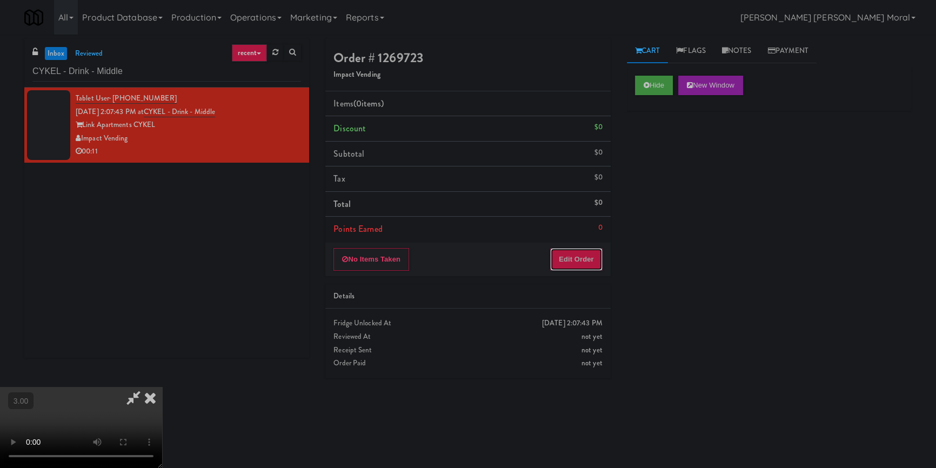
click at [579, 260] on button "Edit Order" at bounding box center [576, 259] width 52 height 23
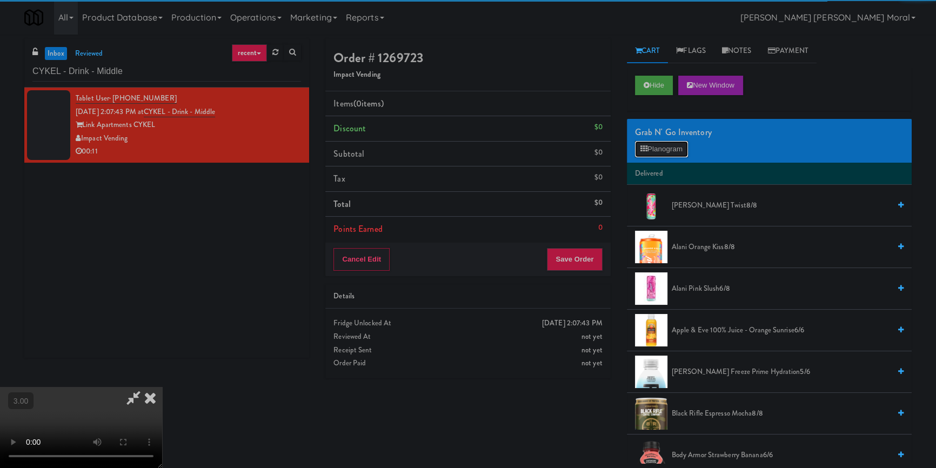
click at [660, 150] on button "Planogram" at bounding box center [661, 149] width 53 height 16
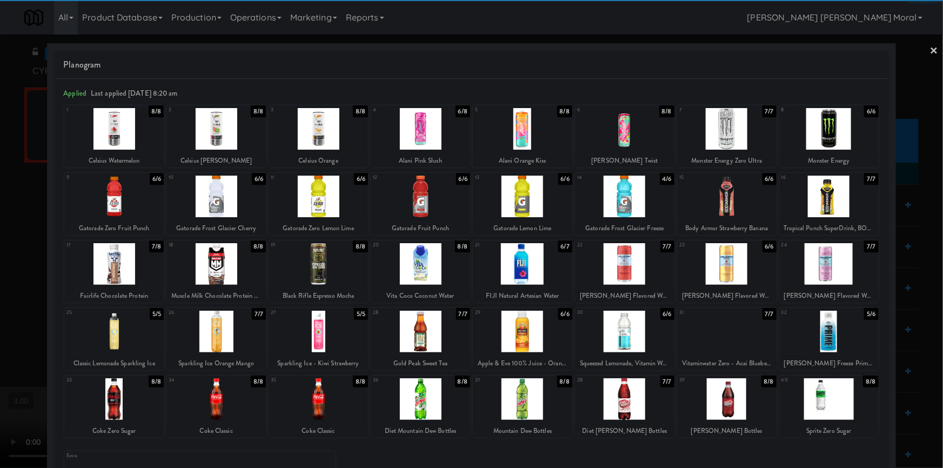
click at [536, 261] on div at bounding box center [522, 264] width 99 height 42
click at [930, 48] on link "×" at bounding box center [934, 52] width 9 height 34
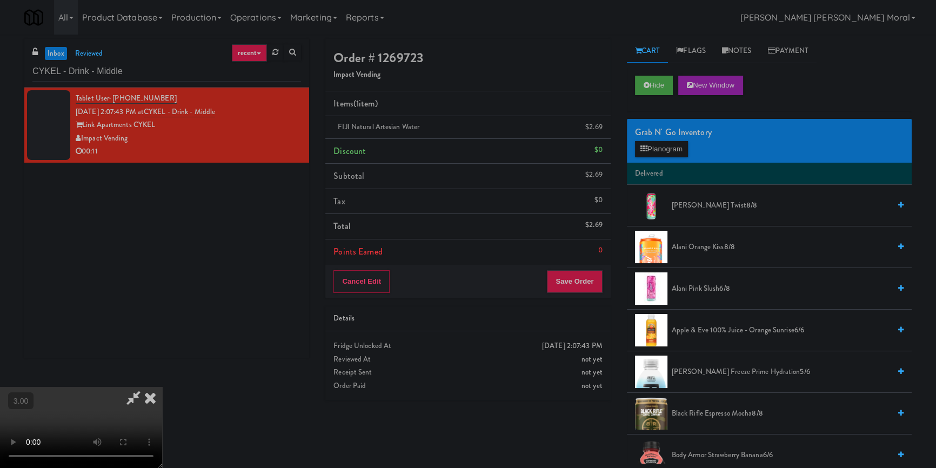
click at [162, 387] on video at bounding box center [81, 427] width 162 height 81
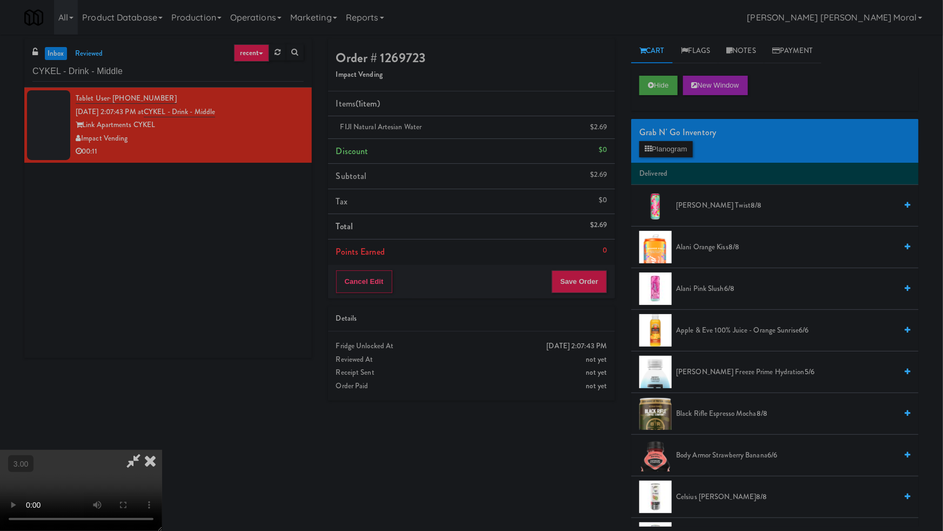
click at [162, 450] on video at bounding box center [81, 490] width 162 height 81
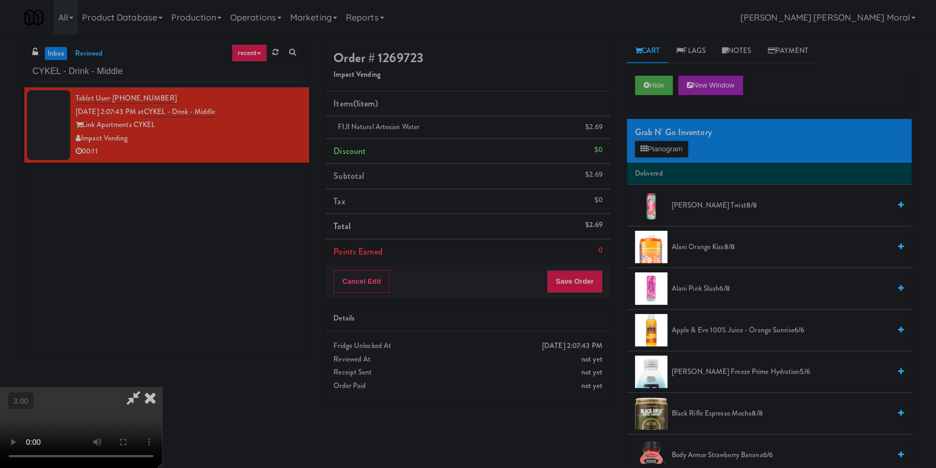
click at [162, 387] on icon at bounding box center [150, 398] width 24 height 22
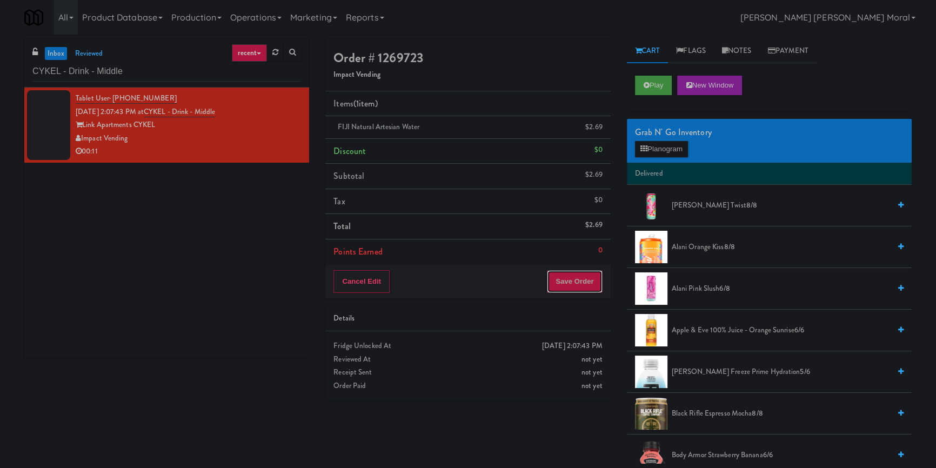
click at [577, 277] on button "Save Order" at bounding box center [574, 281] width 55 height 23
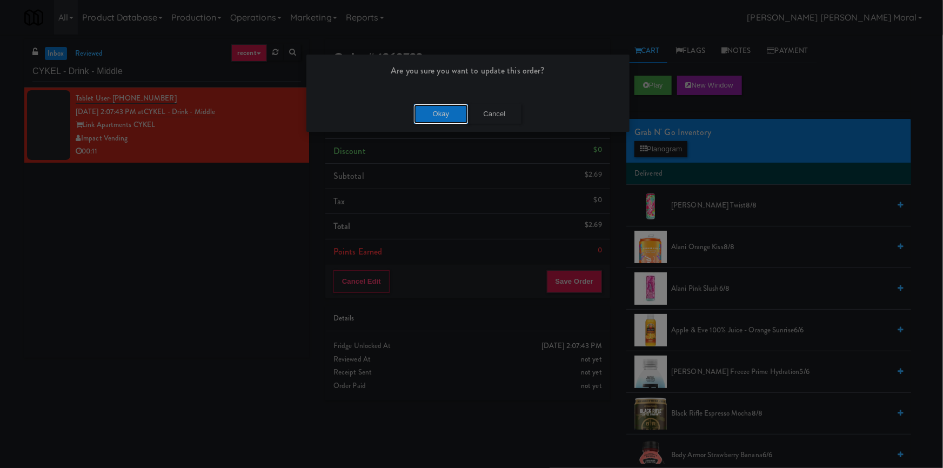
click at [458, 113] on button "Okay" at bounding box center [441, 113] width 54 height 19
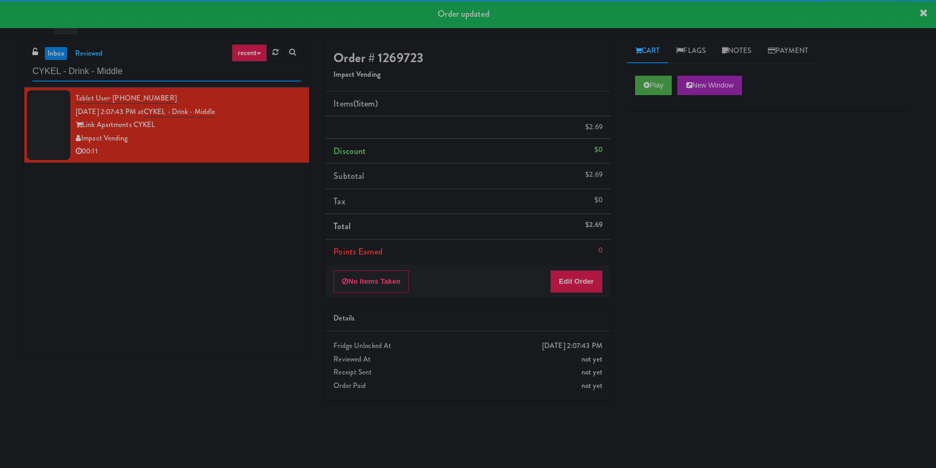
click at [194, 72] on input "CYKEL - Drink - Middle" at bounding box center [166, 72] width 269 height 20
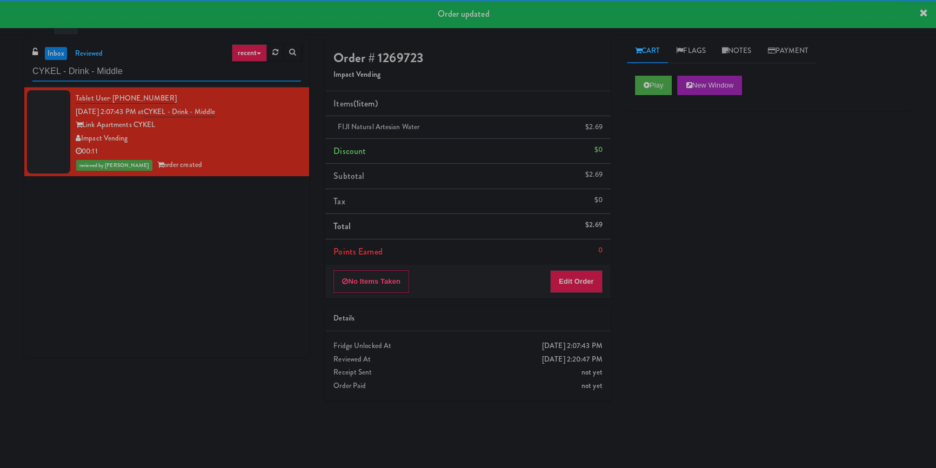
click at [194, 72] on input "CYKEL - Drink - Middle" at bounding box center [166, 72] width 269 height 20
paste input "360 W Hubbard - Left - Fridg"
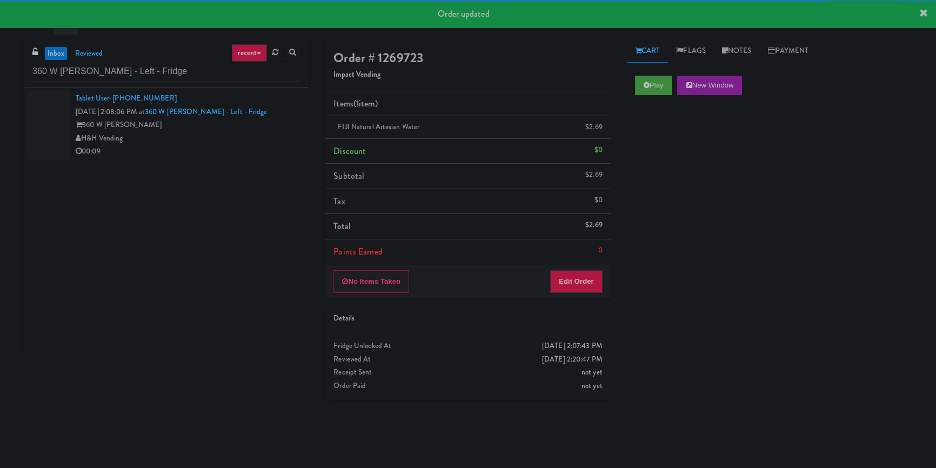
click at [241, 127] on div "360 W Hubbard" at bounding box center [188, 125] width 225 height 14
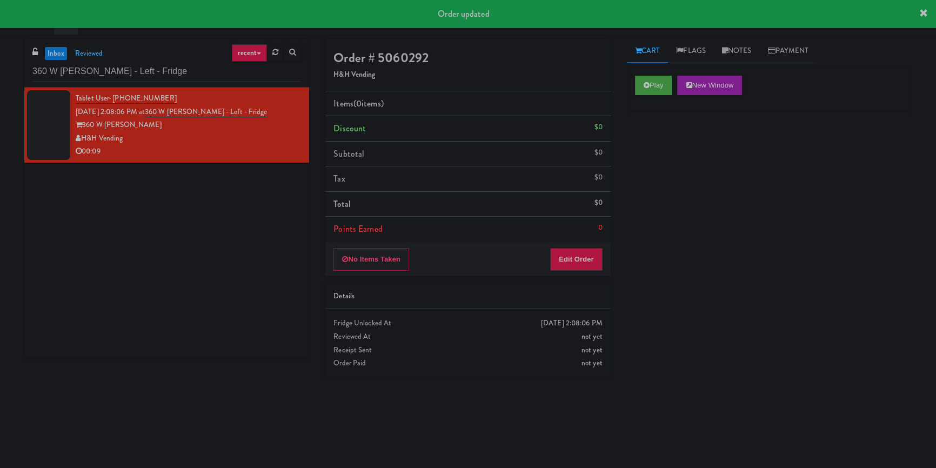
click at [631, 88] on div "Play New Window" at bounding box center [769, 89] width 285 height 43
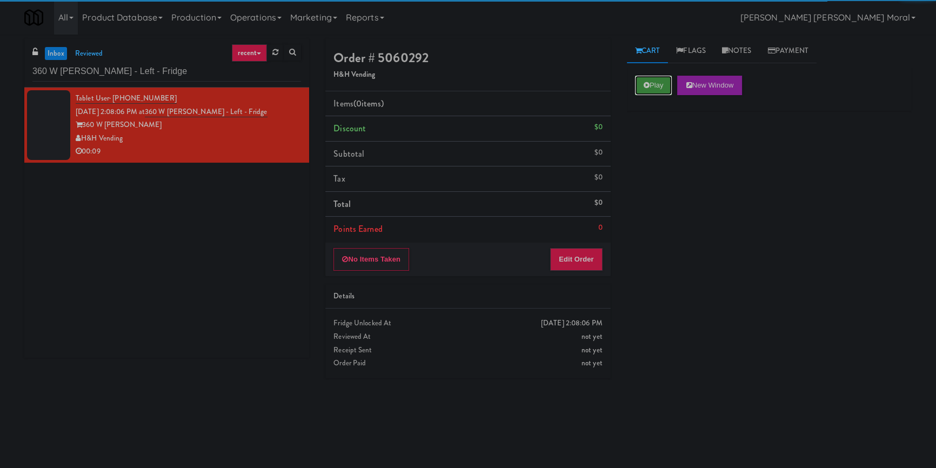
click at [647, 85] on icon at bounding box center [647, 85] width 6 height 7
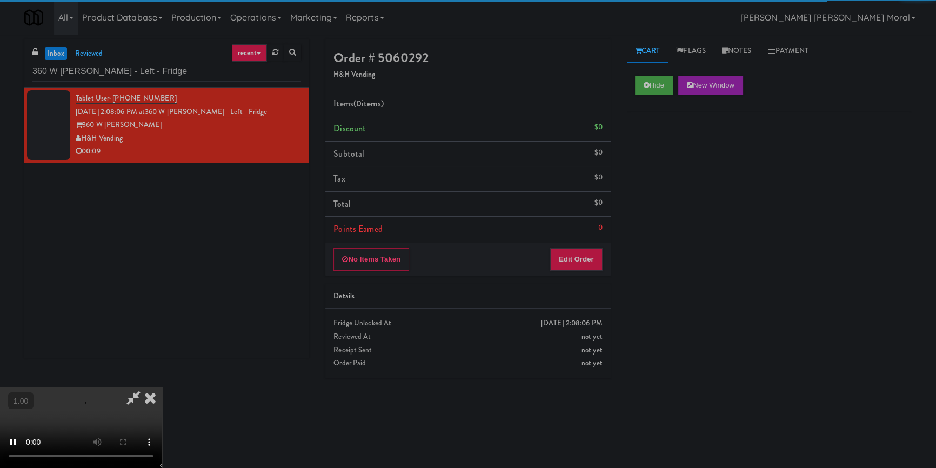
click at [660, 157] on div "Hide New Window Primary Flag Clear Flag if unable to determine what was taken o…" at bounding box center [769, 270] width 285 height 405
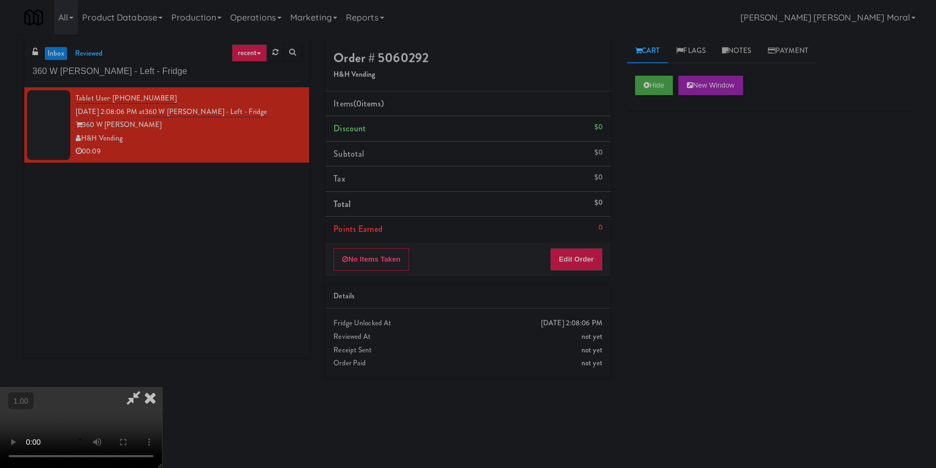
click at [663, 199] on div "Hide New Window Primary Flag Clear Flag if unable to determine what was taken o…" at bounding box center [769, 270] width 285 height 405
click at [162, 387] on video at bounding box center [81, 427] width 162 height 81
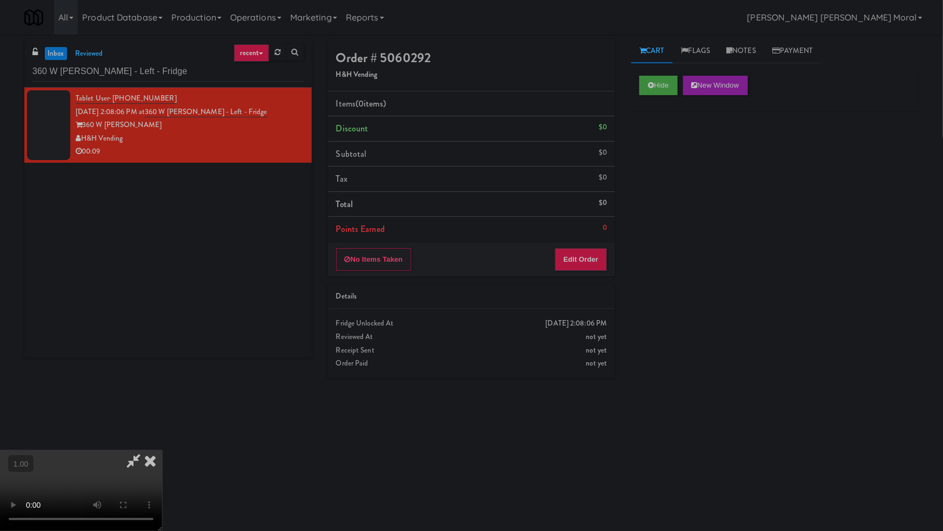
click at [162, 450] on video at bounding box center [81, 490] width 162 height 81
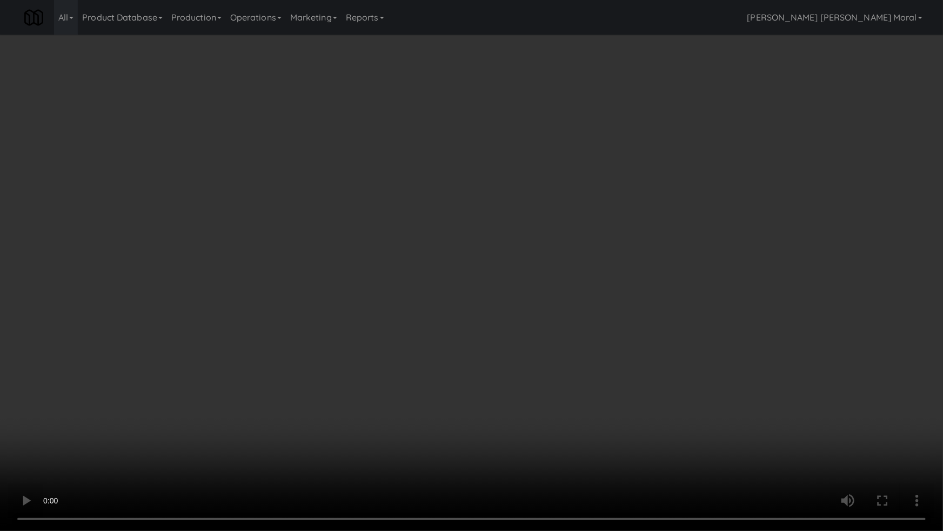
click at [494, 334] on video at bounding box center [471, 265] width 943 height 531
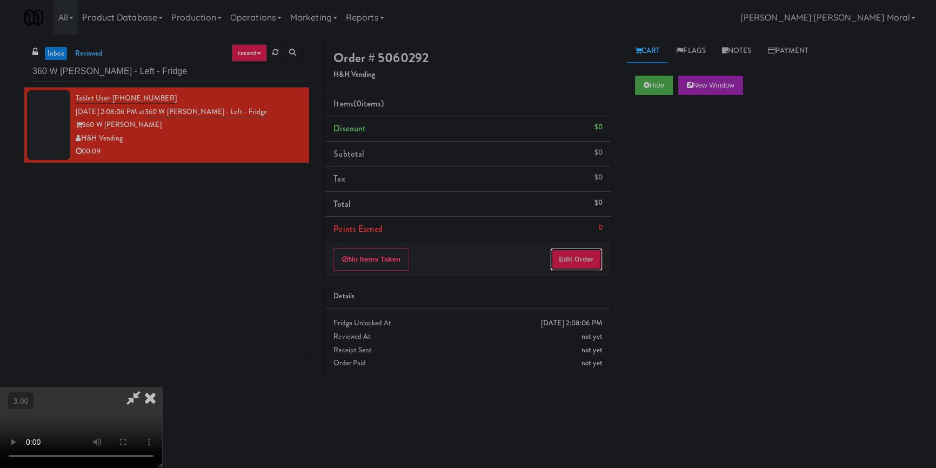
drag, startPoint x: 583, startPoint y: 263, endPoint x: 597, endPoint y: 238, distance: 29.3
click at [583, 263] on button "Edit Order" at bounding box center [576, 259] width 52 height 23
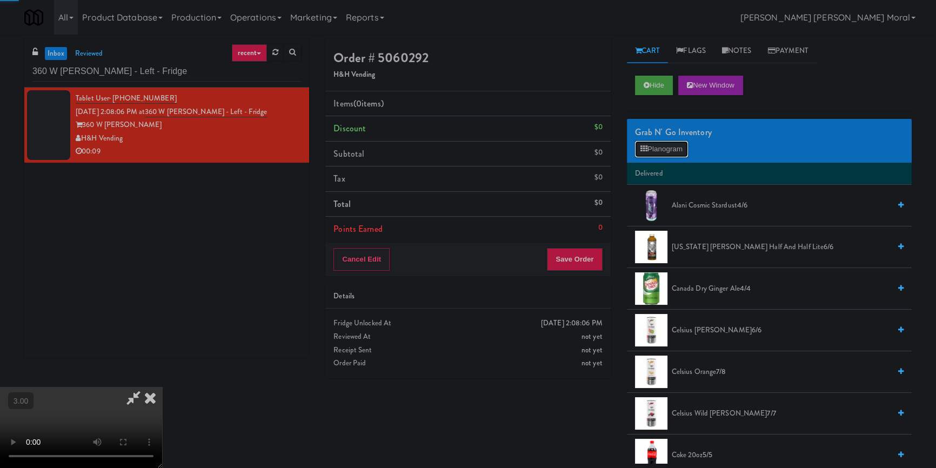
click at [660, 146] on button "Planogram" at bounding box center [661, 149] width 53 height 16
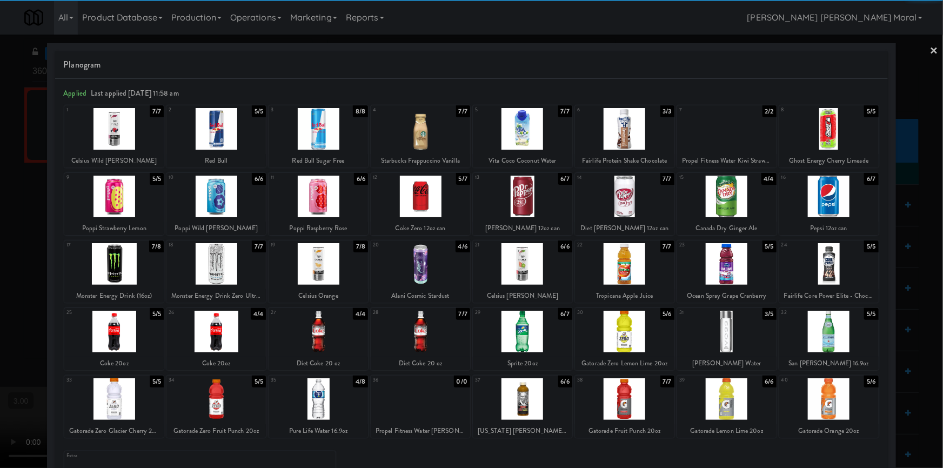
click at [527, 330] on div at bounding box center [522, 332] width 99 height 42
click at [526, 205] on div at bounding box center [522, 197] width 99 height 42
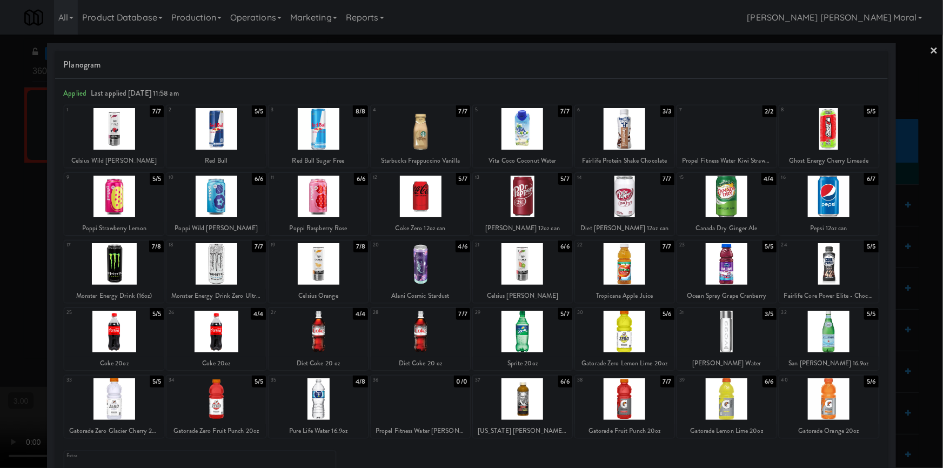
click at [921, 56] on div at bounding box center [471, 234] width 943 height 468
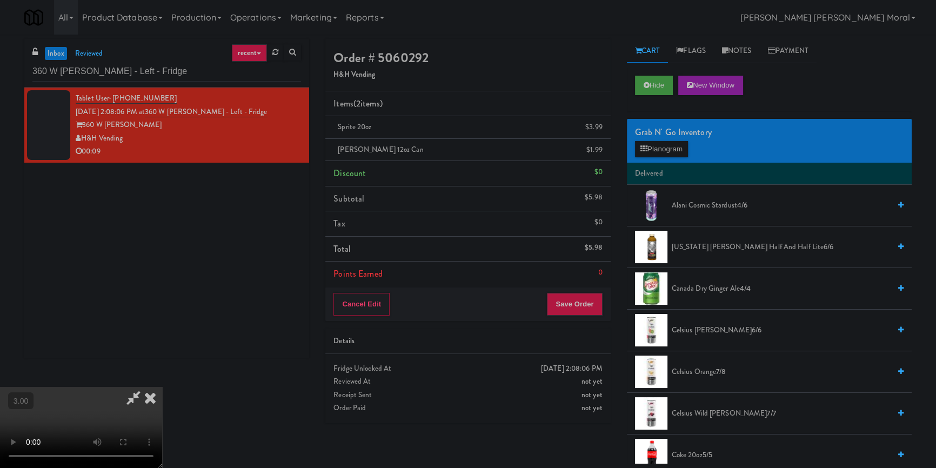
click at [162, 387] on icon at bounding box center [150, 398] width 24 height 22
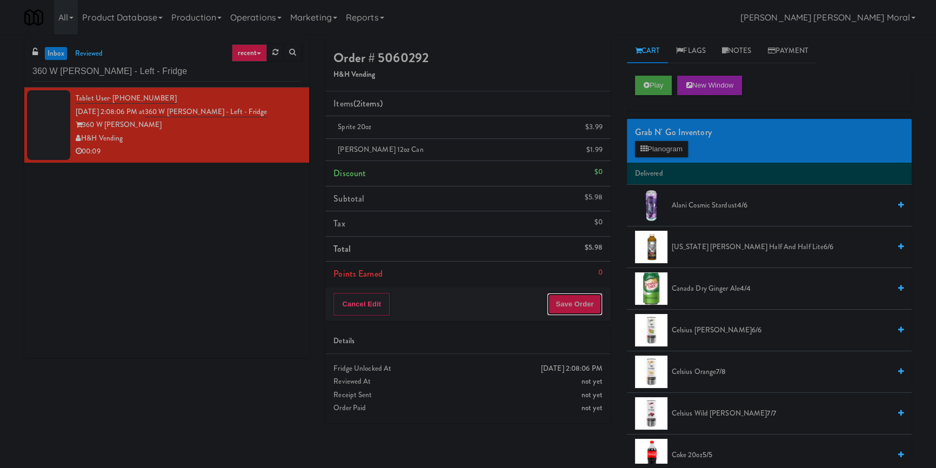
click at [582, 297] on button "Save Order" at bounding box center [574, 304] width 55 height 23
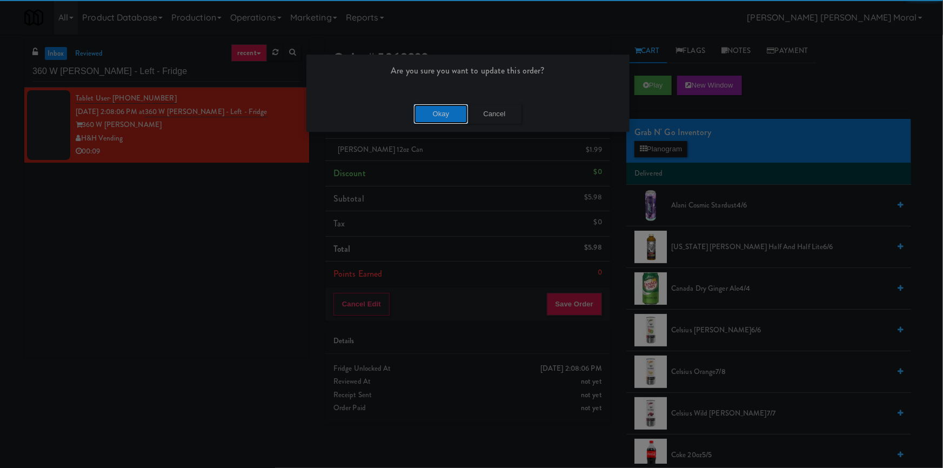
click at [434, 118] on button "Okay" at bounding box center [441, 113] width 54 height 19
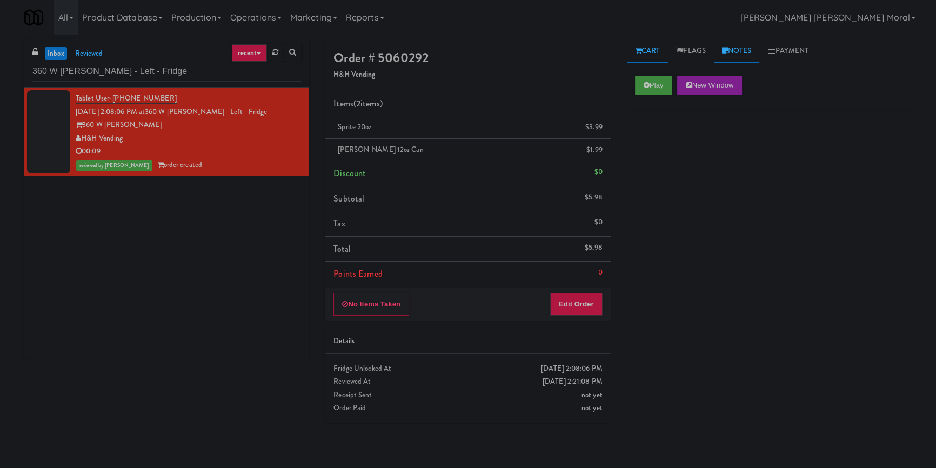
click at [733, 43] on link "Notes" at bounding box center [737, 51] width 46 height 24
click at [660, 149] on p at bounding box center [770, 149] width 268 height 12
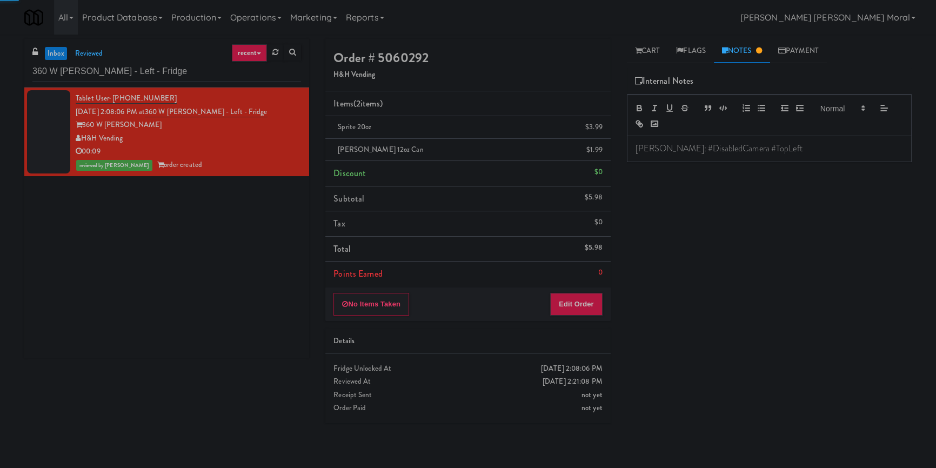
click at [671, 193] on div "Play New Window Primary Flag Clear Flag if unable to determine what was taken o…" at bounding box center [769, 270] width 285 height 405
click at [645, 50] on link "Cart" at bounding box center [648, 51] width 42 height 24
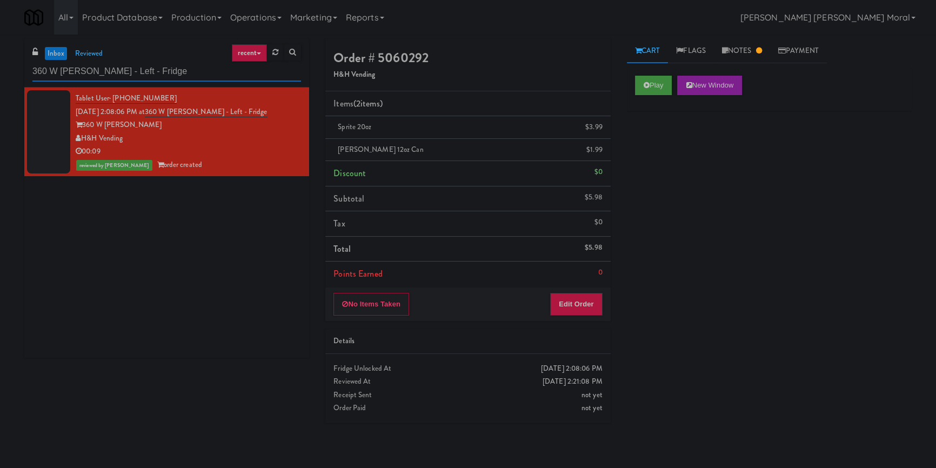
click at [185, 76] on input "360 W Hubbard - Left - Fridge" at bounding box center [166, 72] width 269 height 20
paste input "Guild - Pantry - Right"
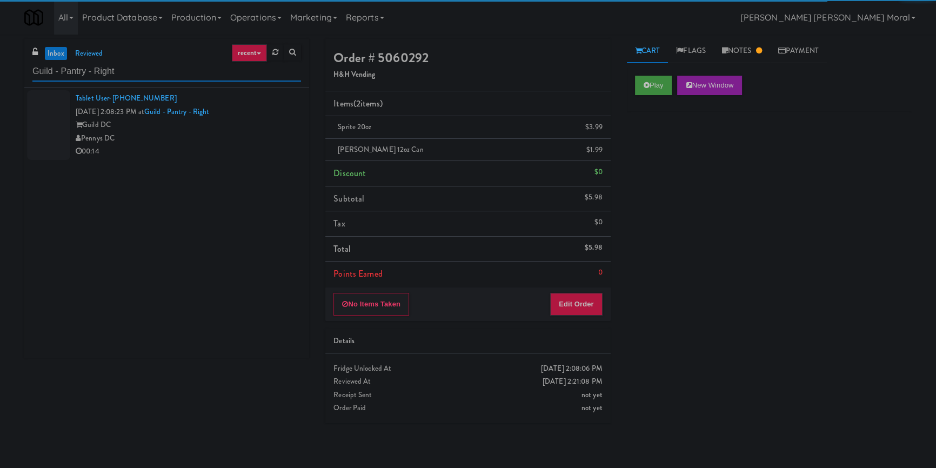
type input "Guild - Pantry - Right"
click at [245, 140] on div "Pennys DC" at bounding box center [188, 139] width 225 height 14
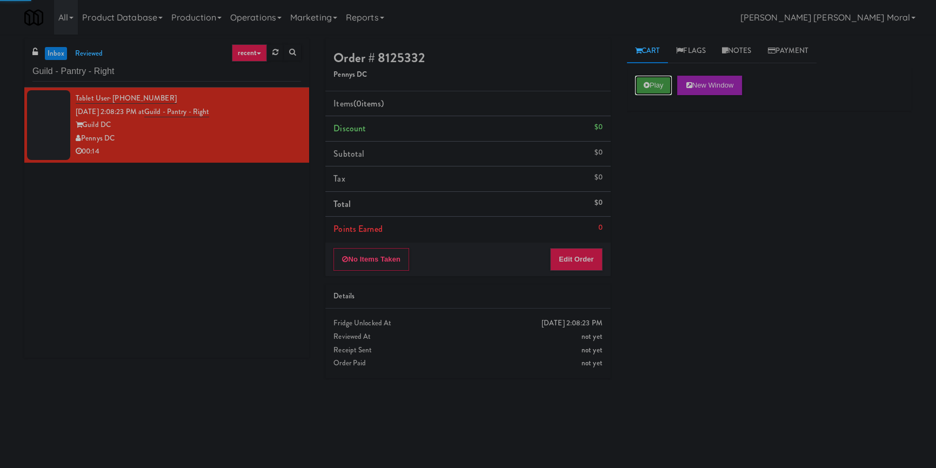
click at [653, 83] on button "Play" at bounding box center [653, 85] width 37 height 19
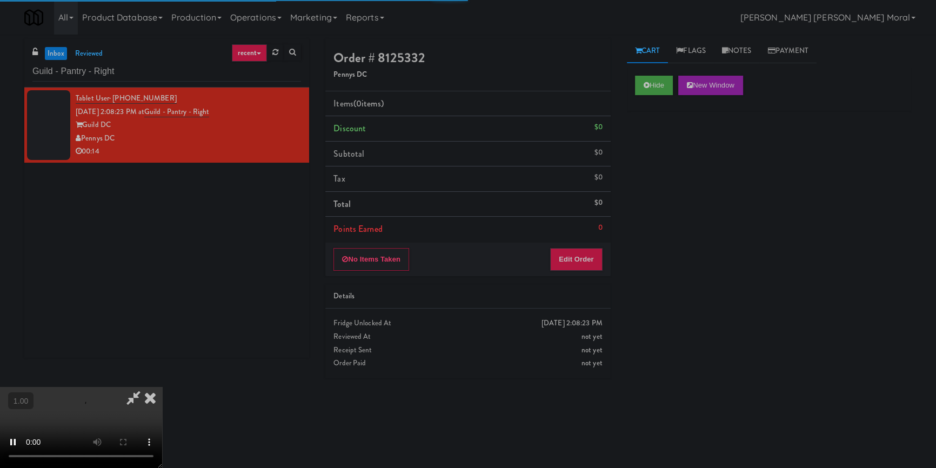
click at [656, 145] on div "Hide New Window Primary Flag Clear Flag if unable to determine what was taken o…" at bounding box center [769, 270] width 285 height 405
click at [662, 194] on div "Hide New Window Primary Flag Clear Flag if unable to determine what was taken o…" at bounding box center [769, 270] width 285 height 405
click at [162, 387] on video at bounding box center [81, 427] width 162 height 81
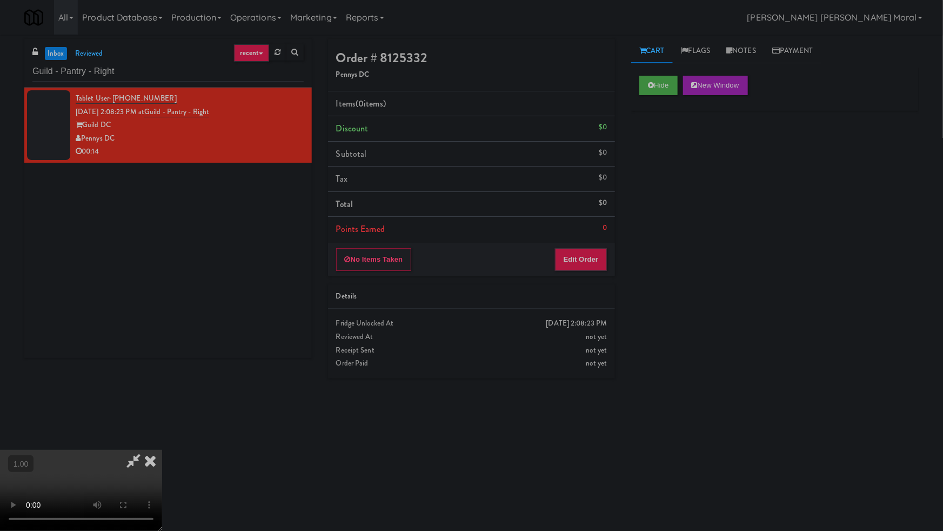
click at [162, 450] on video at bounding box center [81, 490] width 162 height 81
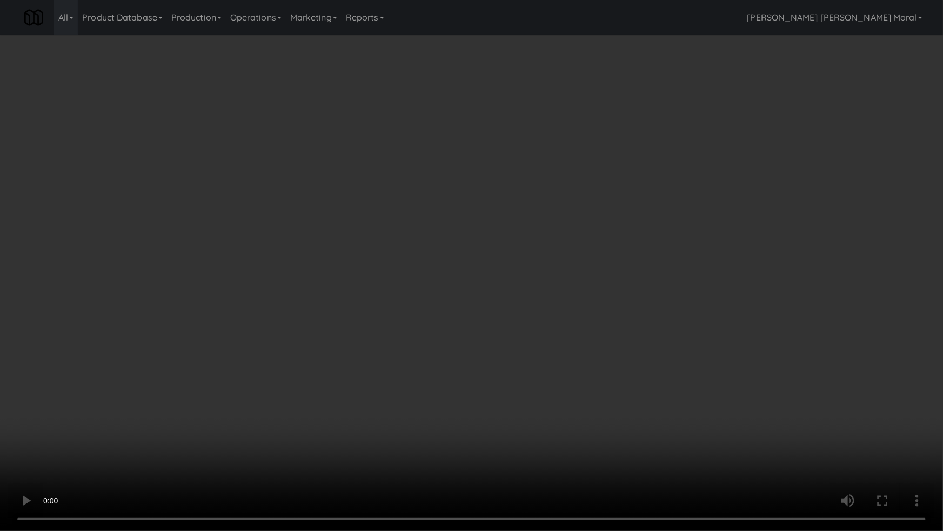
click at [525, 290] on video at bounding box center [471, 265] width 943 height 531
click at [563, 287] on video at bounding box center [471, 265] width 943 height 531
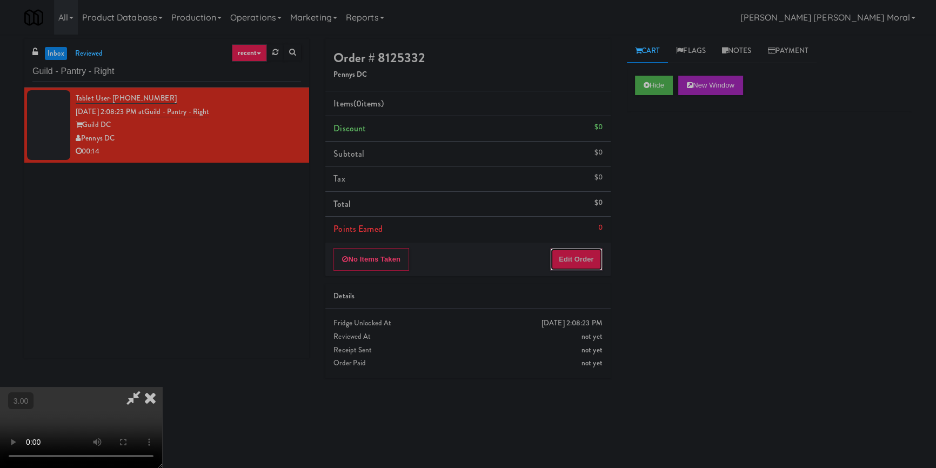
click at [593, 261] on button "Edit Order" at bounding box center [576, 259] width 52 height 23
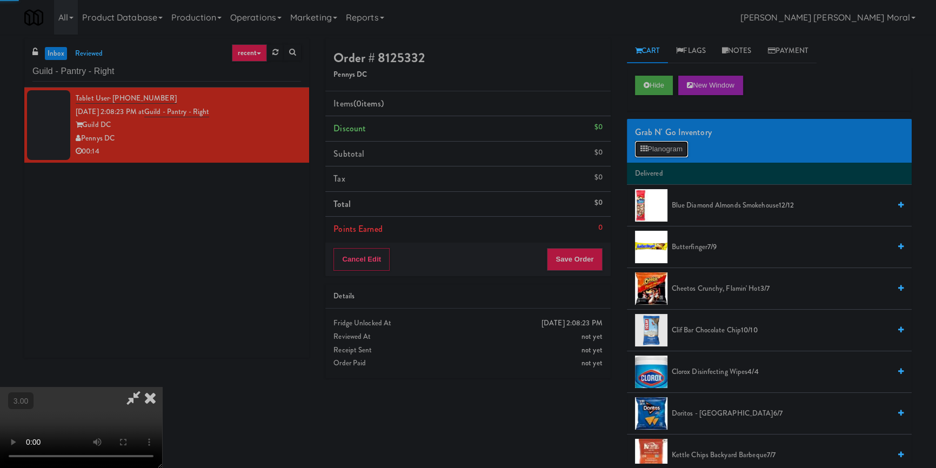
click at [655, 156] on button "Planogram" at bounding box center [661, 149] width 53 height 16
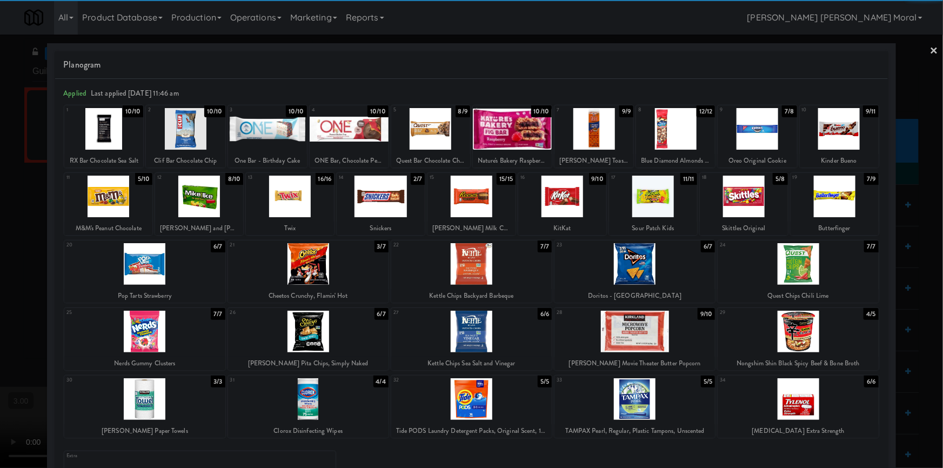
click at [836, 128] on div at bounding box center [839, 129] width 79 height 42
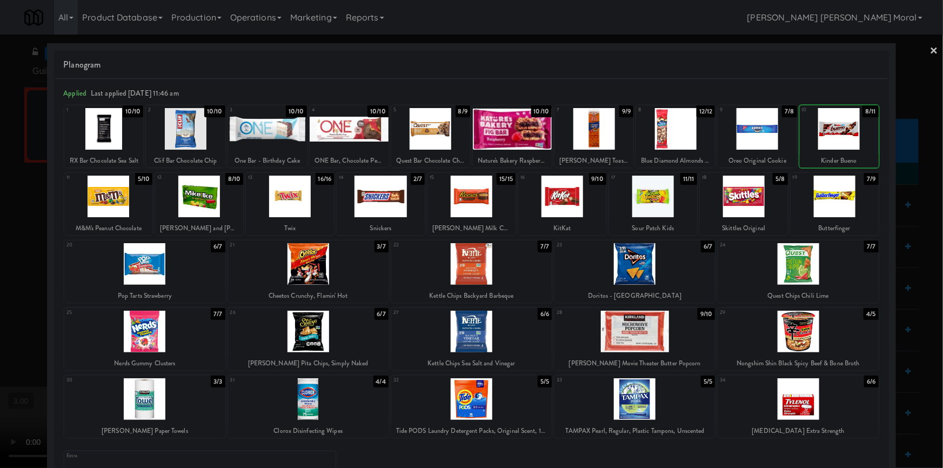
click at [850, 195] on div at bounding box center [835, 197] width 88 height 42
click at [125, 191] on div at bounding box center [108, 197] width 88 height 42
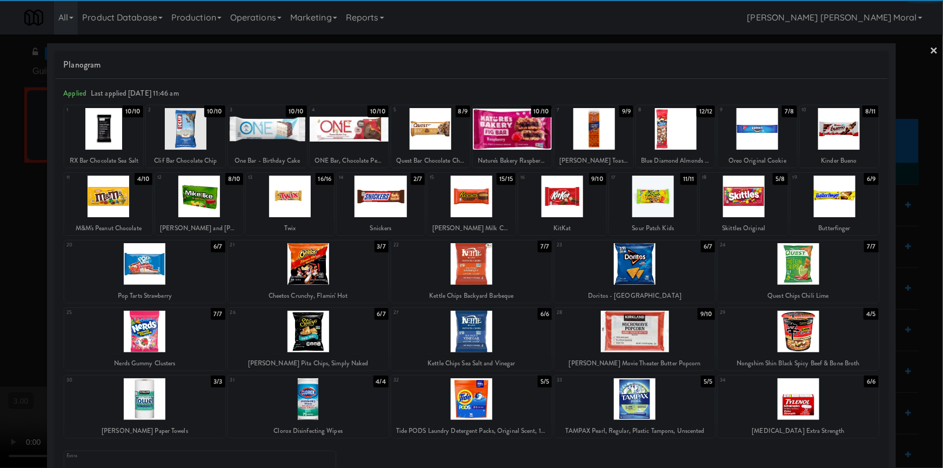
click at [930, 49] on link "×" at bounding box center [934, 52] width 9 height 34
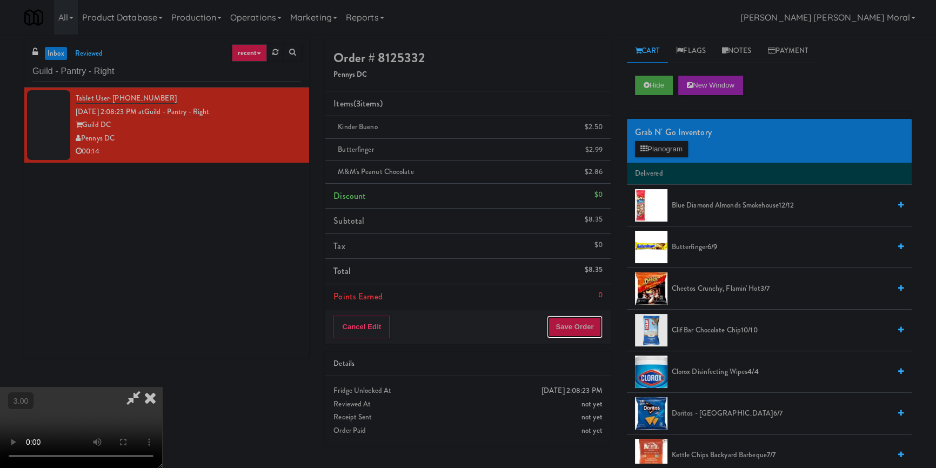
click at [586, 316] on button "Save Order" at bounding box center [574, 327] width 55 height 23
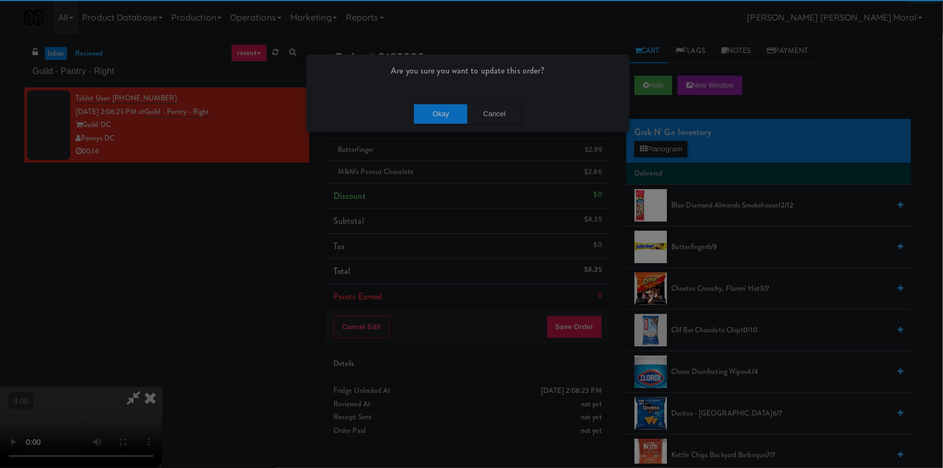
click at [437, 93] on div "Are you sure you want to update this order? Okay Cancel" at bounding box center [468, 93] width 324 height 78
click at [442, 112] on button "Okay" at bounding box center [441, 113] width 54 height 19
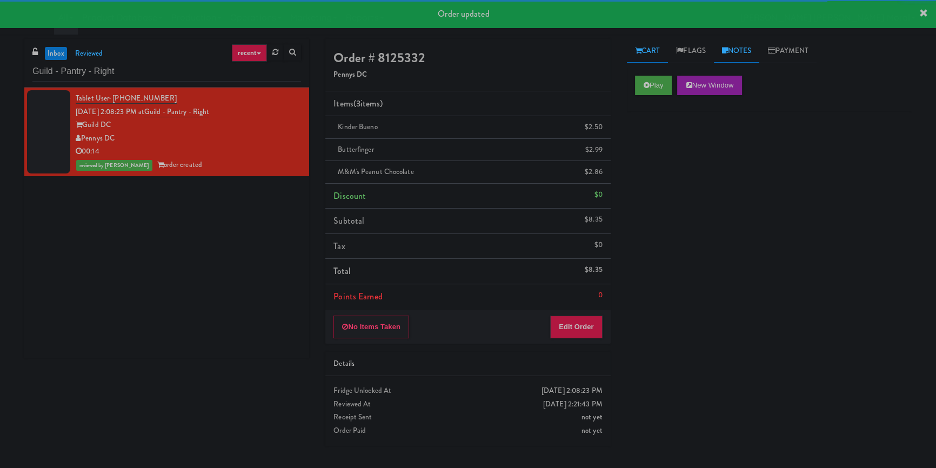
drag, startPoint x: 751, startPoint y: 50, endPoint x: 749, endPoint y: 55, distance: 5.8
click at [751, 50] on link "Notes" at bounding box center [737, 51] width 46 height 24
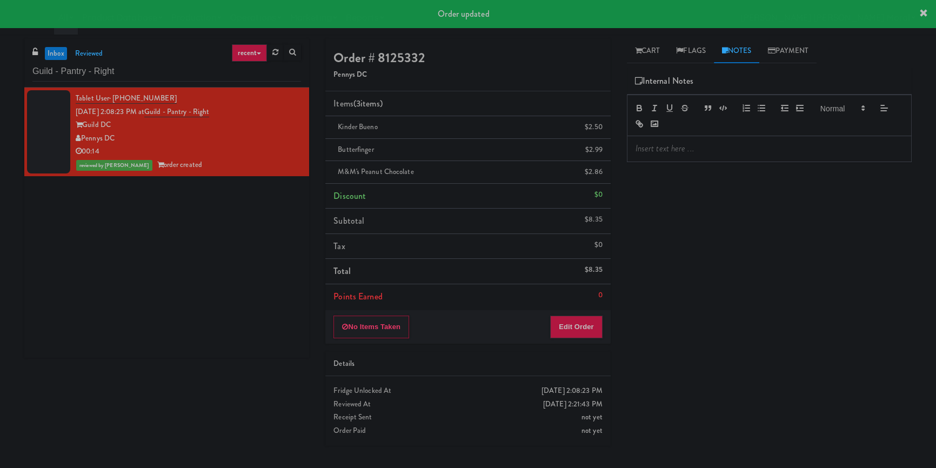
click at [697, 141] on div at bounding box center [770, 148] width 284 height 25
paste div
click at [685, 195] on div "Play New Window Primary Flag Clear Flag if unable to determine what was taken o…" at bounding box center [769, 270] width 285 height 405
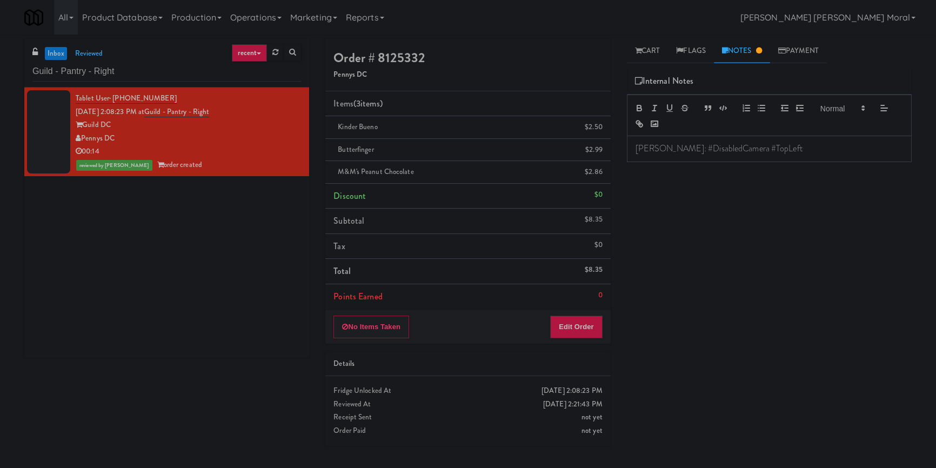
click at [80, 61] on div "Guild - Pantry - Right" at bounding box center [166, 71] width 269 height 21
click at [76, 71] on input "Guild - Pantry - Right" at bounding box center [166, 72] width 269 height 20
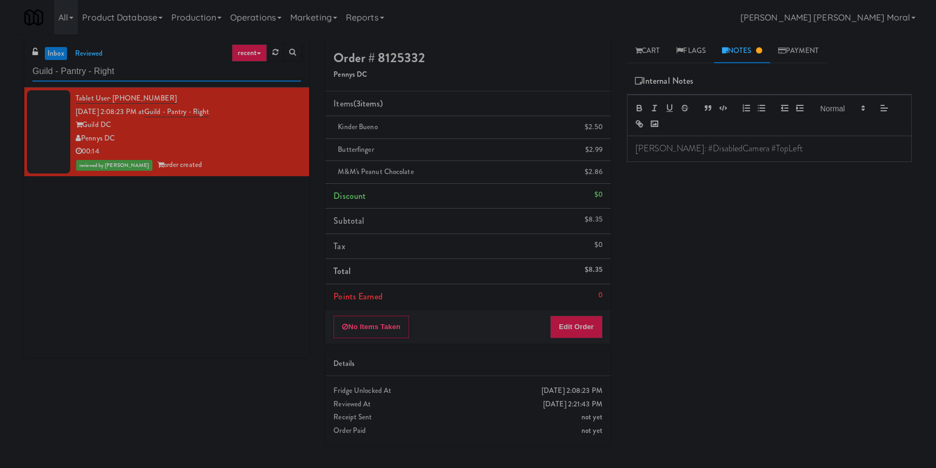
paste input "La Plaza - Pantry"
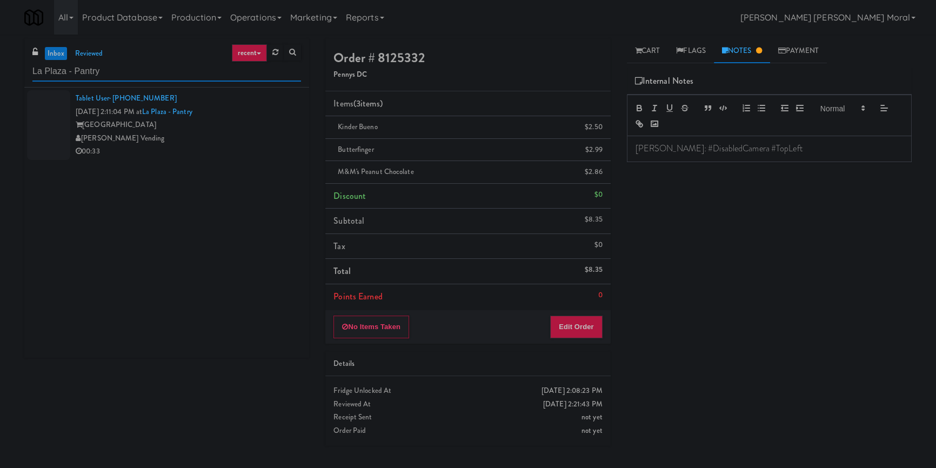
type input "La Plaza - Pantry"
click at [247, 155] on div "00:33" at bounding box center [188, 152] width 225 height 14
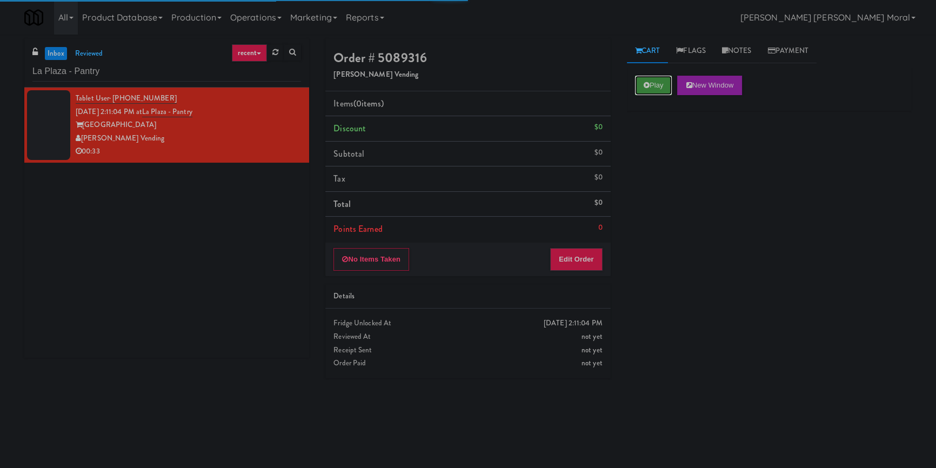
click at [654, 84] on button "Play" at bounding box center [653, 85] width 37 height 19
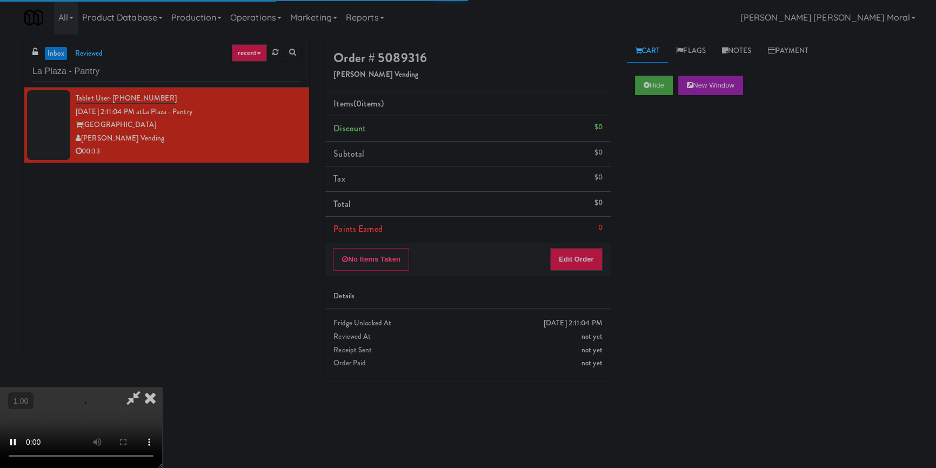
drag, startPoint x: 671, startPoint y: 150, endPoint x: 664, endPoint y: 151, distance: 7.0
click at [671, 151] on div "Hide New Window Primary Flag Clear Flag if unable to determine what was taken o…" at bounding box center [769, 270] width 285 height 405
click at [658, 229] on div "Hide New Window Primary Flag Clear Flag if unable to determine what was taken o…" at bounding box center [769, 270] width 285 height 405
click at [162, 387] on video at bounding box center [81, 427] width 162 height 81
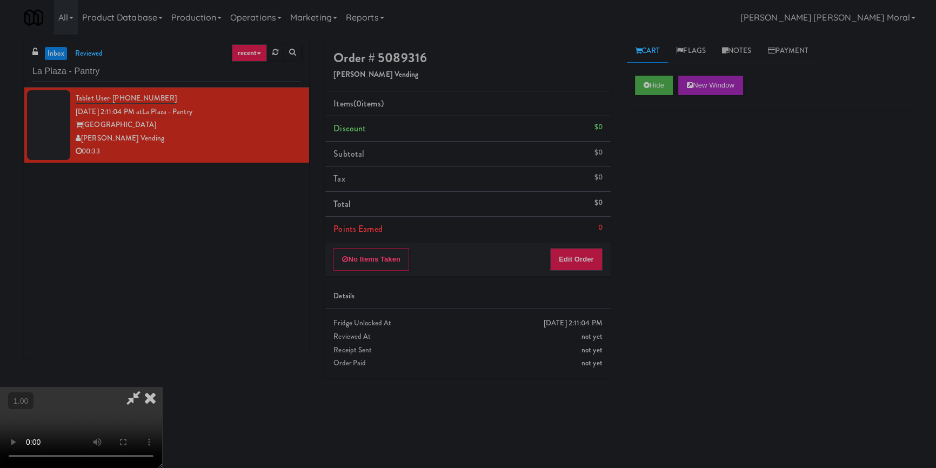
scroll to position [151, 0]
click at [162, 387] on video at bounding box center [81, 427] width 162 height 81
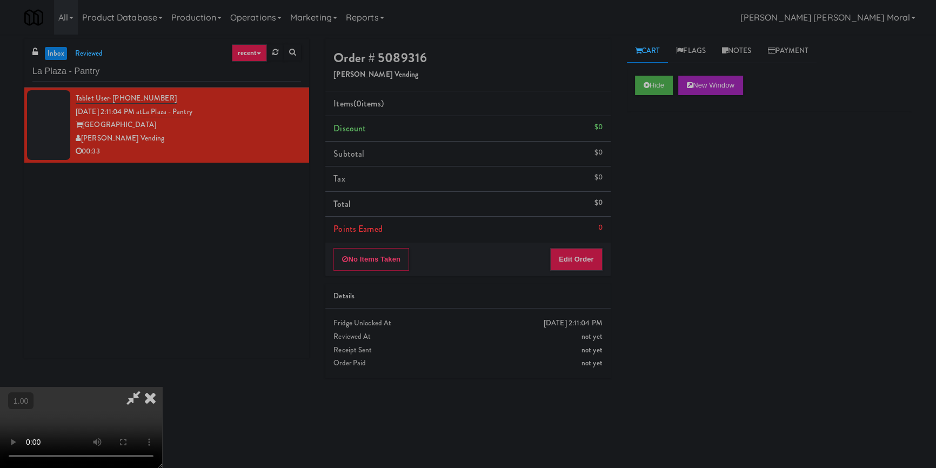
click at [162, 387] on video at bounding box center [81, 427] width 162 height 81
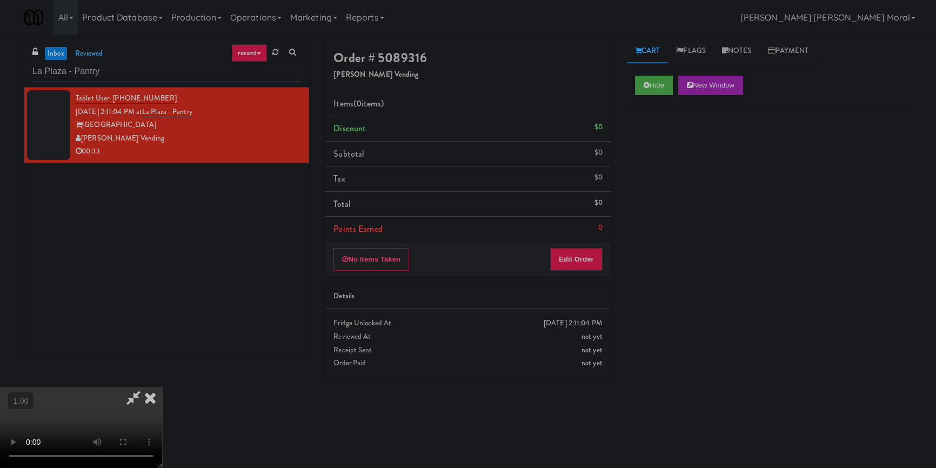
click at [162, 387] on video at bounding box center [81, 427] width 162 height 81
drag, startPoint x: 579, startPoint y: 258, endPoint x: 598, endPoint y: 237, distance: 29.1
click at [579, 257] on button "Edit Order" at bounding box center [576, 259] width 52 height 23
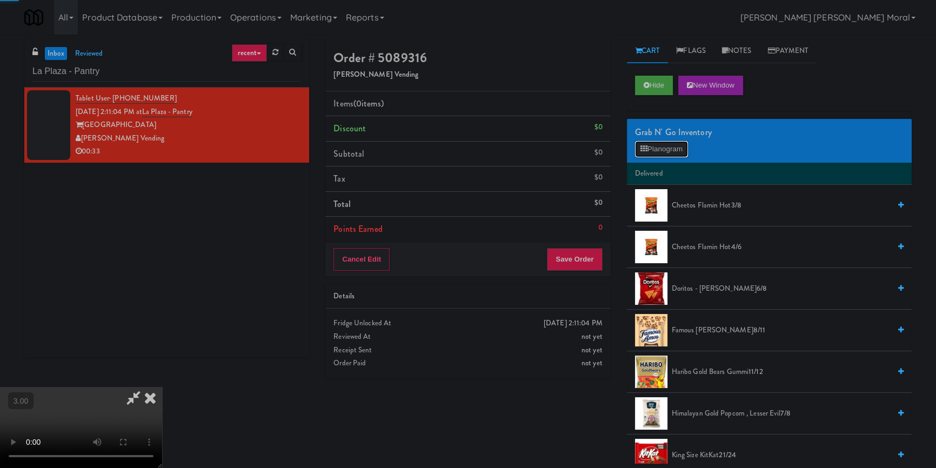
click at [656, 151] on button "Planogram" at bounding box center [661, 149] width 53 height 16
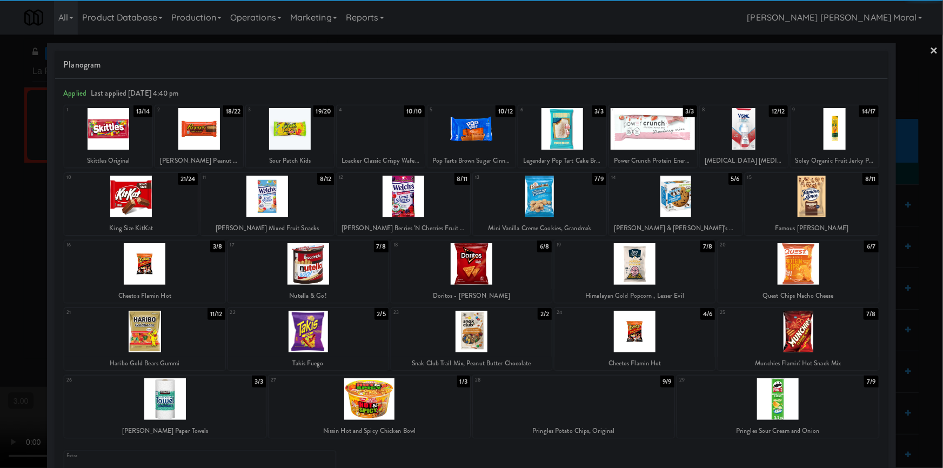
click at [148, 260] on div at bounding box center [144, 264] width 161 height 42
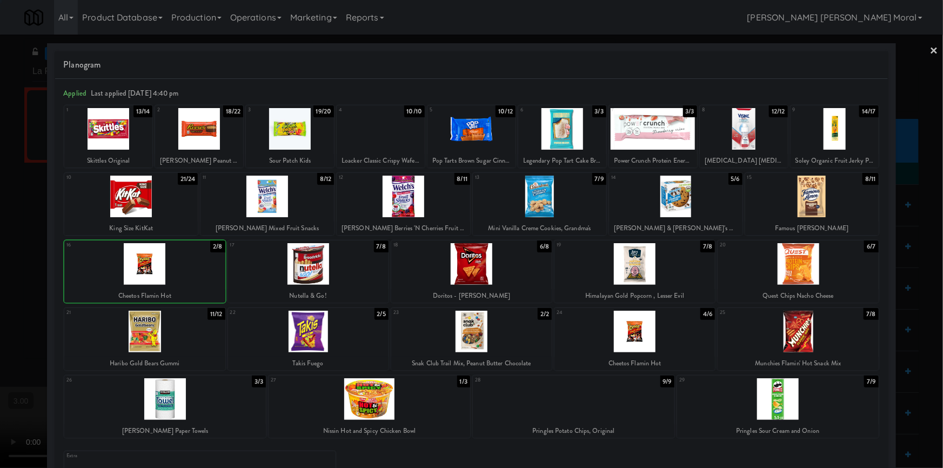
click at [321, 338] on div at bounding box center [308, 332] width 161 height 42
click at [559, 131] on div at bounding box center [562, 129] width 88 height 42
click at [934, 50] on div at bounding box center [471, 234] width 943 height 468
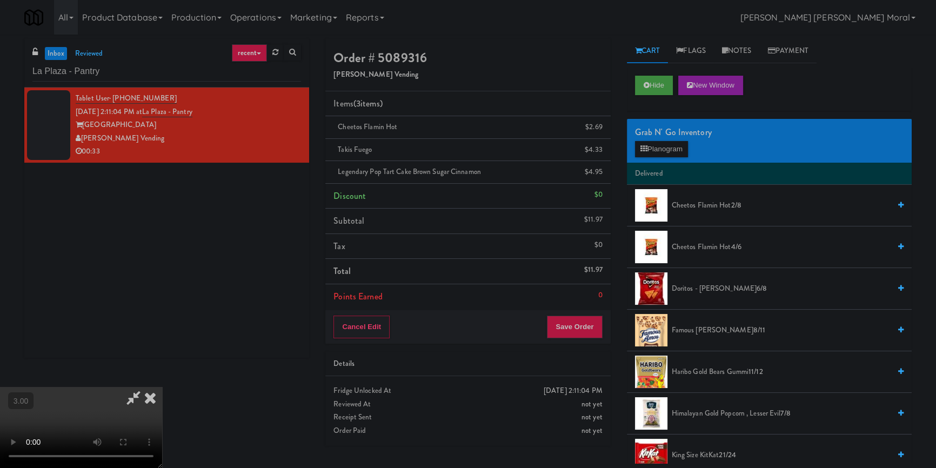
click at [162, 387] on video at bounding box center [81, 427] width 162 height 81
click at [162, 387] on icon at bounding box center [150, 398] width 24 height 22
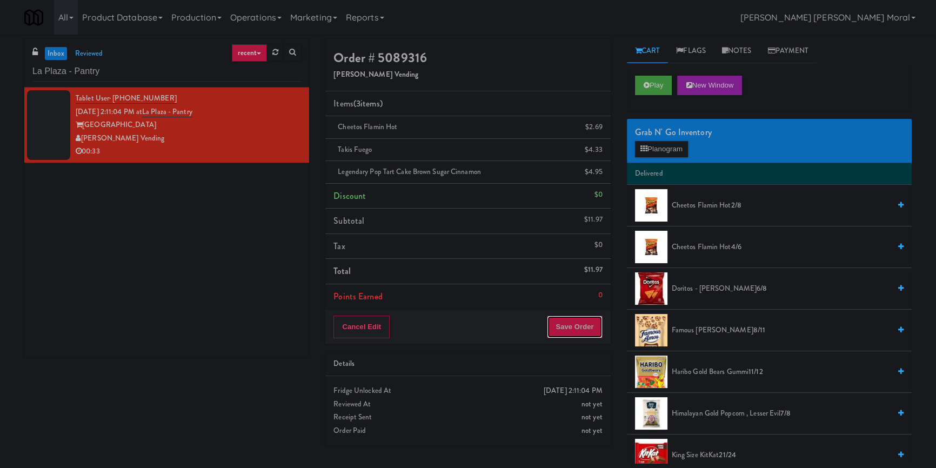
click at [573, 321] on button "Save Order" at bounding box center [574, 327] width 55 height 23
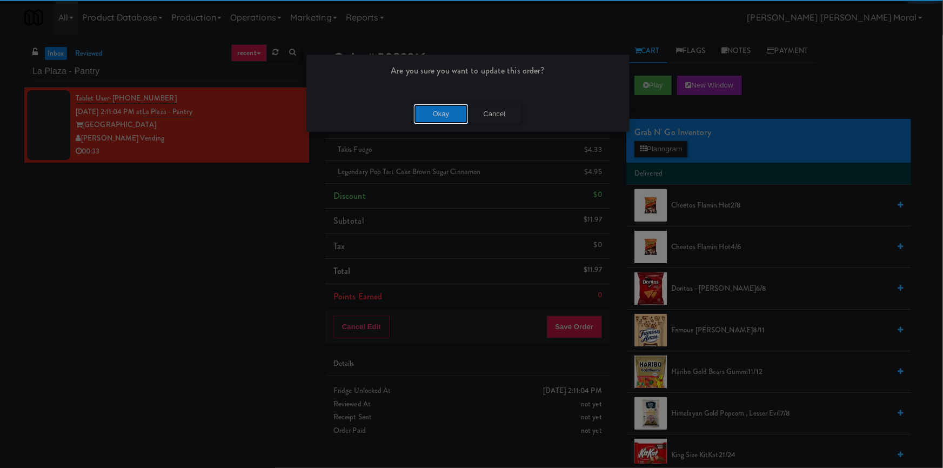
click at [450, 115] on button "Okay" at bounding box center [441, 113] width 54 height 19
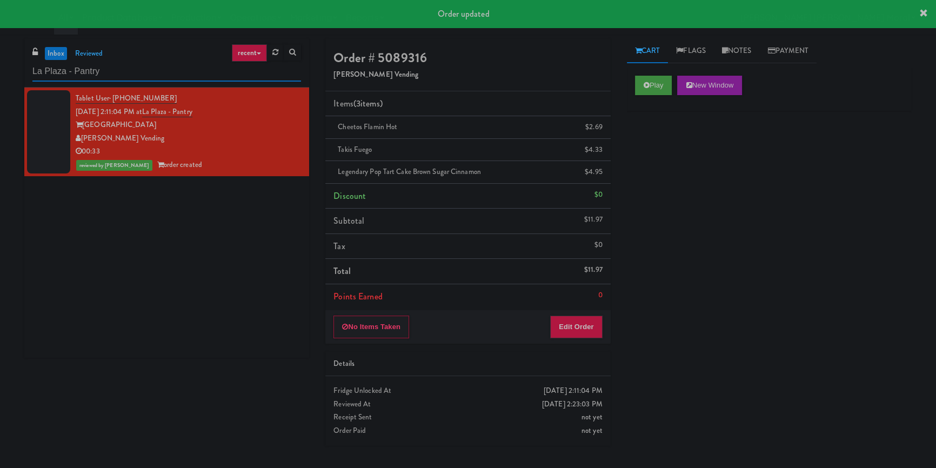
click at [185, 71] on input "La Plaza - Pantry" at bounding box center [166, 72] width 269 height 20
click at [644, 78] on button "Play" at bounding box center [653, 85] width 37 height 19
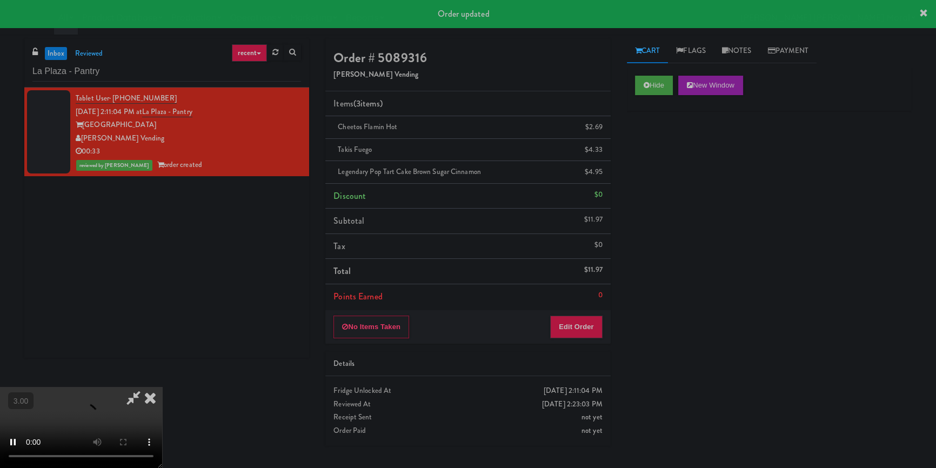
click at [658, 151] on div "Hide New Window Primary Flag Clear Flag if unable to determine what was taken o…" at bounding box center [769, 270] width 285 height 405
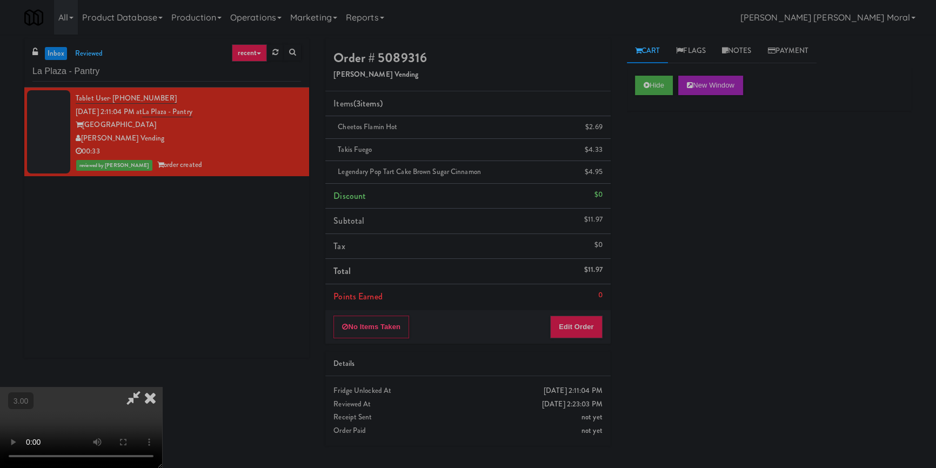
click at [162, 387] on icon at bounding box center [150, 398] width 24 height 22
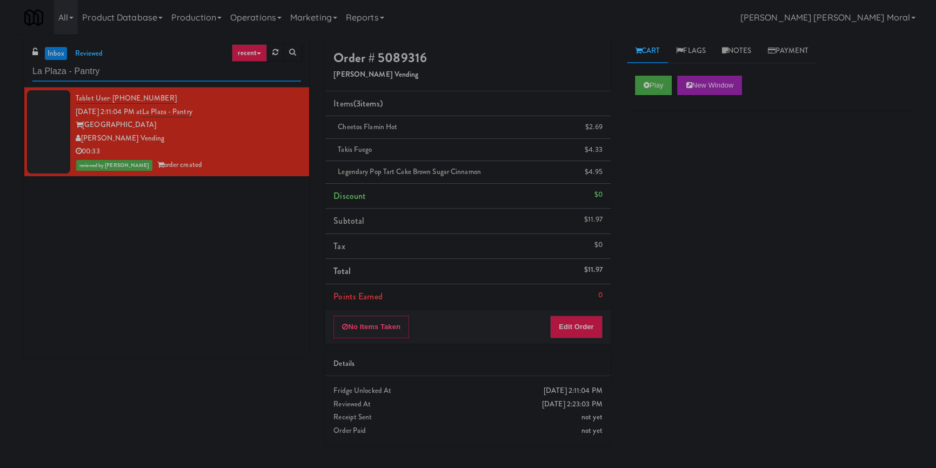
click at [180, 70] on input "La Plaza - Pantry" at bounding box center [166, 72] width 269 height 20
paste input "Via Apartments - Cooler - Right"
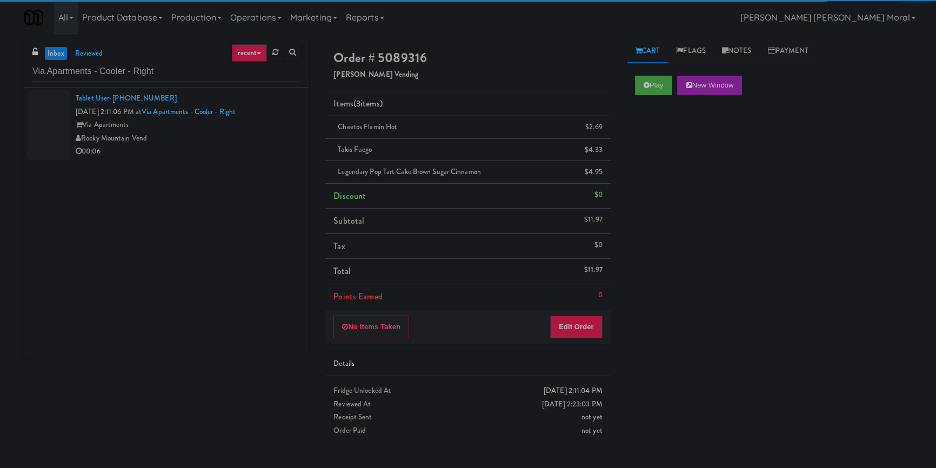
click at [264, 146] on div "00:06" at bounding box center [188, 152] width 225 height 14
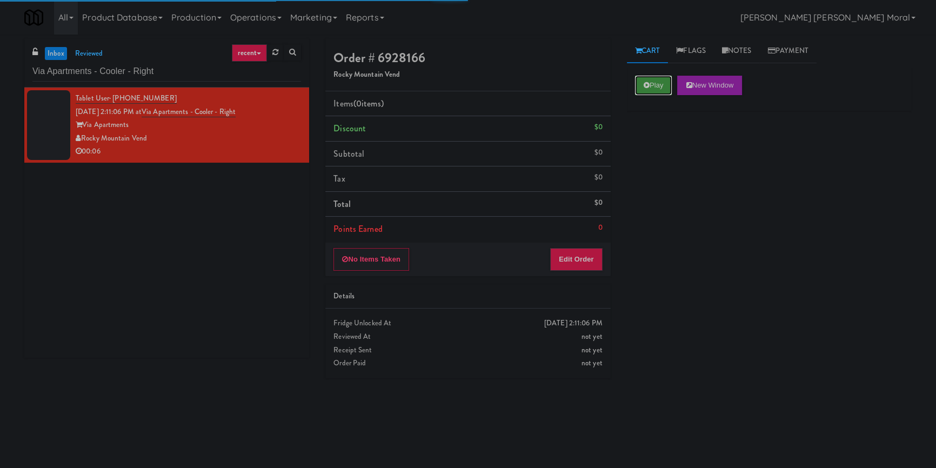
click at [651, 87] on button "Play" at bounding box center [653, 85] width 37 height 19
click at [650, 136] on div "Play New Window Primary Flag Clear Flag if unable to determine what was taken o…" at bounding box center [769, 270] width 285 height 405
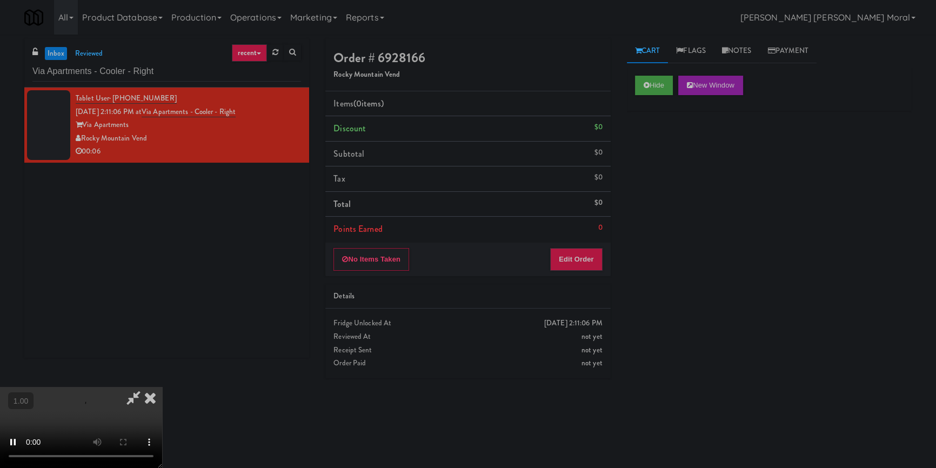
click at [670, 200] on div "Hide New Window Primary Flag Clear Flag if unable to determine what was taken o…" at bounding box center [769, 270] width 285 height 405
click at [162, 387] on video at bounding box center [81, 427] width 162 height 81
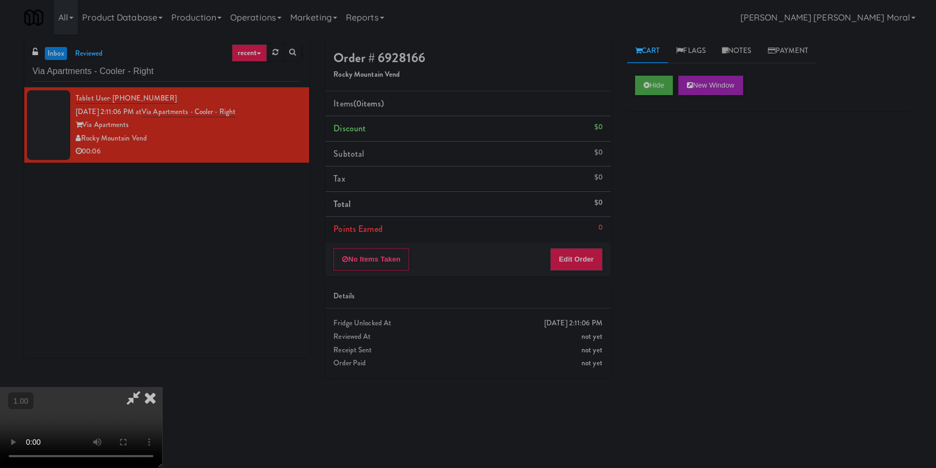
click at [162, 387] on video at bounding box center [81, 427] width 162 height 81
click at [596, 261] on button "Edit Order" at bounding box center [576, 259] width 52 height 23
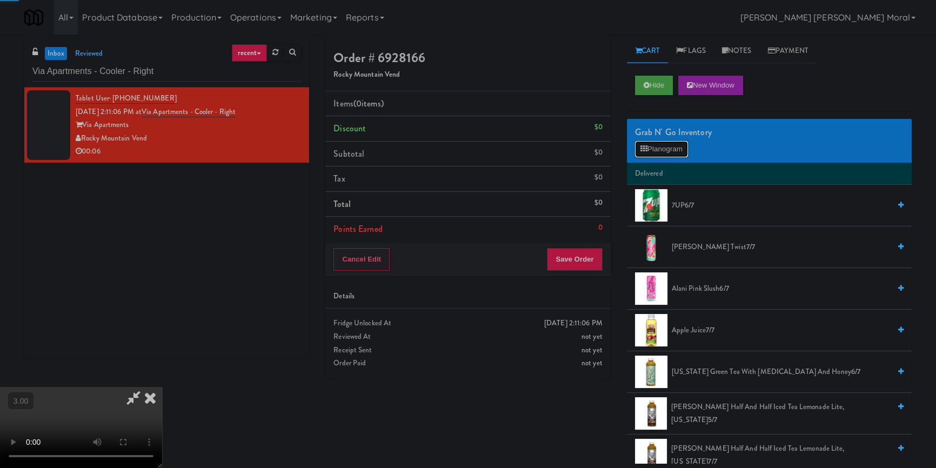
drag, startPoint x: 655, startPoint y: 148, endPoint x: 656, endPoint y: 158, distance: 9.7
click at [655, 148] on button "Planogram" at bounding box center [661, 149] width 53 height 16
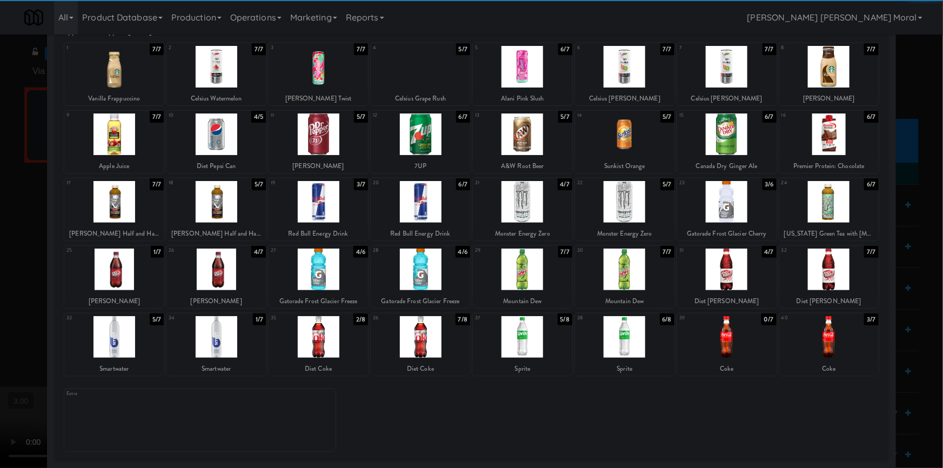
click at [841, 265] on div at bounding box center [829, 270] width 99 height 42
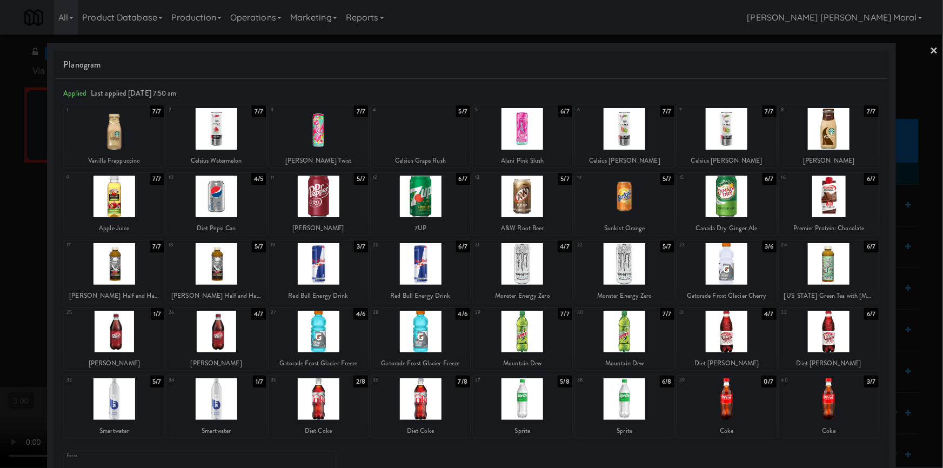
click at [922, 48] on div at bounding box center [471, 234] width 943 height 468
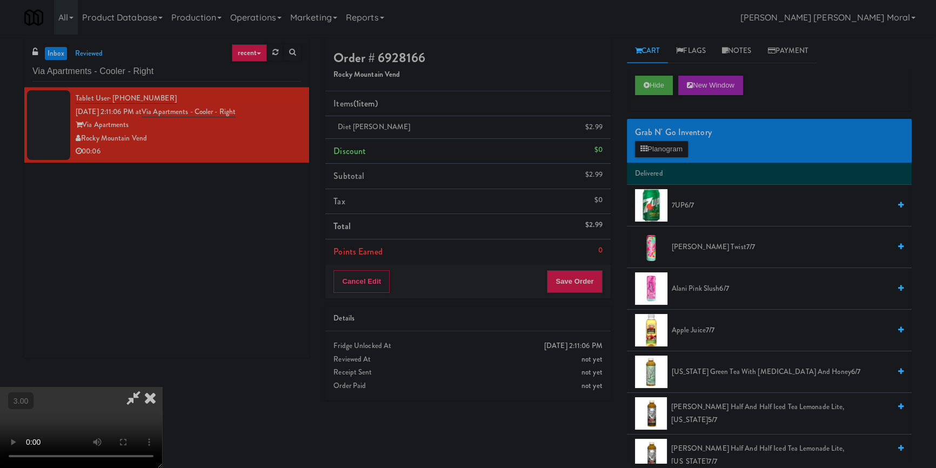
click at [162, 387] on video at bounding box center [81, 427] width 162 height 81
click at [589, 284] on button "Save Order" at bounding box center [574, 281] width 55 height 23
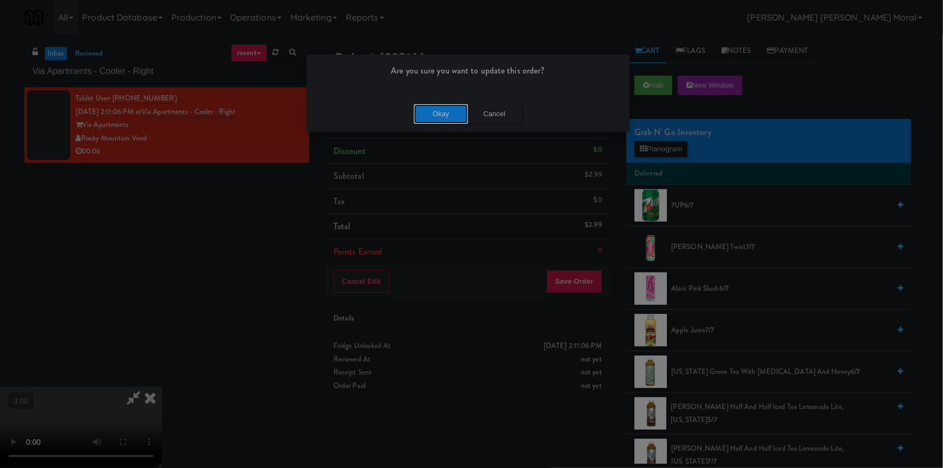
click at [449, 113] on button "Okay" at bounding box center [441, 113] width 54 height 19
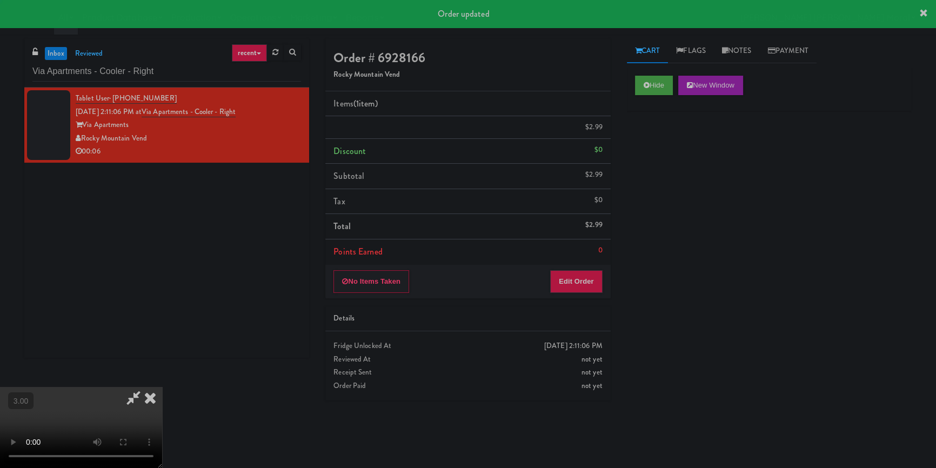
scroll to position [0, 0]
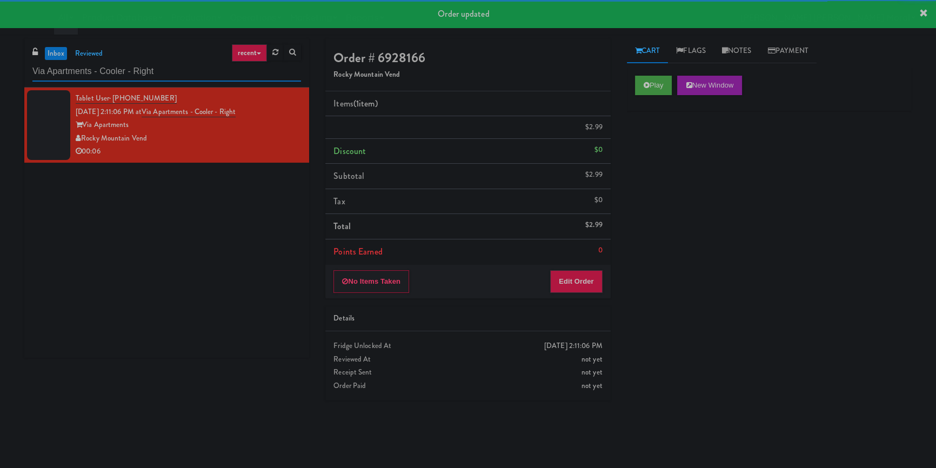
click at [190, 74] on input "Via Apartments - Cooler - Right" at bounding box center [166, 72] width 269 height 20
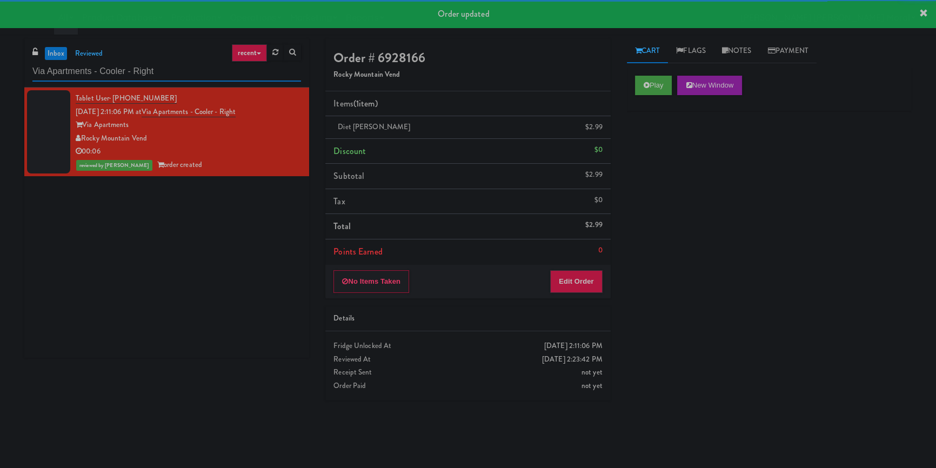
click at [190, 74] on input "Via Apartments - Cooler - Right" at bounding box center [166, 72] width 269 height 20
paste input "ONNI Cooler"
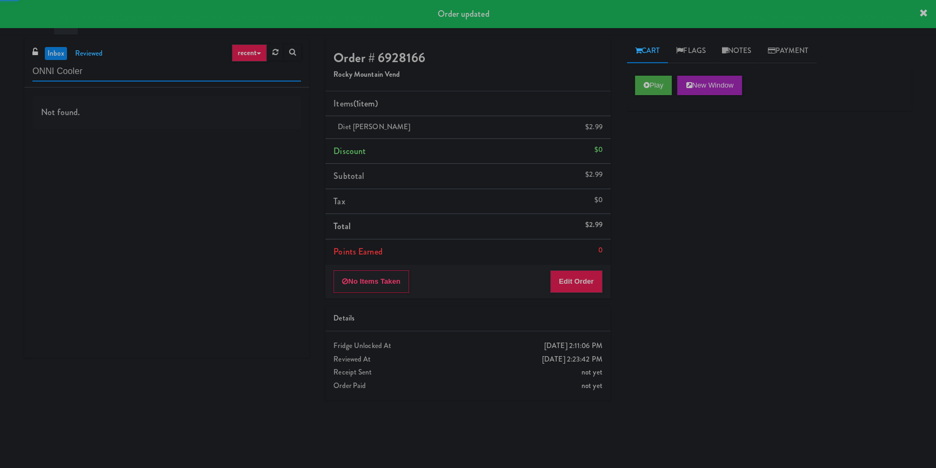
type input "ONNI Cooler"
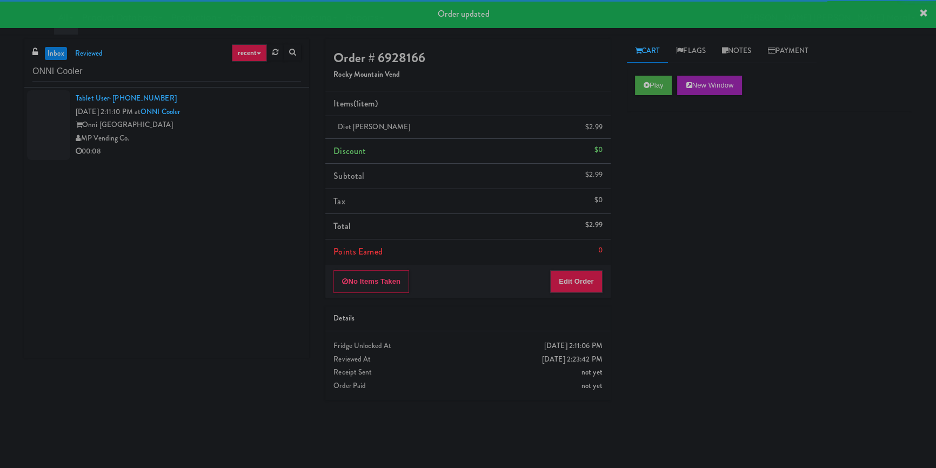
click at [258, 142] on div "MP Vending Co." at bounding box center [188, 139] width 225 height 14
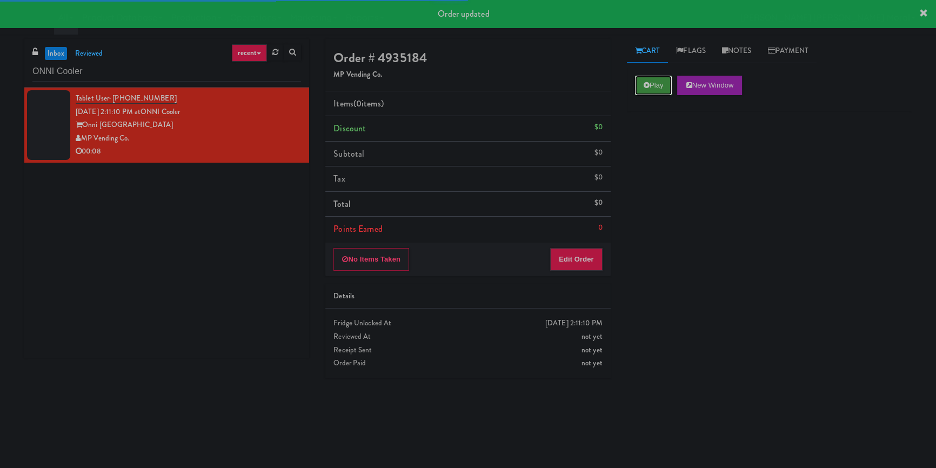
click at [662, 85] on button "Play" at bounding box center [653, 85] width 37 height 19
click at [673, 149] on div "Play New Window Primary Flag Clear Flag if unable to determine what was taken o…" at bounding box center [769, 270] width 285 height 405
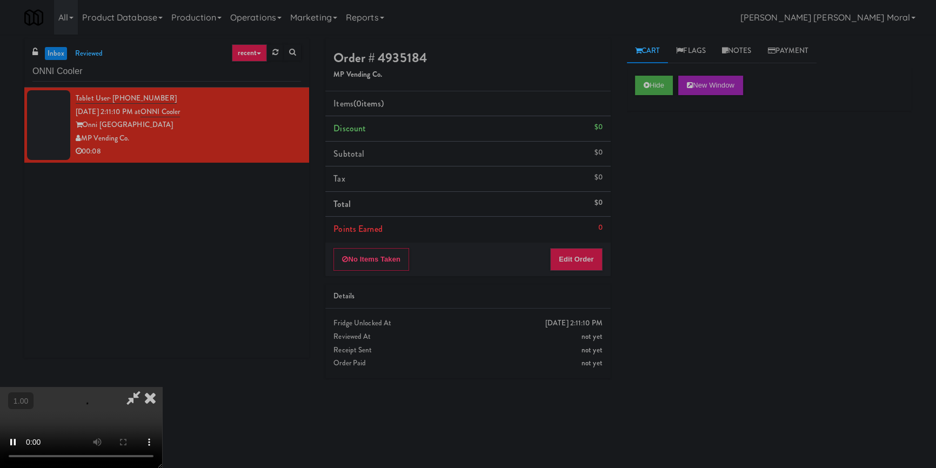
click at [645, 217] on div "Hide New Window Primary Flag Clear Flag if unable to determine what was taken o…" at bounding box center [769, 270] width 285 height 405
click at [162, 387] on video at bounding box center [81, 427] width 162 height 81
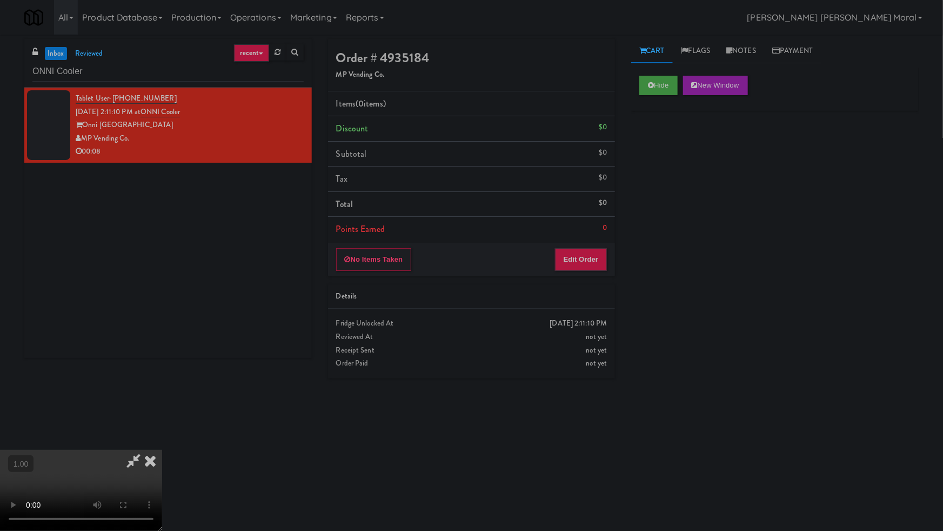
click at [162, 450] on video at bounding box center [81, 490] width 162 height 81
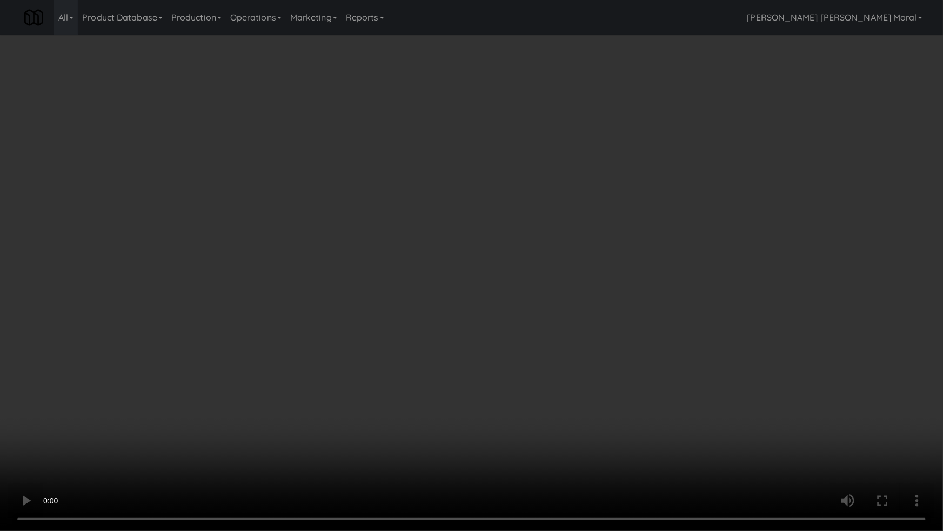
click at [553, 284] on video at bounding box center [471, 265] width 943 height 531
click at [555, 286] on video at bounding box center [471, 265] width 943 height 531
click at [598, 267] on video at bounding box center [471, 265] width 943 height 531
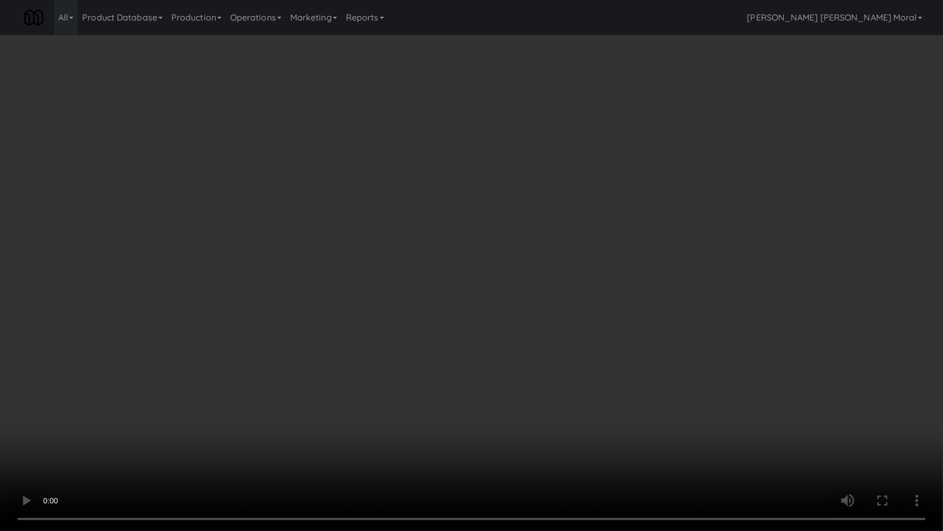
click at [598, 267] on video at bounding box center [471, 265] width 943 height 531
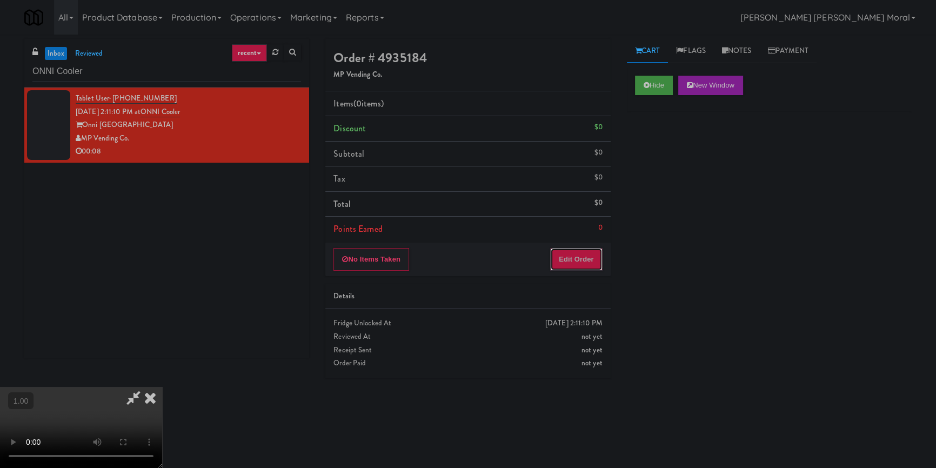
click at [577, 264] on button "Edit Order" at bounding box center [576, 259] width 52 height 23
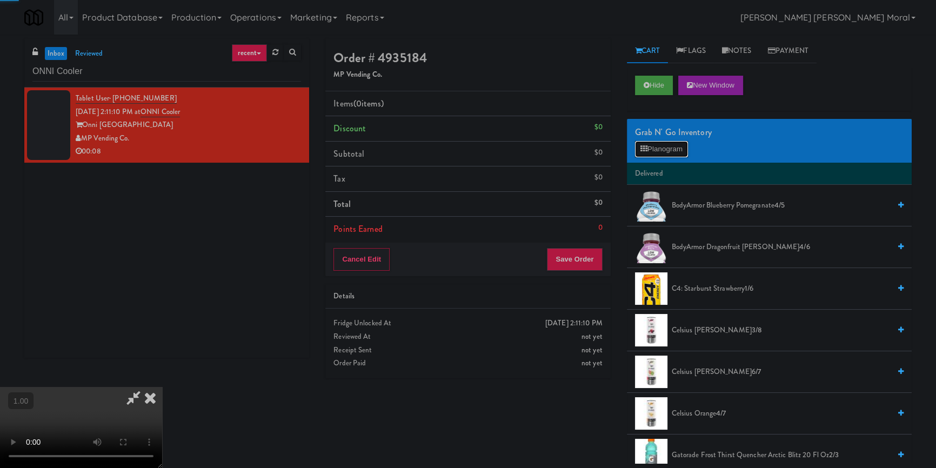
drag, startPoint x: 659, startPoint y: 150, endPoint x: 649, endPoint y: 157, distance: 12.8
click at [659, 150] on button "Planogram" at bounding box center [661, 149] width 53 height 16
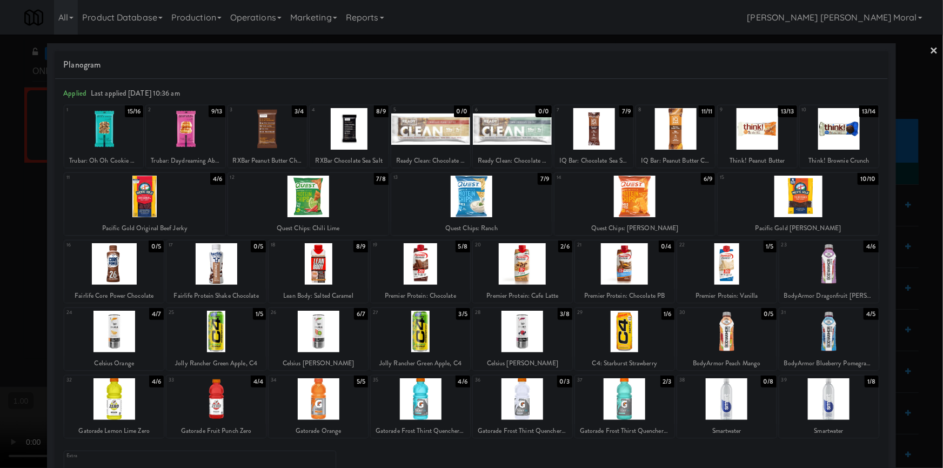
drag, startPoint x: 670, startPoint y: 195, endPoint x: 799, endPoint y: 171, distance: 130.3
click at [670, 195] on div at bounding box center [635, 197] width 161 height 42
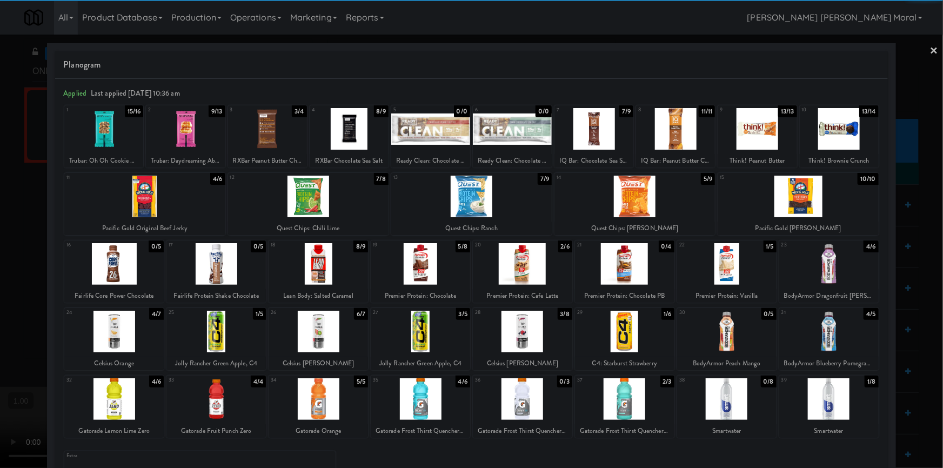
click at [930, 50] on link "×" at bounding box center [934, 52] width 9 height 34
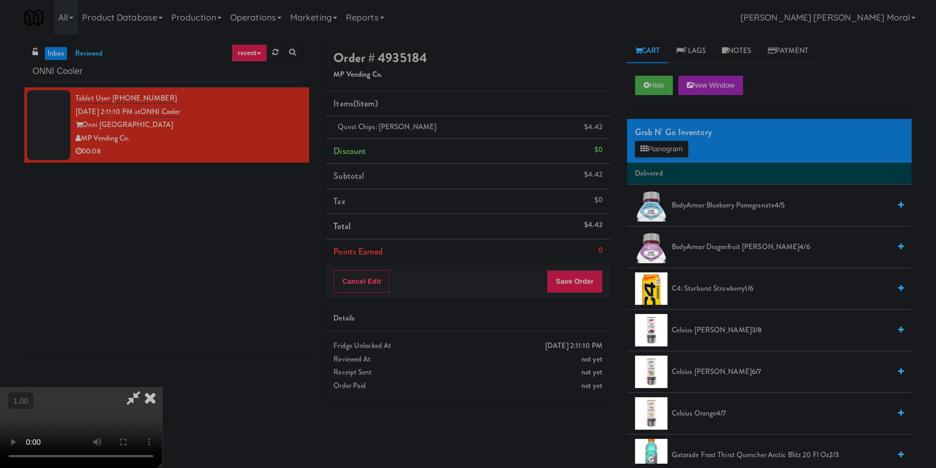
click at [162, 387] on video at bounding box center [81, 427] width 162 height 81
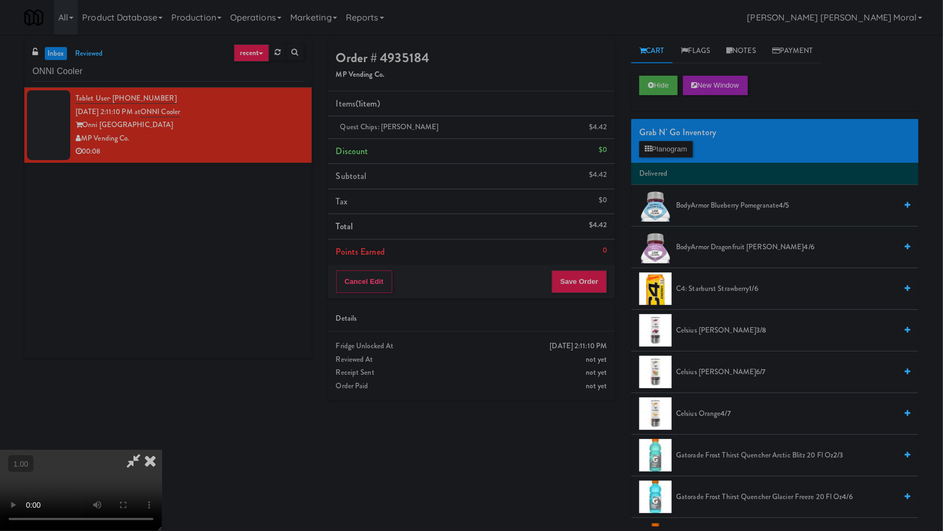
click at [162, 450] on video at bounding box center [81, 490] width 162 height 81
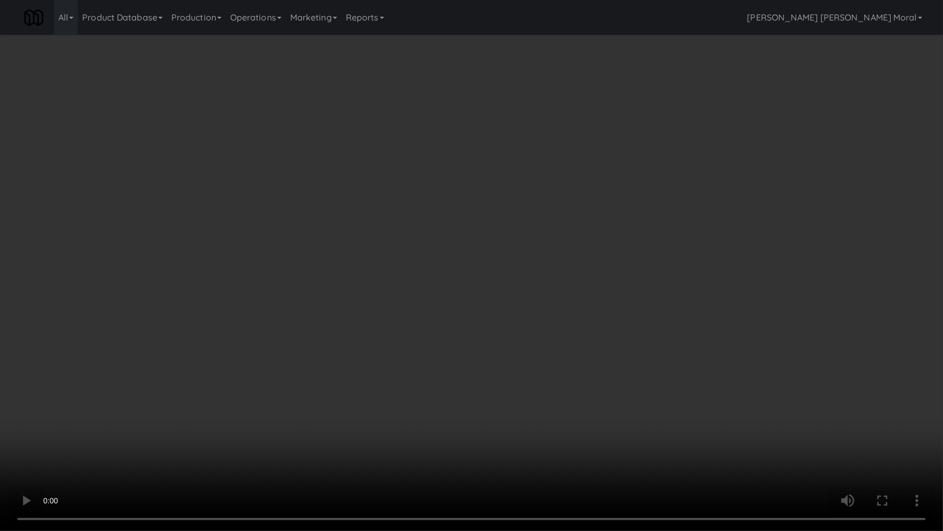
click at [534, 262] on video at bounding box center [471, 265] width 943 height 531
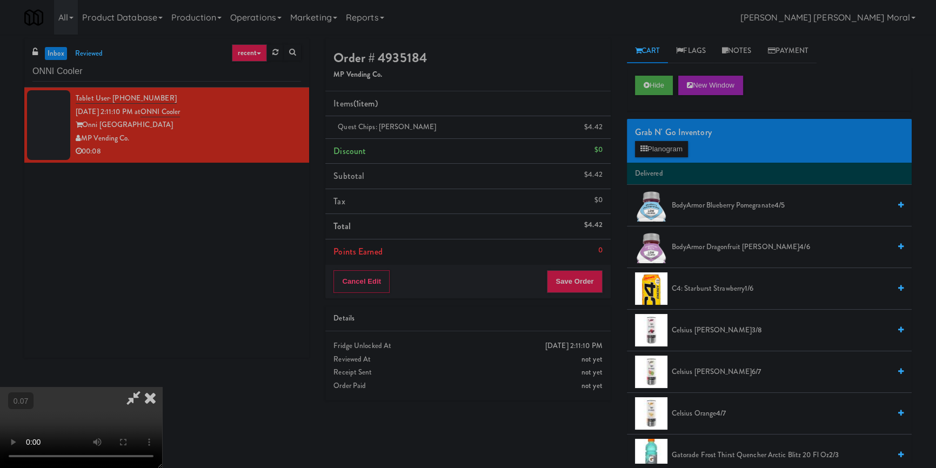
click at [80, 387] on video at bounding box center [81, 427] width 162 height 81
click at [162, 387] on video at bounding box center [81, 427] width 162 height 81
drag, startPoint x: 382, startPoint y: 249, endPoint x: 382, endPoint y: 292, distance: 42.7
click at [162, 387] on video at bounding box center [81, 427] width 162 height 81
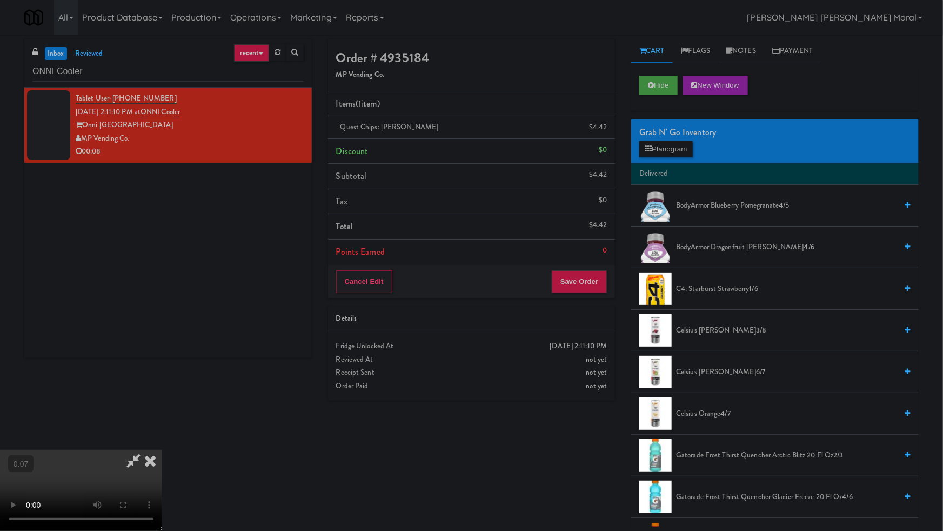
click at [162, 450] on video at bounding box center [81, 490] width 162 height 81
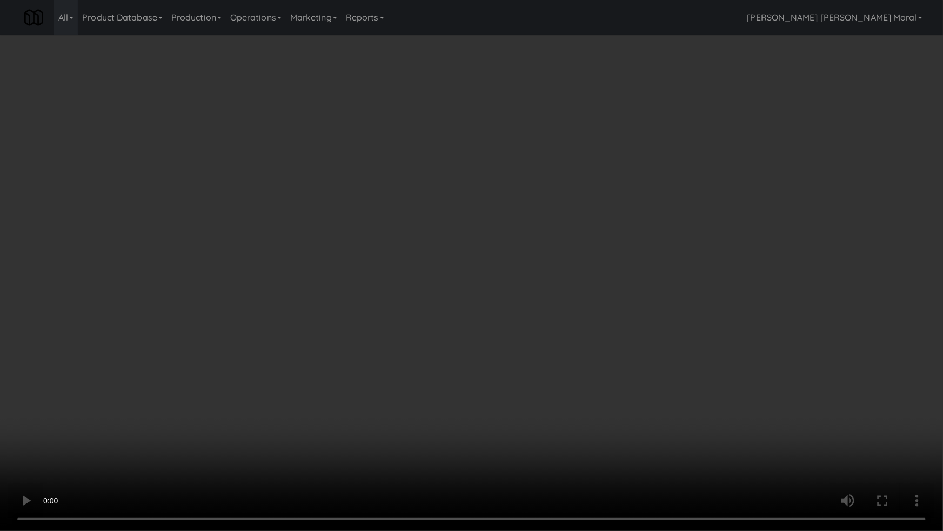
click at [441, 249] on video at bounding box center [471, 265] width 943 height 531
click at [376, 307] on video at bounding box center [471, 265] width 943 height 531
click at [621, 343] on video at bounding box center [471, 265] width 943 height 531
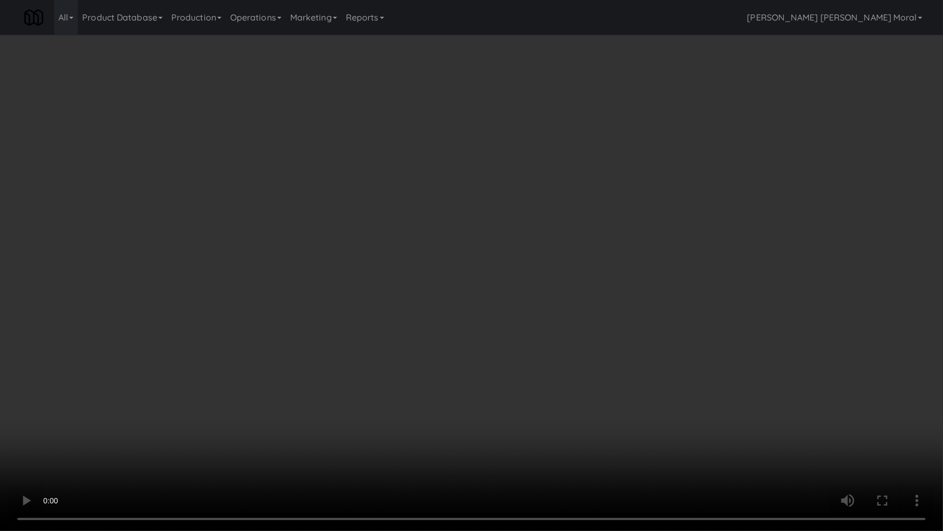
click at [621, 343] on video at bounding box center [471, 265] width 943 height 531
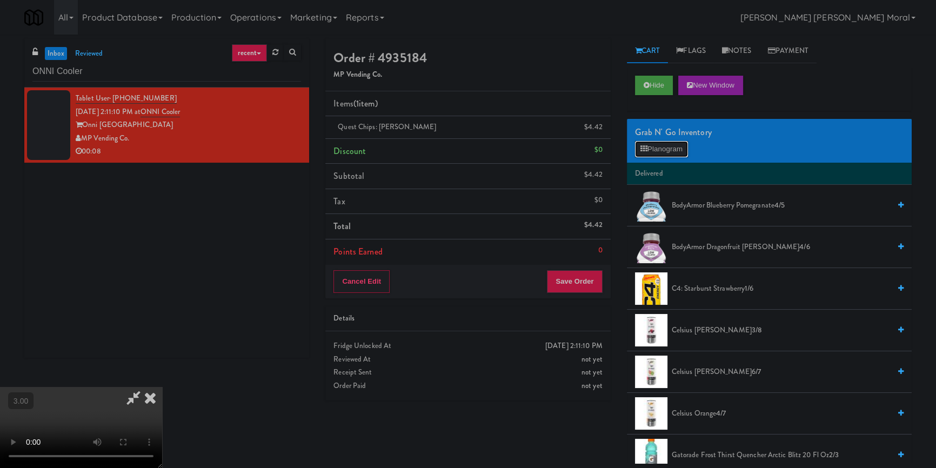
click at [659, 152] on button "Planogram" at bounding box center [661, 149] width 53 height 16
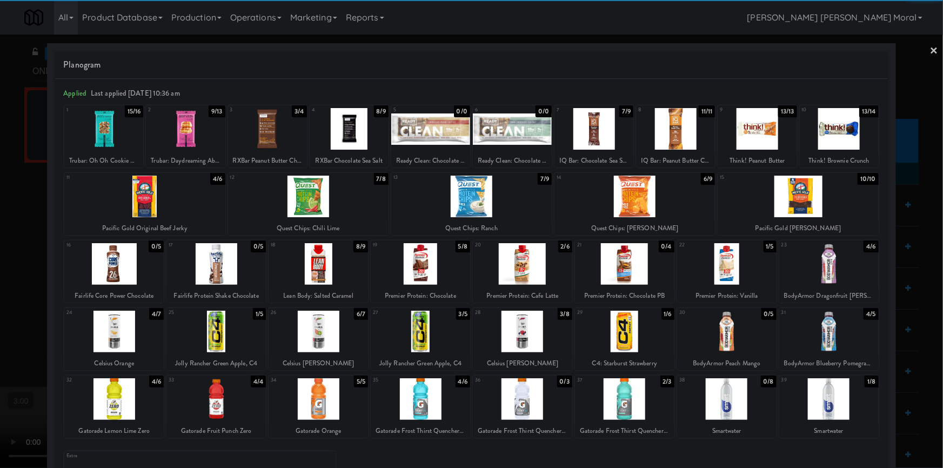
drag, startPoint x: 220, startPoint y: 340, endPoint x: 293, endPoint y: 325, distance: 75.1
click at [220, 340] on div at bounding box center [216, 332] width 99 height 42
click at [930, 54] on link "×" at bounding box center [934, 52] width 9 height 34
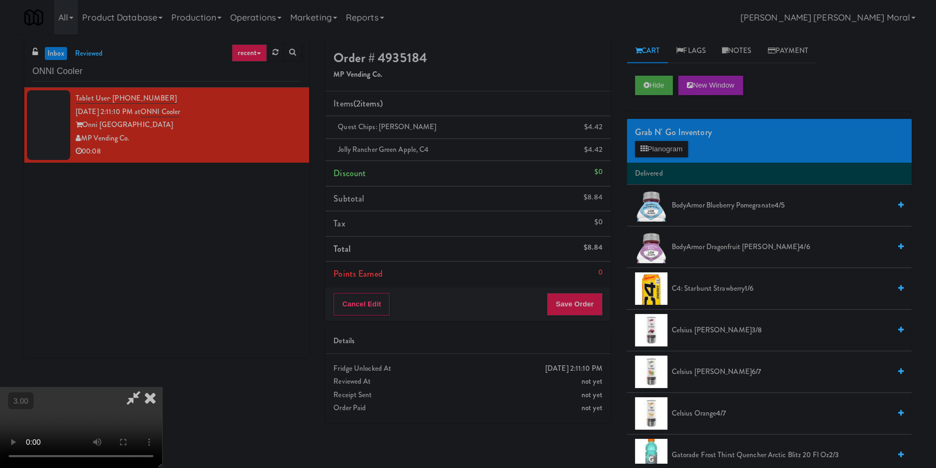
click at [162, 387] on icon at bounding box center [150, 398] width 24 height 22
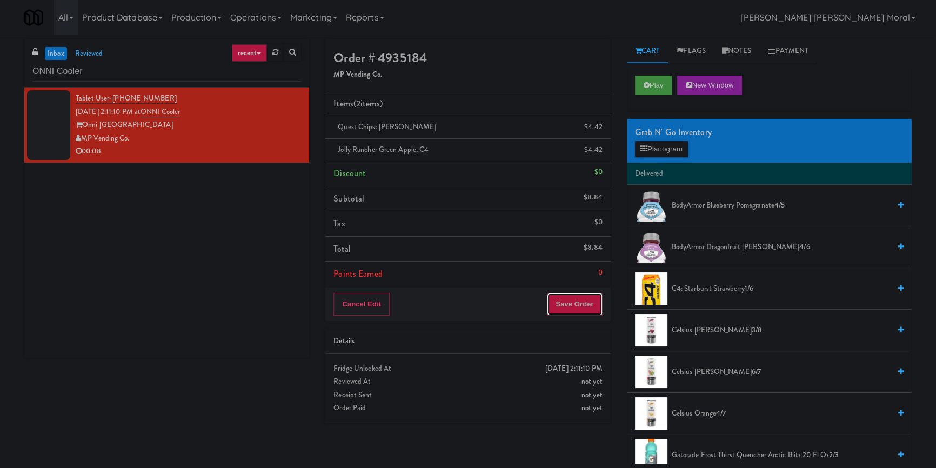
click at [576, 301] on button "Save Order" at bounding box center [574, 304] width 55 height 23
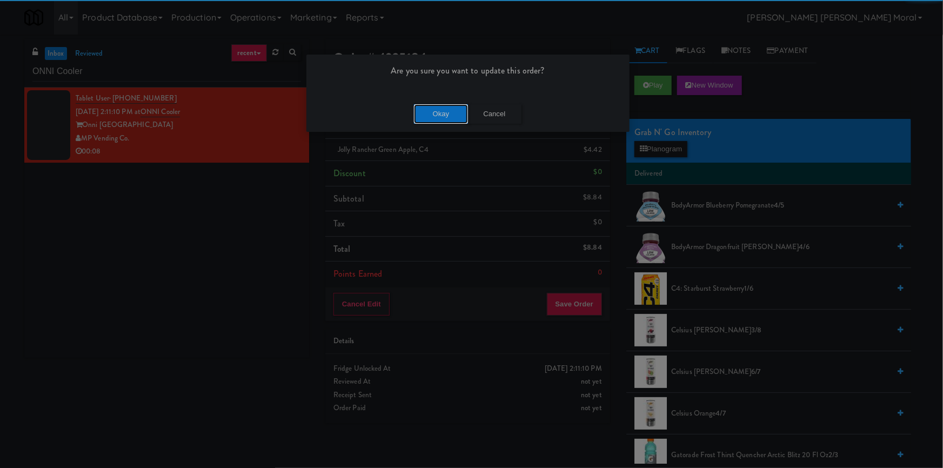
click at [450, 114] on button "Okay" at bounding box center [441, 113] width 54 height 19
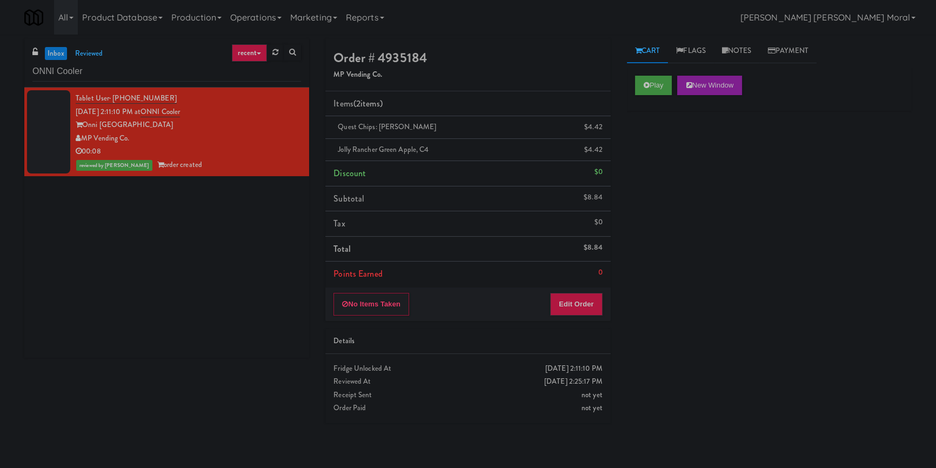
drag, startPoint x: 54, startPoint y: 244, endPoint x: 572, endPoint y: 162, distance: 525.0
click at [54, 244] on div "Tablet User · (206) 459-2259 Sep 1, 2025 2:11:10 PM at ONNI Cooler Onni South L…" at bounding box center [166, 223] width 285 height 270
click at [736, 35] on div "inbox reviewed recent all unclear take inventory issue suspicious failed recent…" at bounding box center [468, 249] width 936 height 429
click at [735, 47] on link "Notes" at bounding box center [737, 51] width 46 height 24
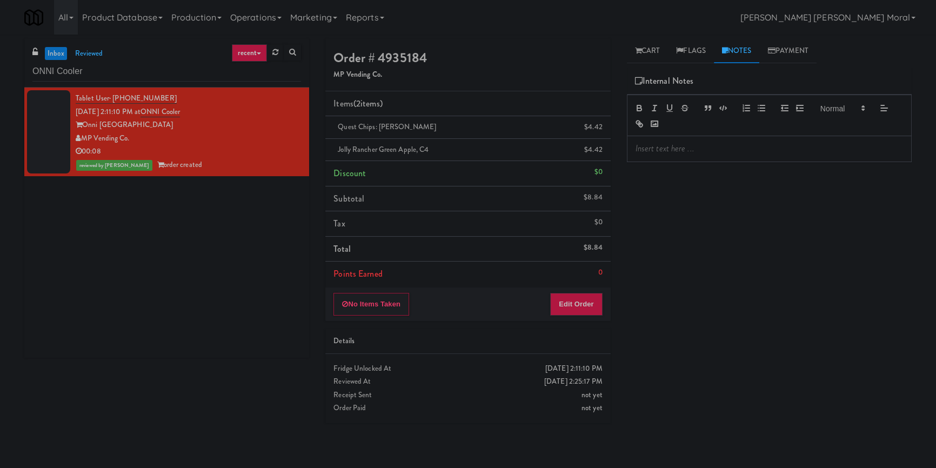
click at [696, 141] on div at bounding box center [770, 148] width 284 height 25
click at [694, 198] on div "Play New Window Primary Flag Clear Flag if unable to determine what was taken o…" at bounding box center [769, 270] width 285 height 405
click at [639, 37] on div "inbox reviewed recent all unclear take inventory issue suspicious failed recent…" at bounding box center [468, 249] width 936 height 429
click at [640, 50] on icon at bounding box center [638, 50] width 6 height 7
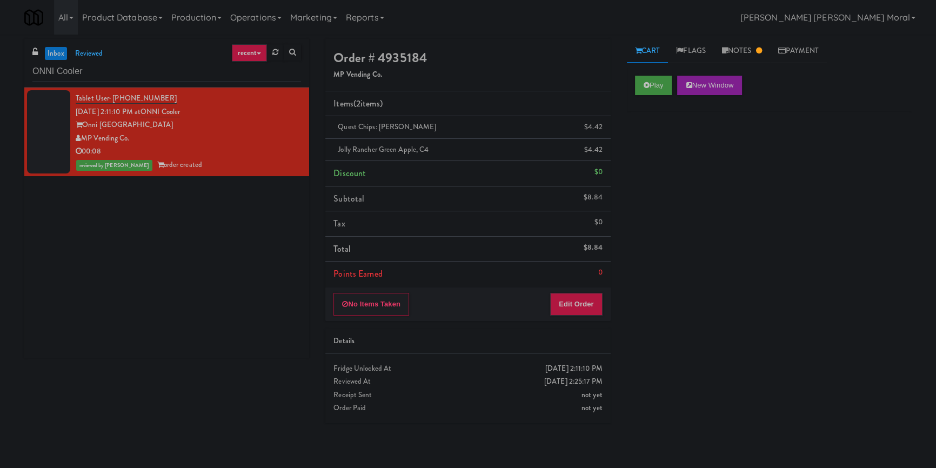
click at [213, 272] on div "Tablet User · (206) 459-2259 Sep 1, 2025 2:11:10 PM at ONNI Cooler Onni South L…" at bounding box center [166, 223] width 285 height 270
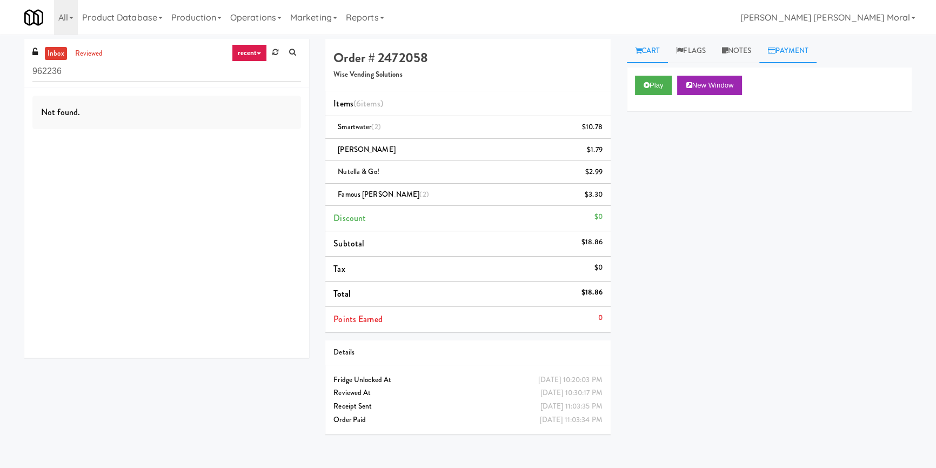
click at [805, 55] on link "Payment" at bounding box center [788, 51] width 57 height 24
